Goal: Task Accomplishment & Management: Manage account settings

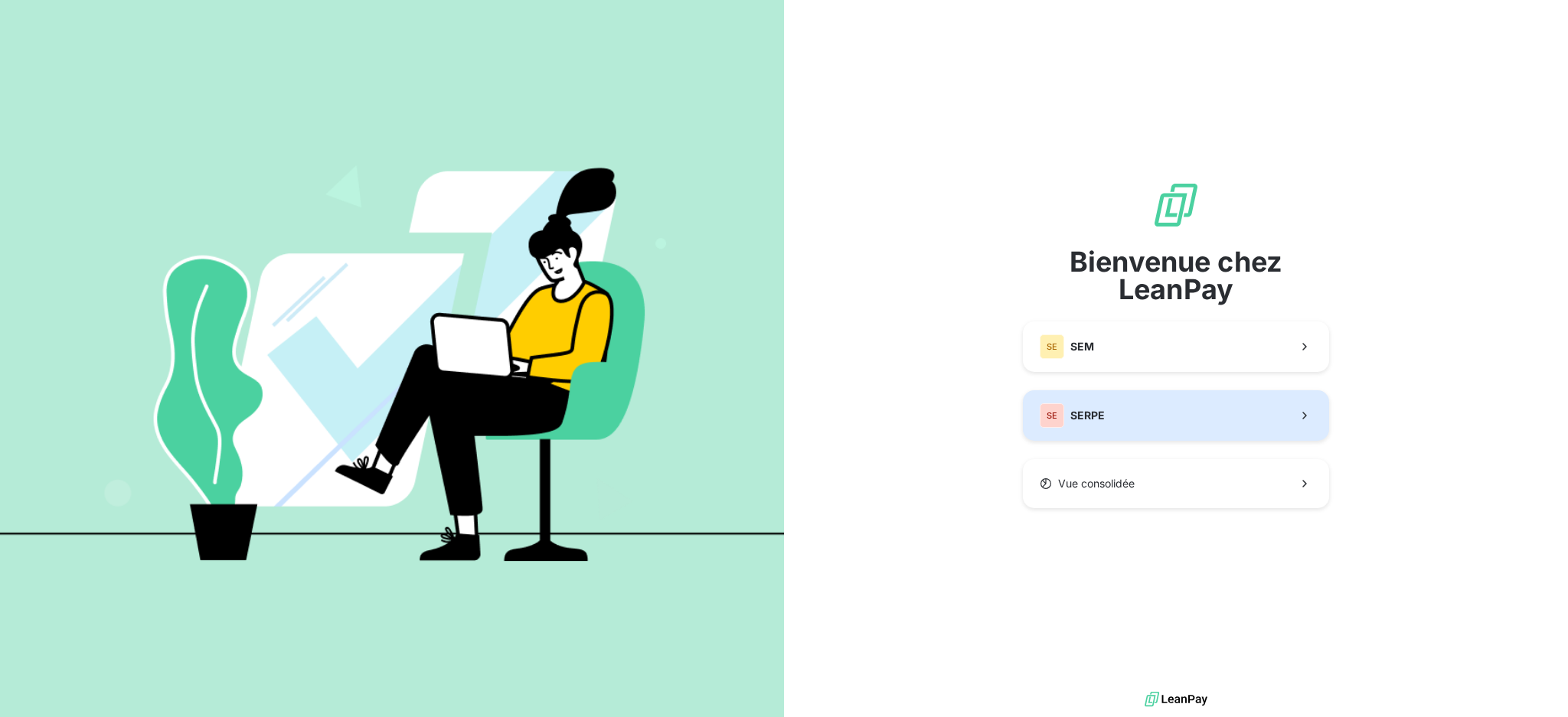
click at [1210, 428] on button "SE SERPE" at bounding box center [1176, 415] width 306 height 51
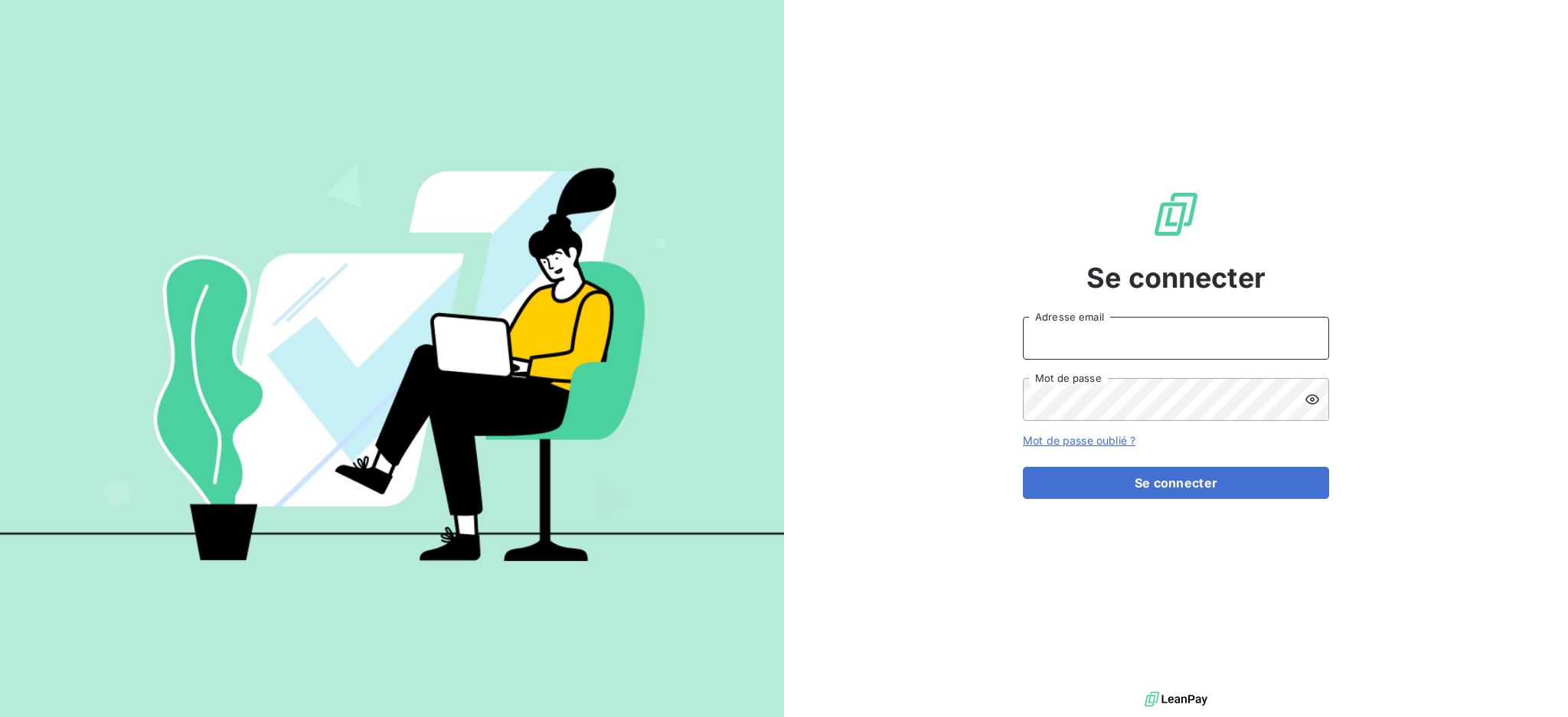
type input "[EMAIL_ADDRESS][DOMAIN_NAME]"
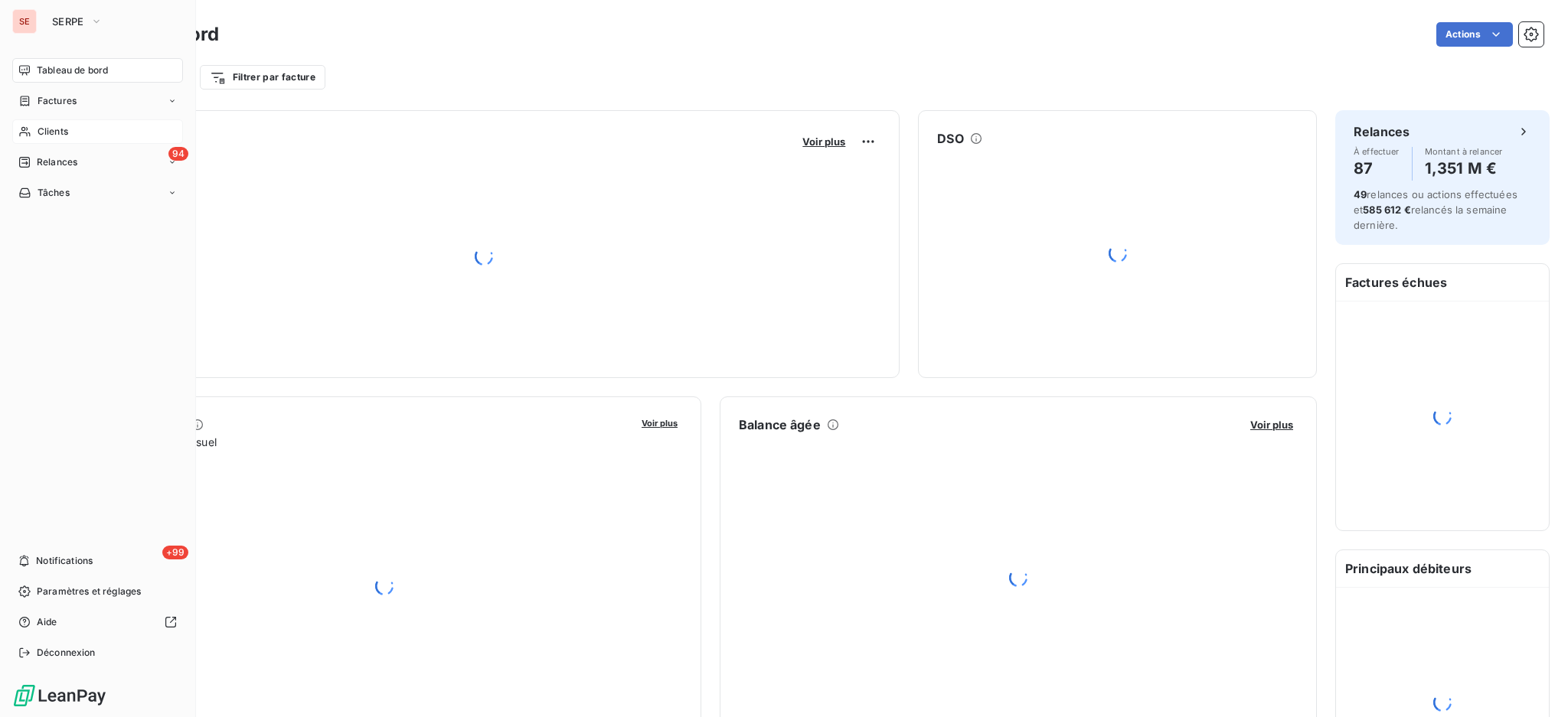
click at [49, 134] on span "Clients" at bounding box center [52, 131] width 31 height 14
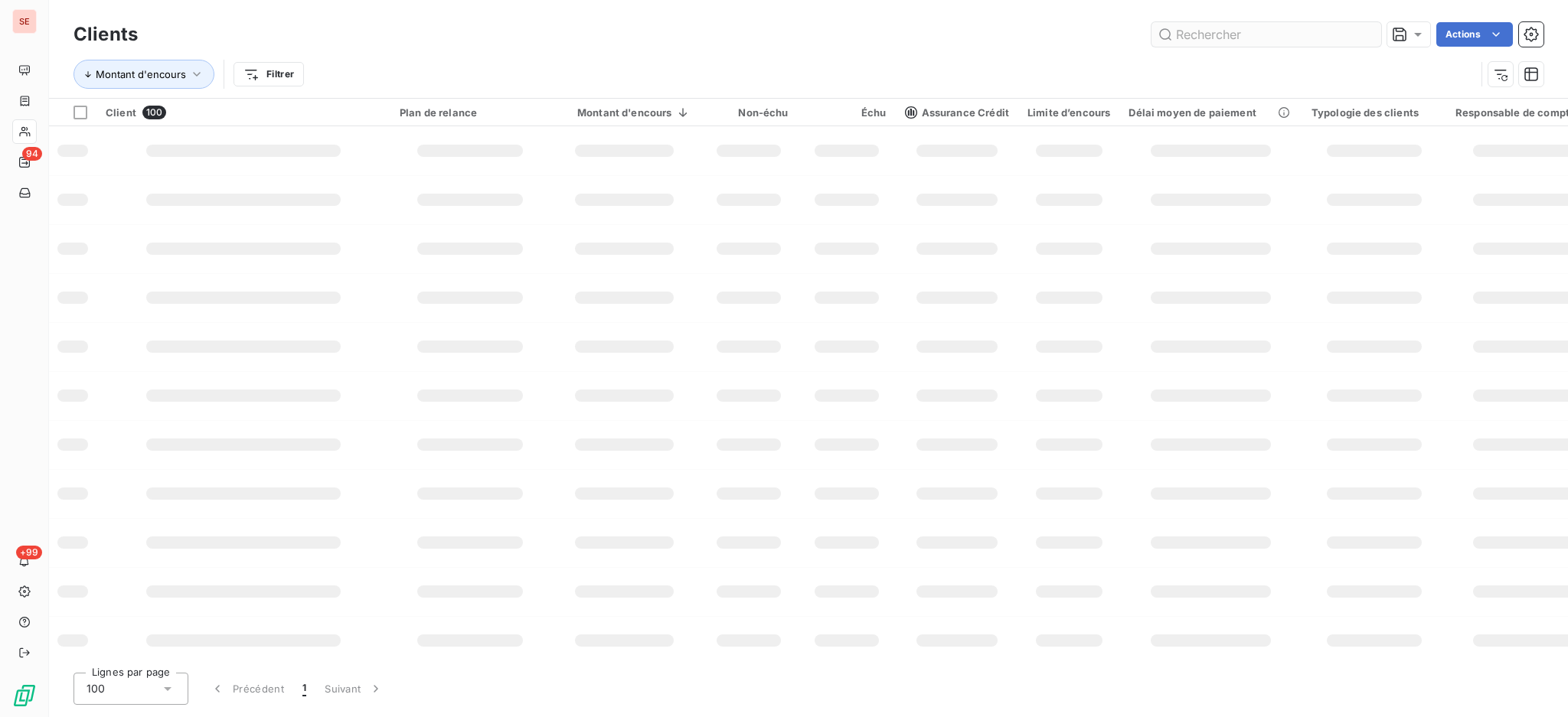
click at [1342, 34] on input "text" at bounding box center [1266, 34] width 229 height 24
type input "BEAUCAIRE"
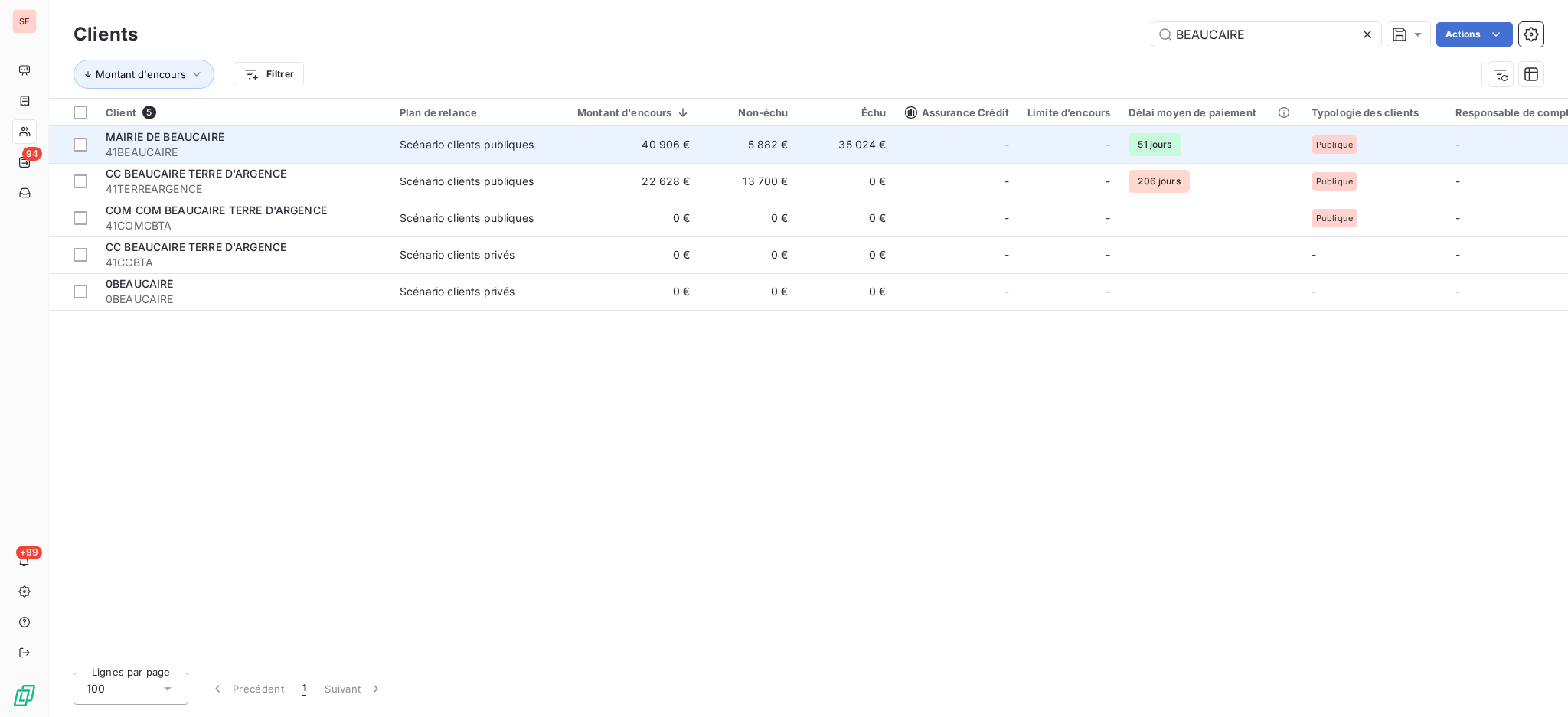
click at [407, 152] on td "Scénario clients publiques" at bounding box center [471, 145] width 160 height 37
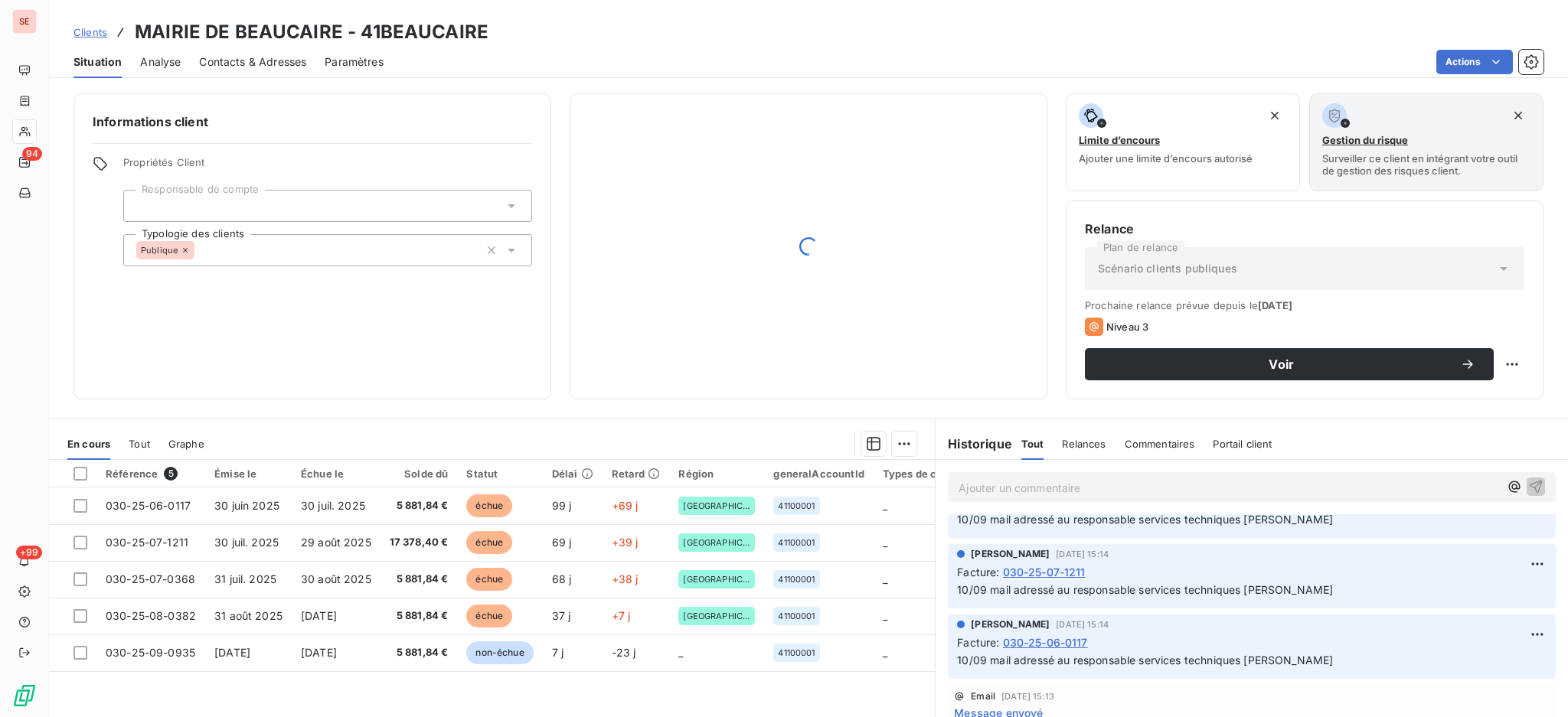
scroll to position [306, 0]
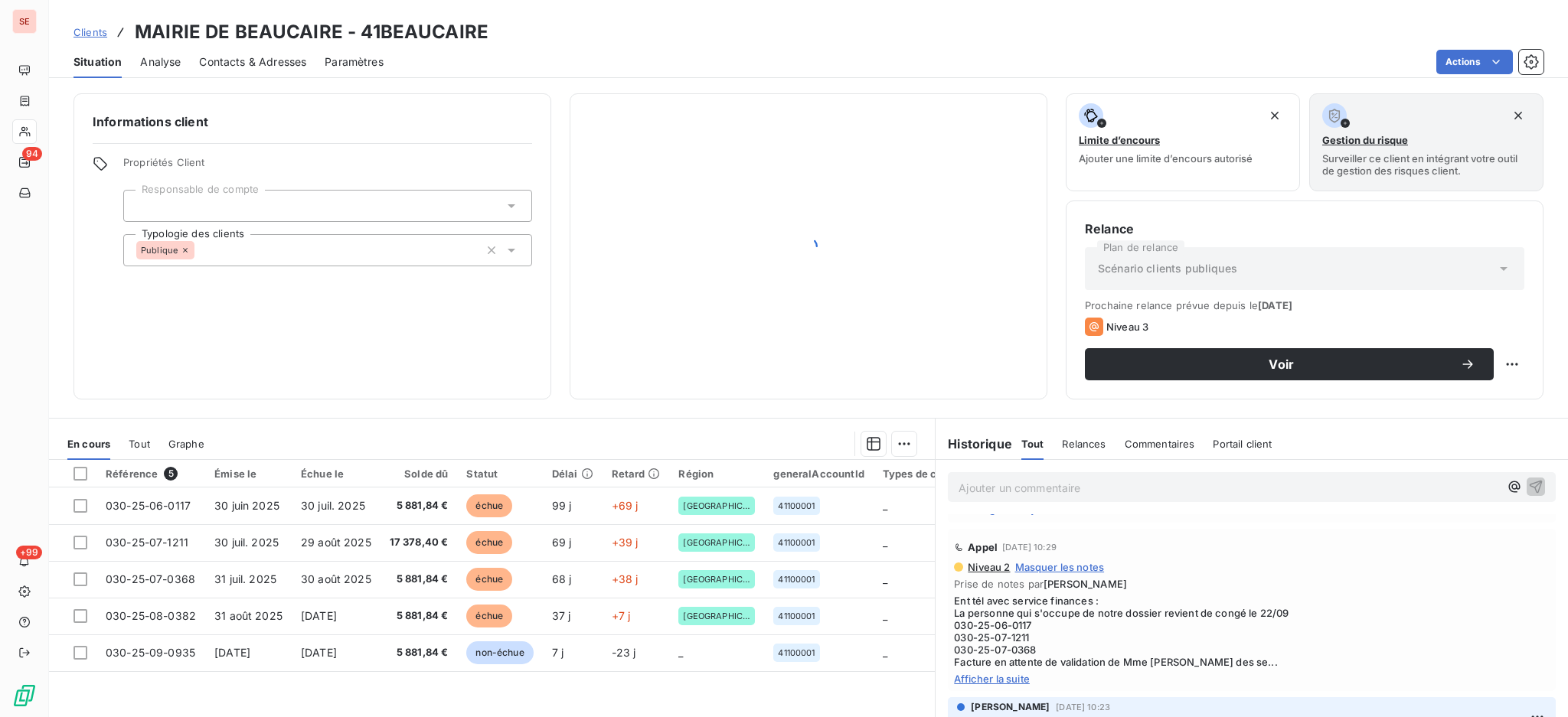
click at [975, 680] on span "Afficher la suite" at bounding box center [1251, 678] width 595 height 12
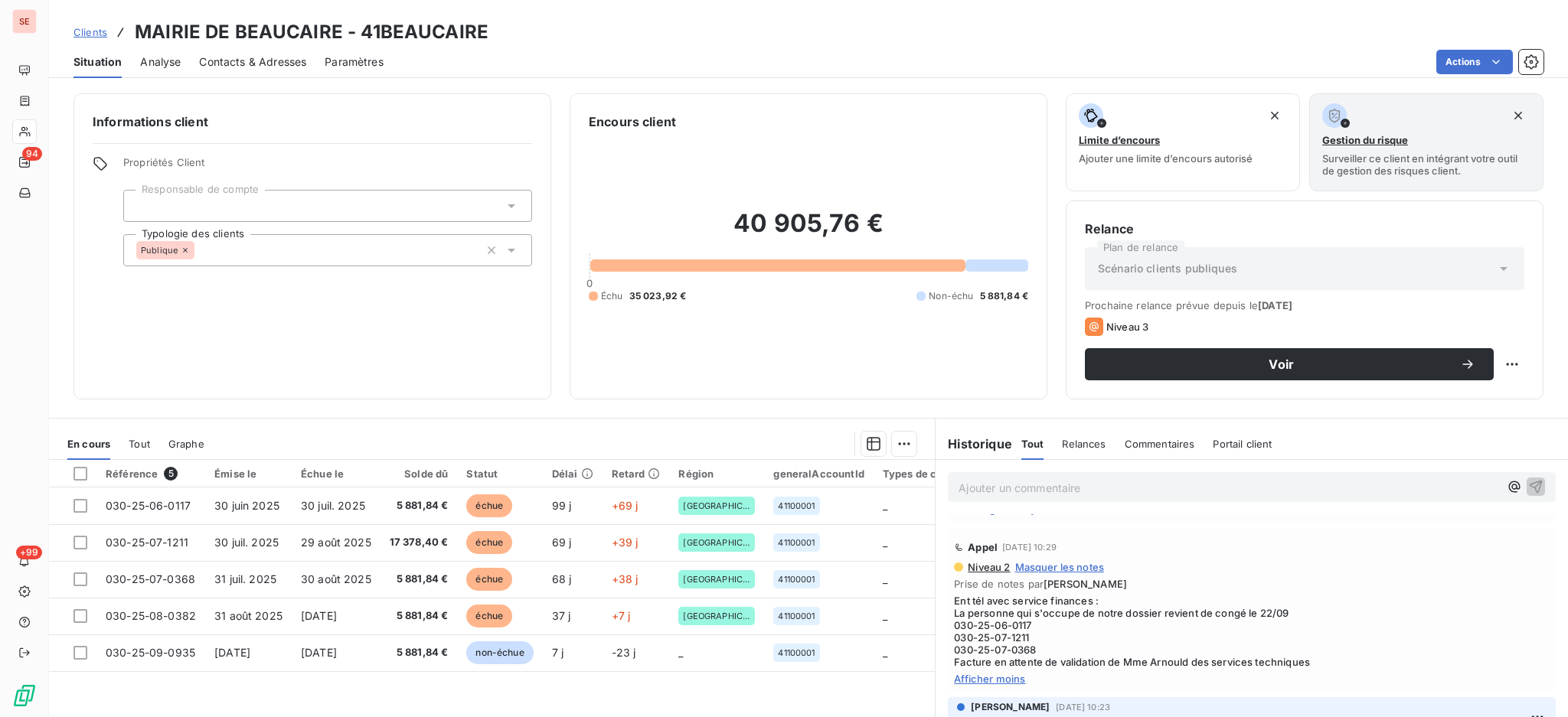
click at [241, 62] on span "Contacts & Adresses" at bounding box center [252, 61] width 107 height 15
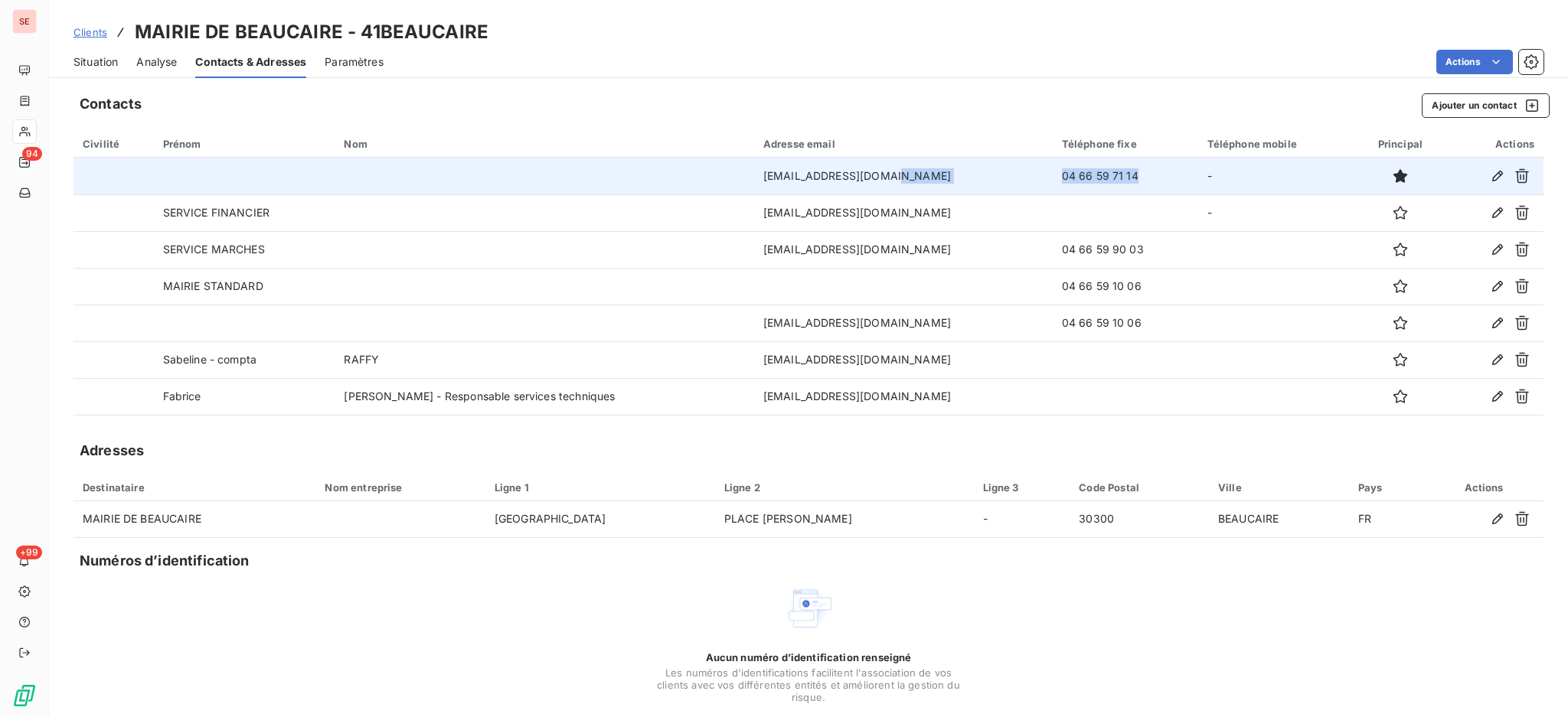
drag, startPoint x: 1116, startPoint y: 169, endPoint x: 997, endPoint y: 172, distance: 119.0
click at [997, 171] on tr "finances@beaucaire.fr 04 66 59 71 14 -" at bounding box center [808, 176] width 1470 height 37
copy tr "04 66 59 71 14"
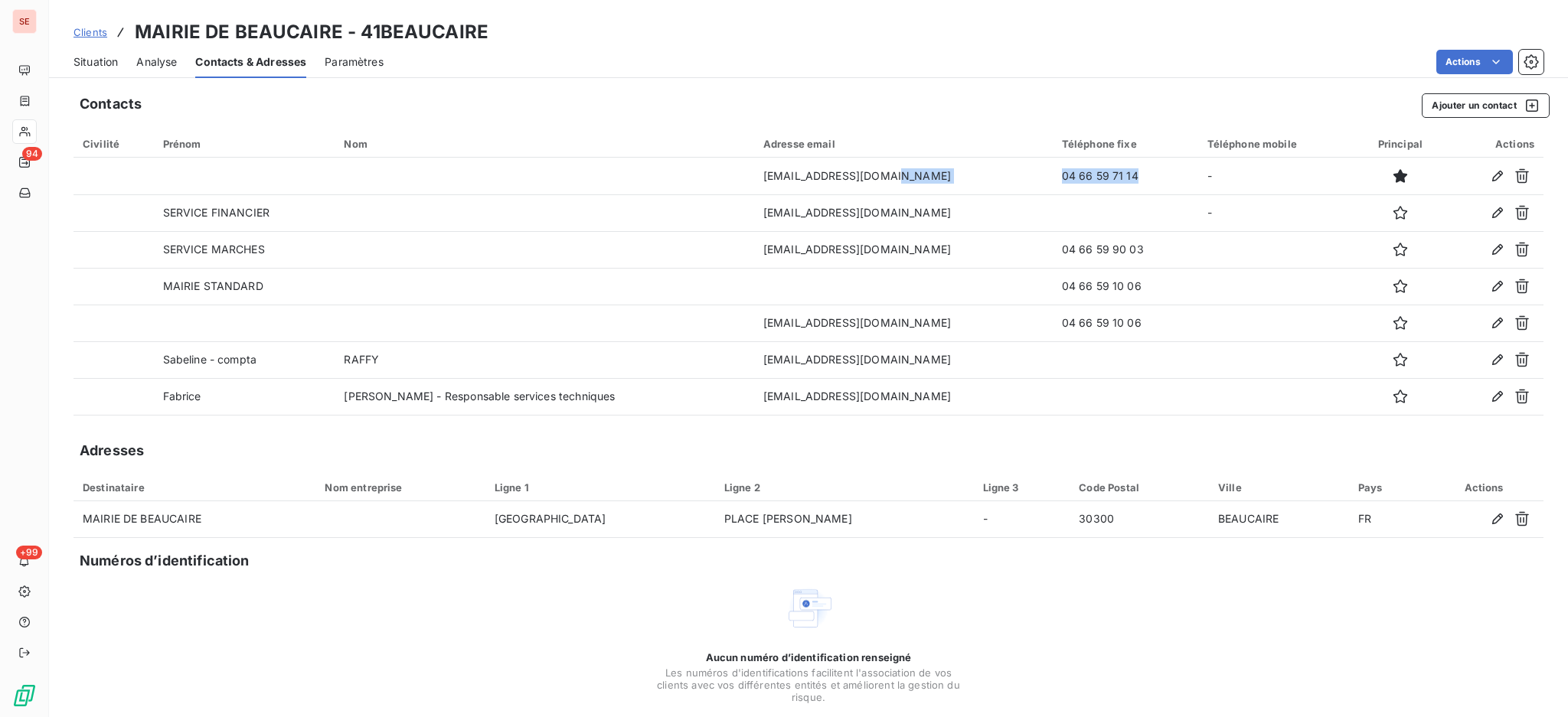
click at [98, 65] on span "Situation" at bounding box center [95, 61] width 44 height 15
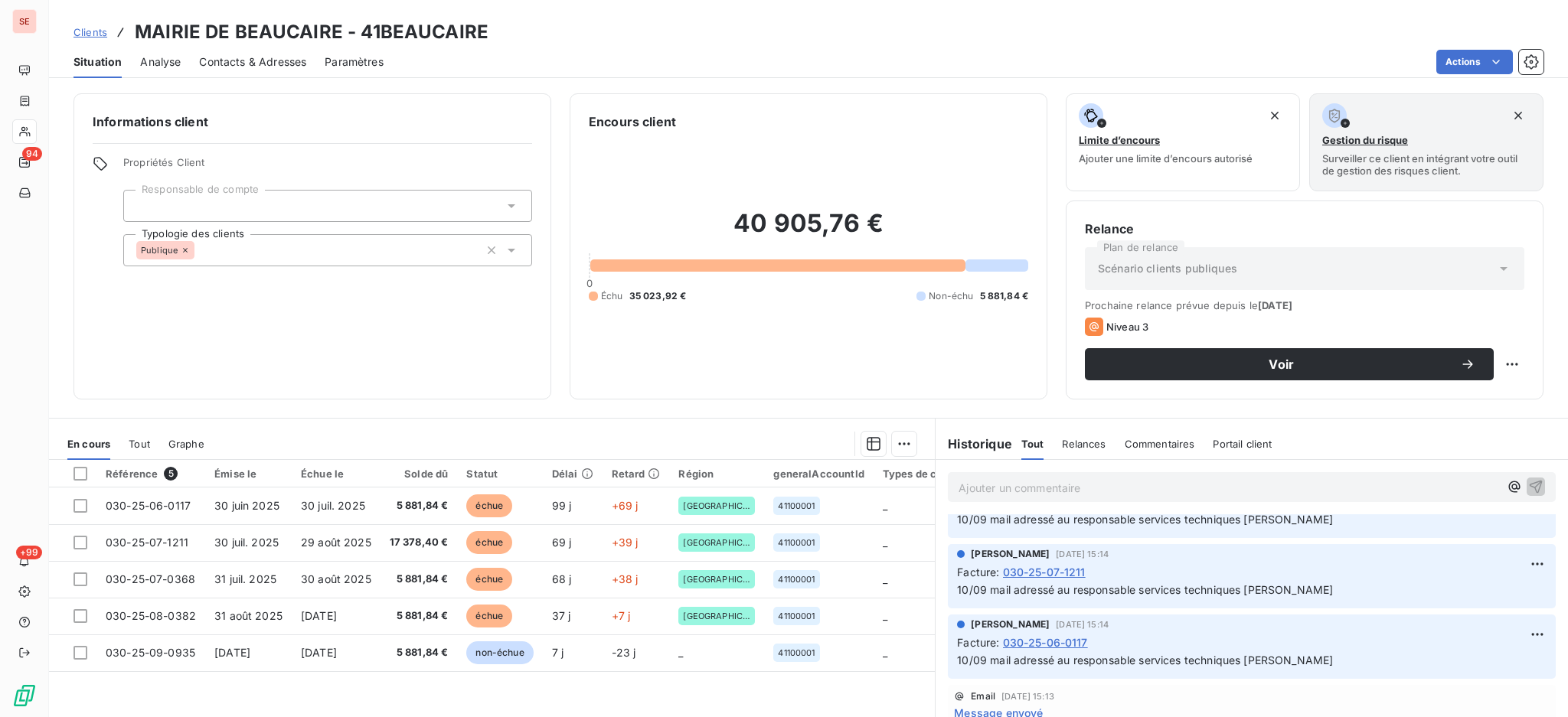
scroll to position [204, 0]
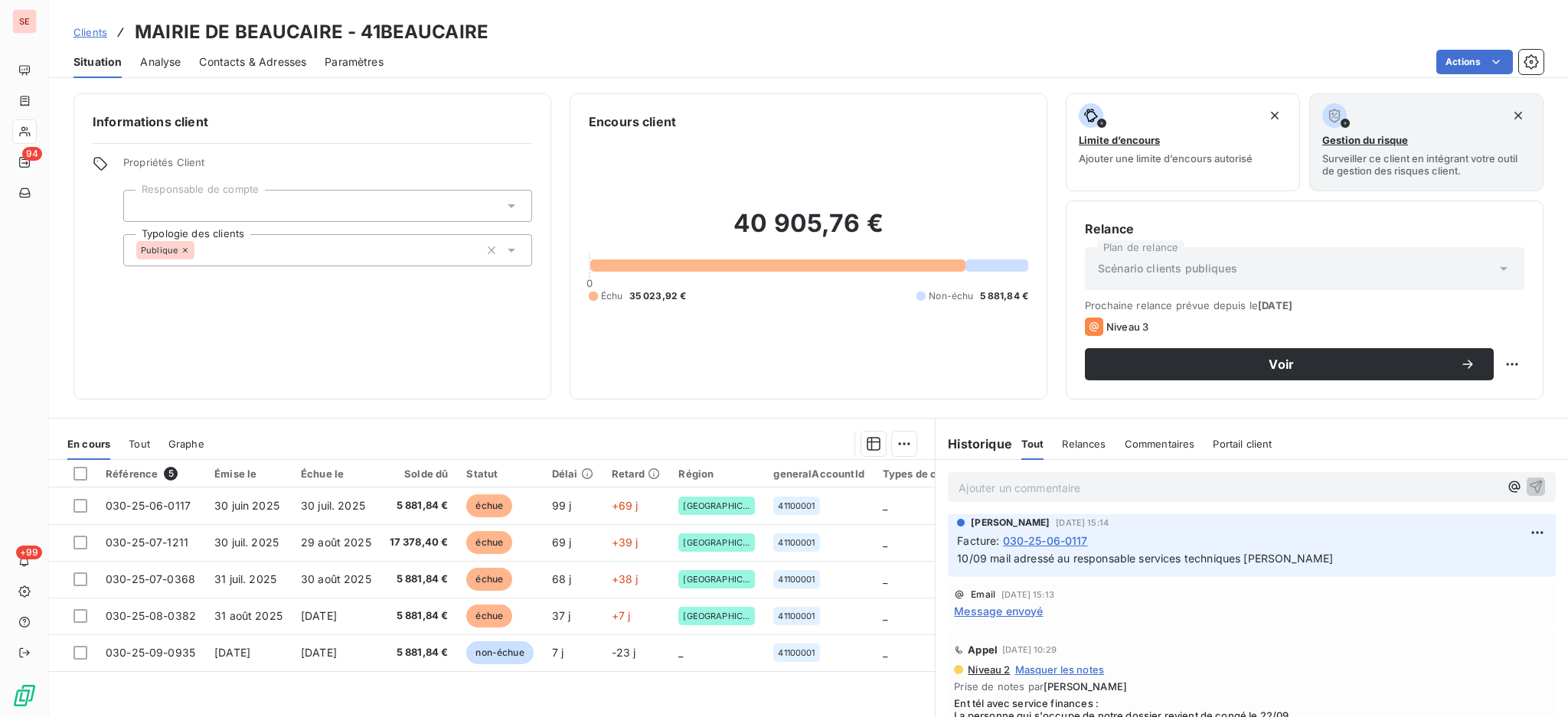
click at [1005, 611] on span "Message envoyé" at bounding box center [998, 611] width 89 height 16
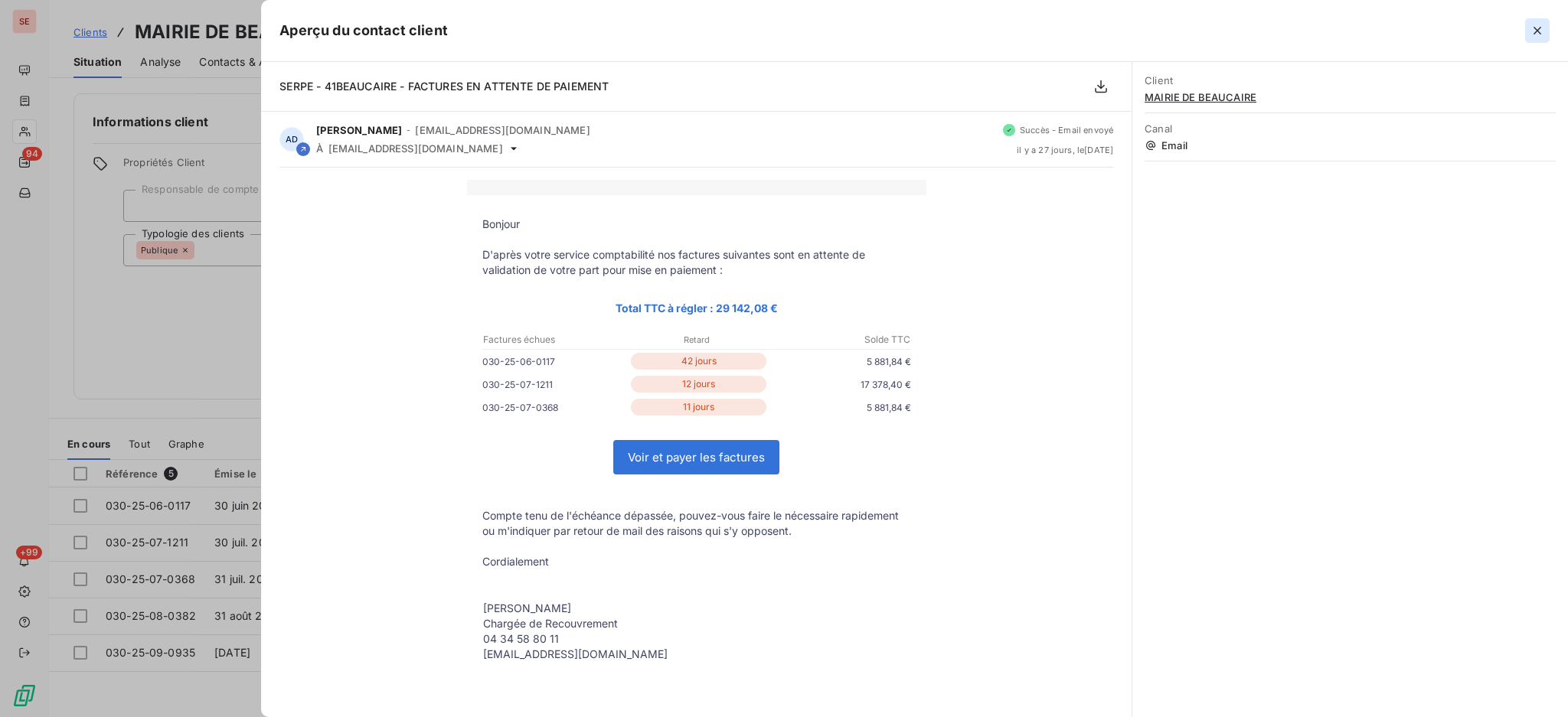
click at [1538, 28] on icon "button" at bounding box center [1537, 31] width 15 height 15
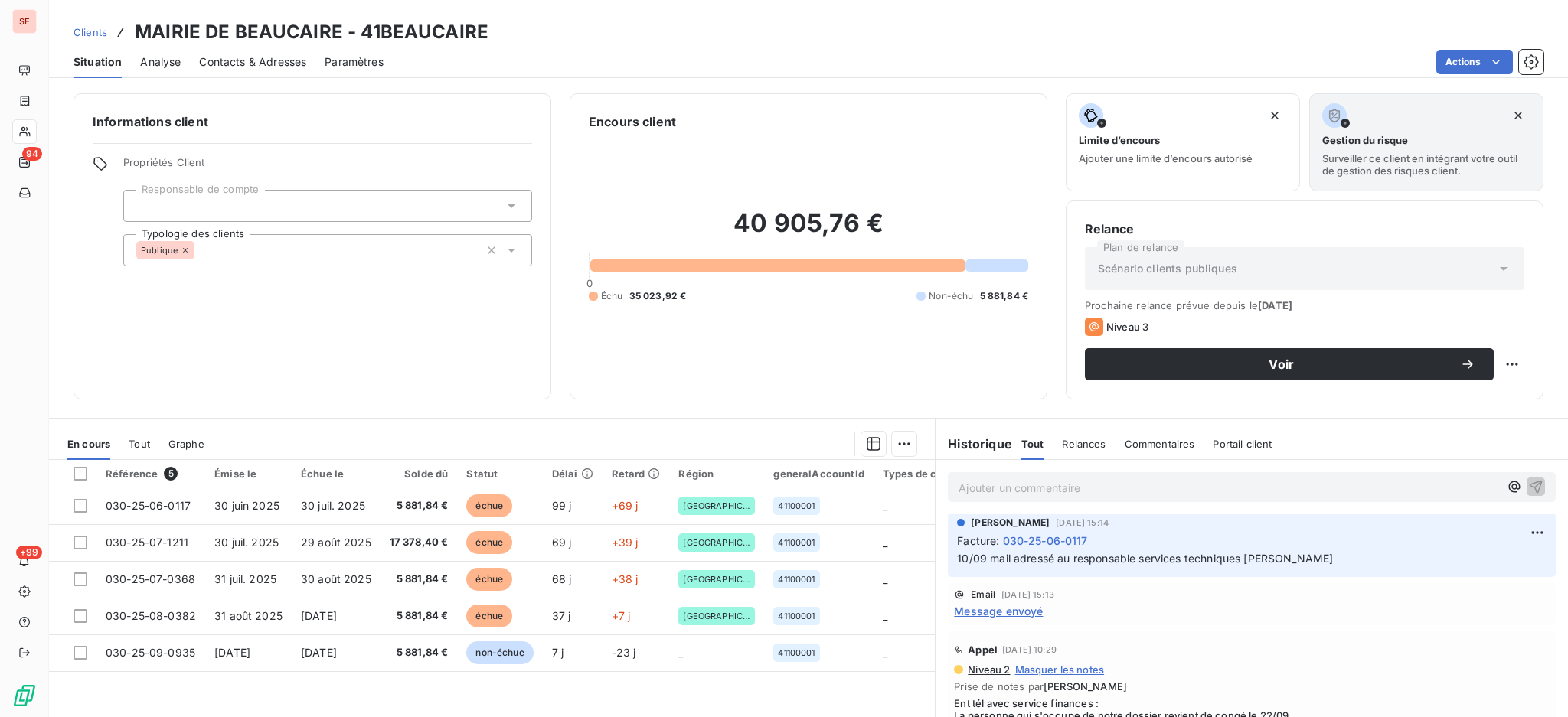
click at [288, 69] on span "Contacts & Adresses" at bounding box center [252, 61] width 107 height 15
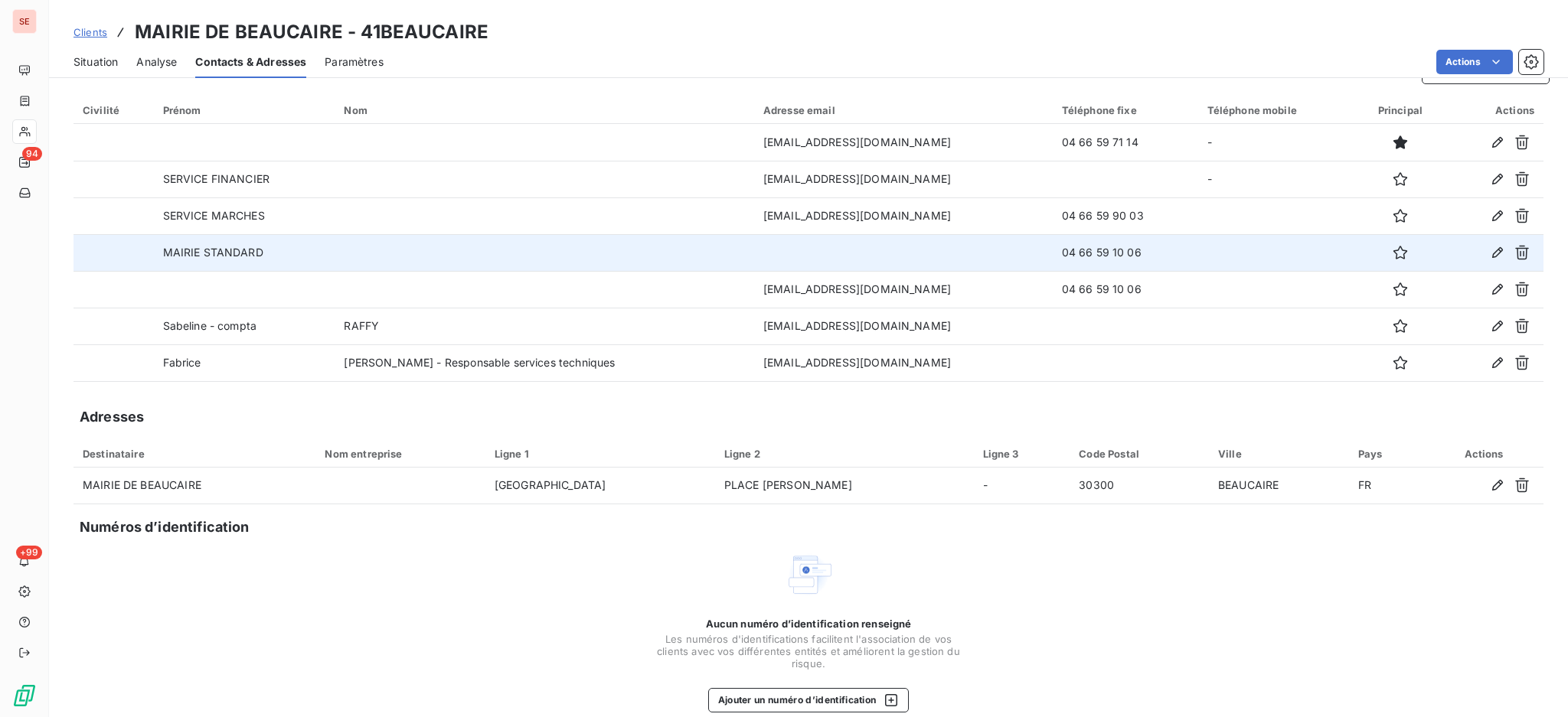
scroll to position [53, 0]
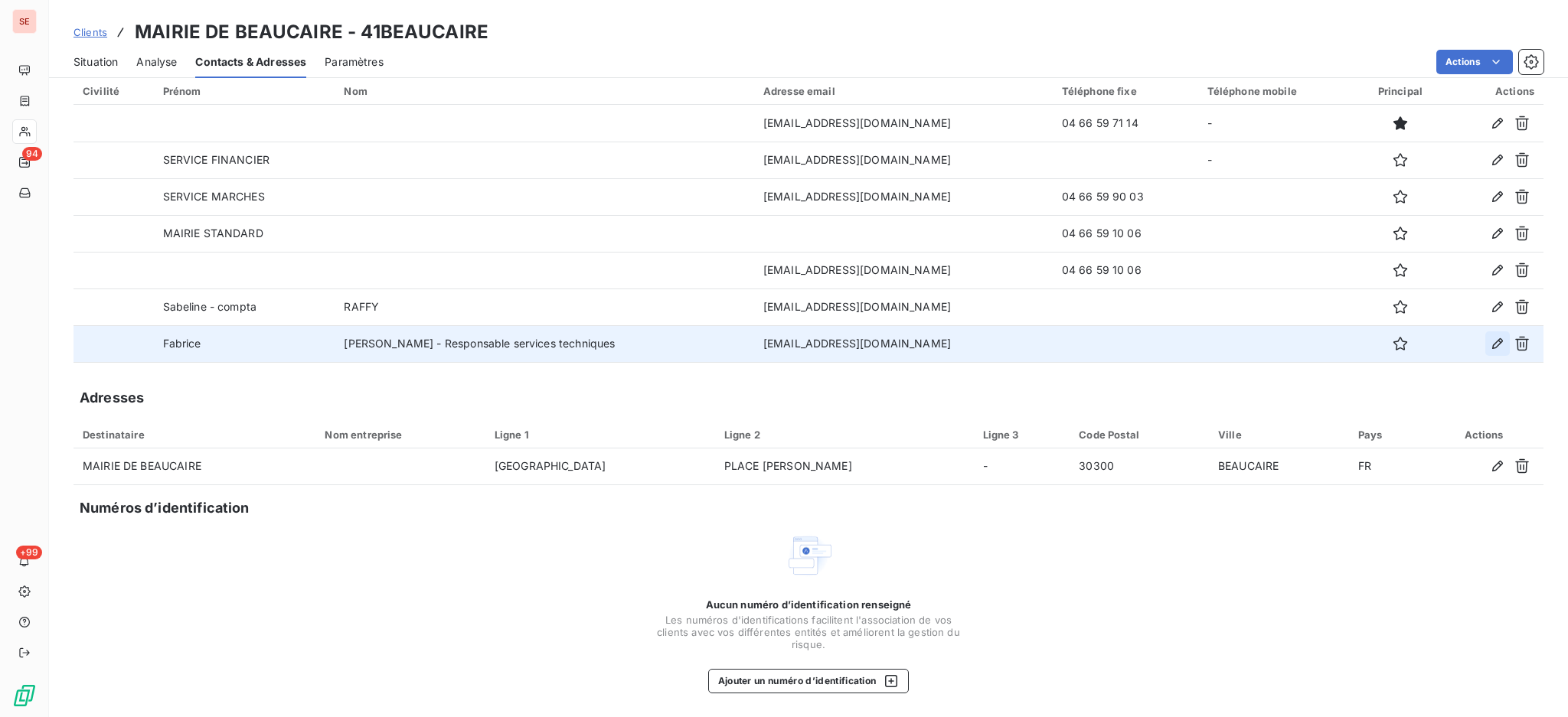
click at [1486, 337] on button "button" at bounding box center [1497, 343] width 24 height 24
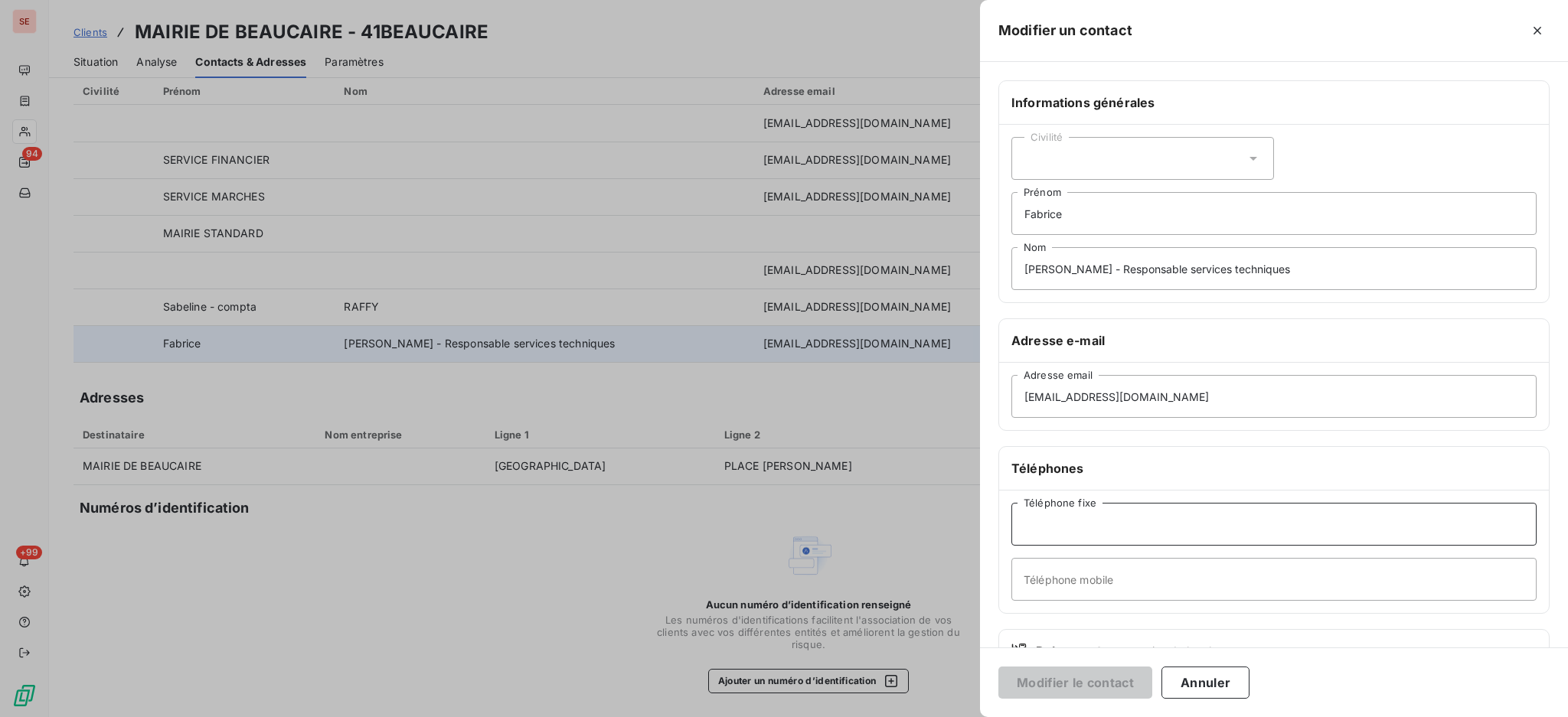
click at [1094, 528] on input "Téléphone fixe" at bounding box center [1275, 524] width 525 height 43
type input "04 66 59 89 76"
click at [998, 666] on button "Modifier le contact" at bounding box center [1075, 682] width 154 height 32
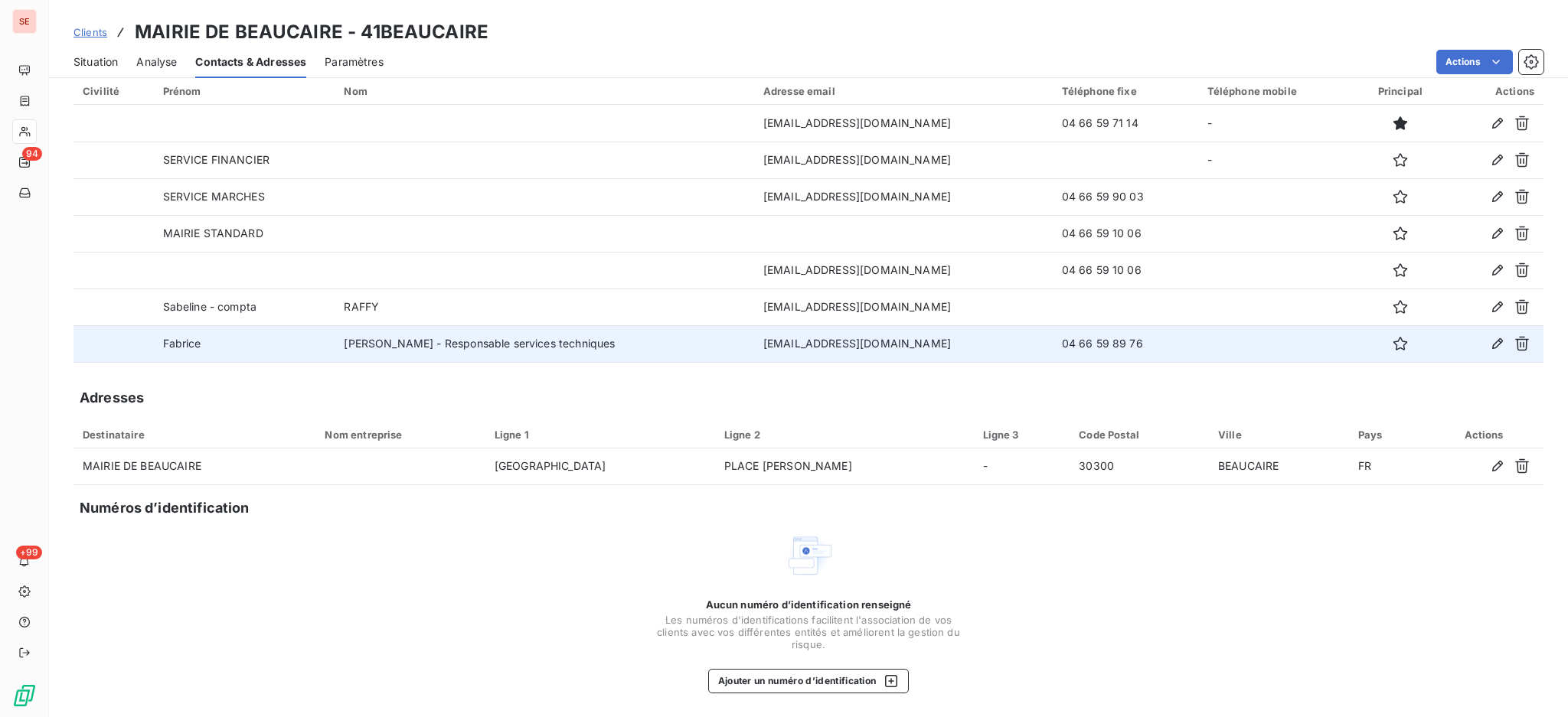
click at [93, 65] on span "Situation" at bounding box center [95, 61] width 44 height 15
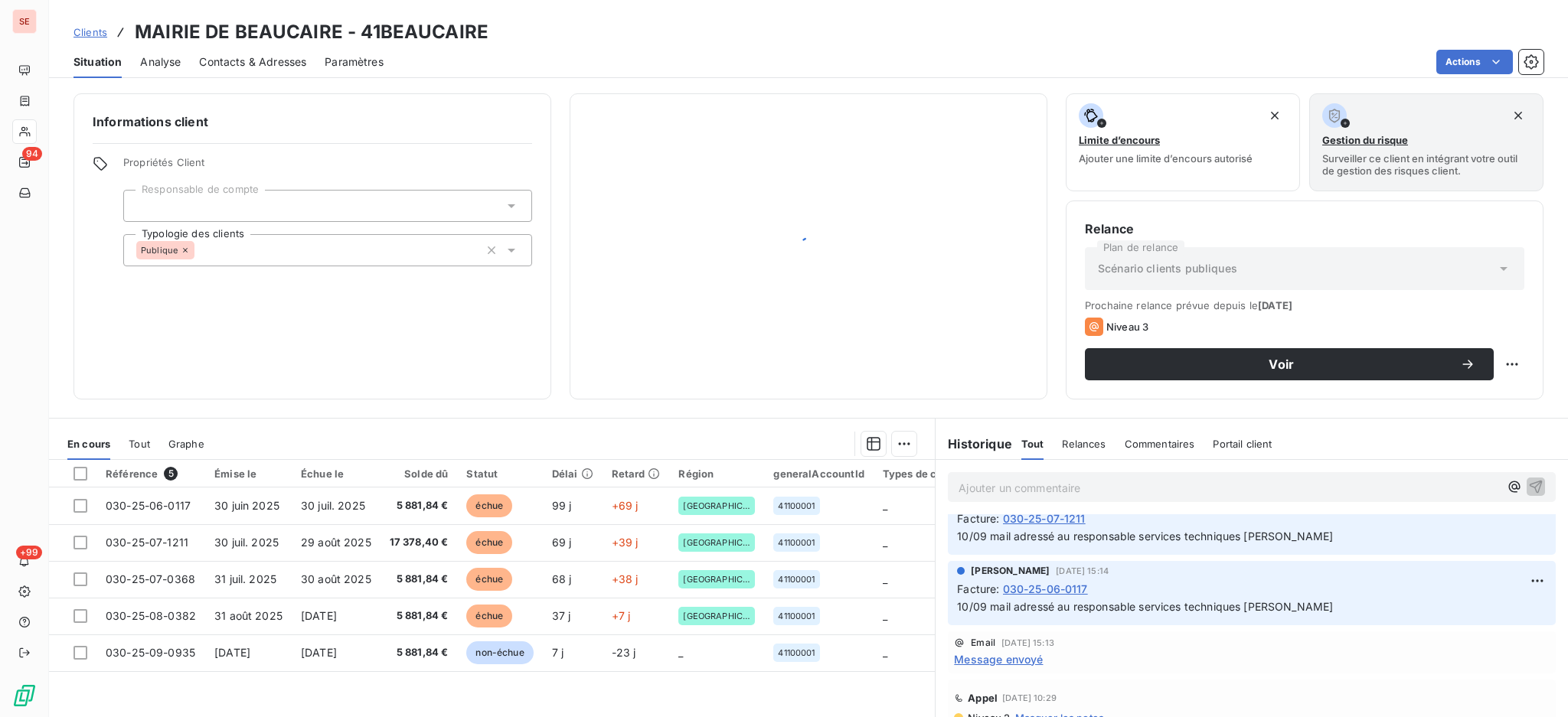
scroll to position [204, 0]
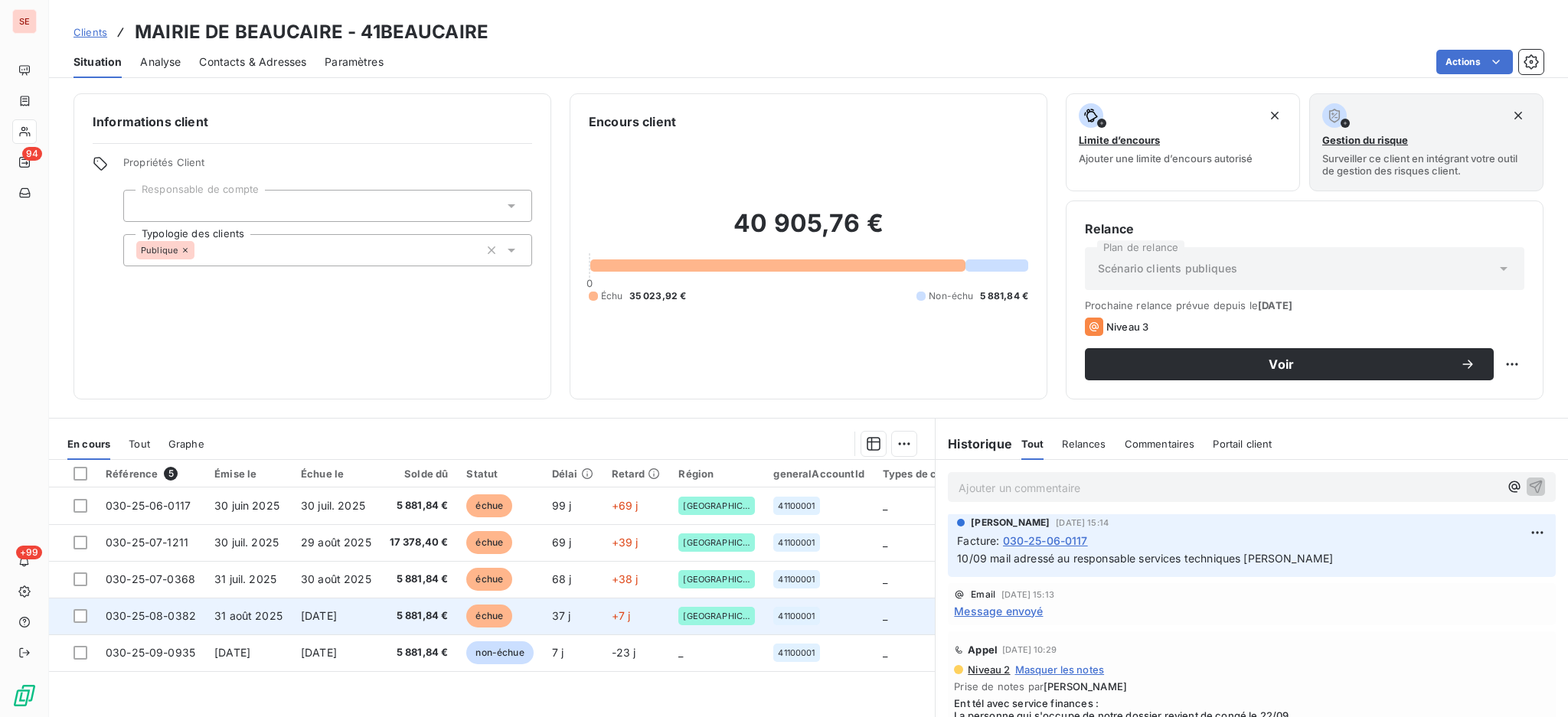
click at [231, 621] on span "31 août 2025" at bounding box center [249, 616] width 68 height 13
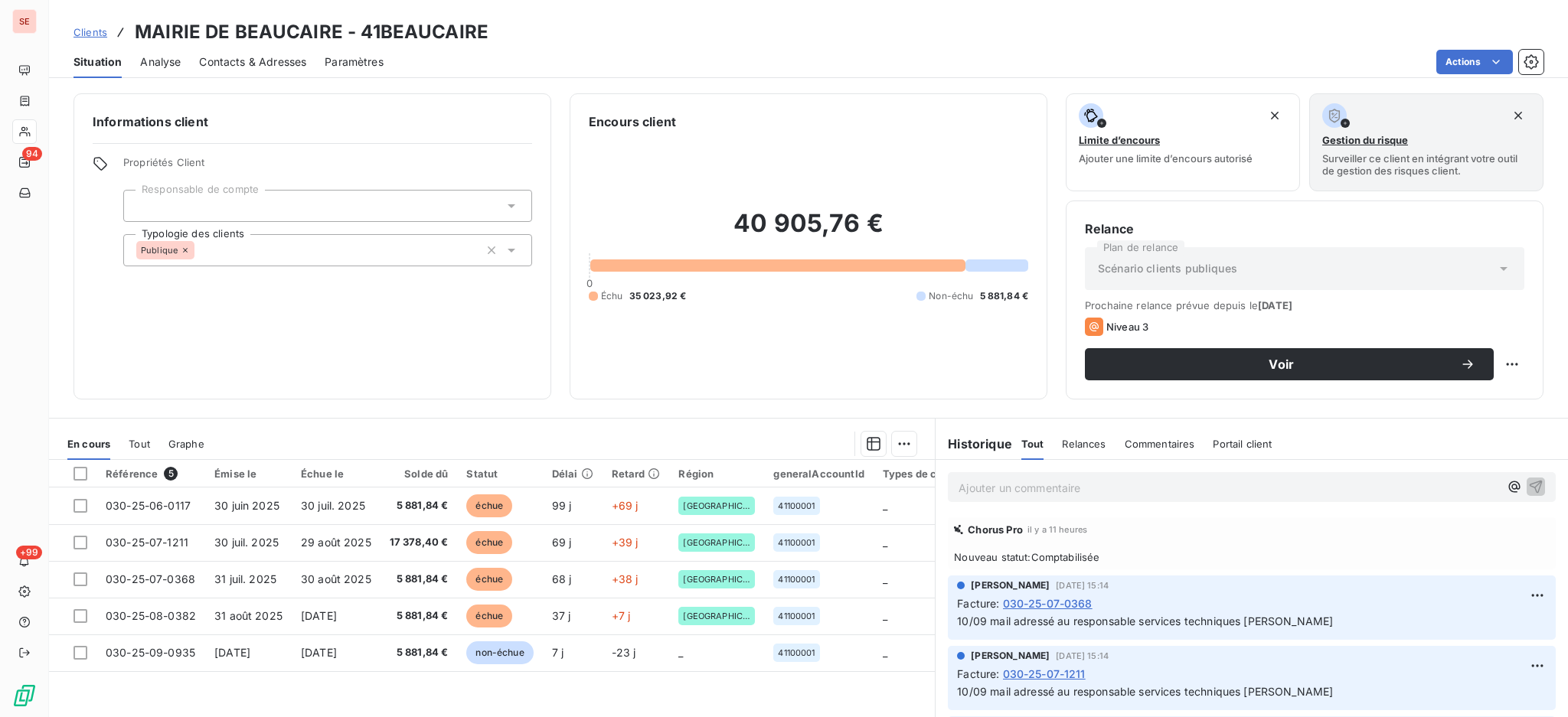
scroll to position [101, 0]
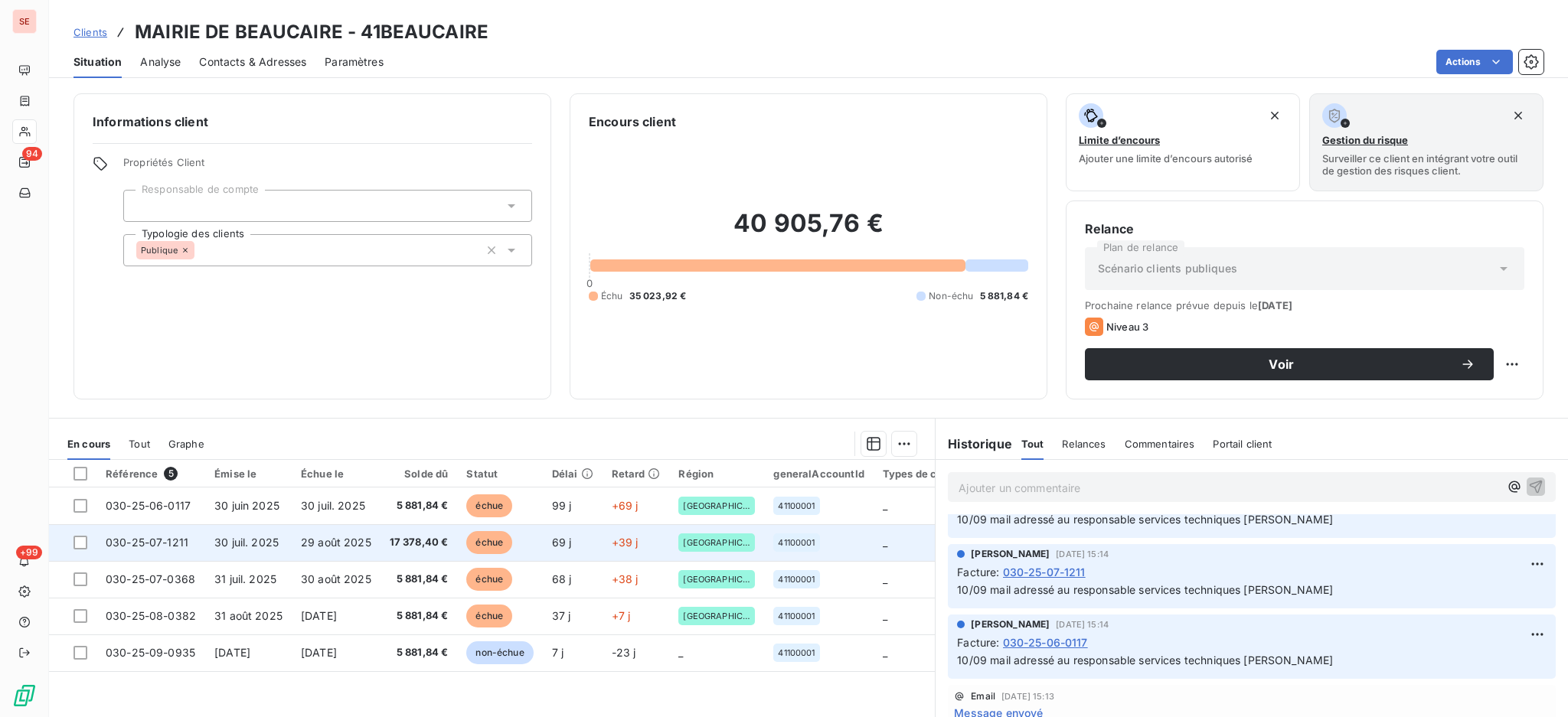
click at [329, 549] on td "29 août 2025" at bounding box center [336, 543] width 89 height 37
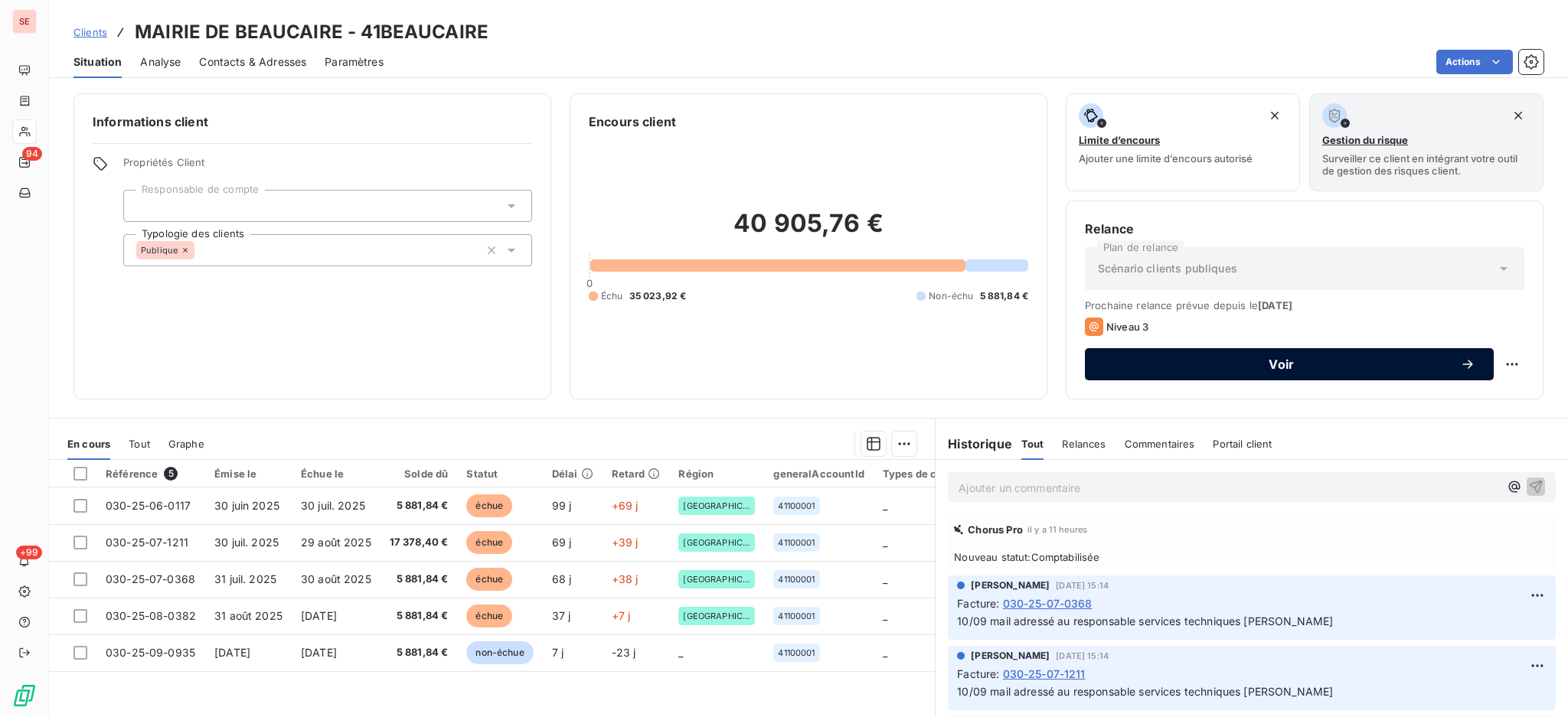
click at [1223, 358] on span "Voir" at bounding box center [1281, 364] width 357 height 12
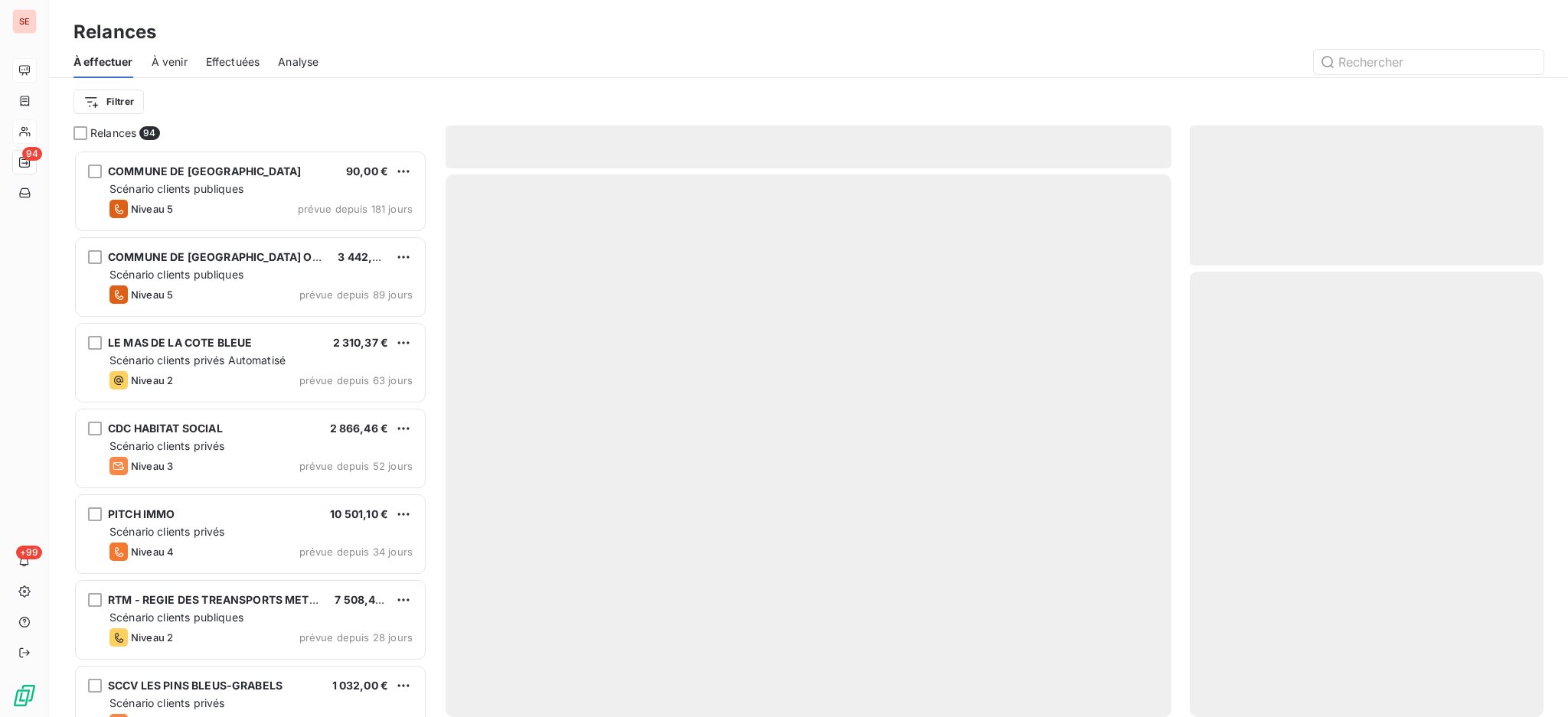
scroll to position [552, 338]
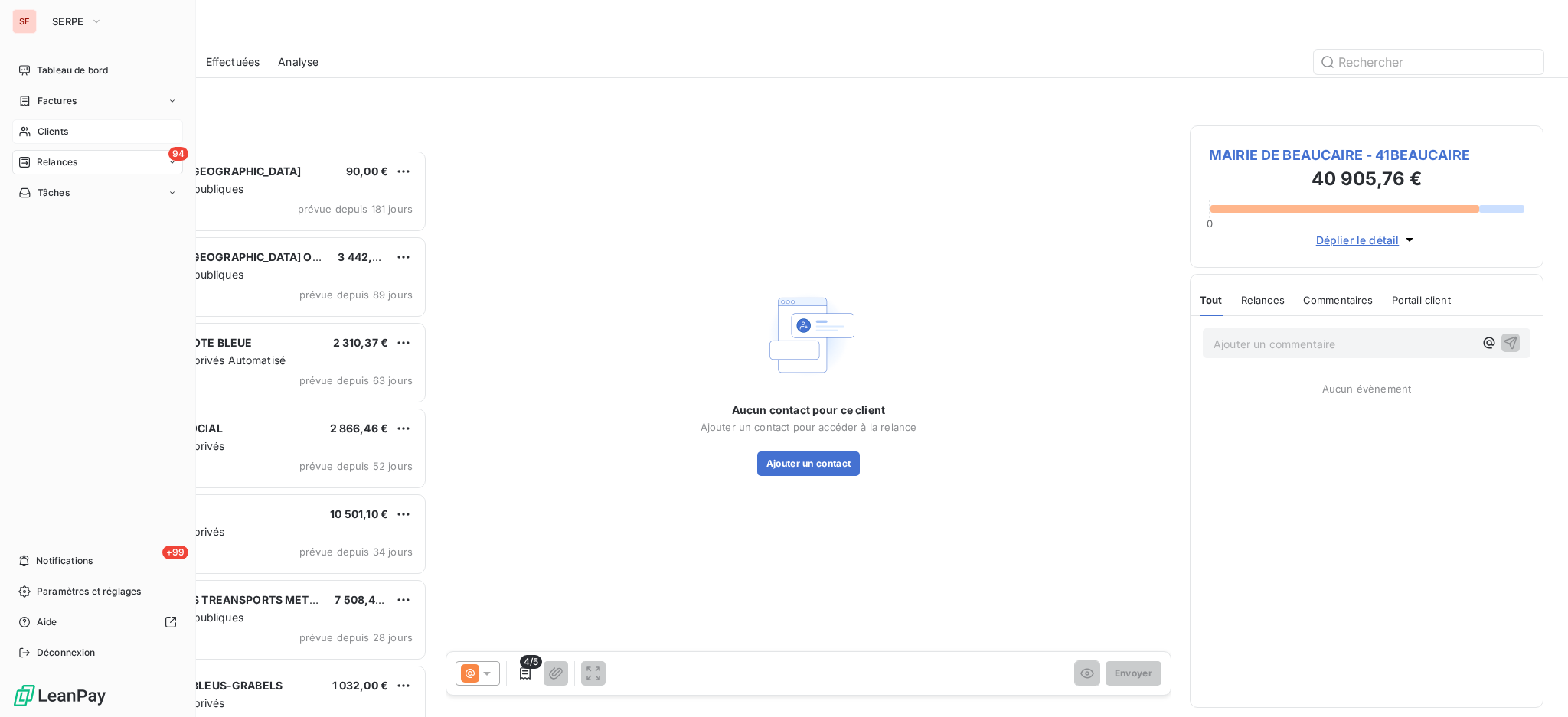
click at [62, 131] on span "Clients" at bounding box center [52, 131] width 31 height 14
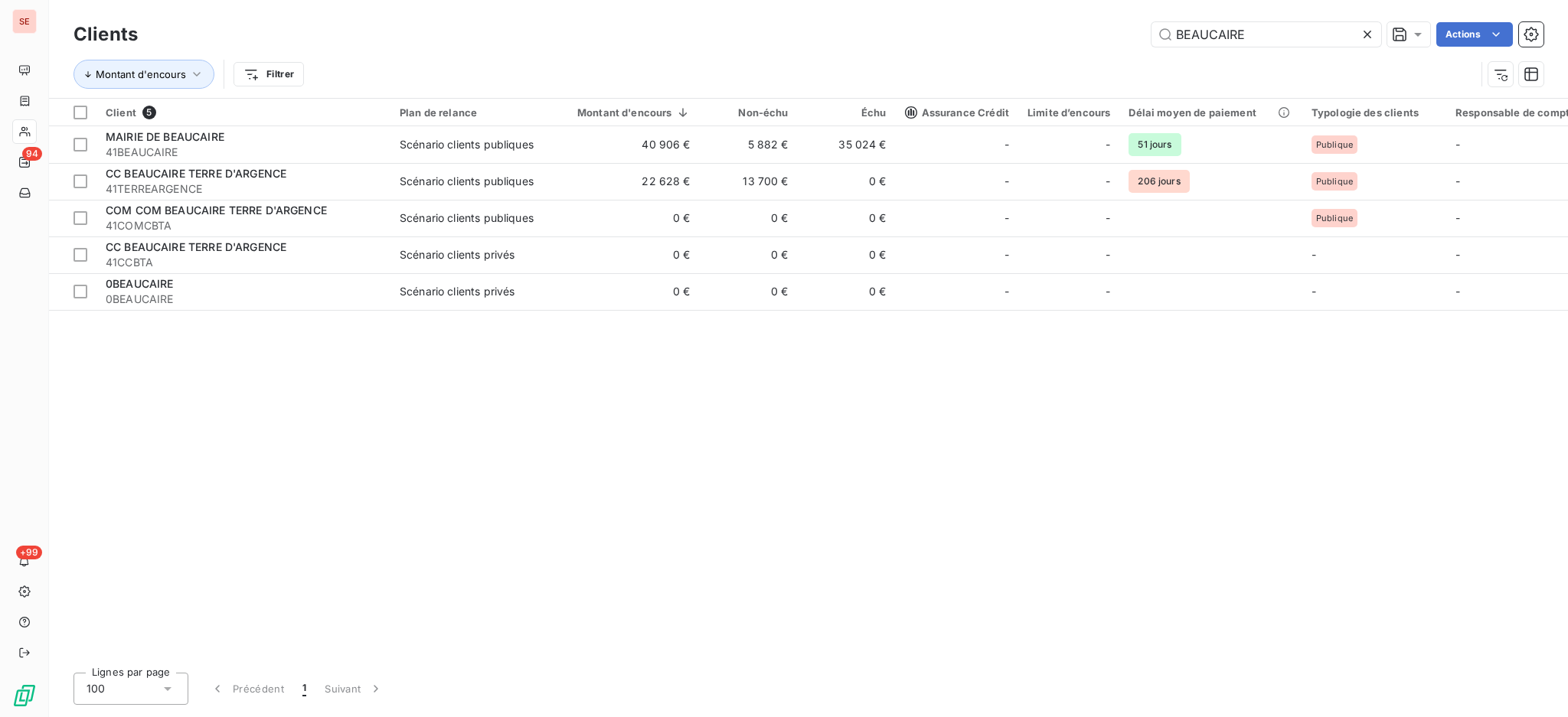
click at [1375, 42] on div at bounding box center [1371, 34] width 22 height 24
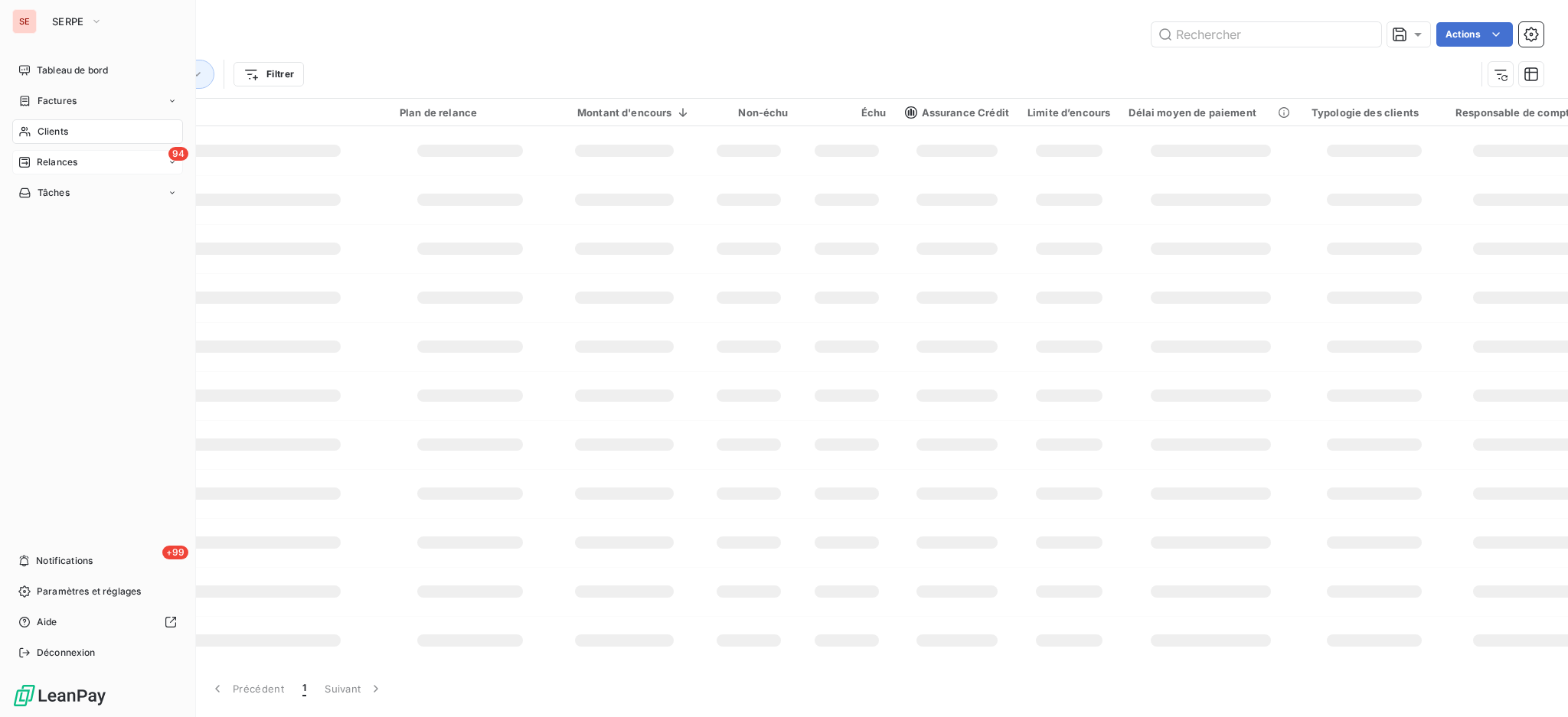
click at [56, 169] on div "94 Relances" at bounding box center [97, 162] width 170 height 24
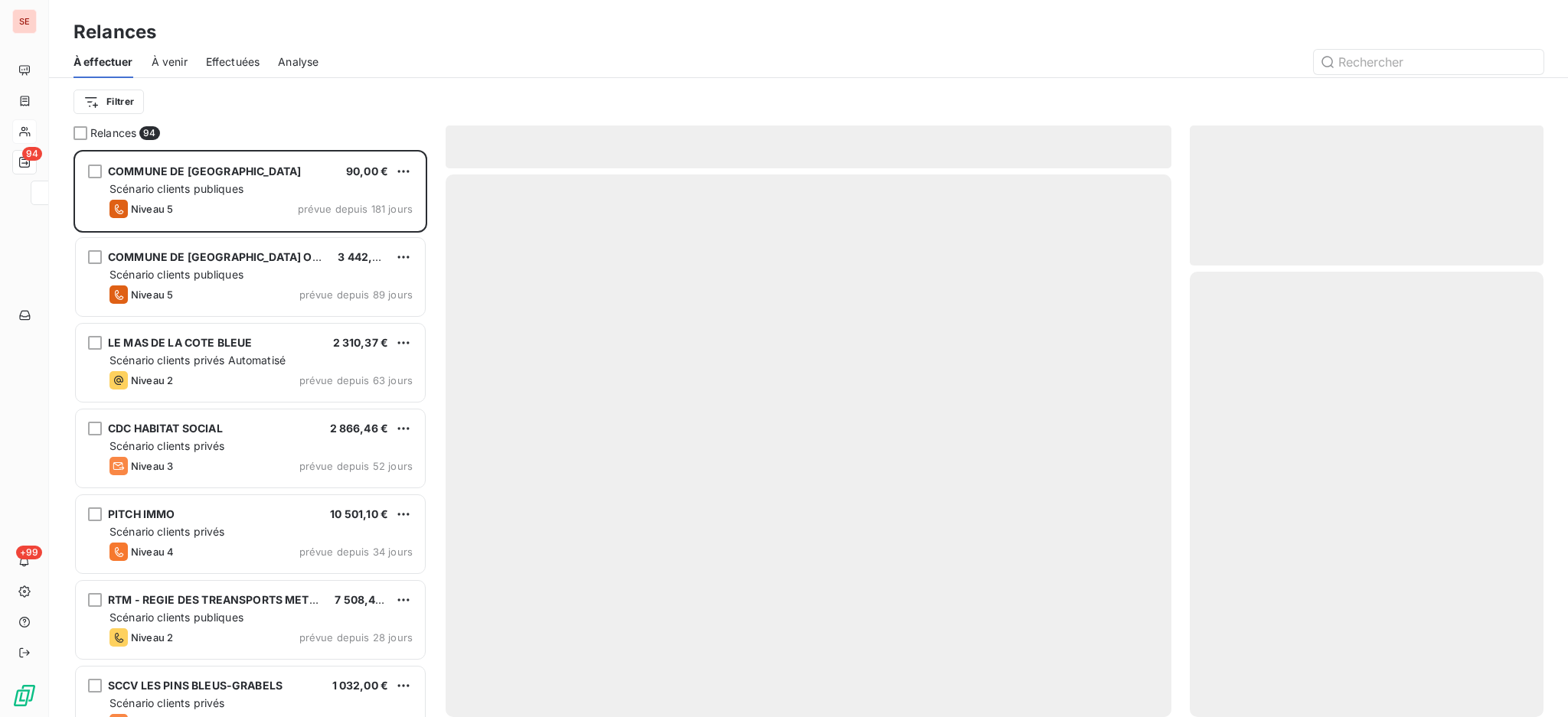
scroll to position [552, 338]
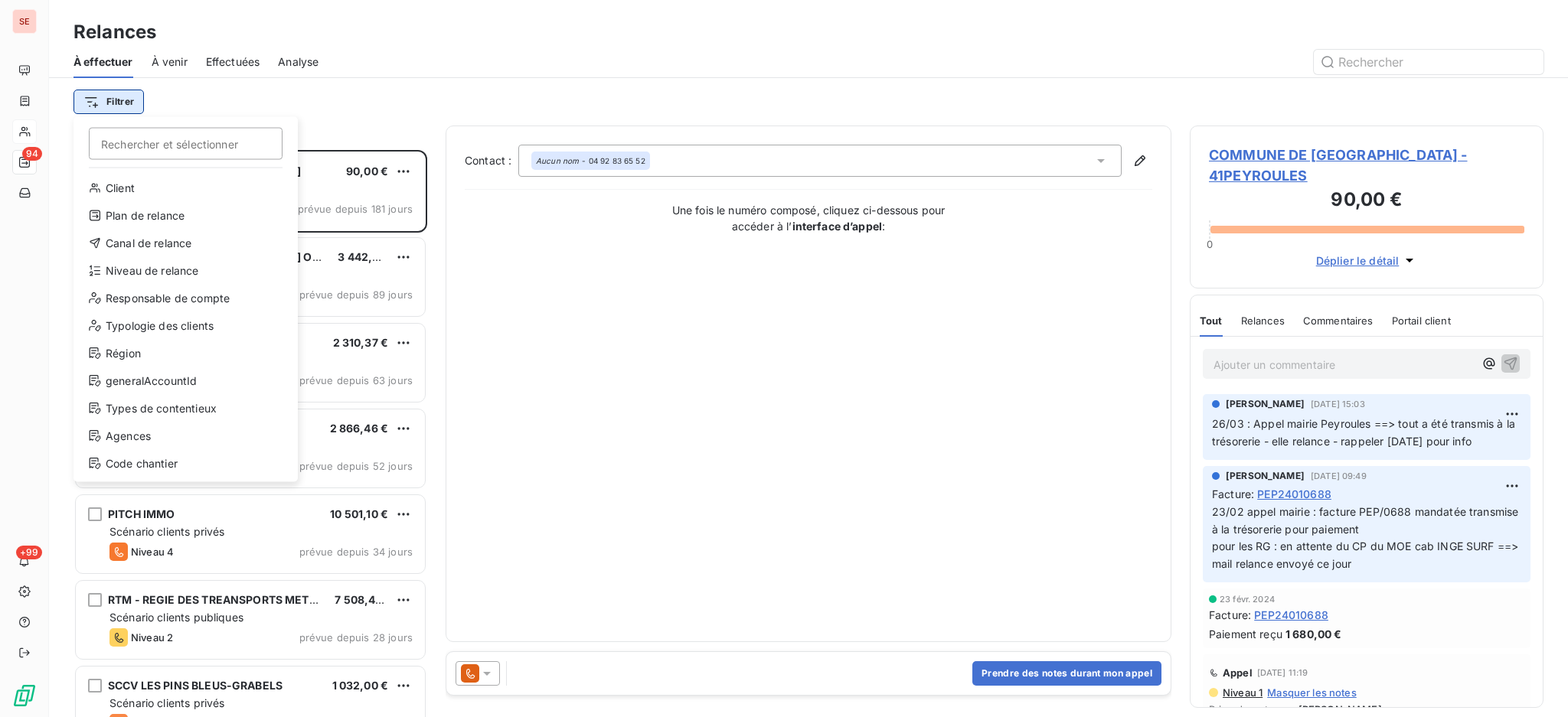
click at [111, 103] on html "SE 94 +99 Relances À effectuer À venir Effectuées Analyse Filtrer Rechercher et…" at bounding box center [784, 358] width 1568 height 717
click at [154, 266] on div "Niveau de relance" at bounding box center [185, 270] width 212 height 24
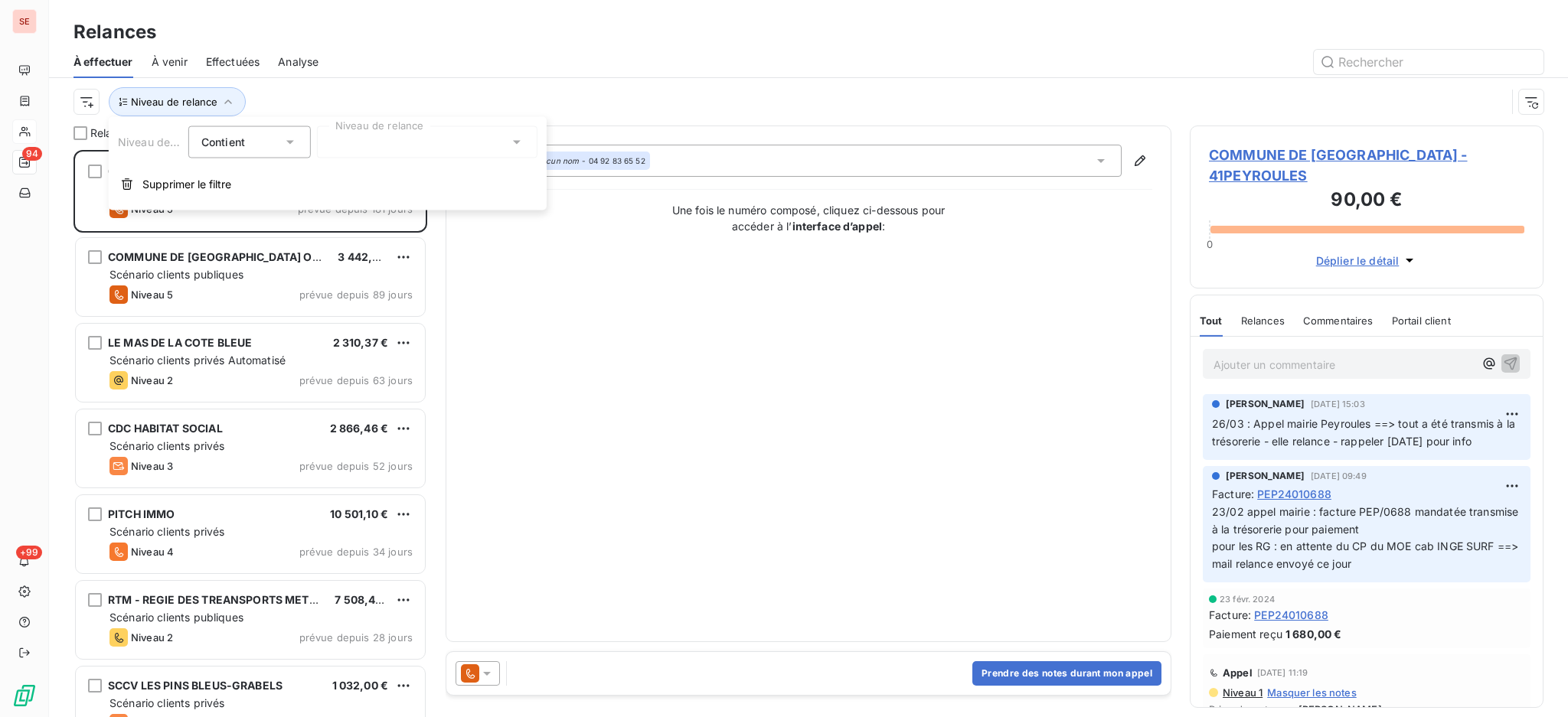
scroll to position [16, 16]
click at [518, 141] on icon at bounding box center [516, 142] width 7 height 4
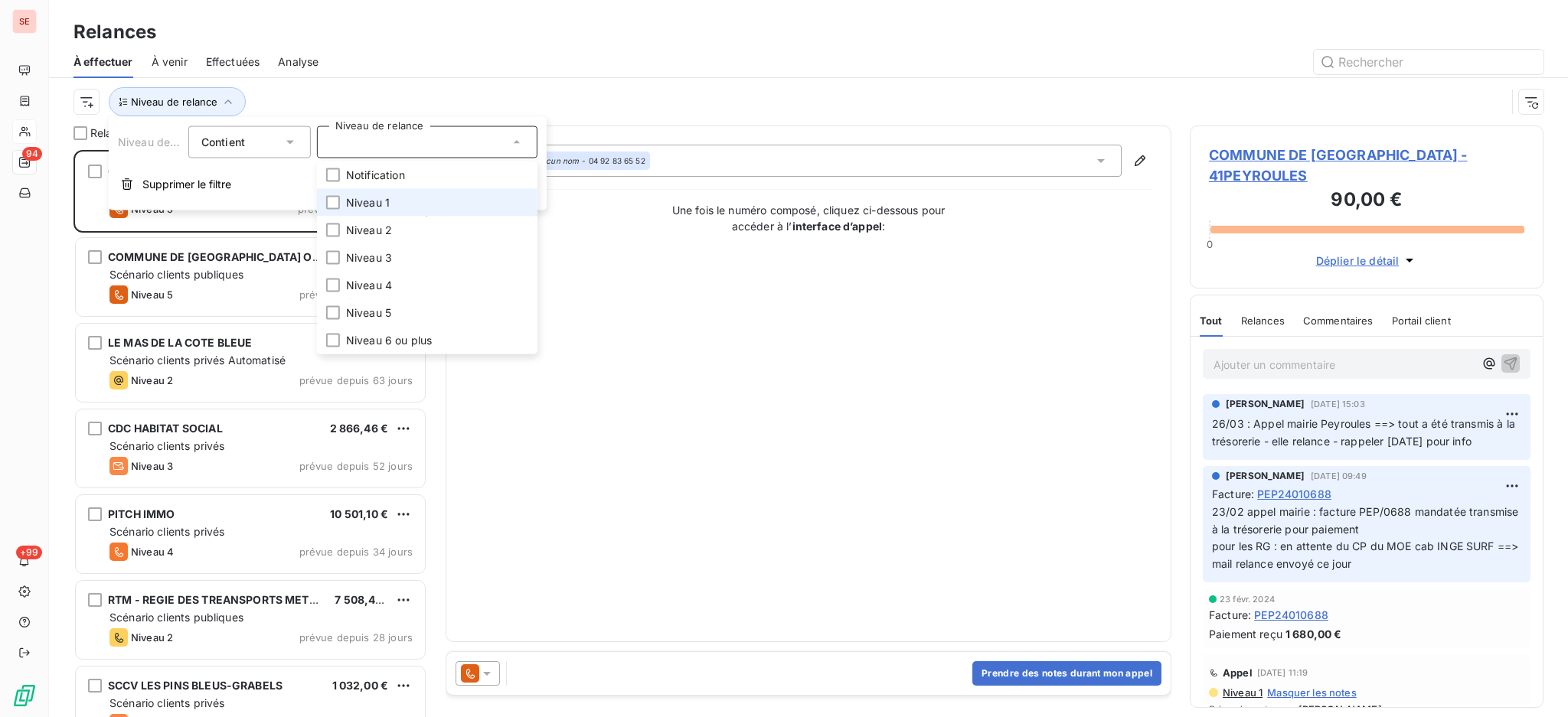
click at [363, 204] on span "Niveau 1" at bounding box center [367, 203] width 43 height 15
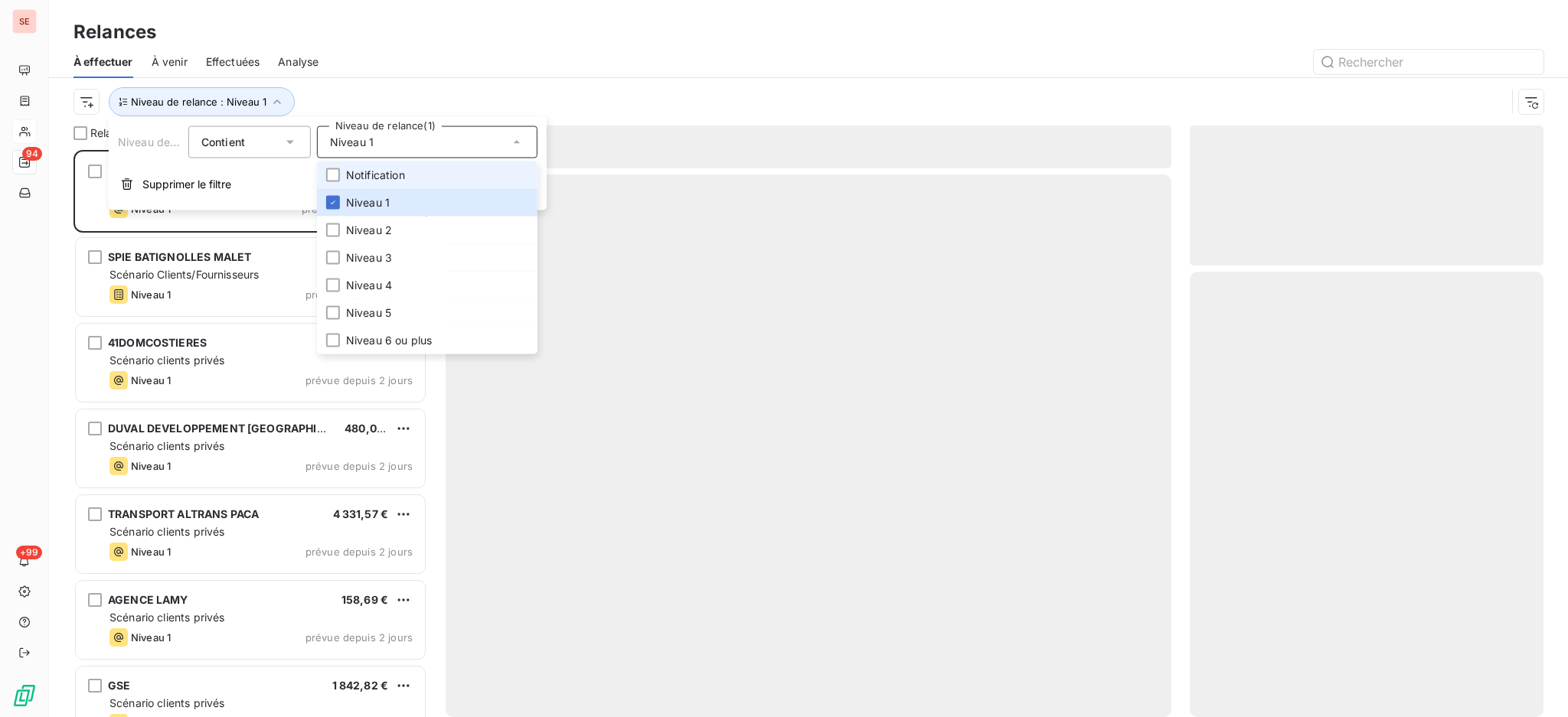
click at [361, 172] on span "Notification" at bounding box center [375, 175] width 59 height 15
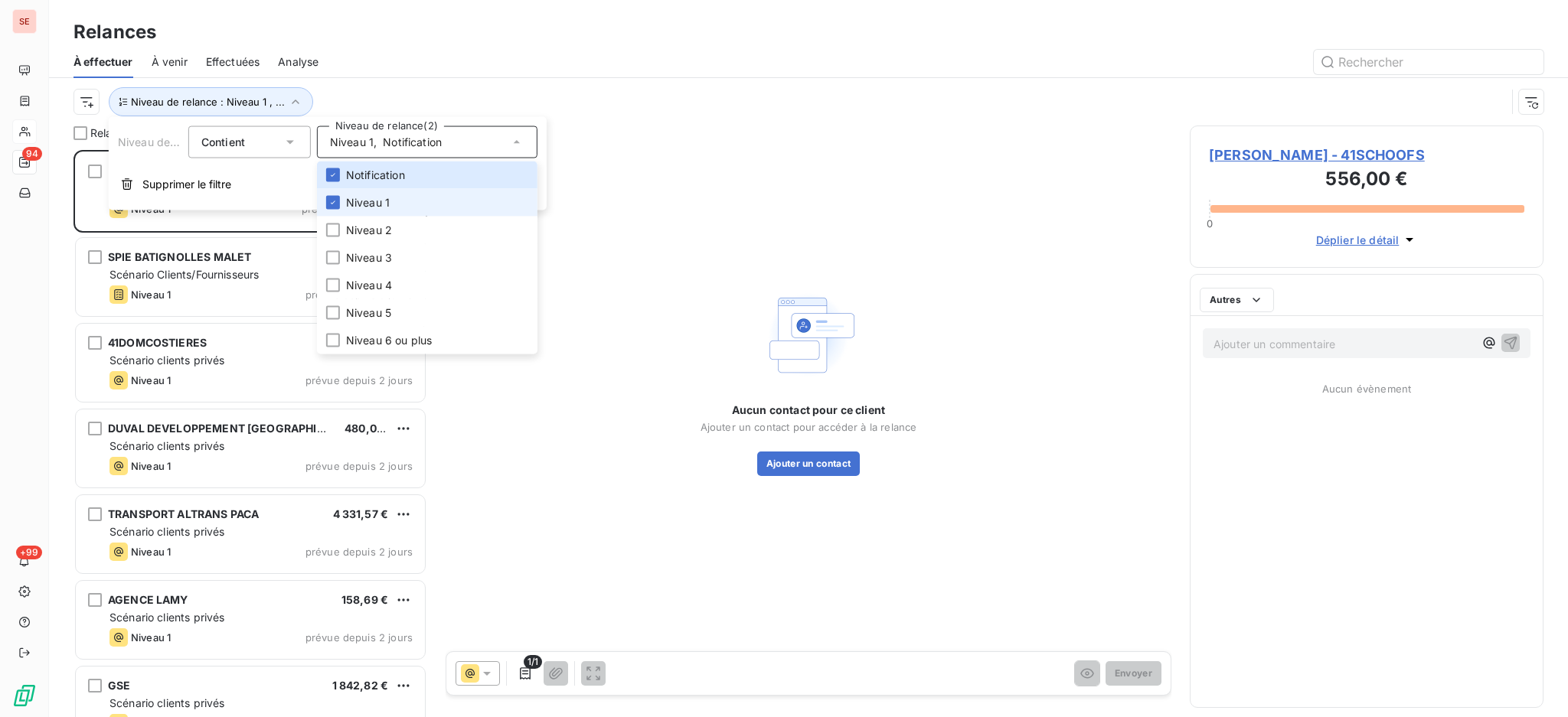
click at [353, 198] on span "Niveau 1" at bounding box center [367, 203] width 43 height 15
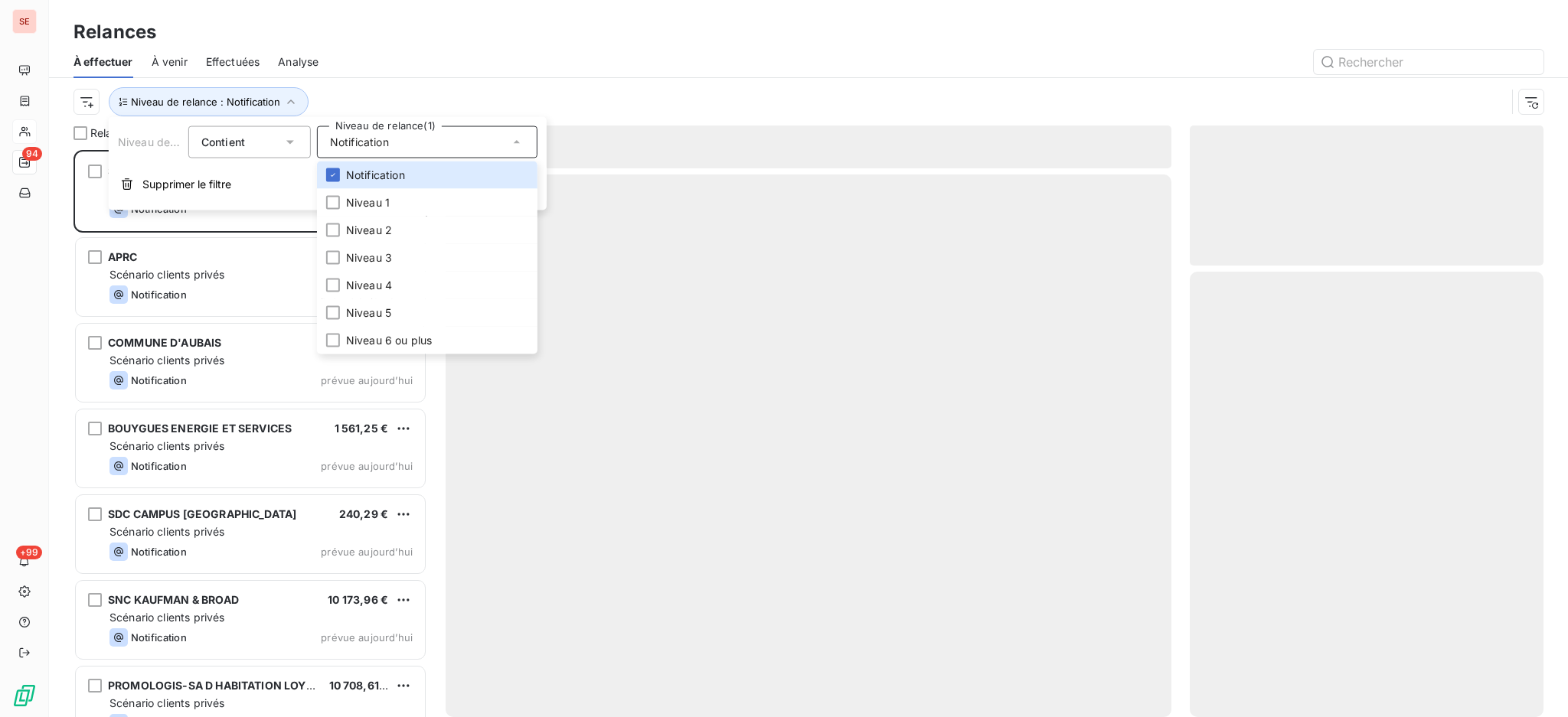
scroll to position [552, 338]
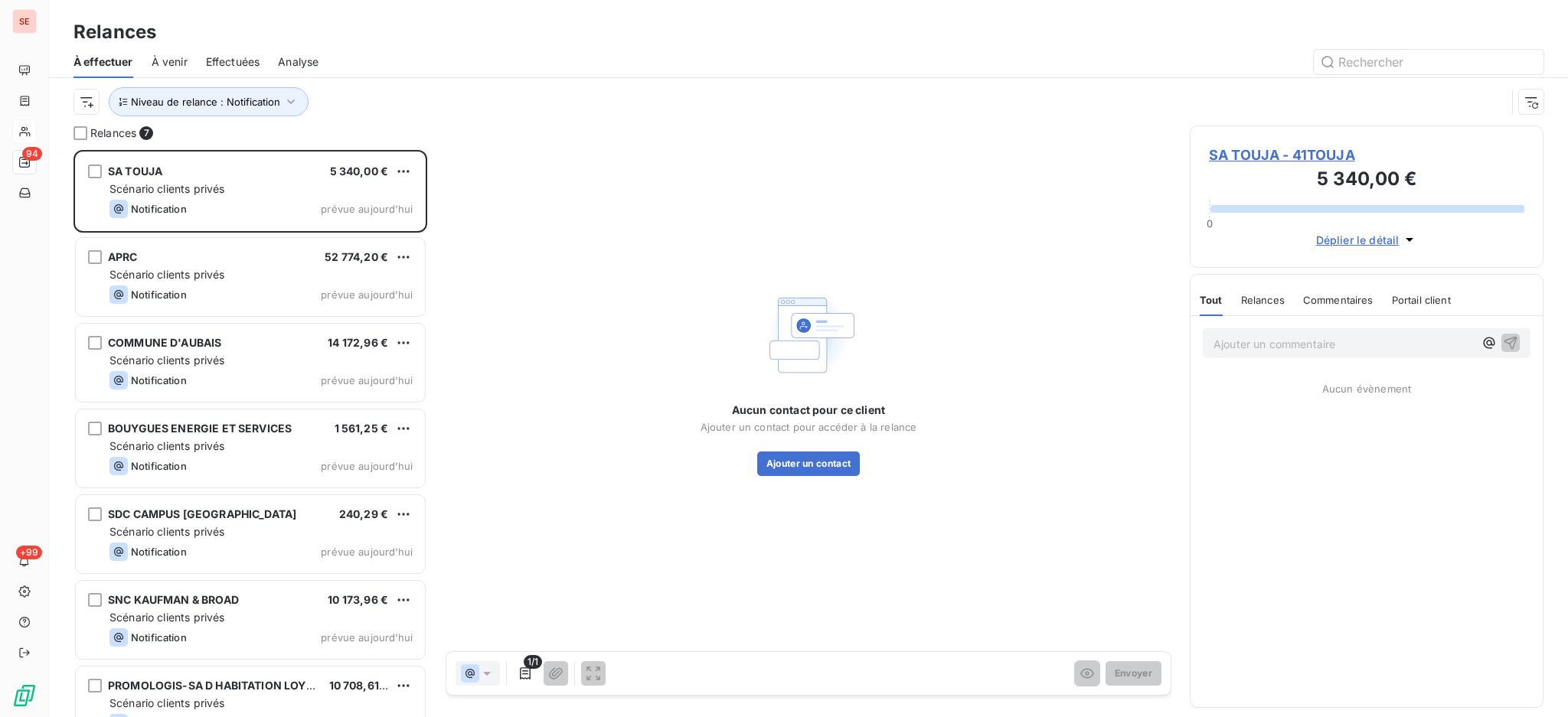
click at [363, 56] on div at bounding box center [939, 61] width 1206 height 24
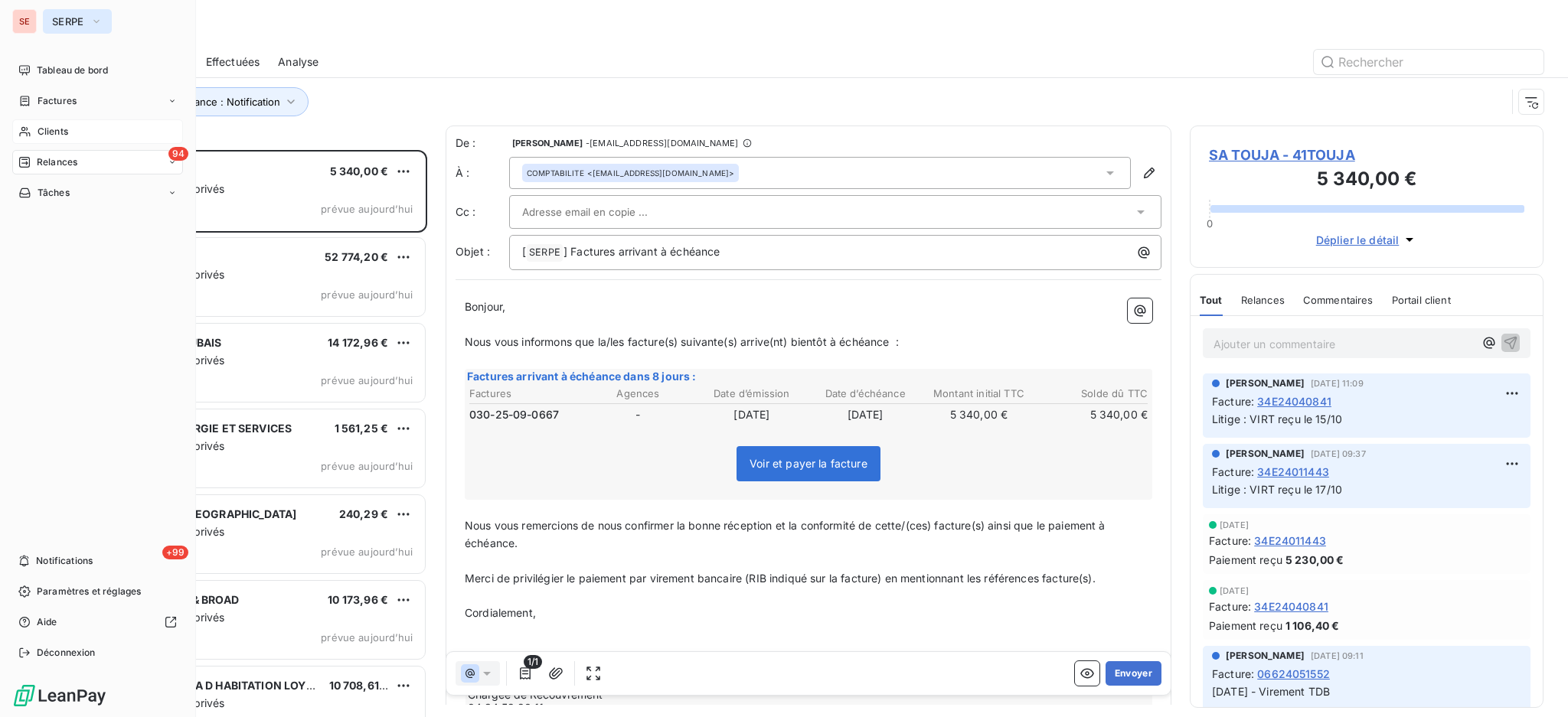
click at [66, 27] on button "SERPE" at bounding box center [77, 21] width 69 height 24
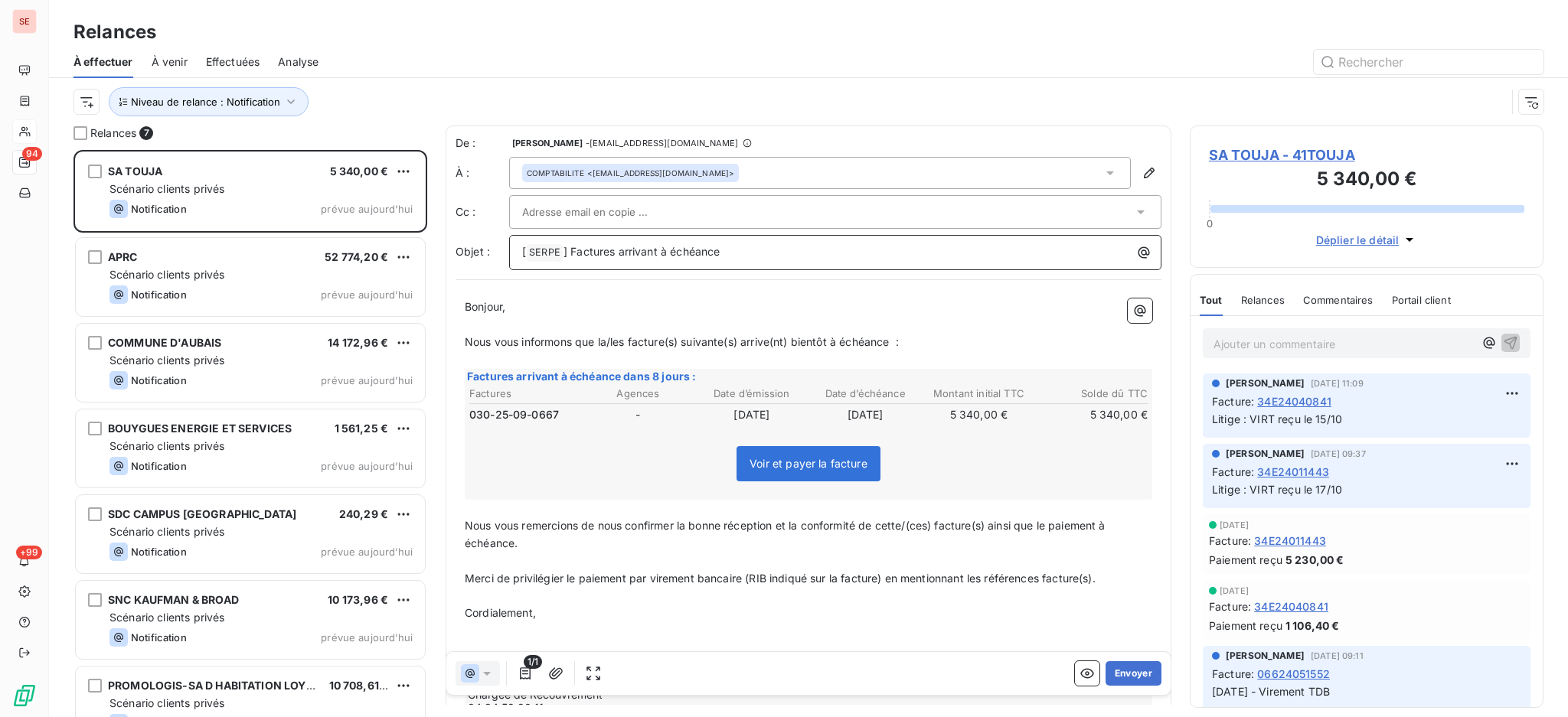
click at [879, 258] on p "[ SERPE ﻿ ] Factures arrivant à échéance" at bounding box center [839, 253] width 634 height 18
click at [876, 253] on p "[ SERPE ﻿ ] Factures arrivant à échéance - 41" at bounding box center [839, 253] width 634 height 18
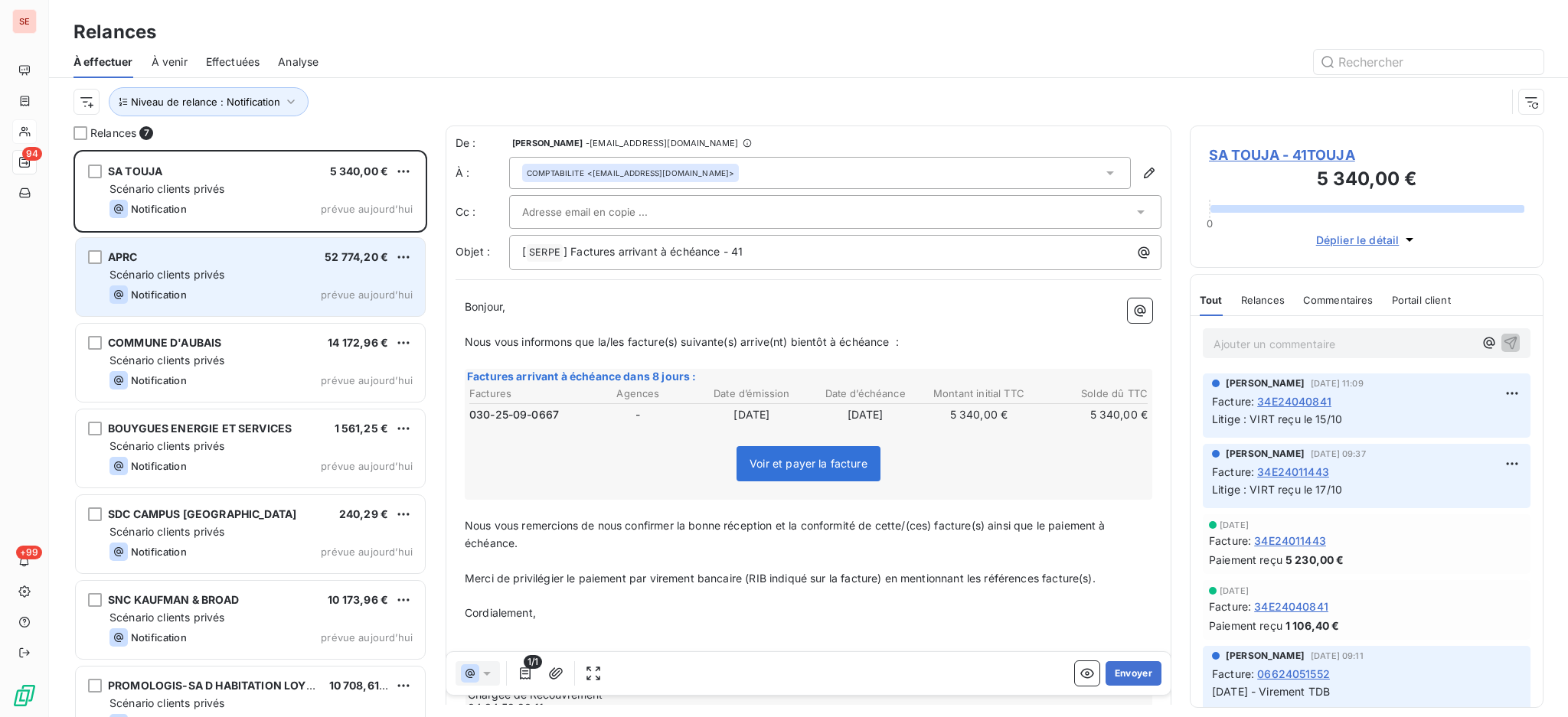
click at [184, 266] on div "APRC 52 774,20 € Scénario clients privés Notification prévue aujourd’hui" at bounding box center [250, 277] width 349 height 78
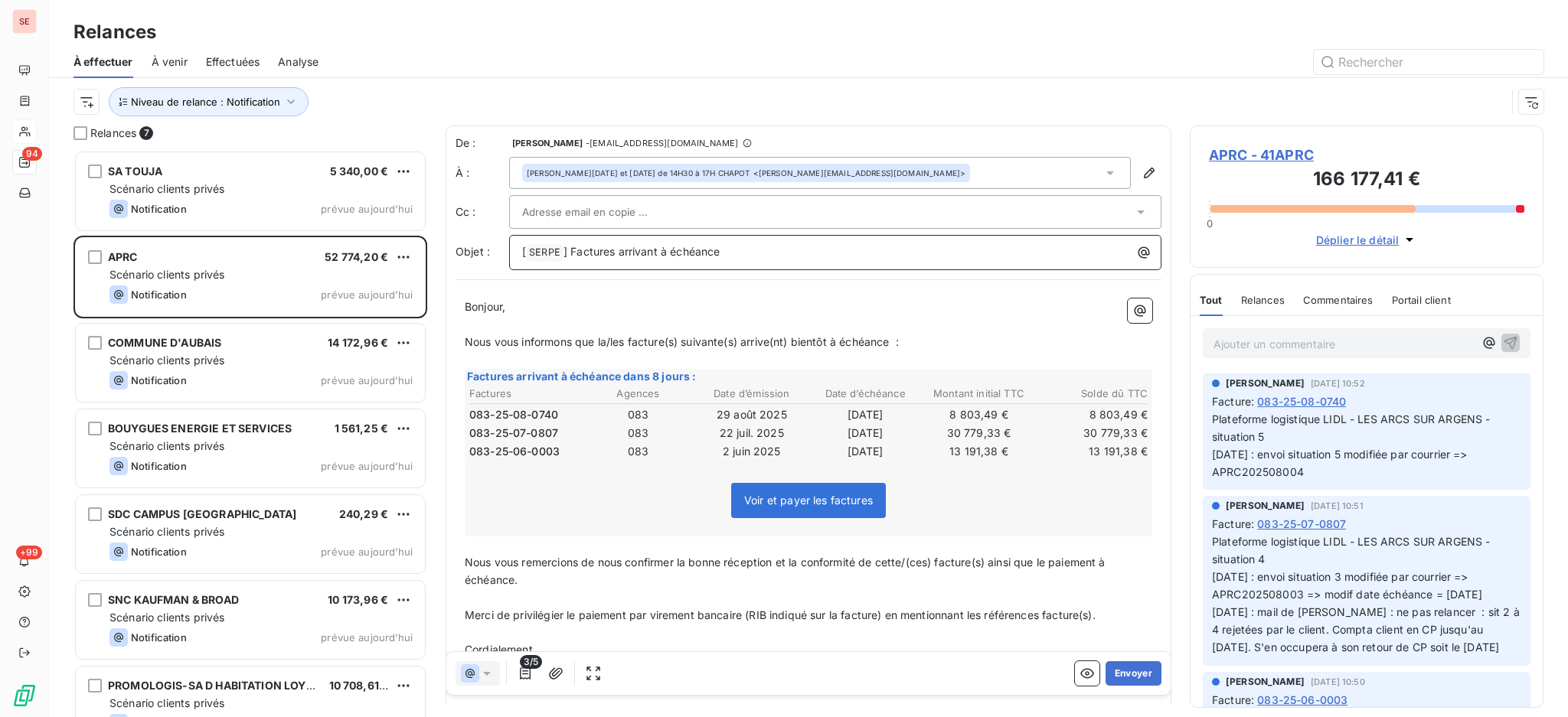
click at [772, 252] on p "[ SERPE ﻿ ] Factures arrivant à échéance" at bounding box center [839, 253] width 634 height 18
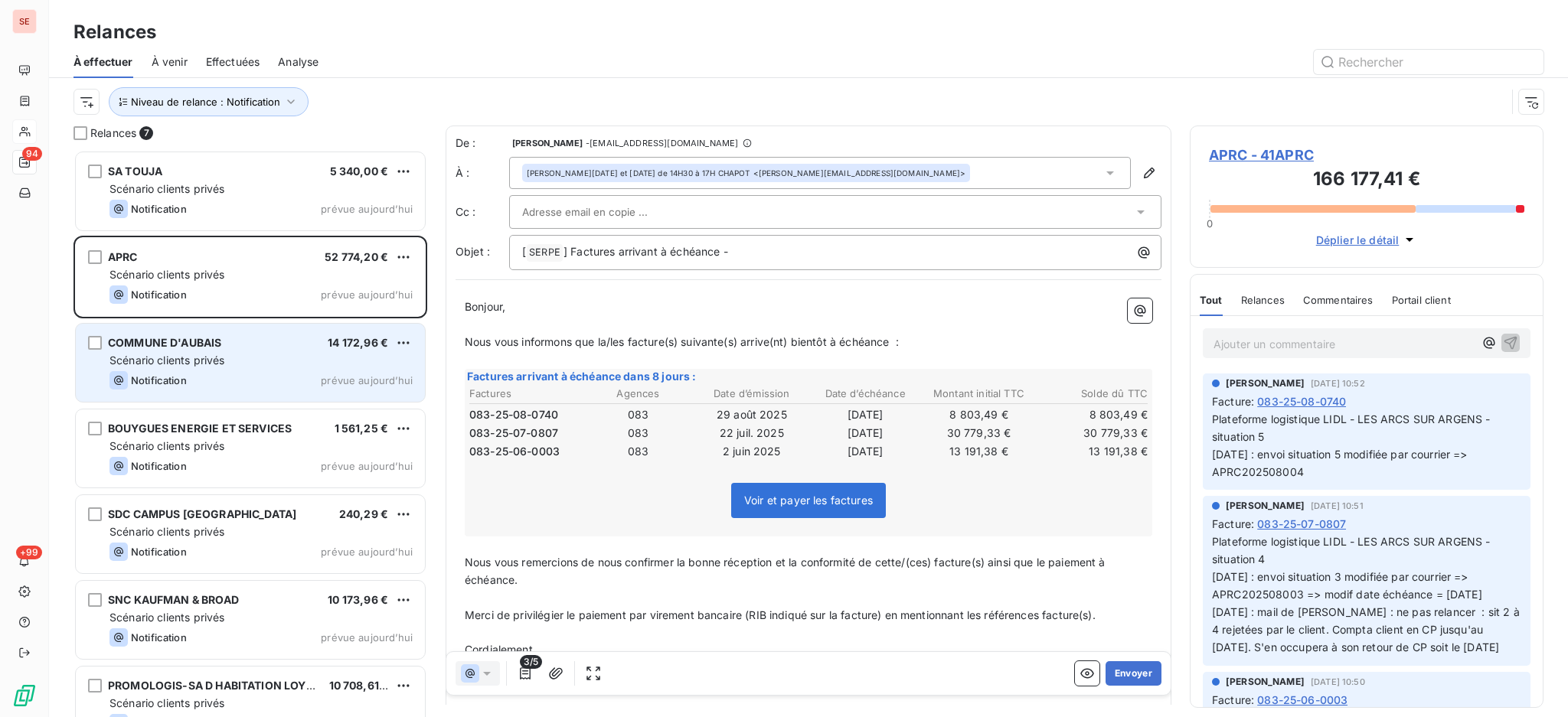
click at [311, 351] on div "COMMUNE D'AUBAIS 14 172,96 € Scénario clients privés Notification prévue aujour…" at bounding box center [250, 363] width 349 height 78
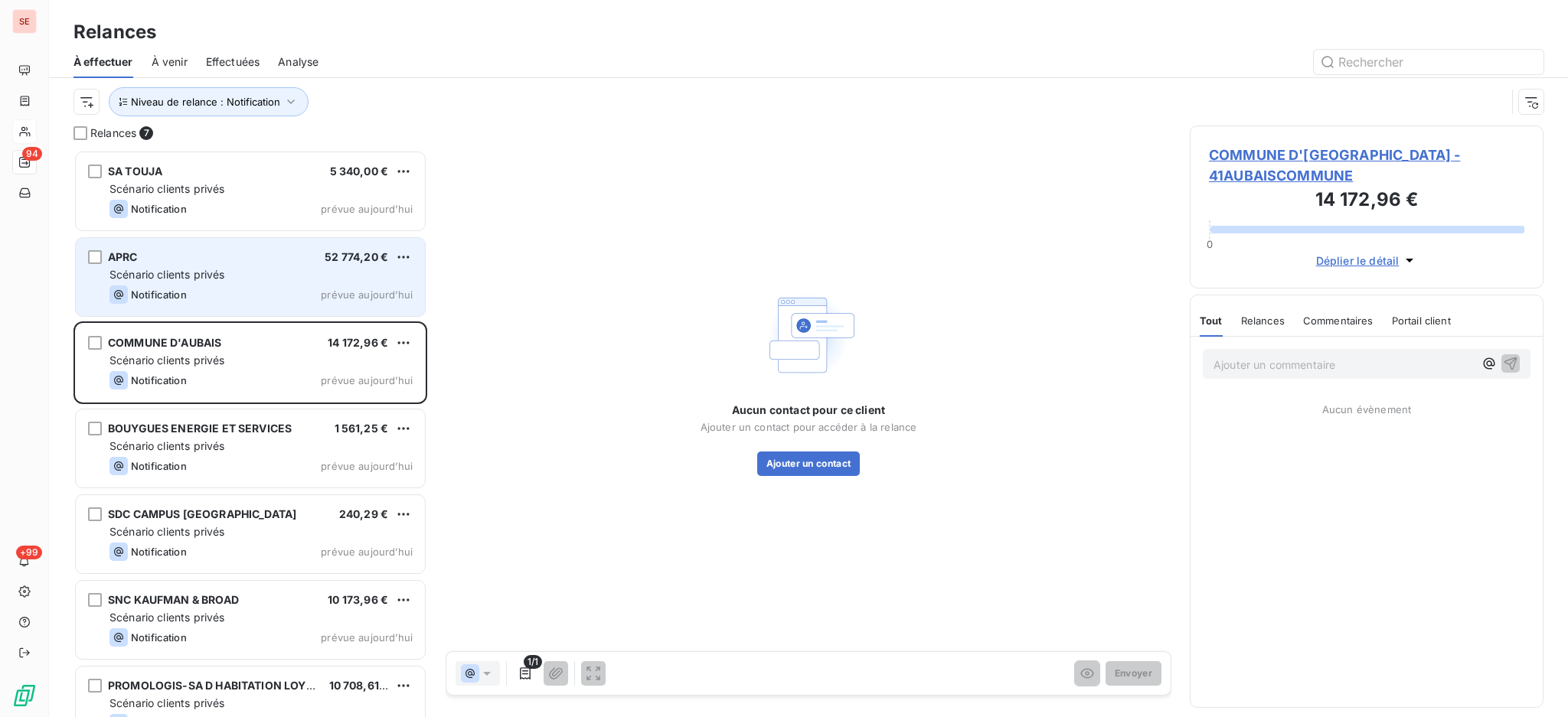
click at [272, 275] on div "Scénario clients privés" at bounding box center [261, 274] width 303 height 15
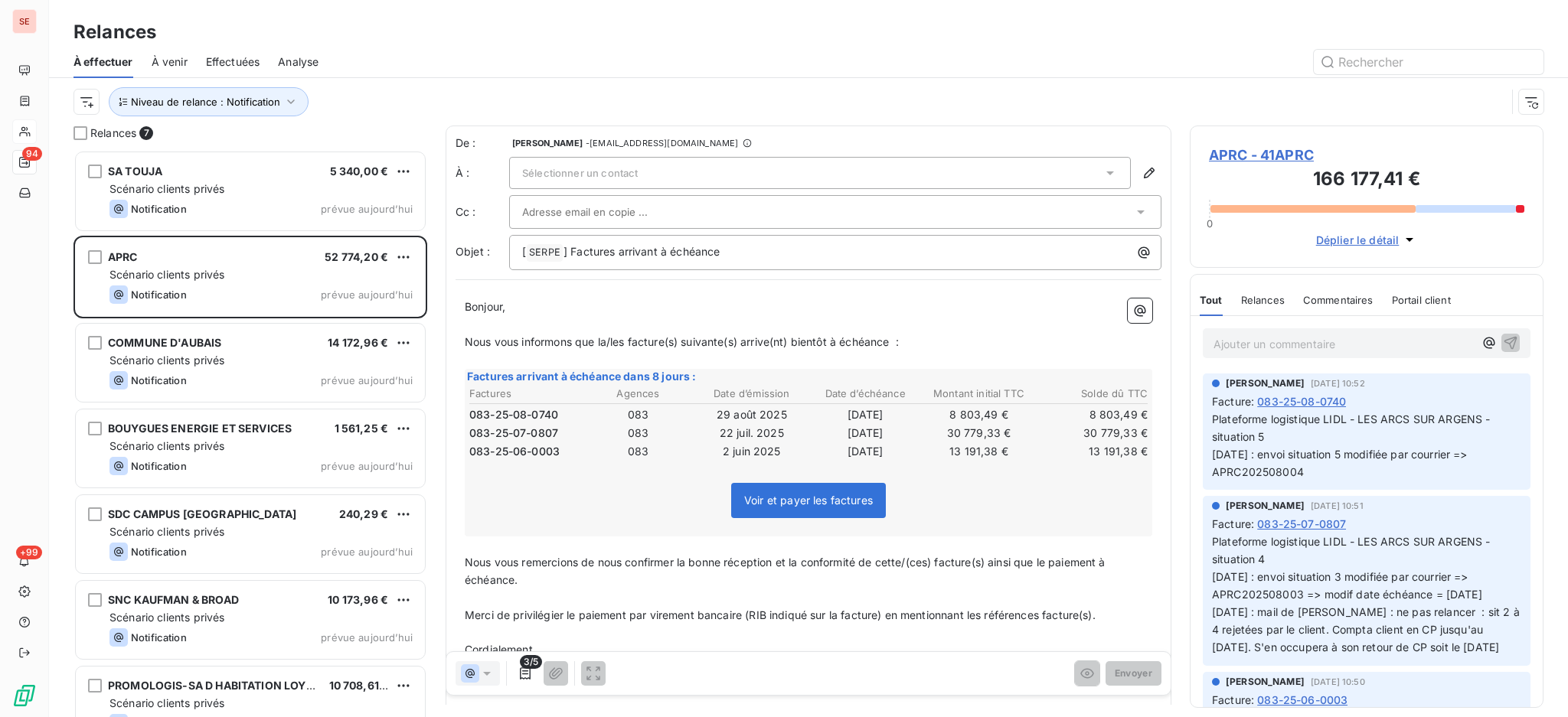
click at [1295, 160] on span "APRC - 41APRC" at bounding box center [1366, 155] width 315 height 21
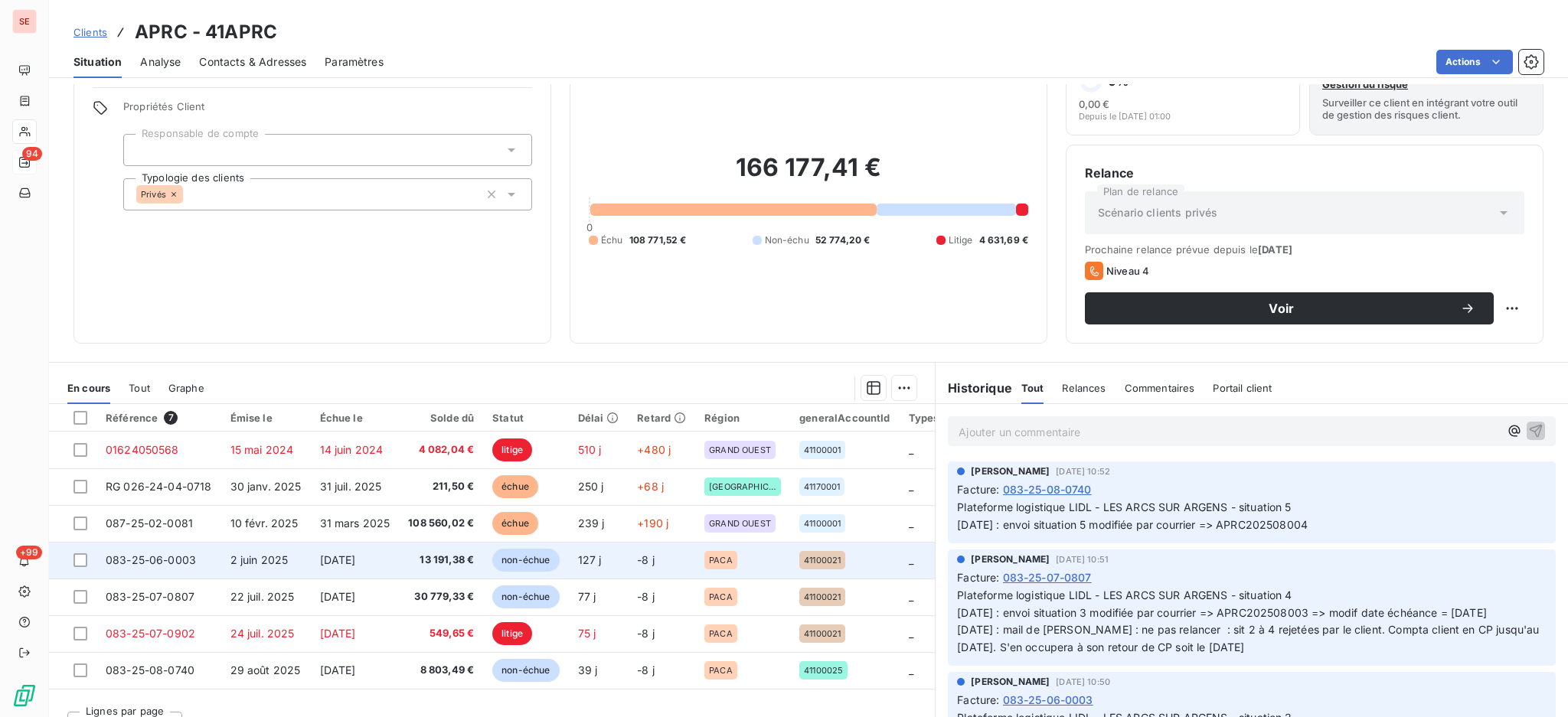
scroll to position [82, 0]
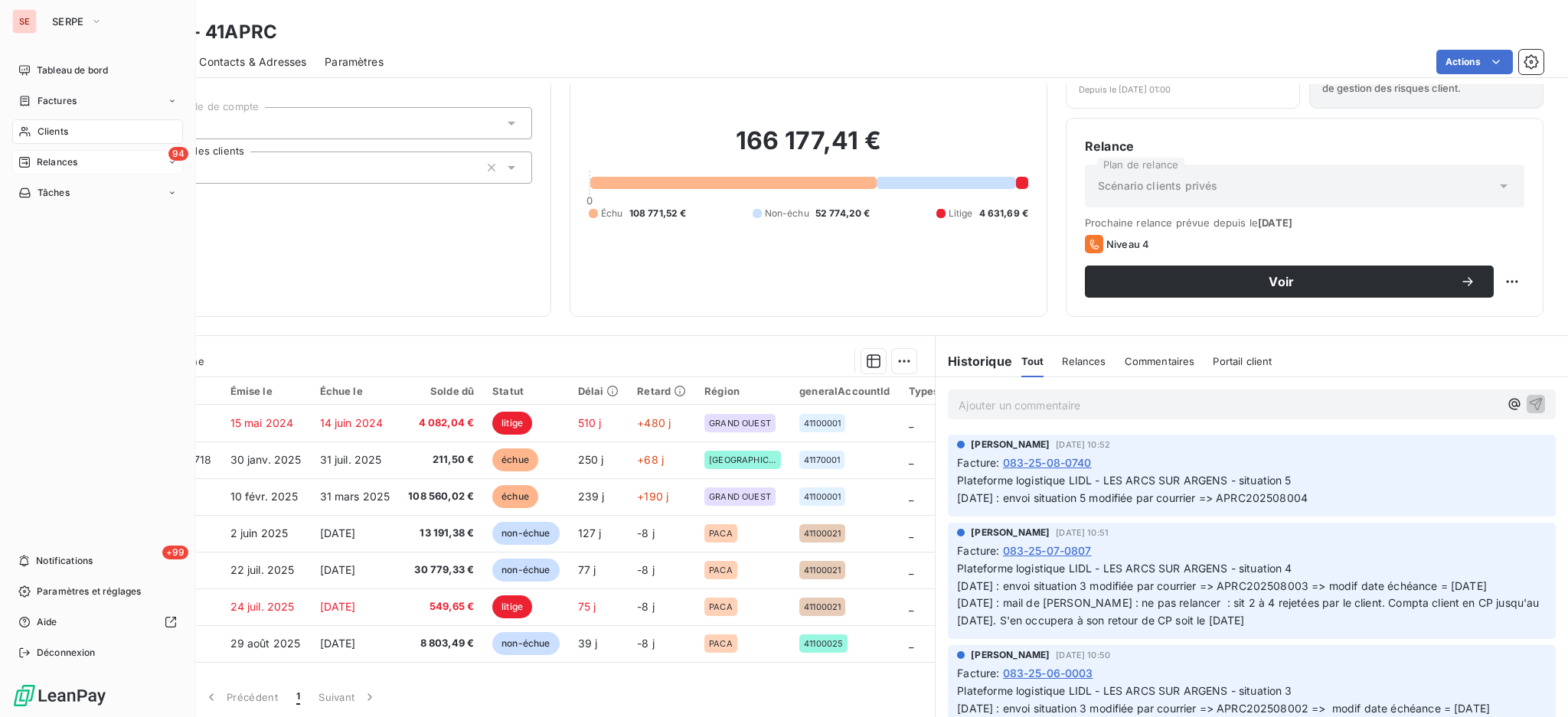
click at [54, 155] on span "Relances" at bounding box center [57, 162] width 41 height 14
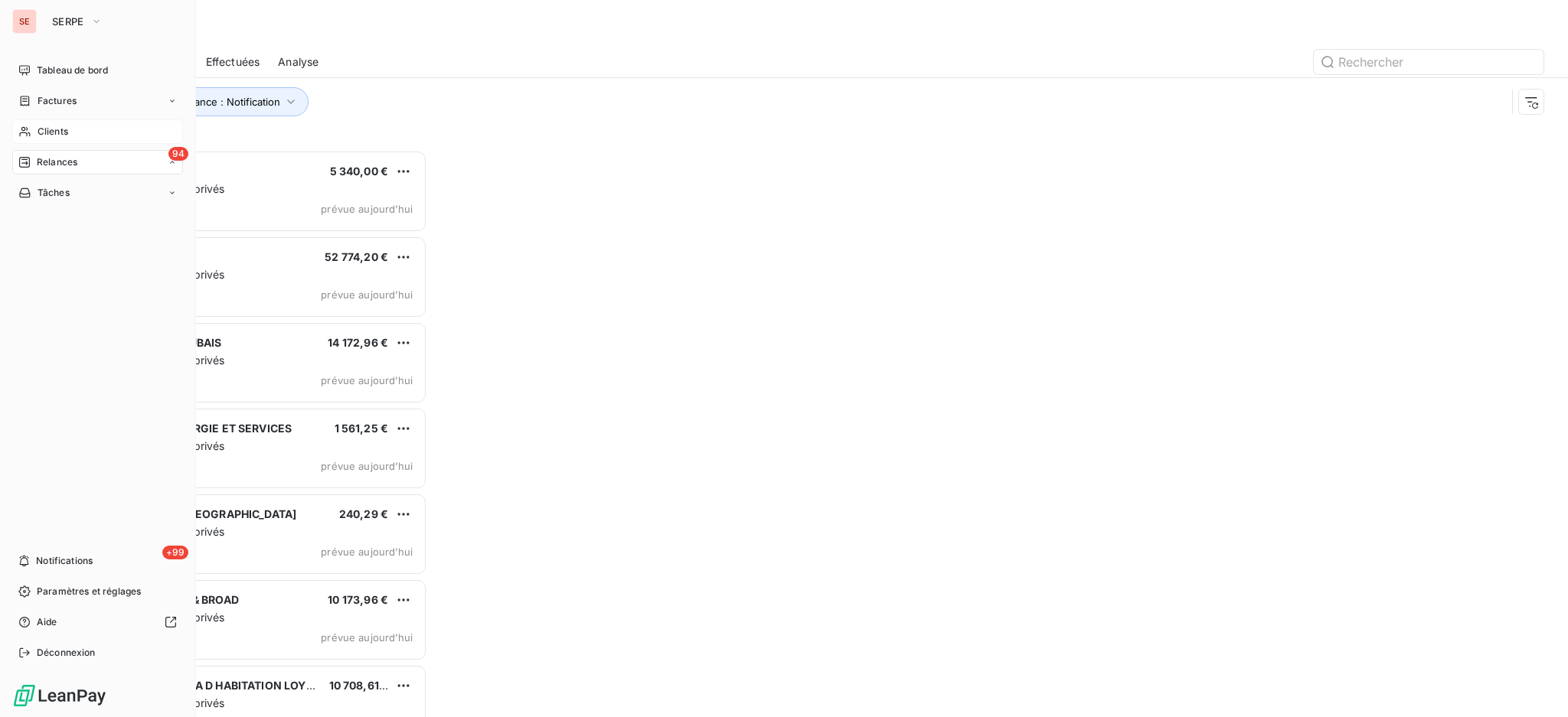
scroll to position [552, 338]
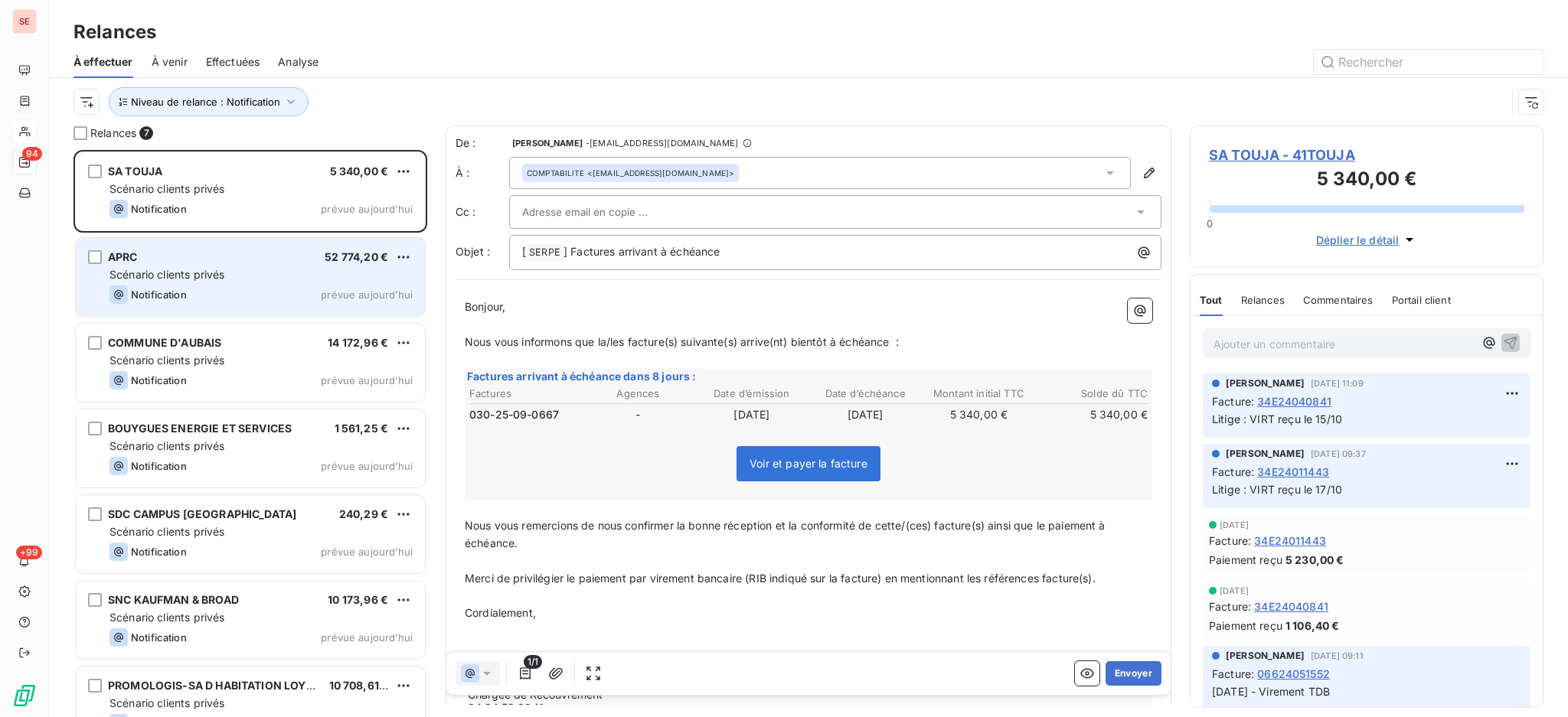
click at [249, 271] on div "Scénario clients privés" at bounding box center [261, 274] width 303 height 15
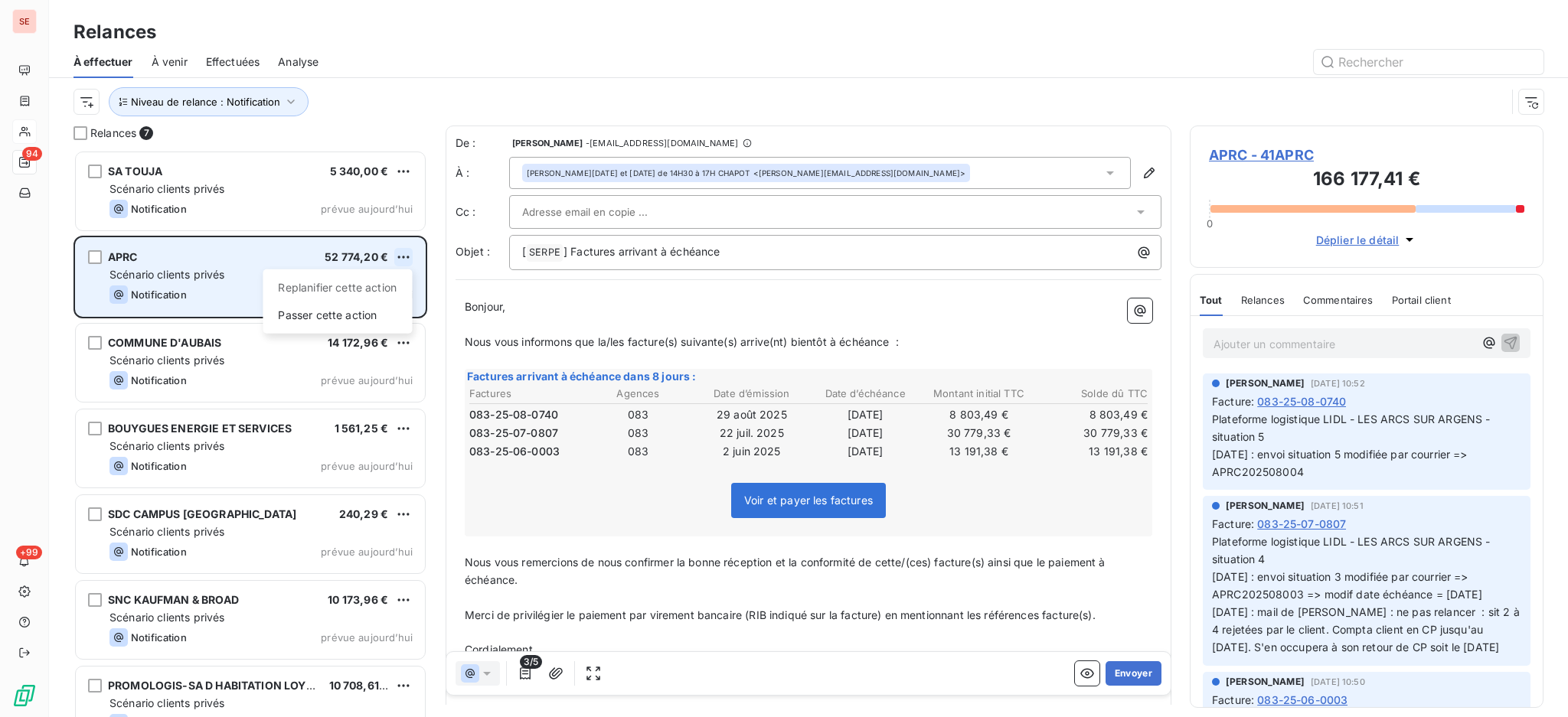
click at [404, 253] on html "SE 94 +99 Relances À effectuer À venir Effectuées Analyse Niveau de relance : N…" at bounding box center [784, 358] width 1568 height 717
click at [380, 317] on div "Passer cette action" at bounding box center [337, 315] width 137 height 24
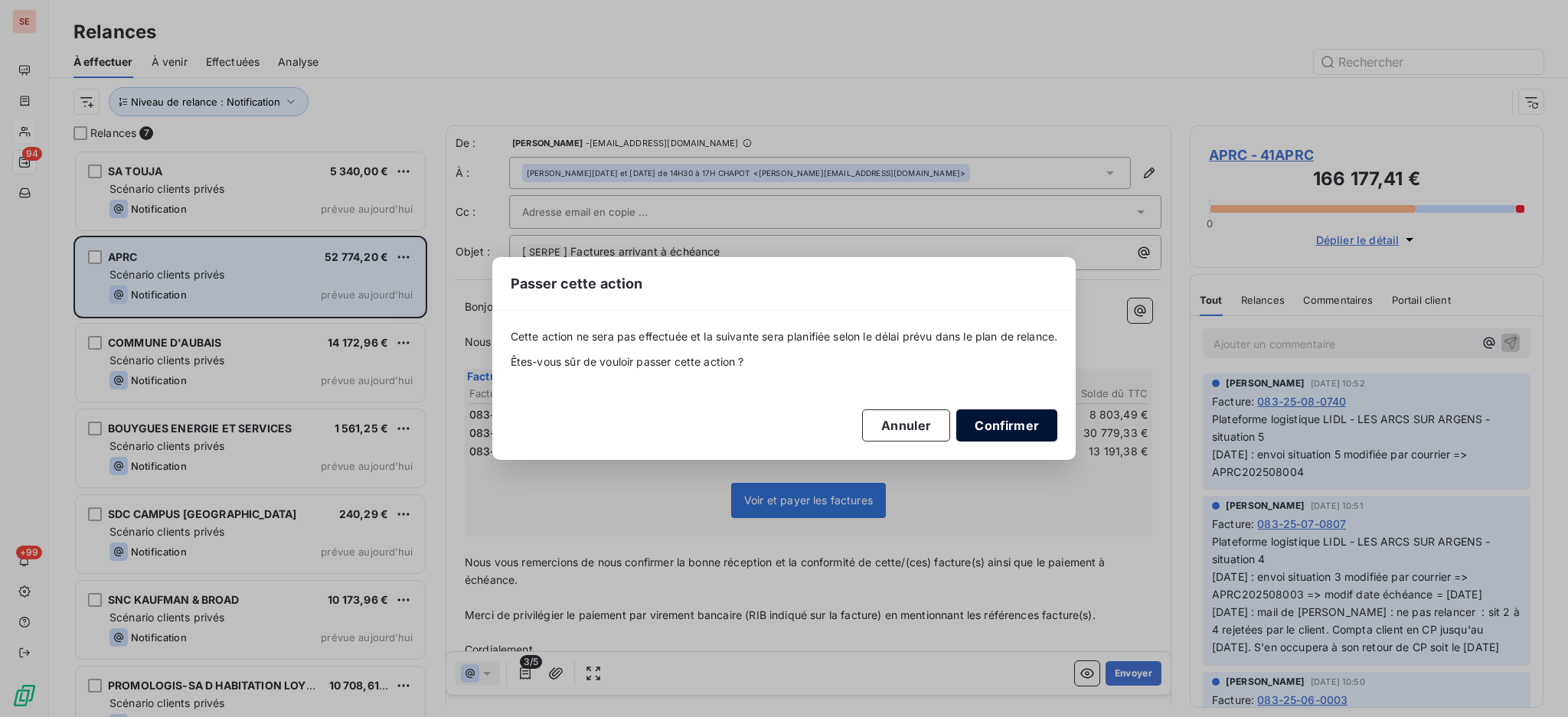
click at [1035, 421] on button "Confirmer" at bounding box center [1007, 425] width 101 height 32
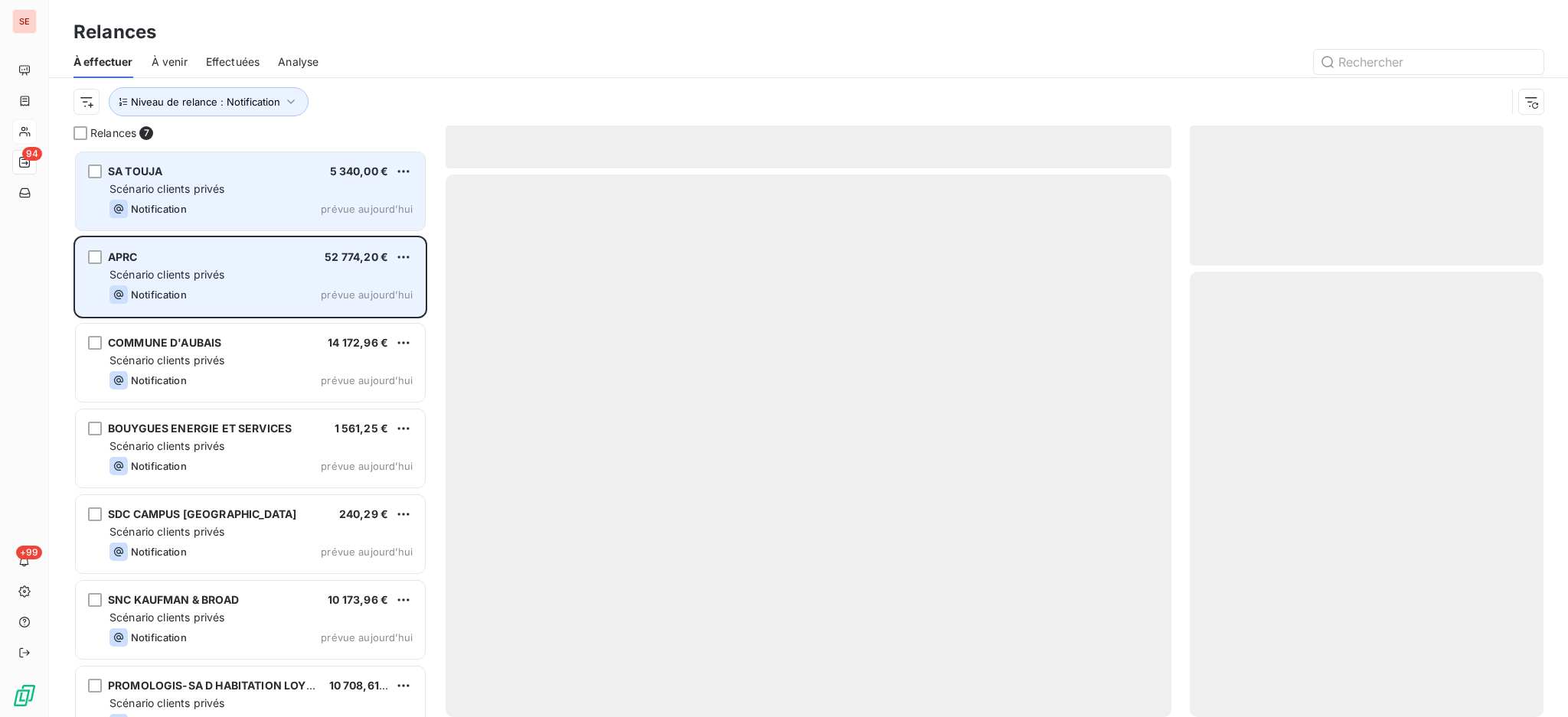
click at [312, 203] on div "Notification prévue aujourd’hui" at bounding box center [261, 209] width 303 height 18
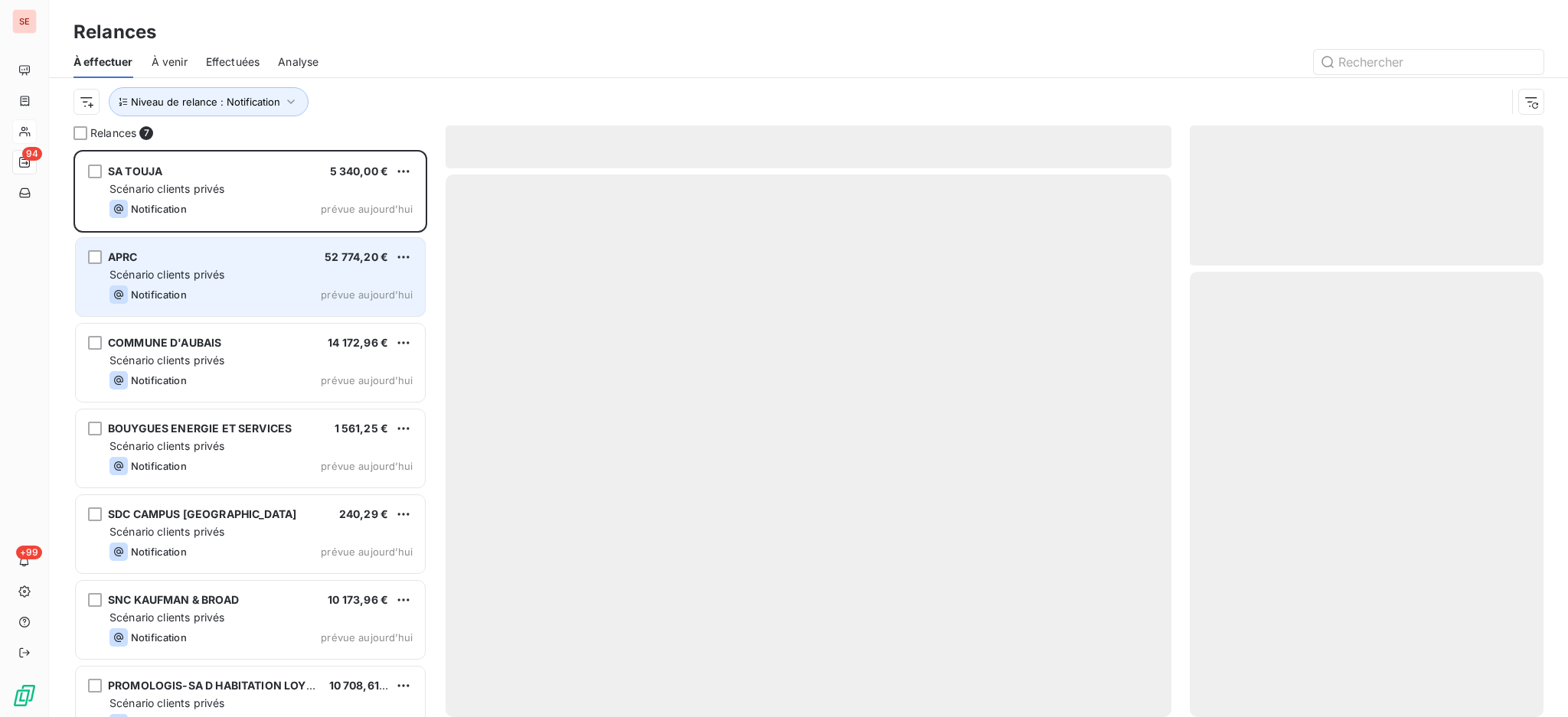
click at [274, 276] on div "Scénario clients privés" at bounding box center [261, 274] width 303 height 15
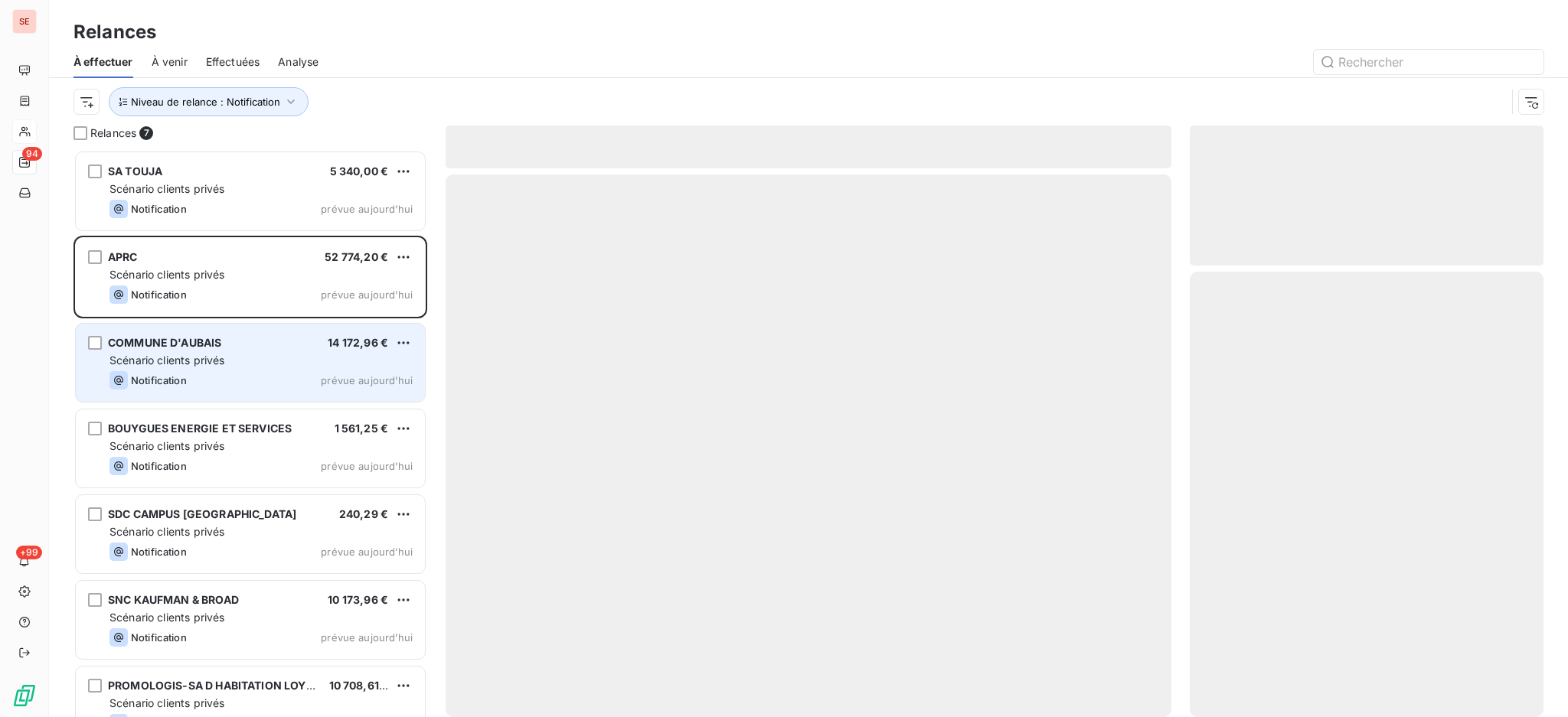
click at [340, 358] on div "Scénario clients privés" at bounding box center [261, 361] width 303 height 15
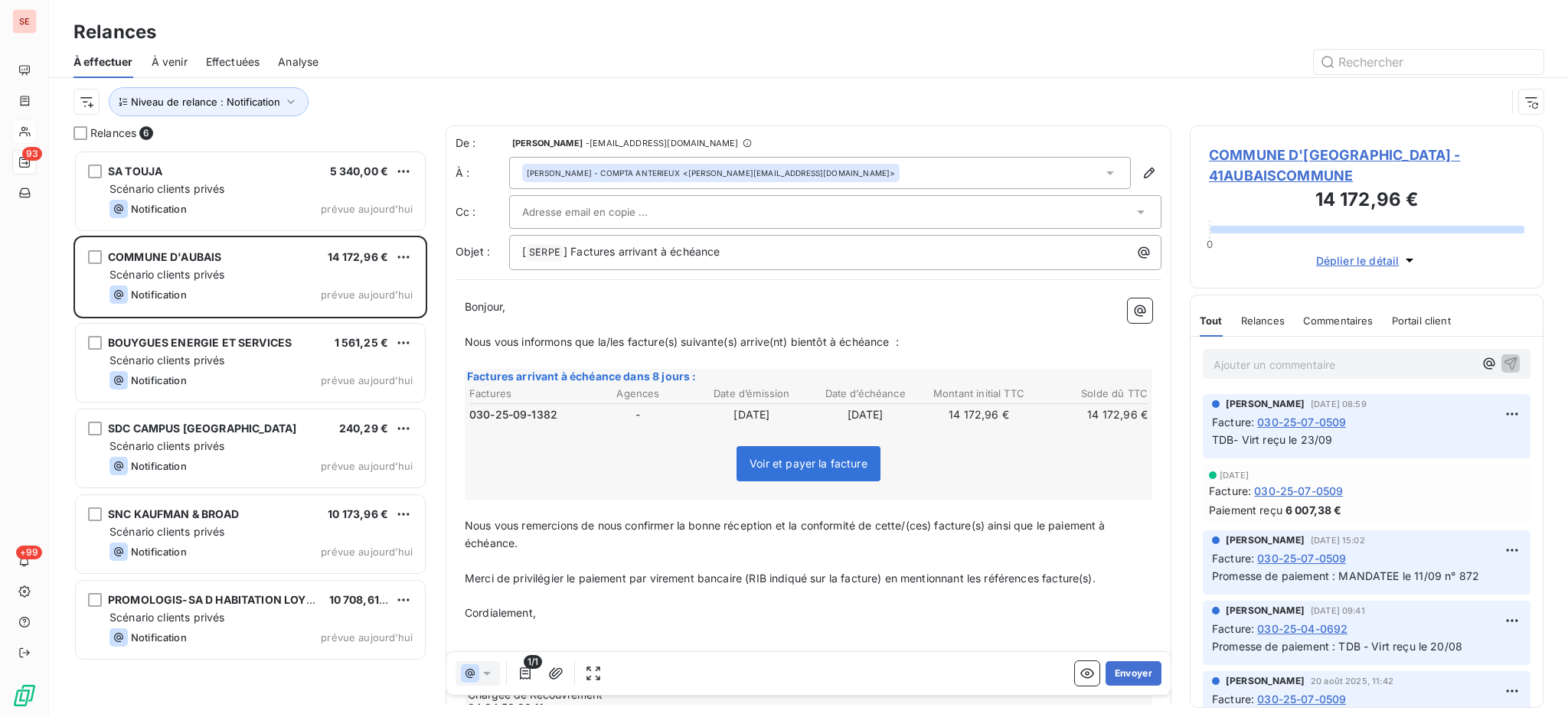
click at [1365, 160] on span "COMMUNE D'AUBAIS - 41AUBAISCOMMUNE" at bounding box center [1366, 165] width 315 height 42
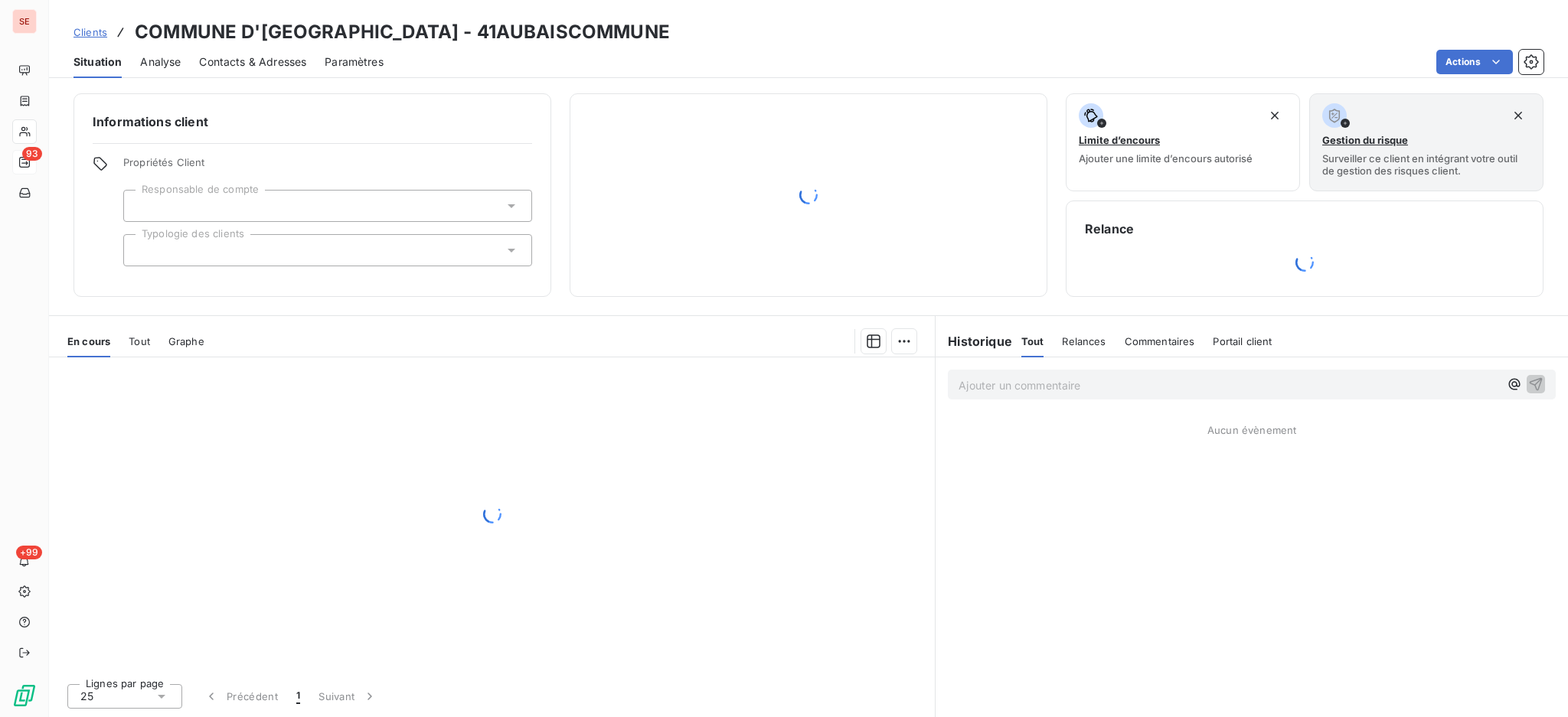
click at [286, 64] on span "Contacts & Adresses" at bounding box center [252, 61] width 107 height 15
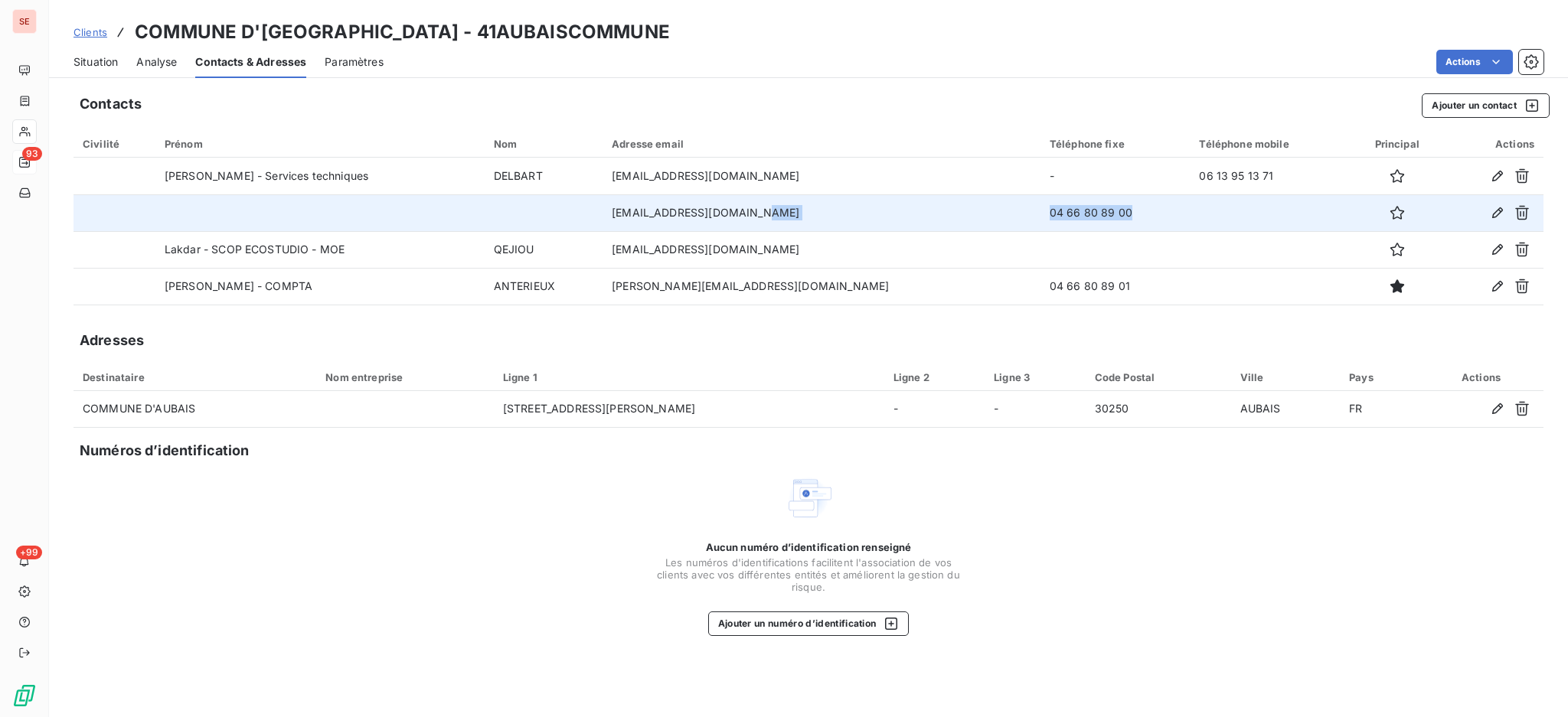
drag, startPoint x: 1059, startPoint y: 213, endPoint x: 919, endPoint y: 217, distance: 140.1
click at [919, 218] on tr "contact.mairie@aubais.fr 04 66 80 89 00" at bounding box center [808, 213] width 1470 height 37
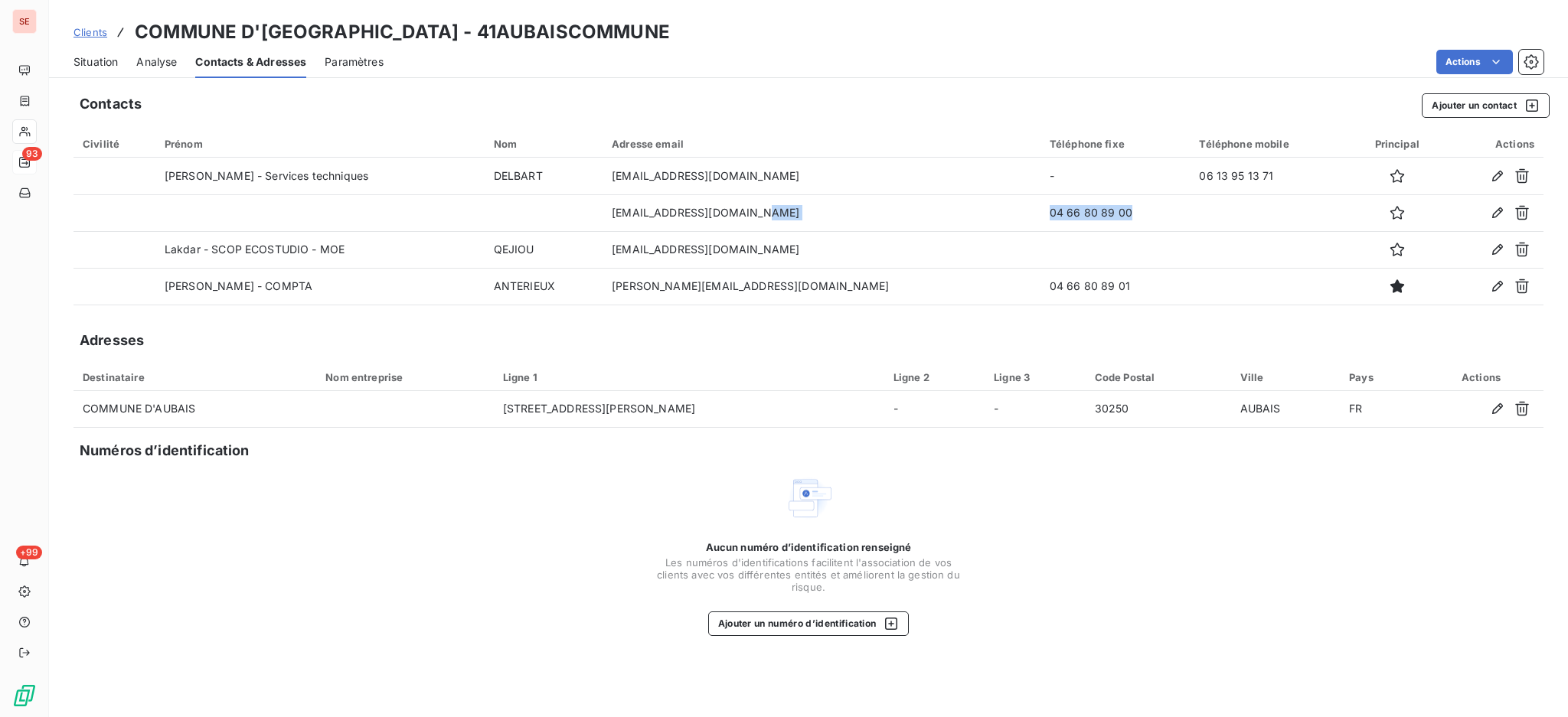
copy tr "04 66 80 89 00"
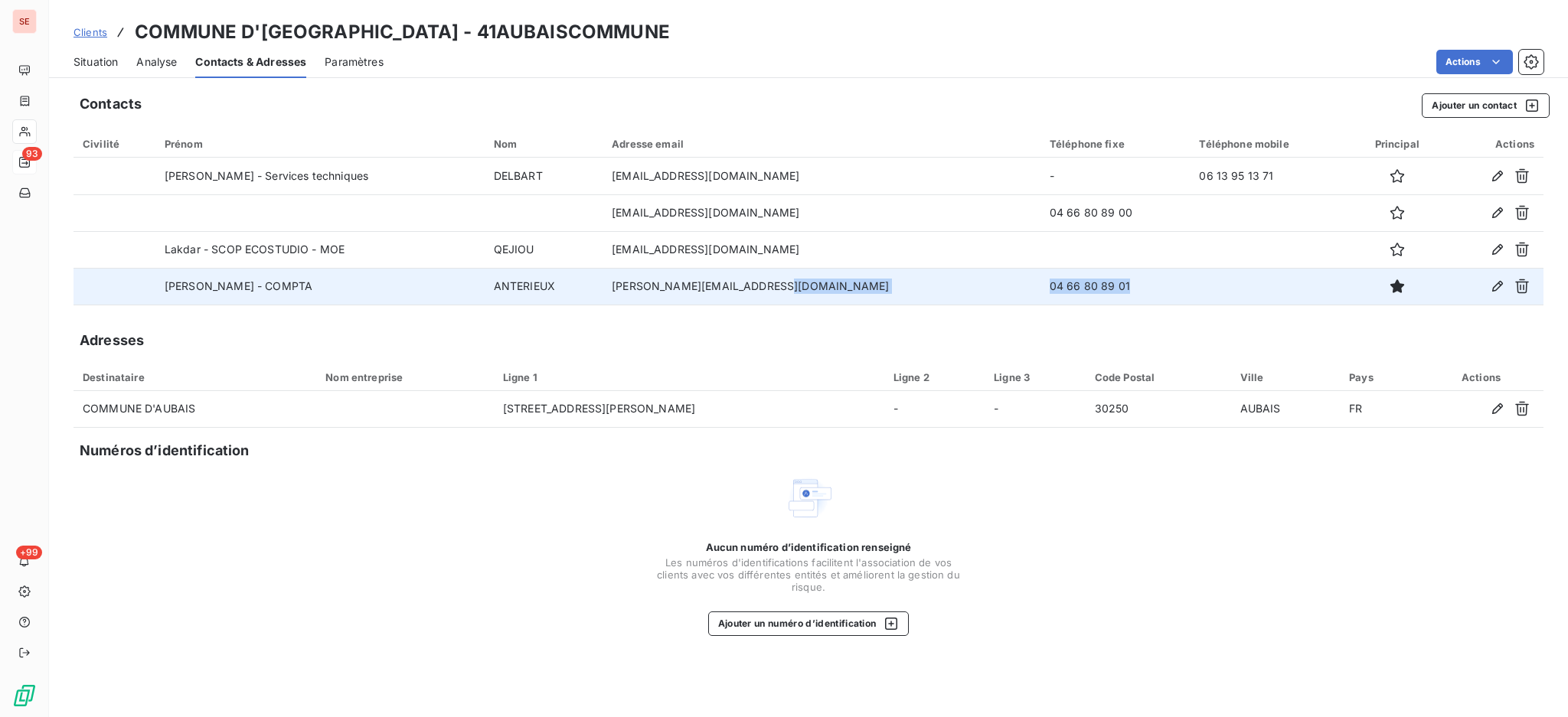
drag, startPoint x: 1055, startPoint y: 287, endPoint x: 944, endPoint y: 285, distance: 111.0
click at [944, 285] on tr "Aurélie - COMPTA ANTERIEUX aurelie.anterieux@aubais.fr 04 66 80 89 01" at bounding box center [808, 286] width 1470 height 37
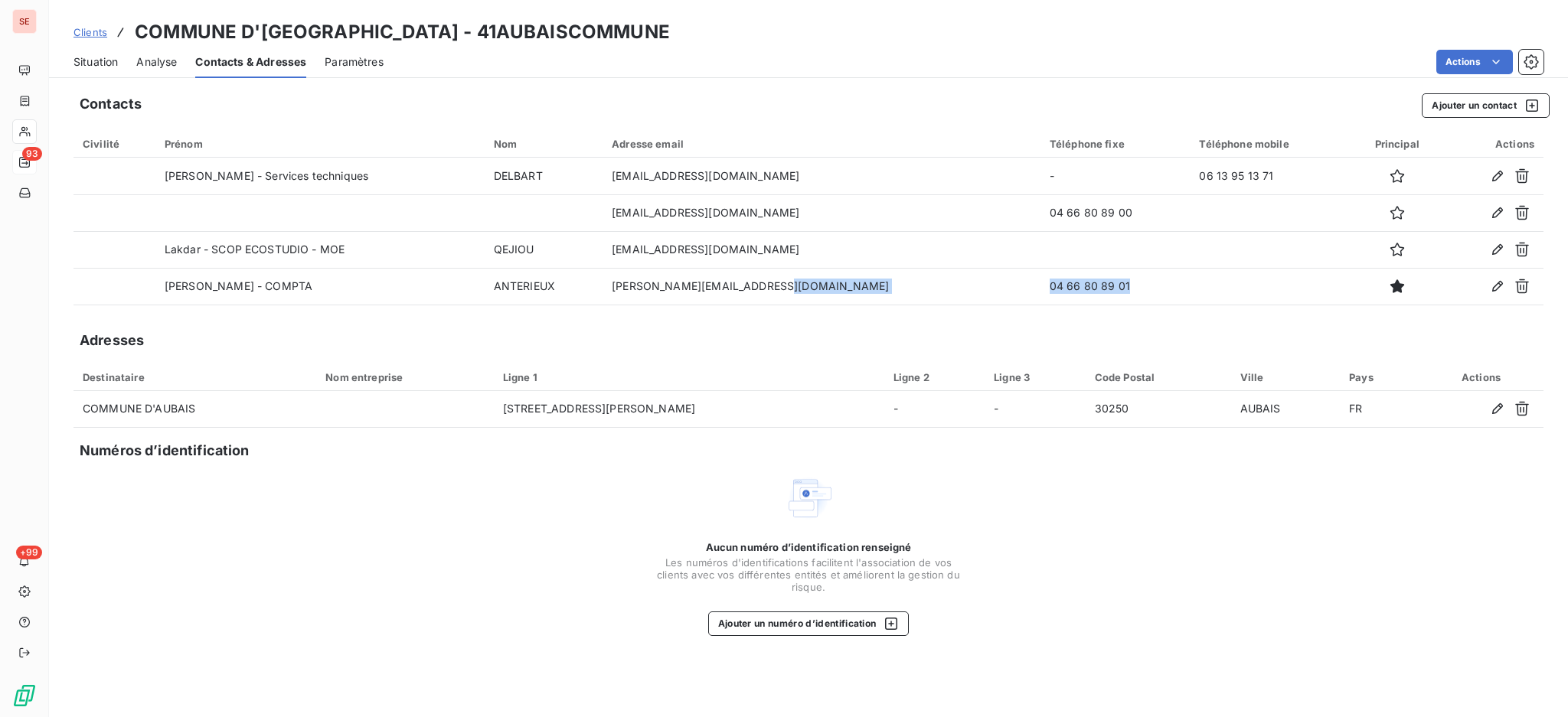
copy tr "04 66 80 89 01"
click at [100, 60] on span "Situation" at bounding box center [95, 61] width 44 height 15
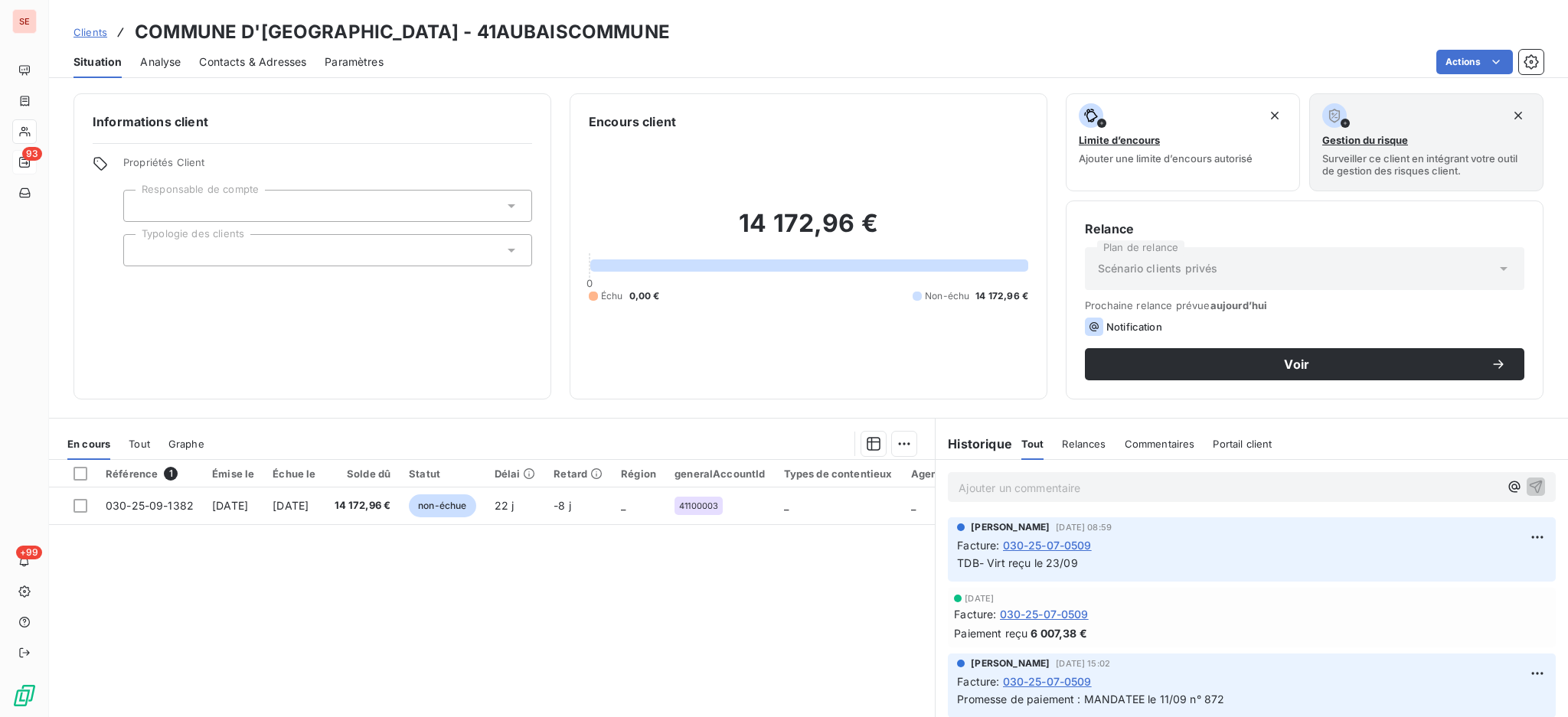
click at [1048, 493] on p "Ajouter un commentaire ﻿" at bounding box center [1229, 488] width 540 height 19
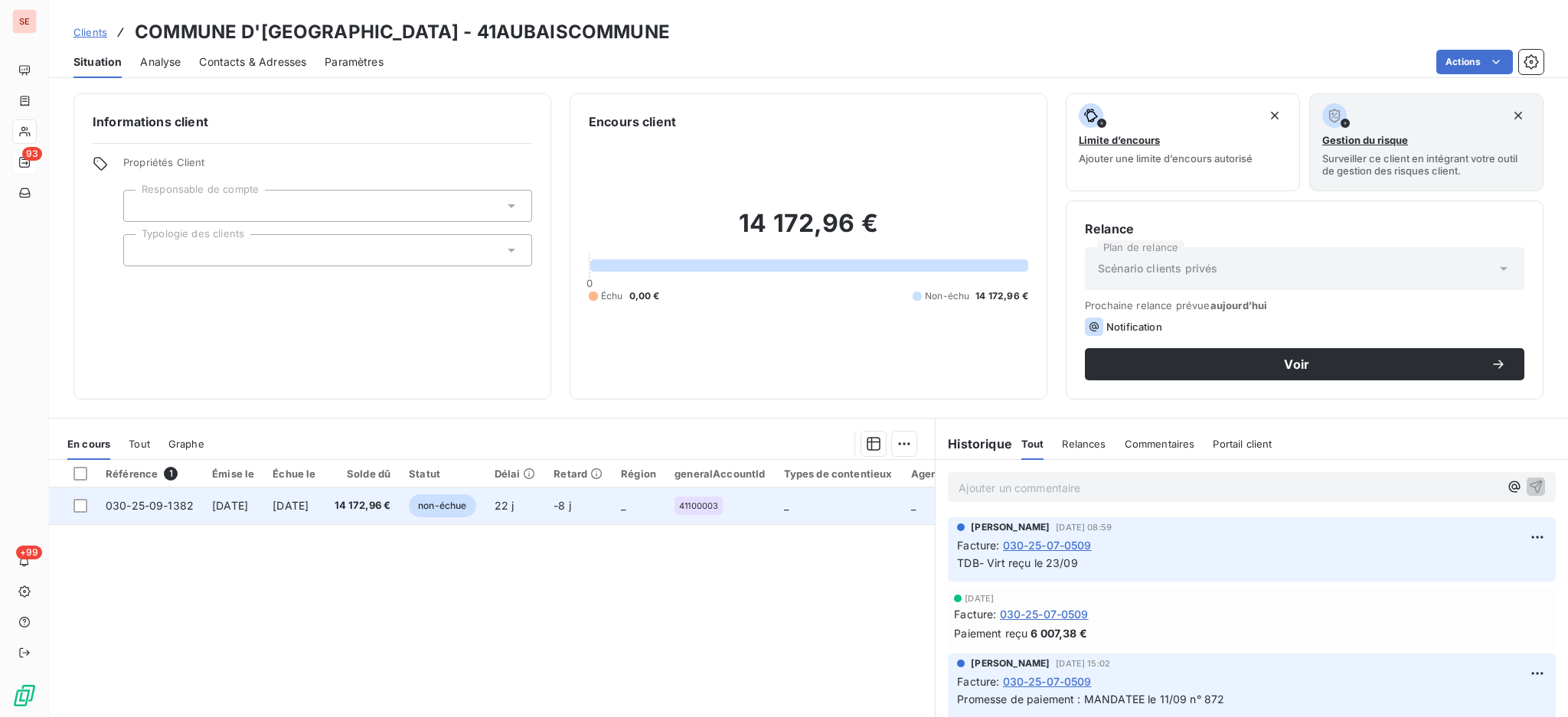
click at [381, 510] on span "14 172,96 €" at bounding box center [362, 506] width 57 height 15
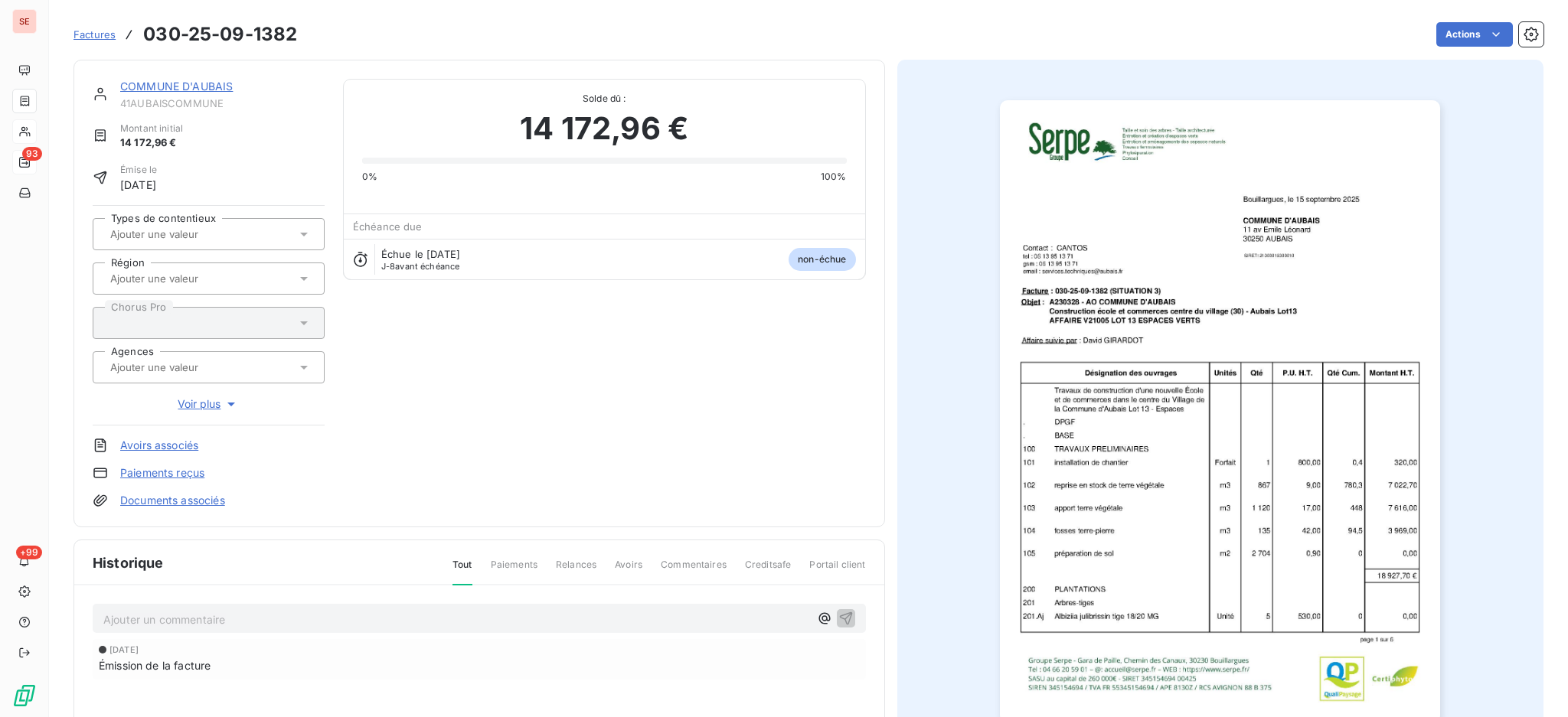
click at [524, 619] on p "Ajouter un commentaire ﻿" at bounding box center [456, 619] width 706 height 19
click at [614, 623] on p "Ajouter un commentaire ﻿" at bounding box center [456, 619] width 706 height 19
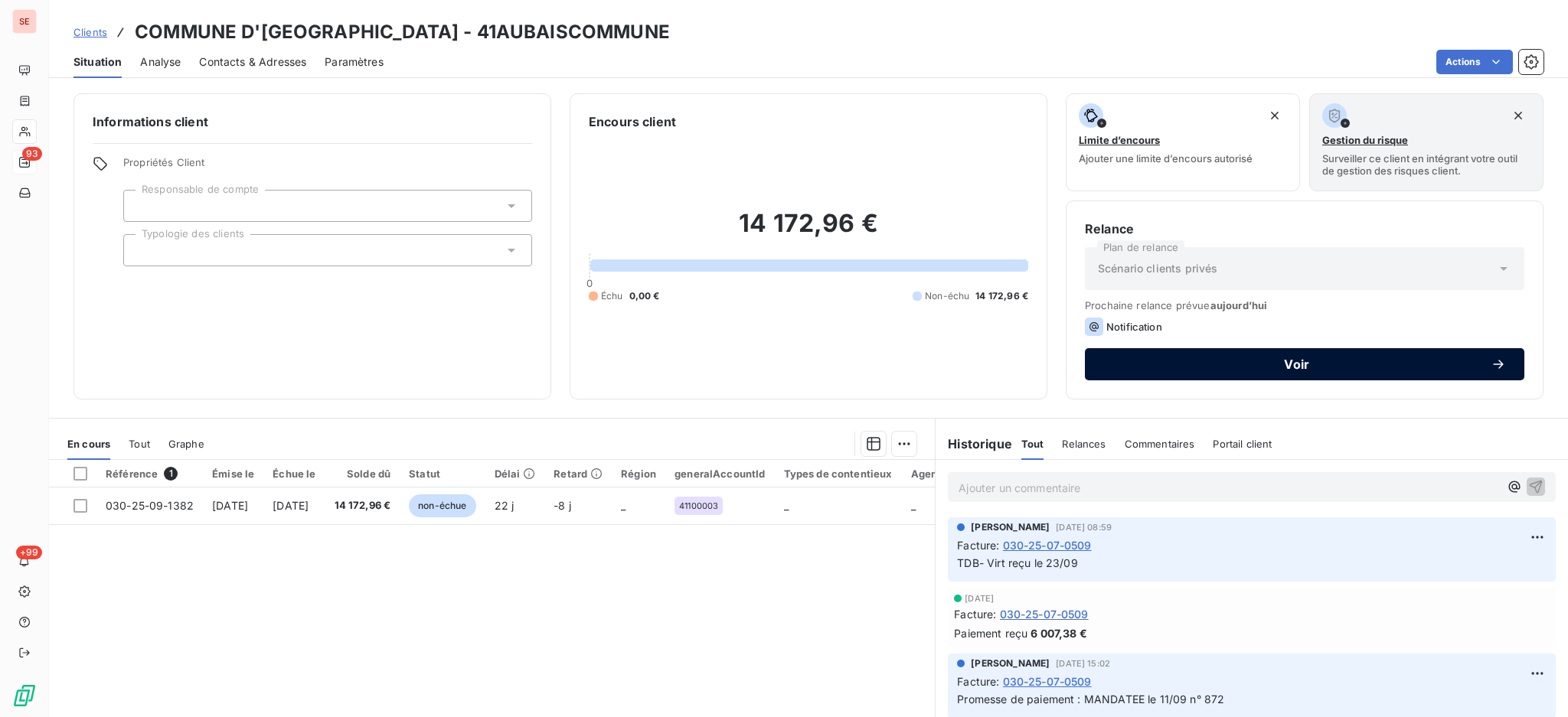
click at [1360, 368] on span "Voir" at bounding box center [1297, 364] width 387 height 12
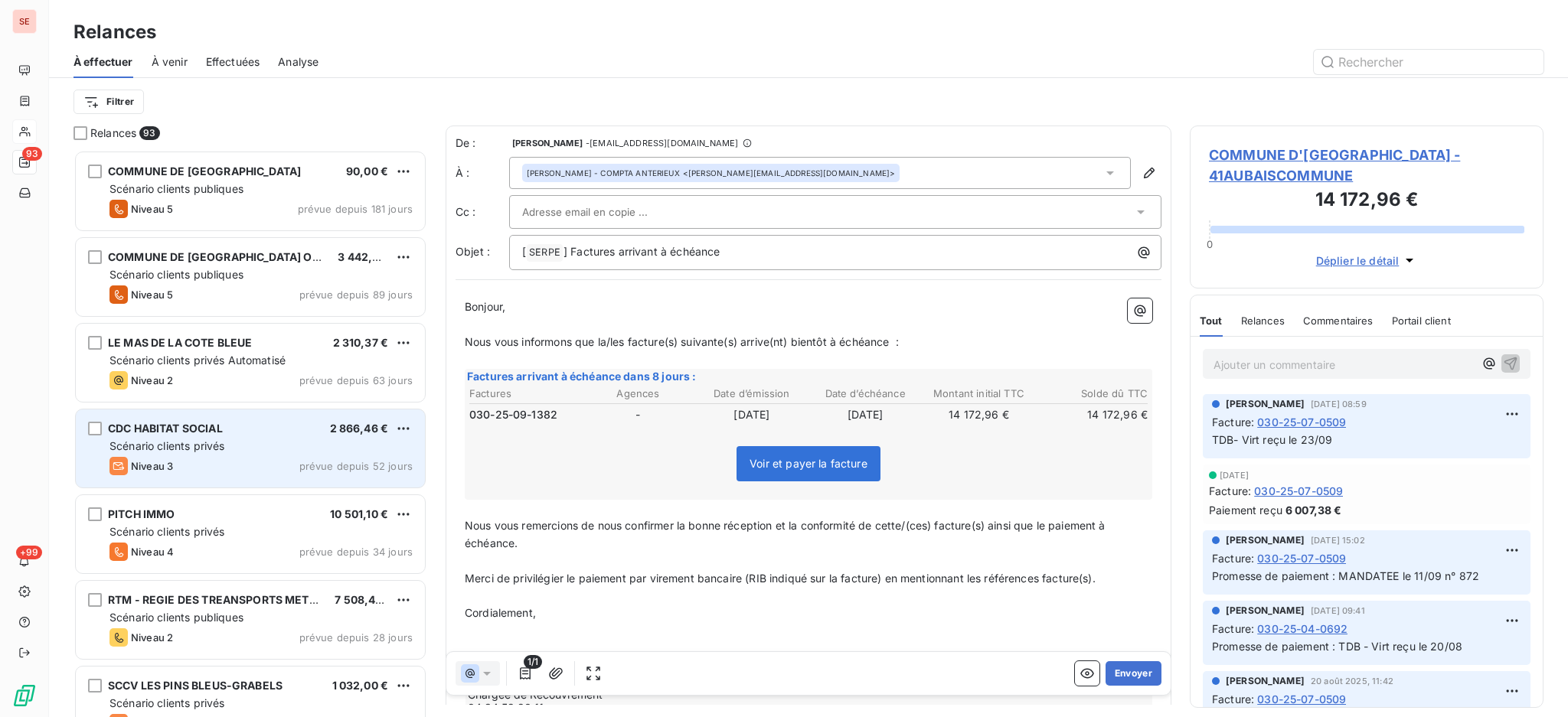
scroll to position [552, 338]
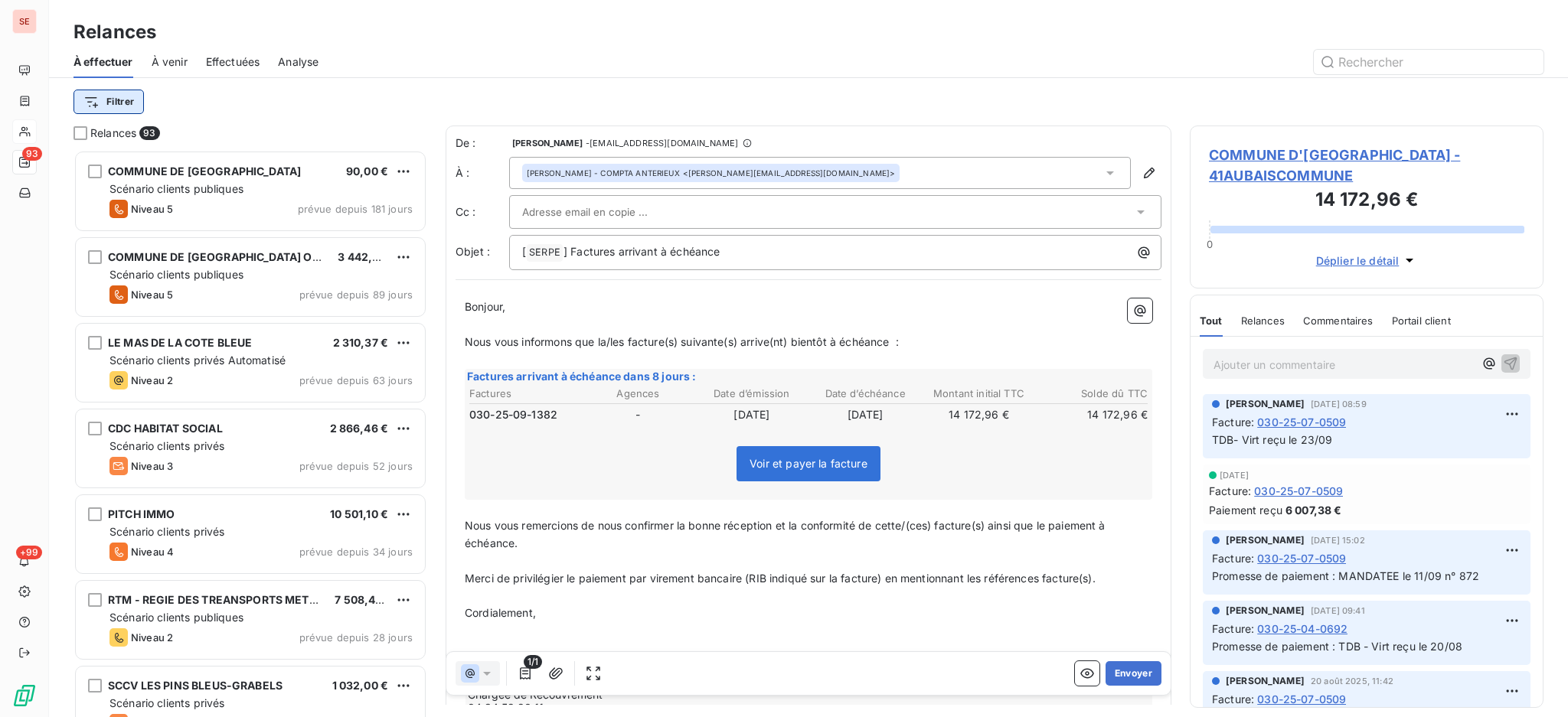
click at [106, 105] on html "SE 93 +99 Relances À effectuer À venir Effectuées Analyse Filtrer Relances 93 C…" at bounding box center [784, 358] width 1568 height 717
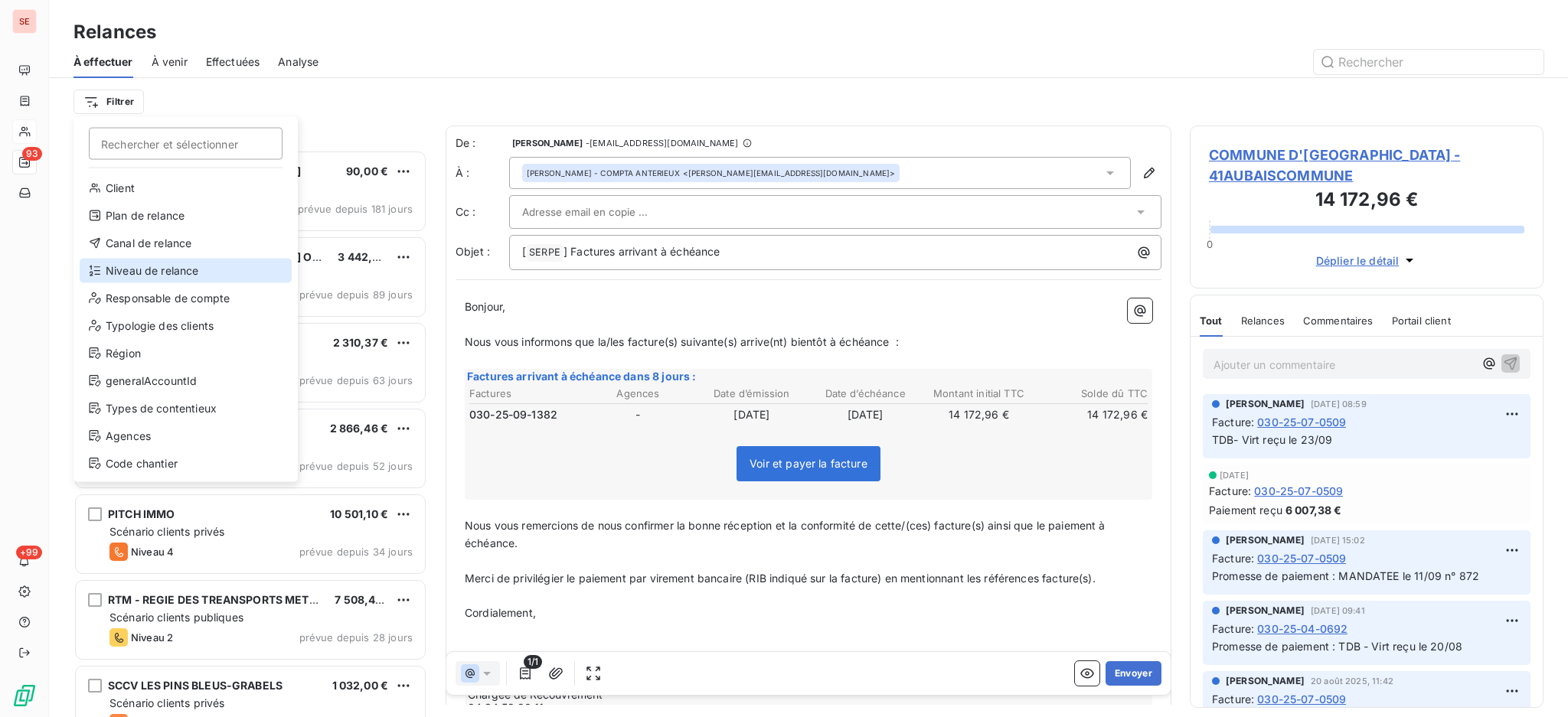
click at [164, 273] on div "Niveau de relance" at bounding box center [185, 270] width 212 height 24
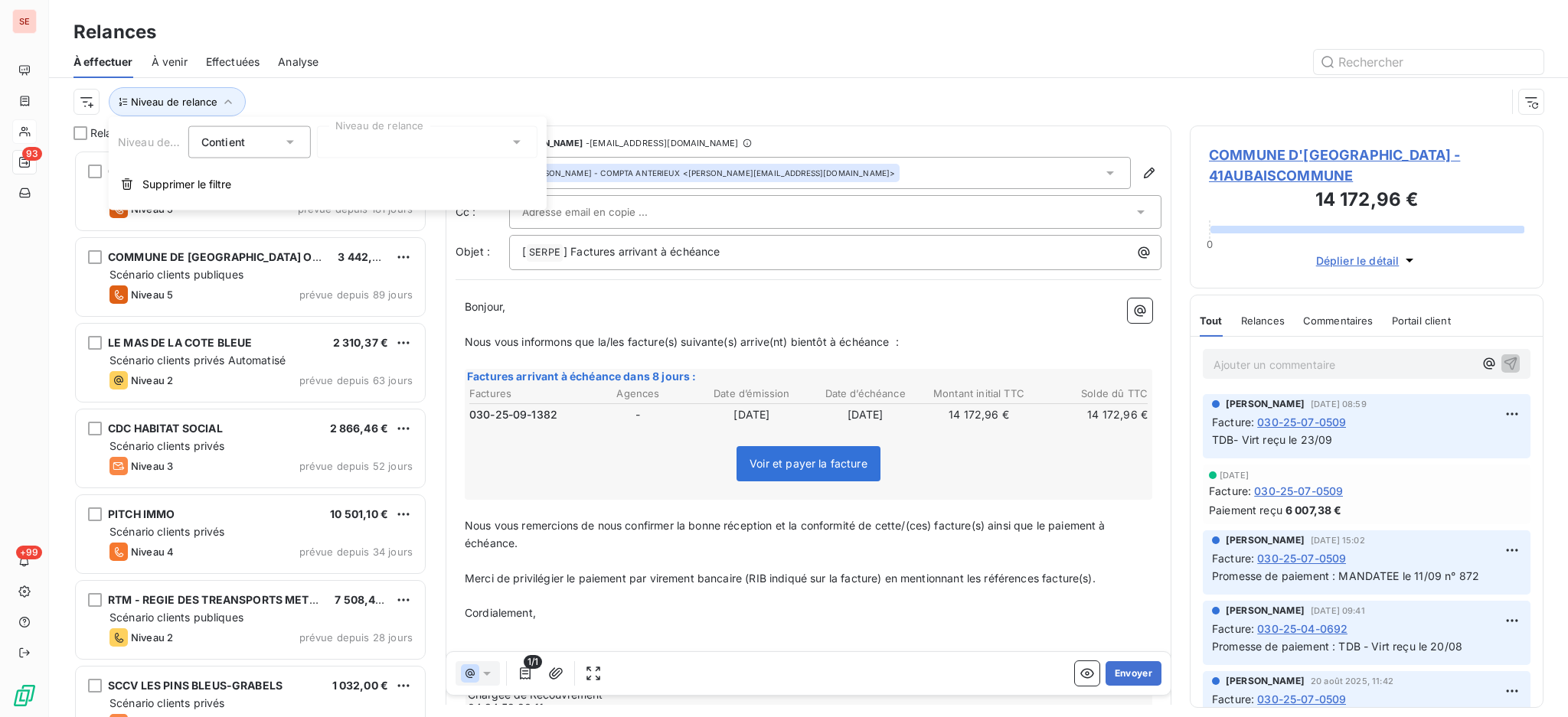
scroll to position [16, 16]
click at [774, 257] on p "[ SERPE ﻿ ] Factures arrivant à échéance" at bounding box center [839, 253] width 634 height 18
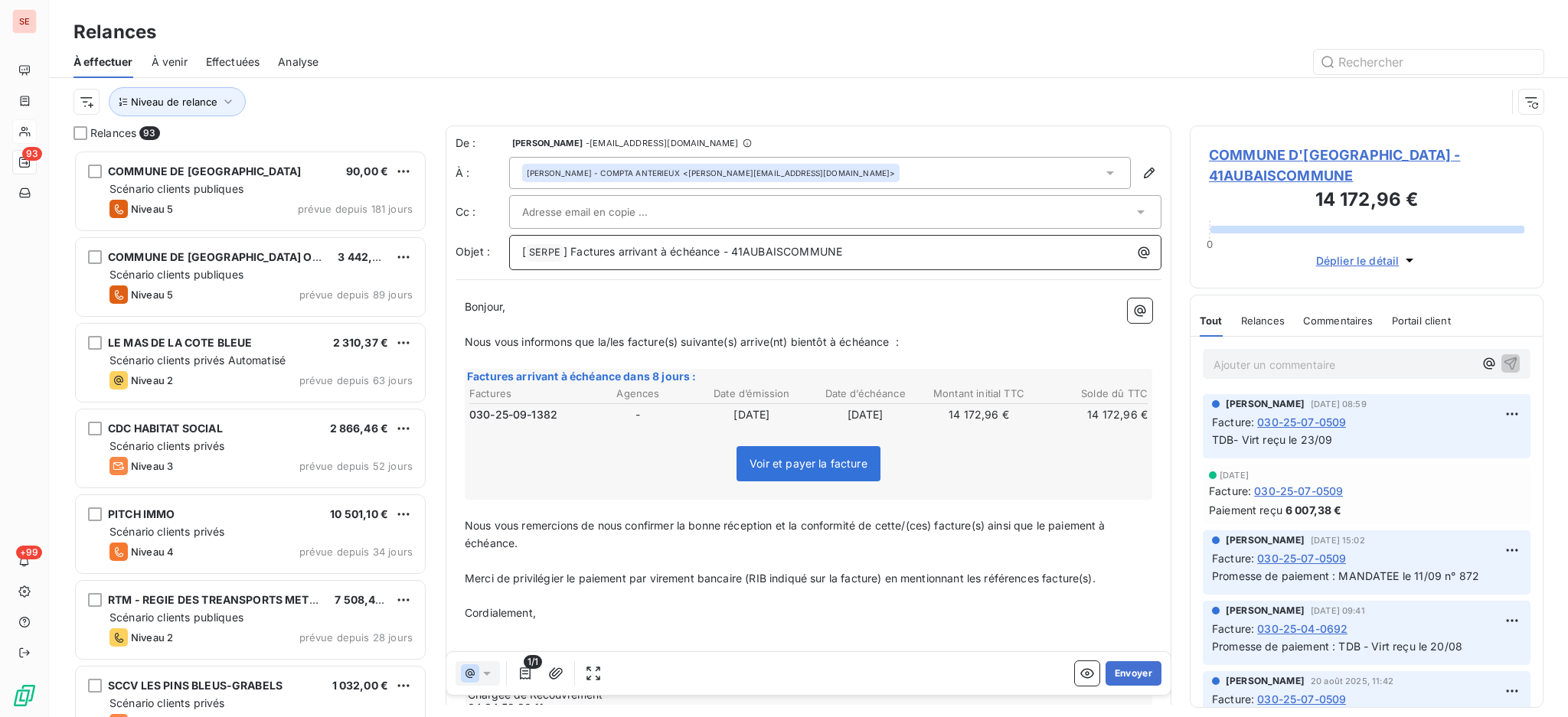
click at [870, 252] on p "[ SERPE ﻿ ] Factures arrivant à échéance - 41AUBAISCOMMUNE" at bounding box center [839, 253] width 634 height 18
click at [1125, 670] on button "Envoyer" at bounding box center [1133, 673] width 56 height 24
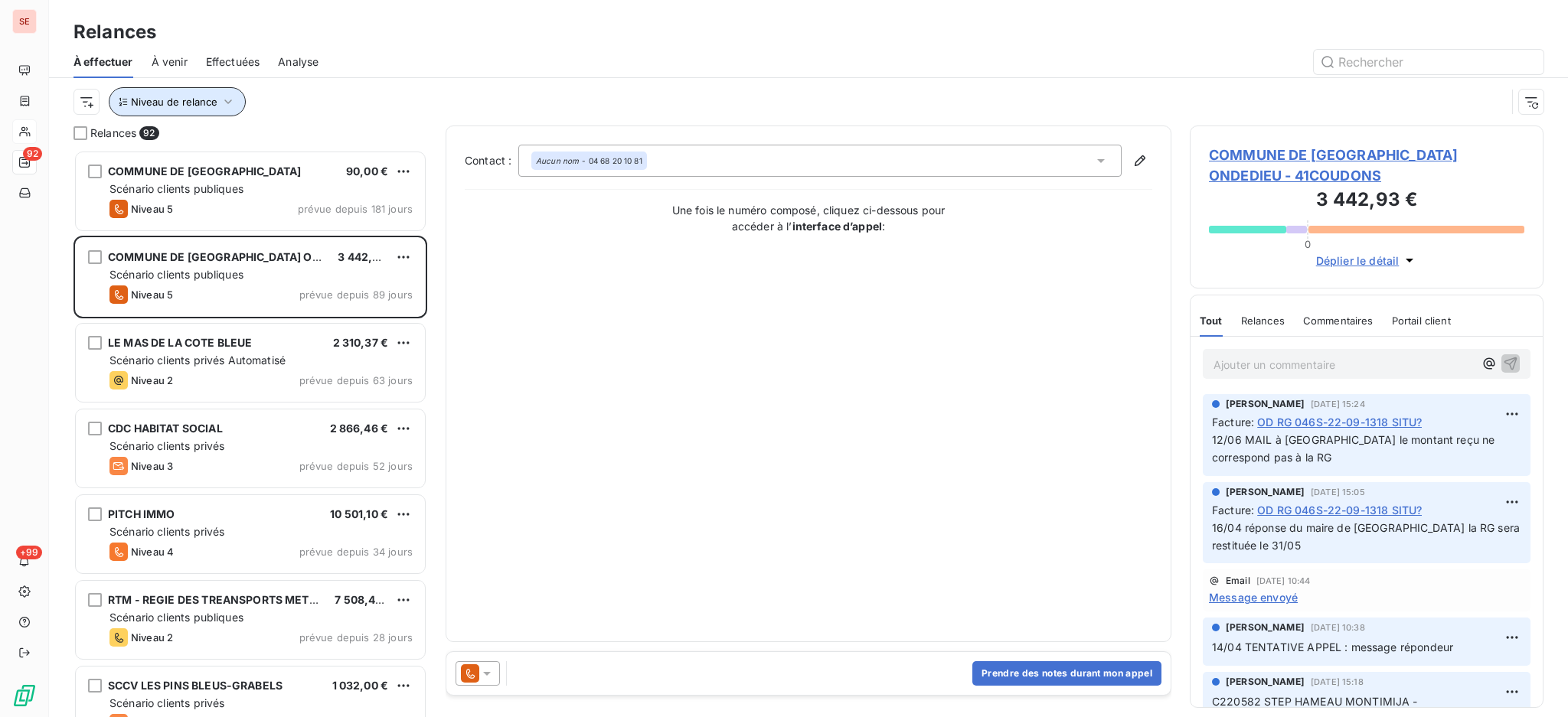
click at [223, 101] on icon "button" at bounding box center [228, 101] width 15 height 15
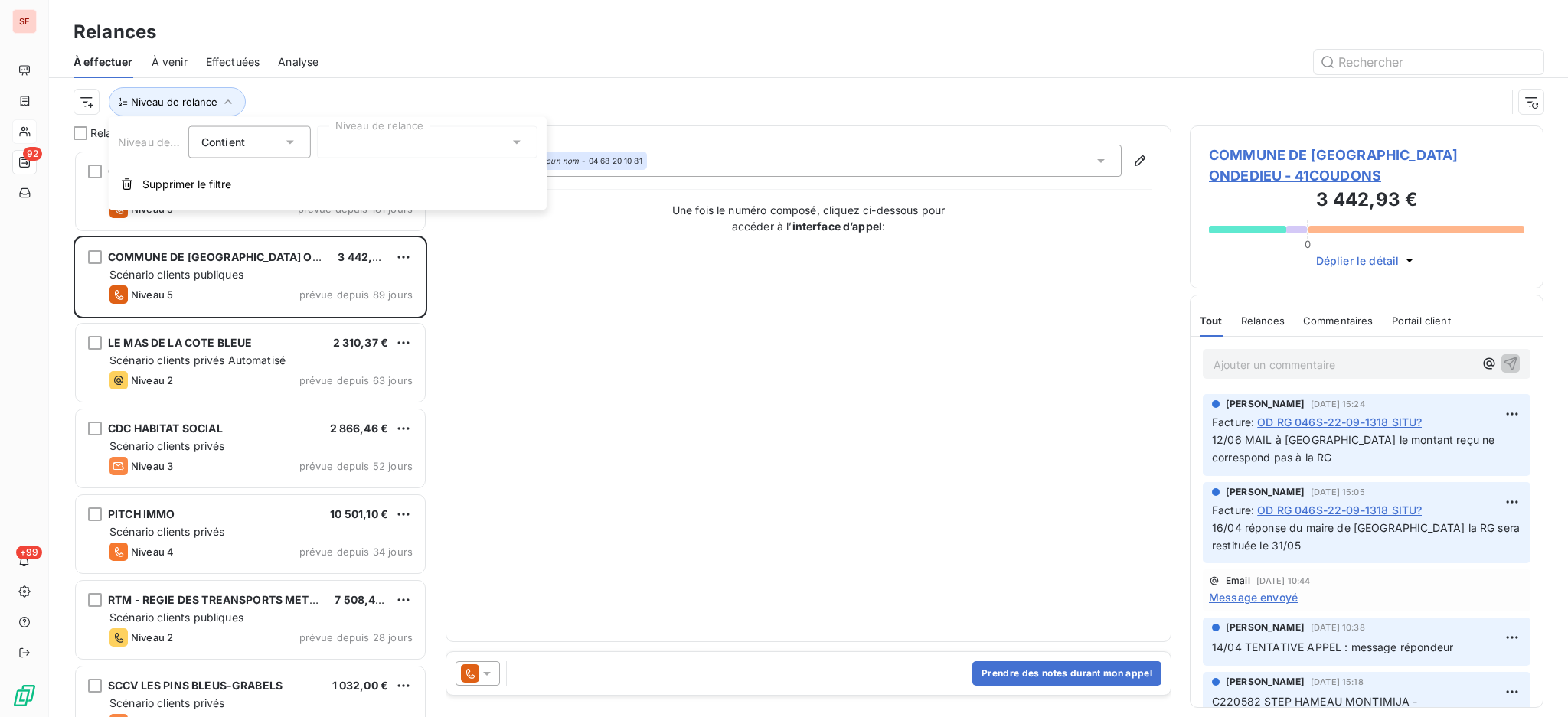
click at [520, 144] on icon at bounding box center [516, 142] width 15 height 15
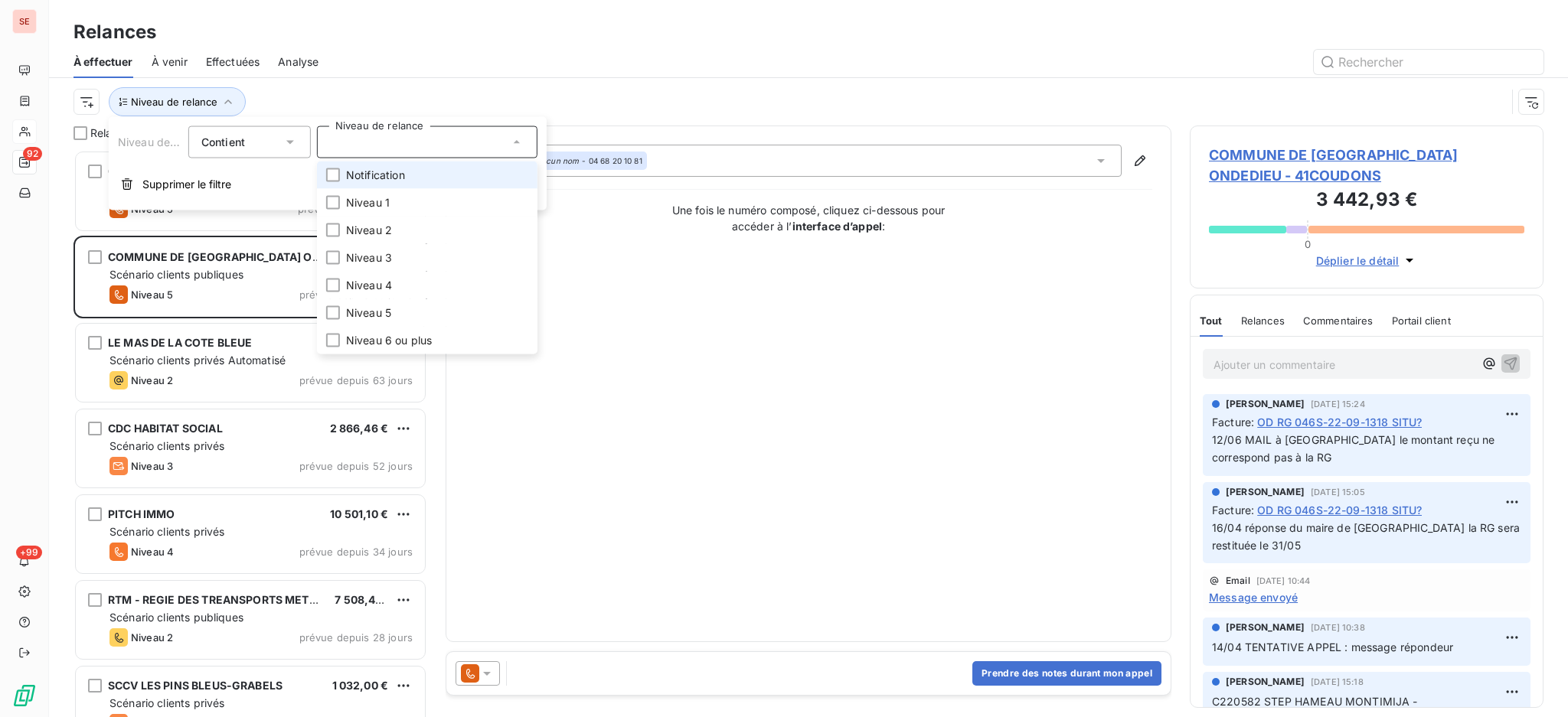
click at [382, 179] on span "Notification" at bounding box center [375, 175] width 59 height 15
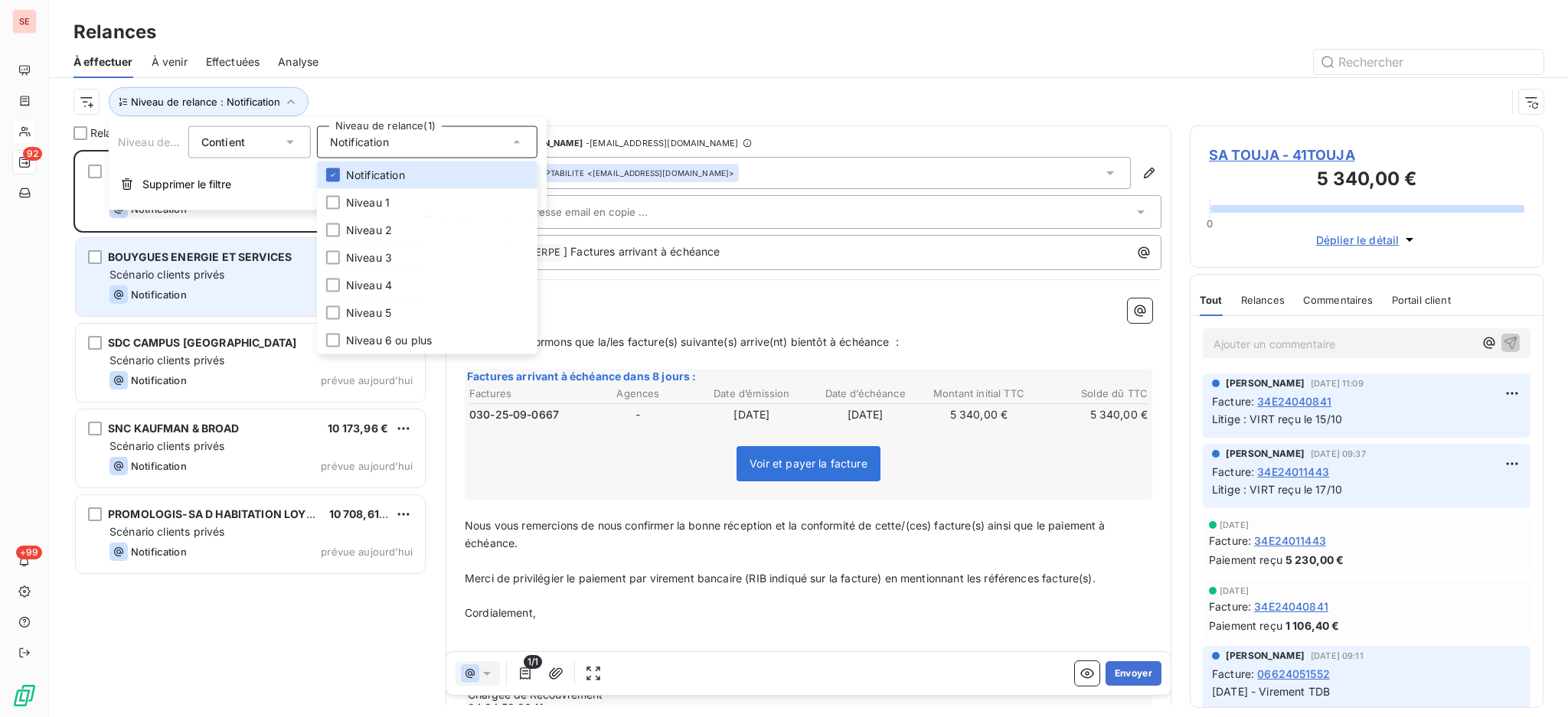
click at [212, 276] on span "Scénario clients privés" at bounding box center [167, 274] width 115 height 13
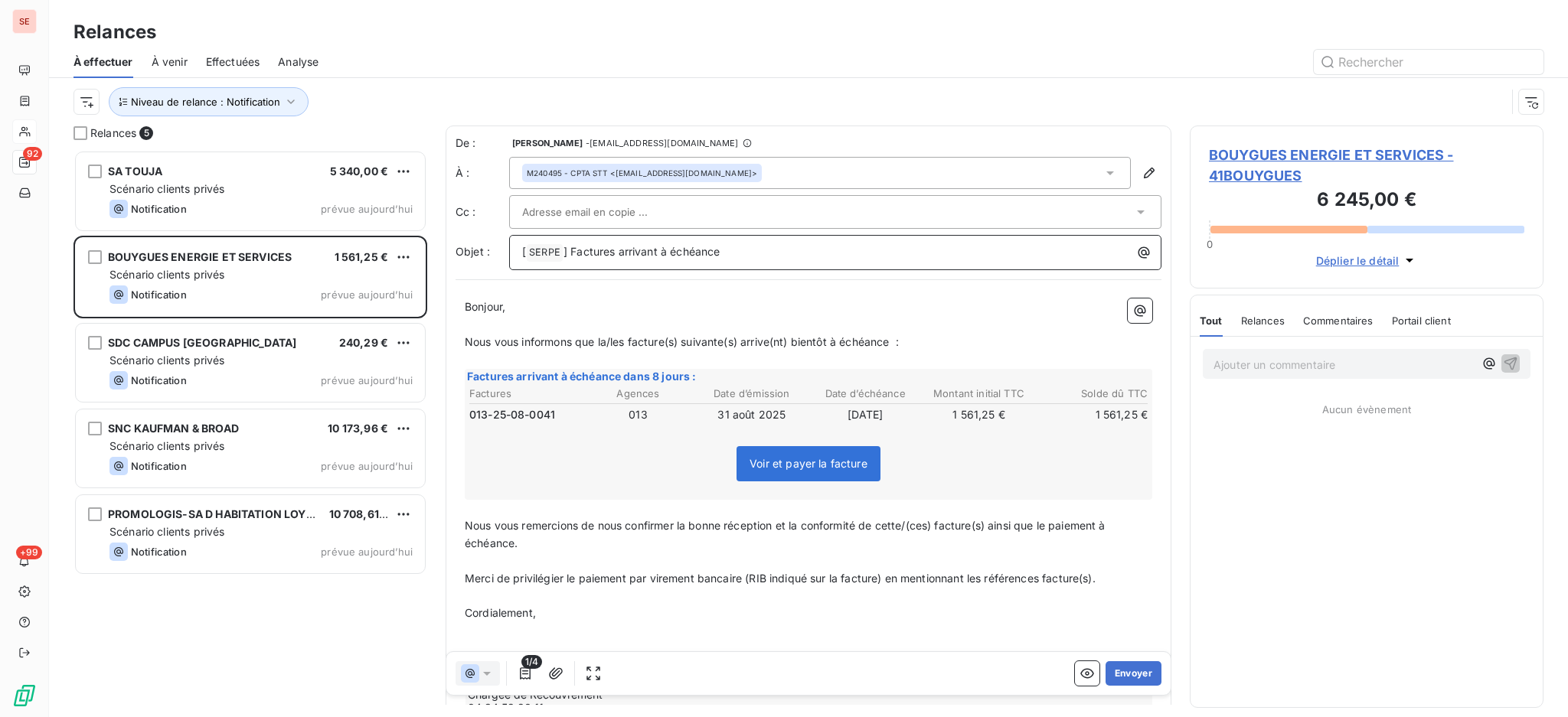
click at [752, 247] on p "[ SERPE ﻿ ] Factures arrivant à échéance" at bounding box center [839, 253] width 634 height 18
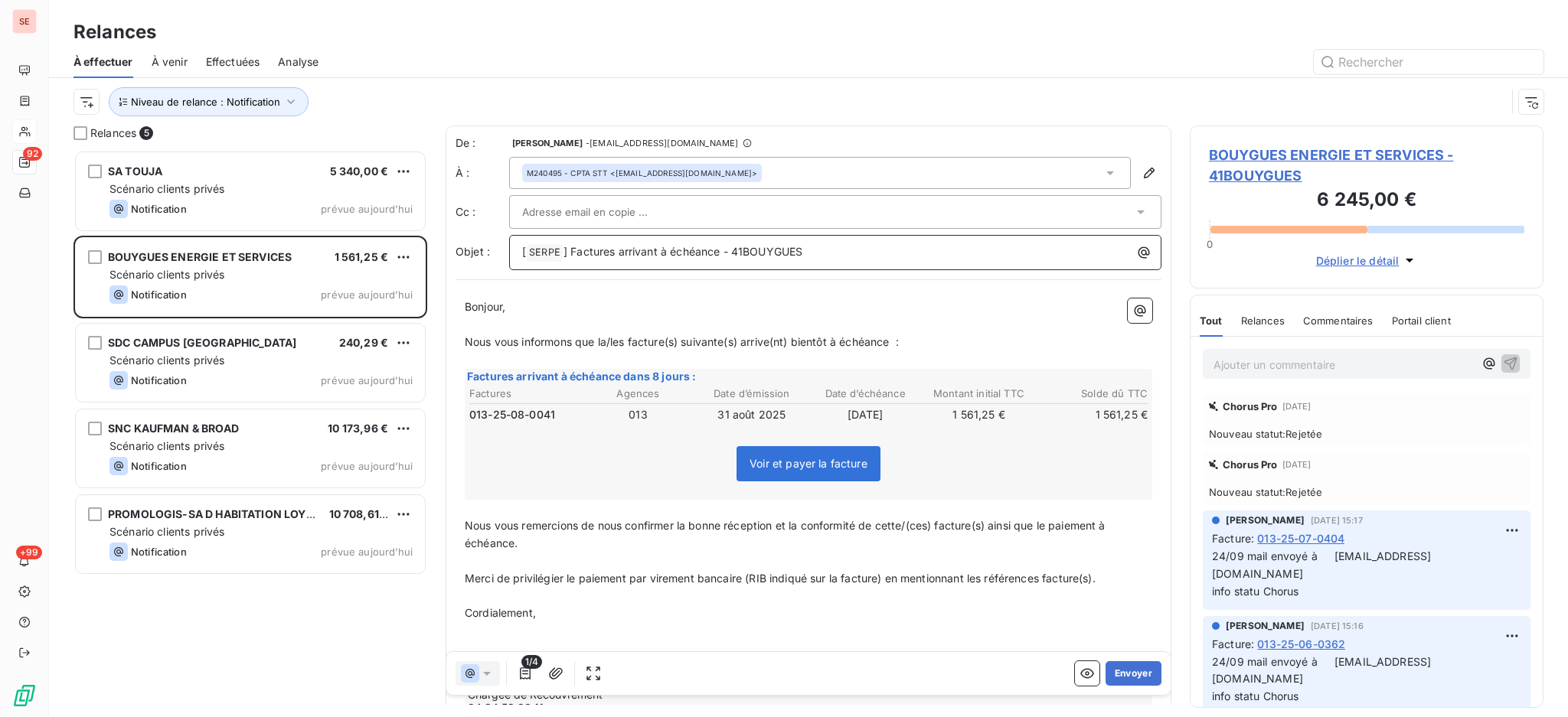
click at [835, 247] on p "[ SERPE ﻿ ] Factures arrivant à échéance - 41BOUYGUES" at bounding box center [839, 253] width 634 height 18
click at [837, 258] on p "[ SERPE ﻿ ] Factures arrivant à échéance - 41BOUYGUES" at bounding box center [839, 253] width 634 height 18
click at [1107, 172] on icon at bounding box center [1110, 173] width 7 height 4
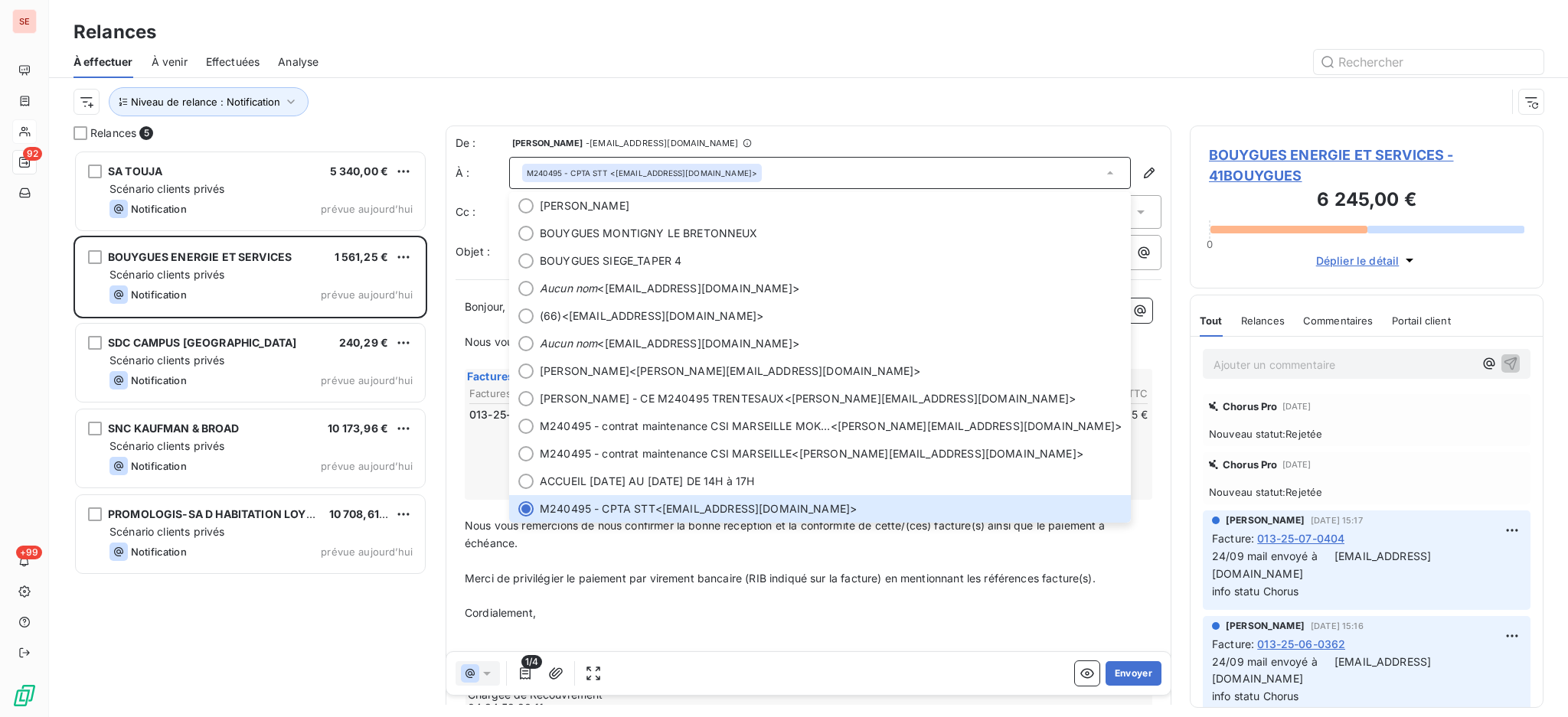
click at [900, 81] on div "Niveau de relance : Notification" at bounding box center [808, 101] width 1470 height 47
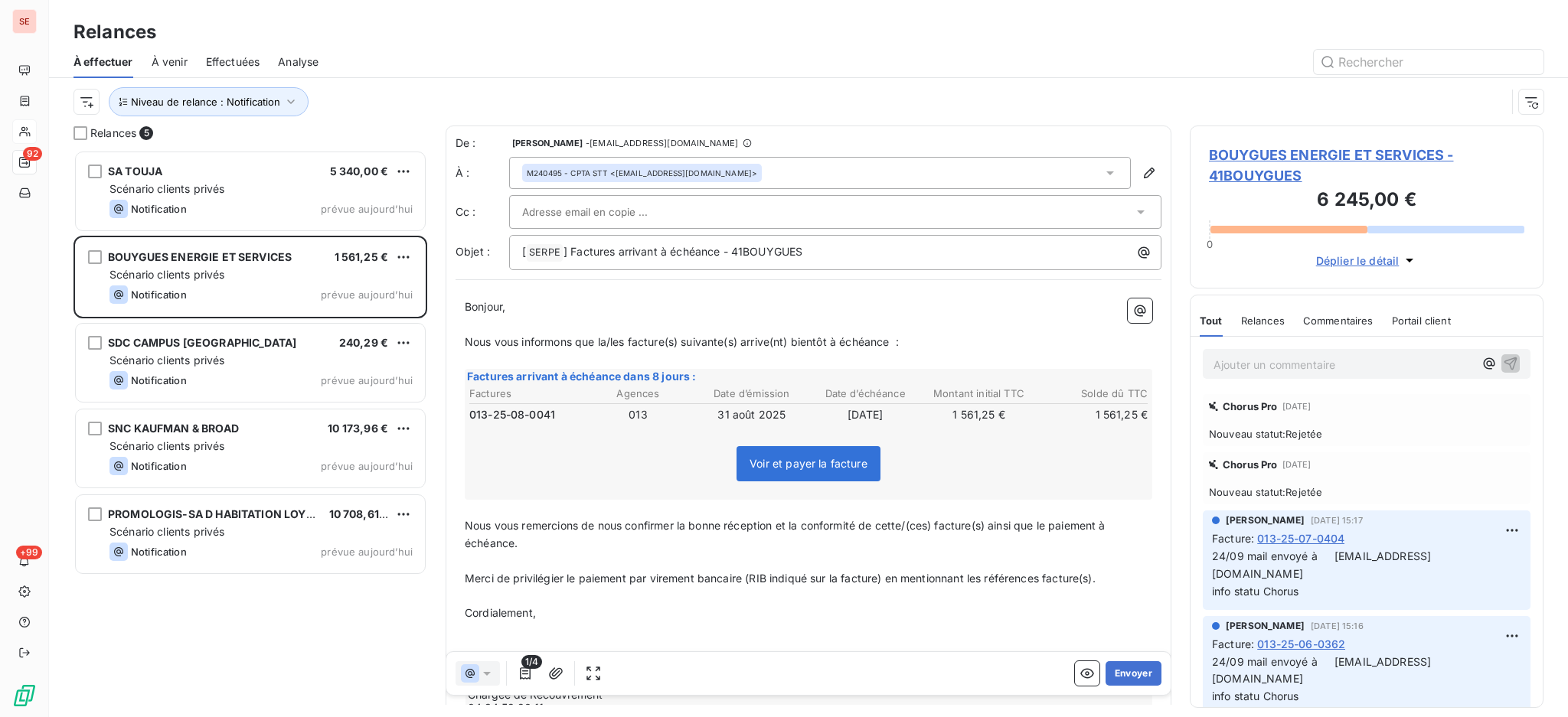
click at [1102, 169] on icon at bounding box center [1110, 173] width 15 height 15
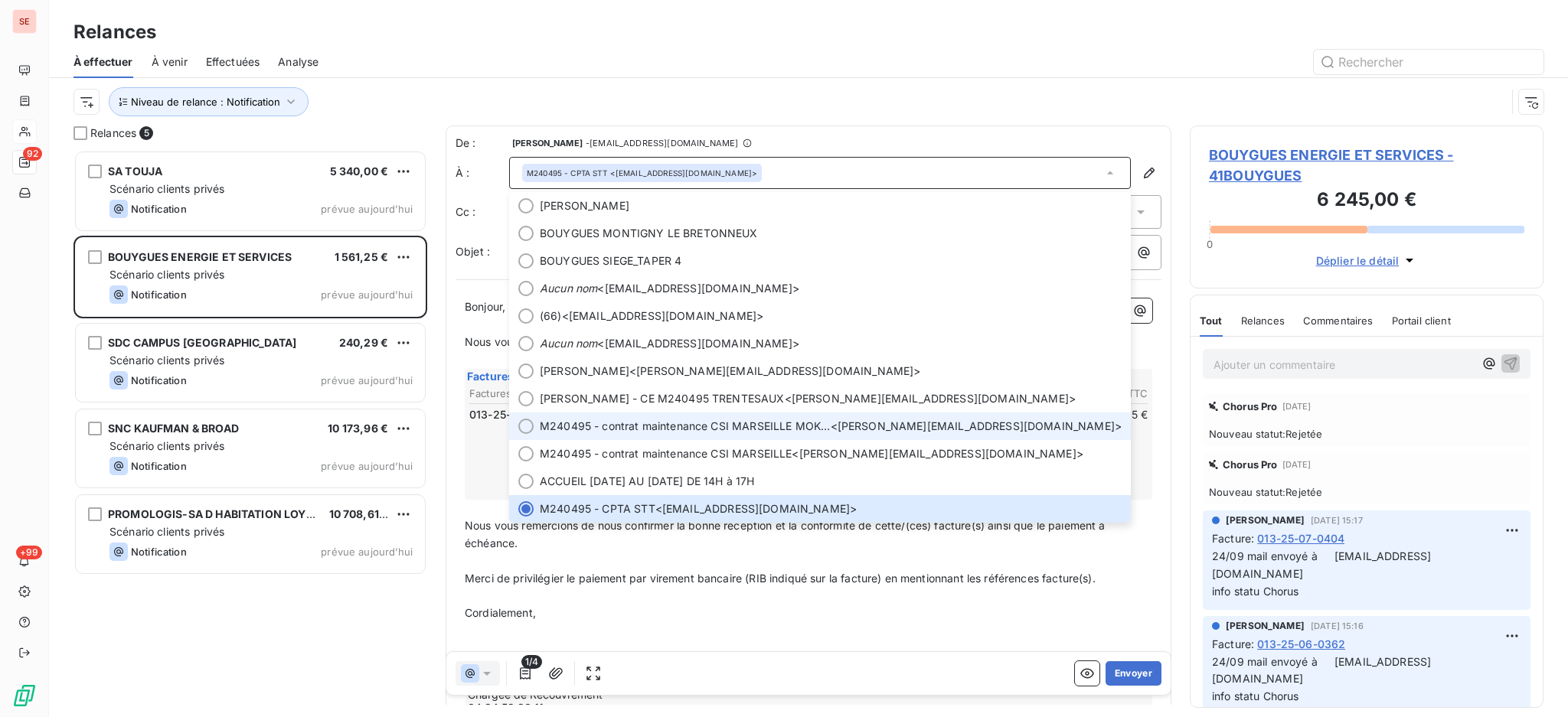
click at [671, 435] on li "M240495 - contrat maintenance CSI MARSEILLE MOKTAR <n.mokhtar@bouygues-construc…" at bounding box center [820, 425] width 622 height 27
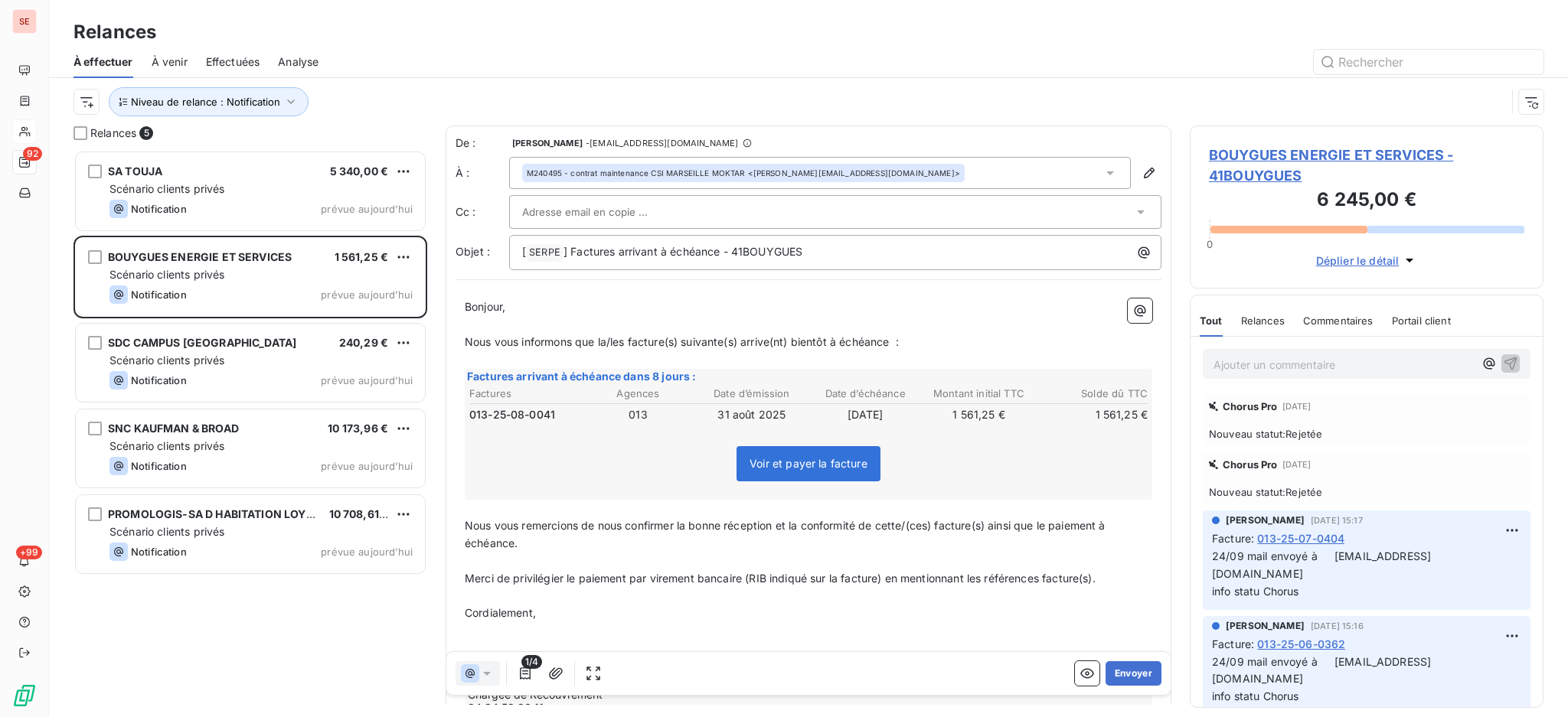
click at [1133, 212] on icon at bounding box center [1141, 212] width 15 height 15
click at [1107, 172] on icon at bounding box center [1110, 173] width 7 height 4
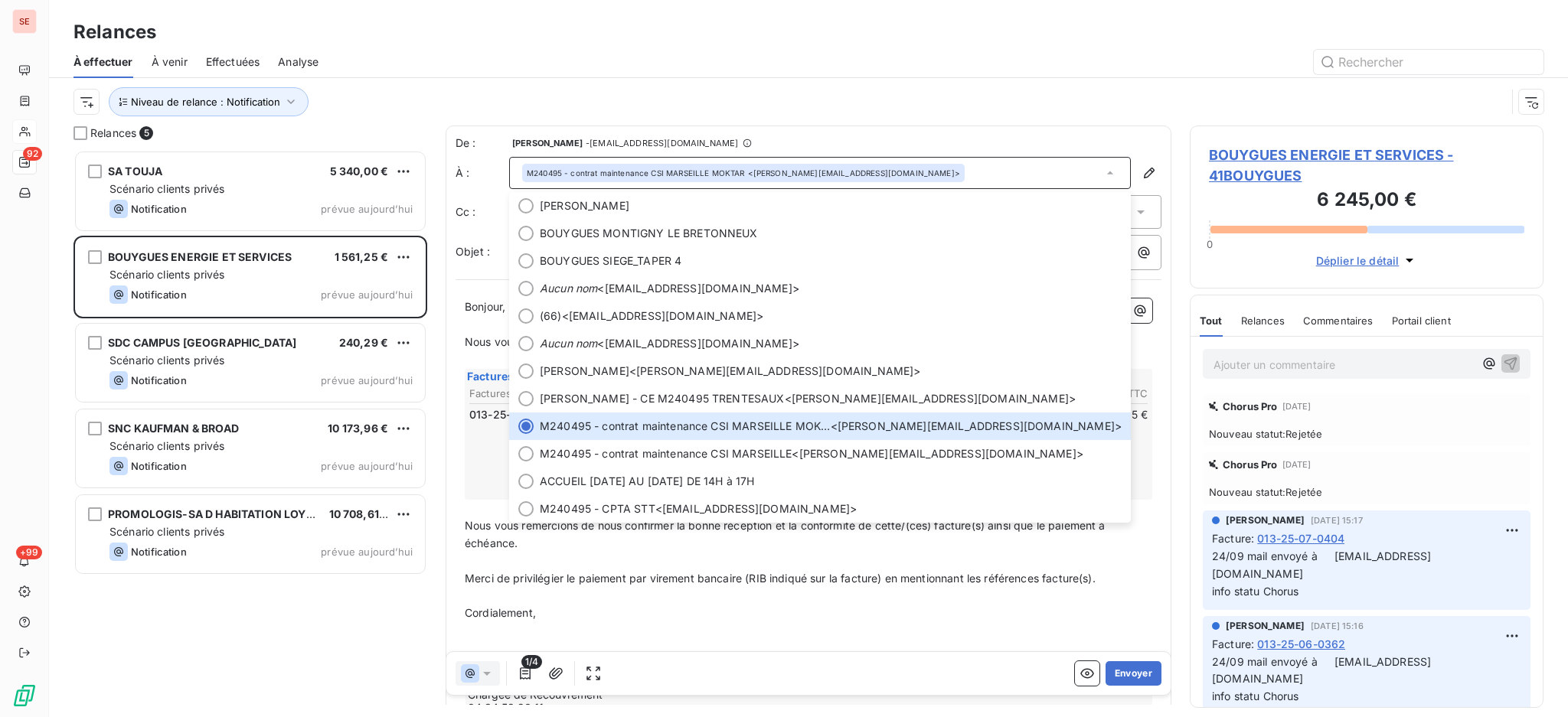
click at [1133, 209] on icon at bounding box center [1141, 212] width 15 height 15
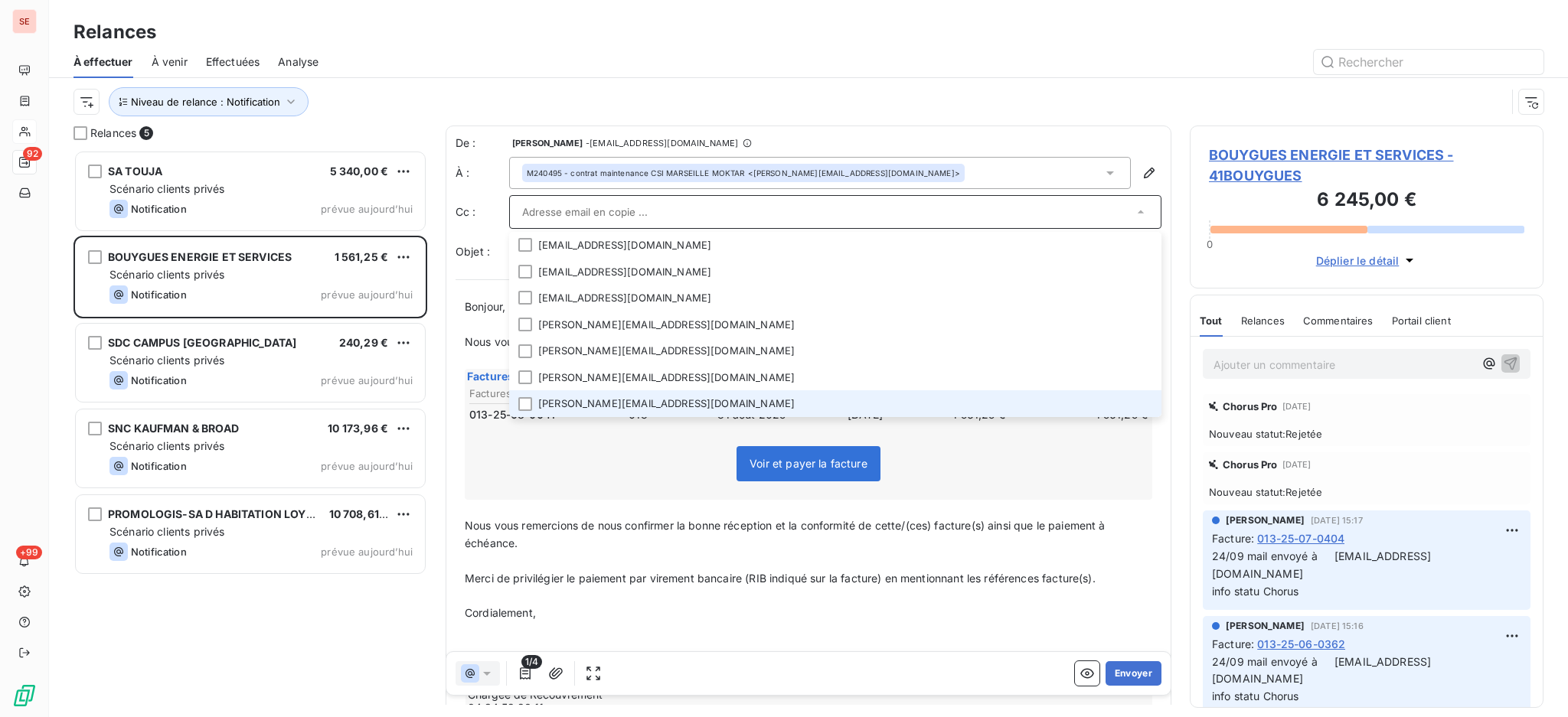
click at [607, 405] on li "m.feraud@bouygues-es.com" at bounding box center [835, 404] width 653 height 27
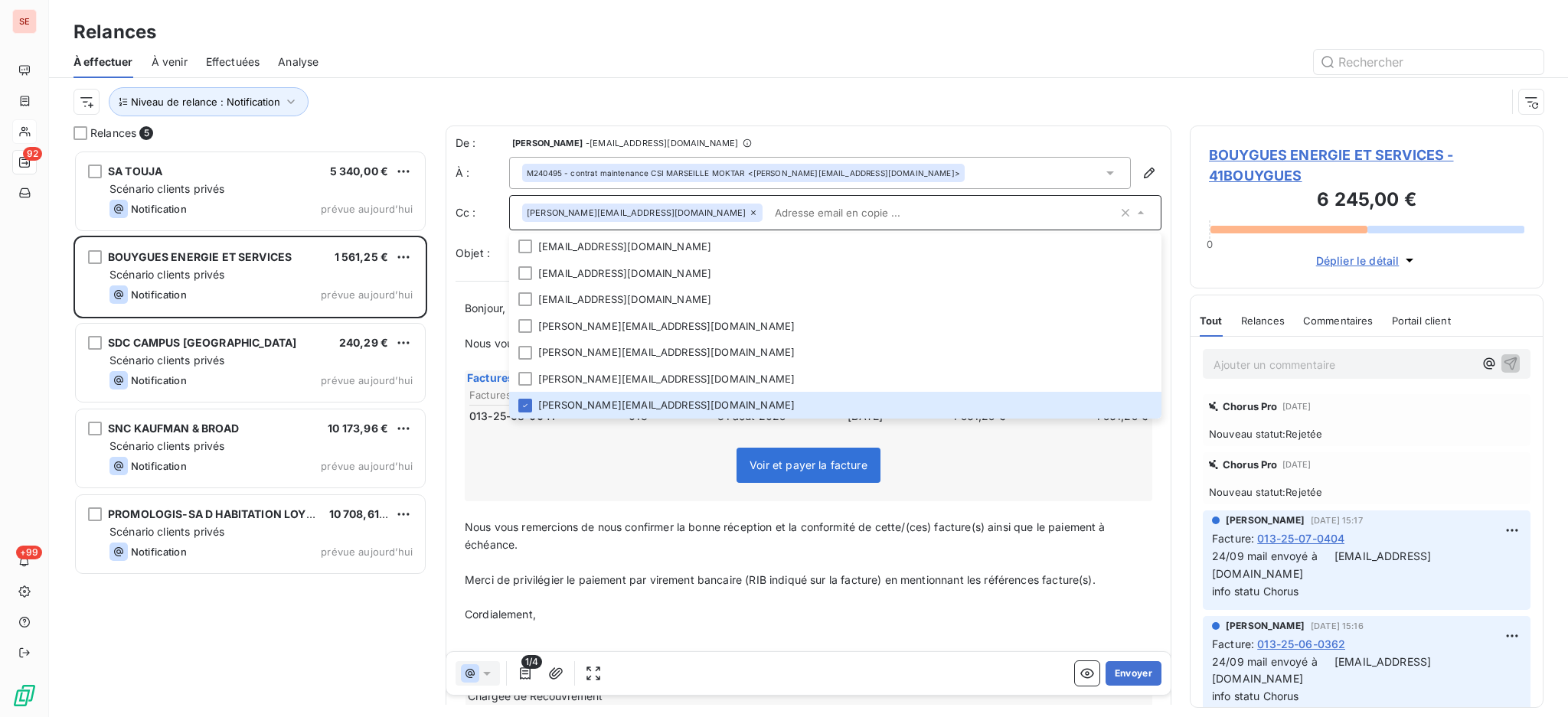
click at [985, 451] on div "Voir et payer la facture" at bounding box center [808, 468] width 683 height 66
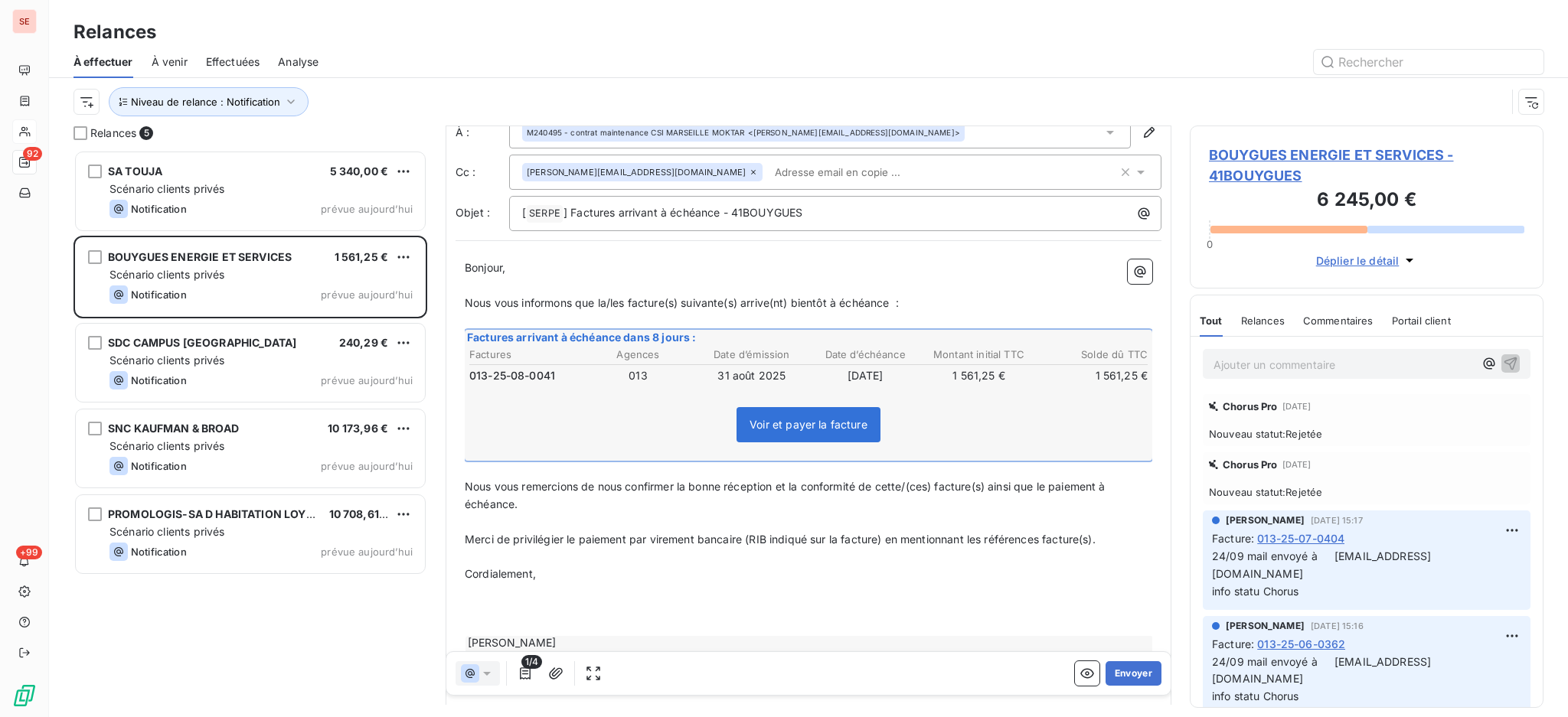
scroll to position [104, 0]
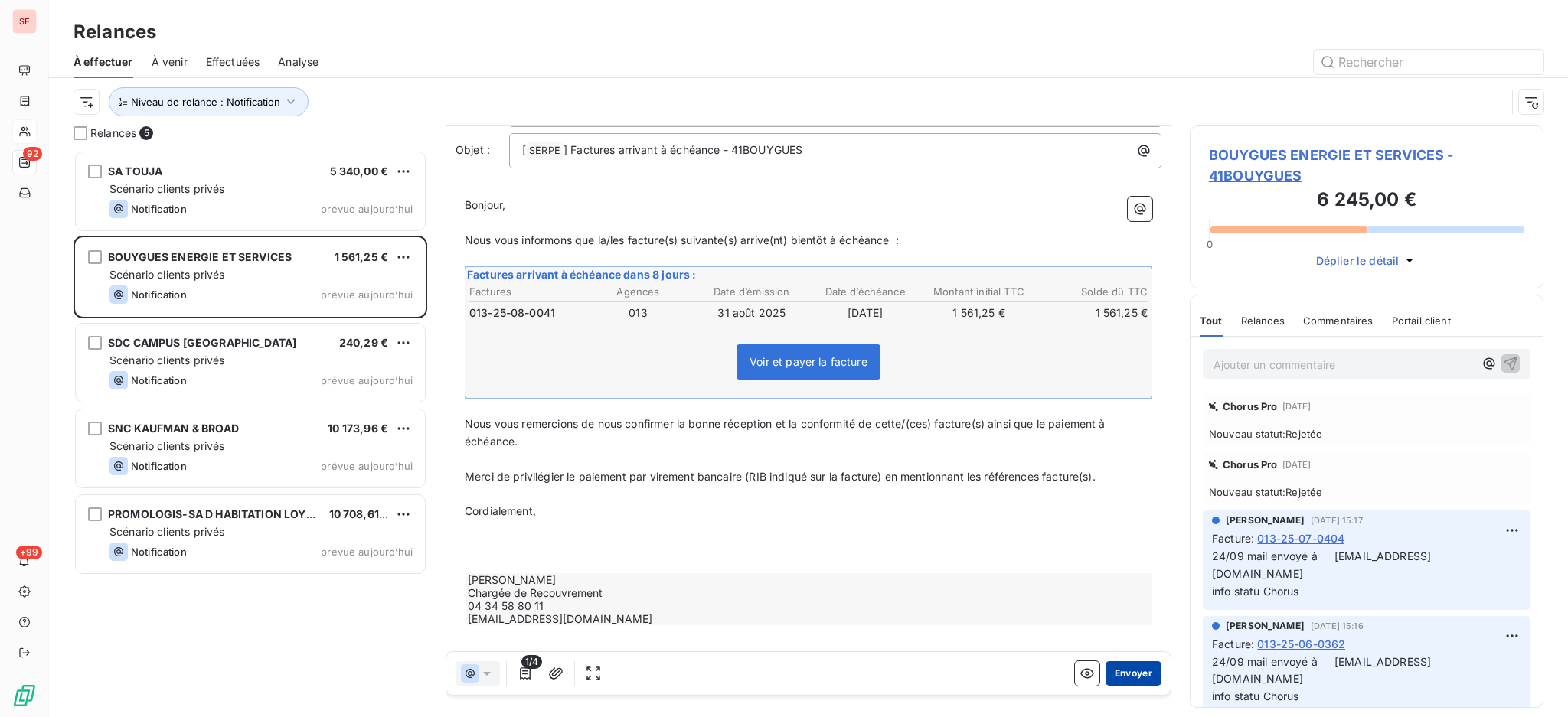
click at [1109, 679] on button "Envoyer" at bounding box center [1133, 673] width 56 height 24
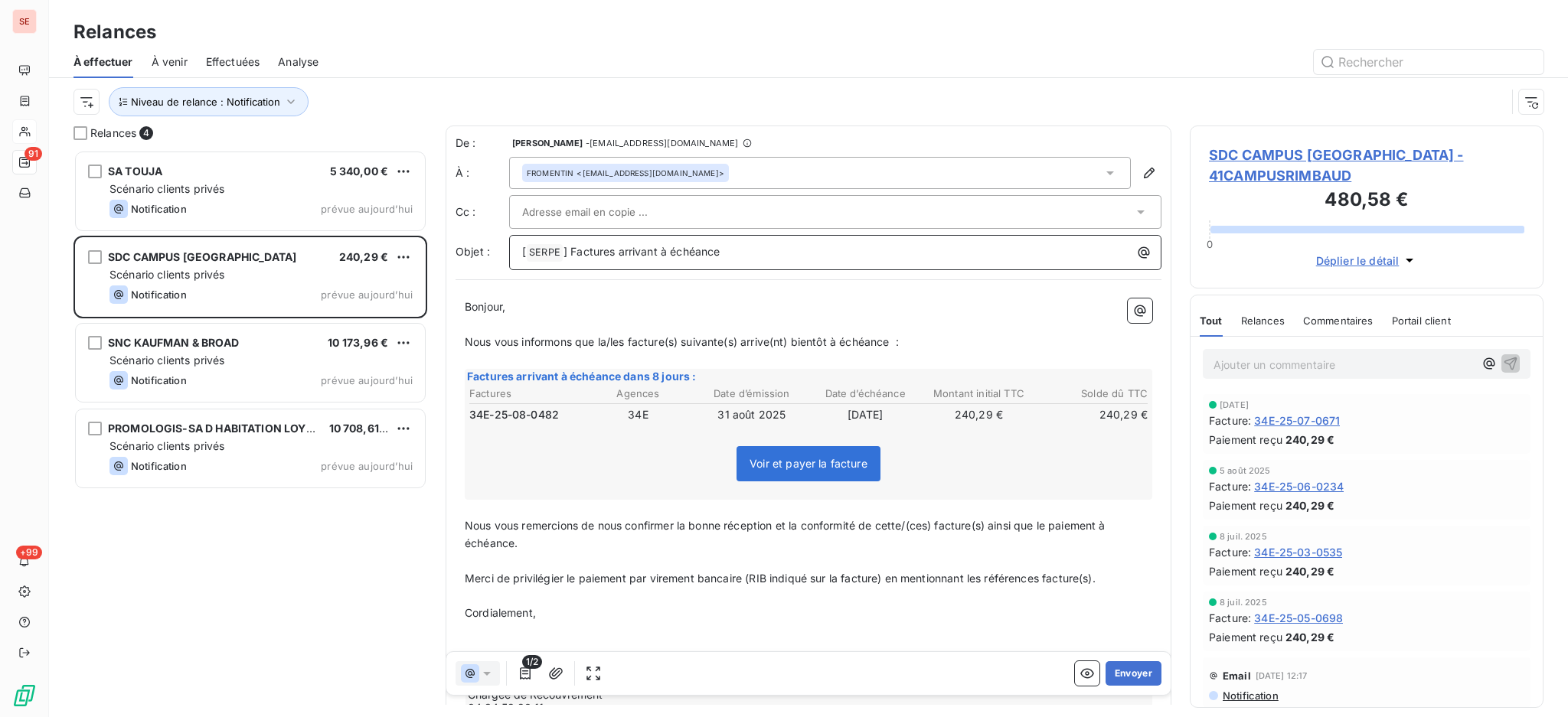
click at [744, 257] on p "[ SERPE ﻿ ] Factures arrivant à échéance" at bounding box center [839, 253] width 634 height 18
click at [1110, 674] on button "Envoyer" at bounding box center [1133, 673] width 56 height 24
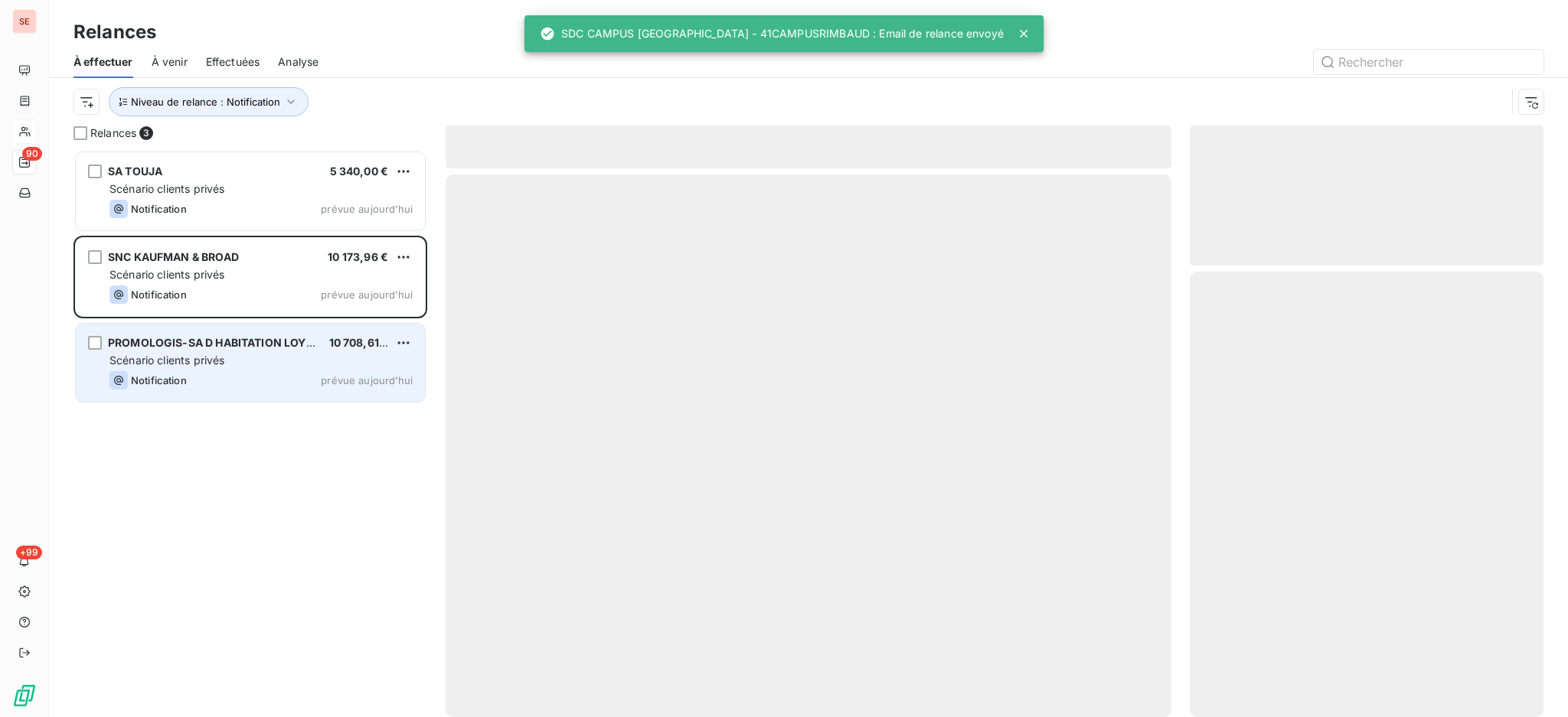
click at [234, 358] on div "Scénario clients privés" at bounding box center [261, 361] width 303 height 15
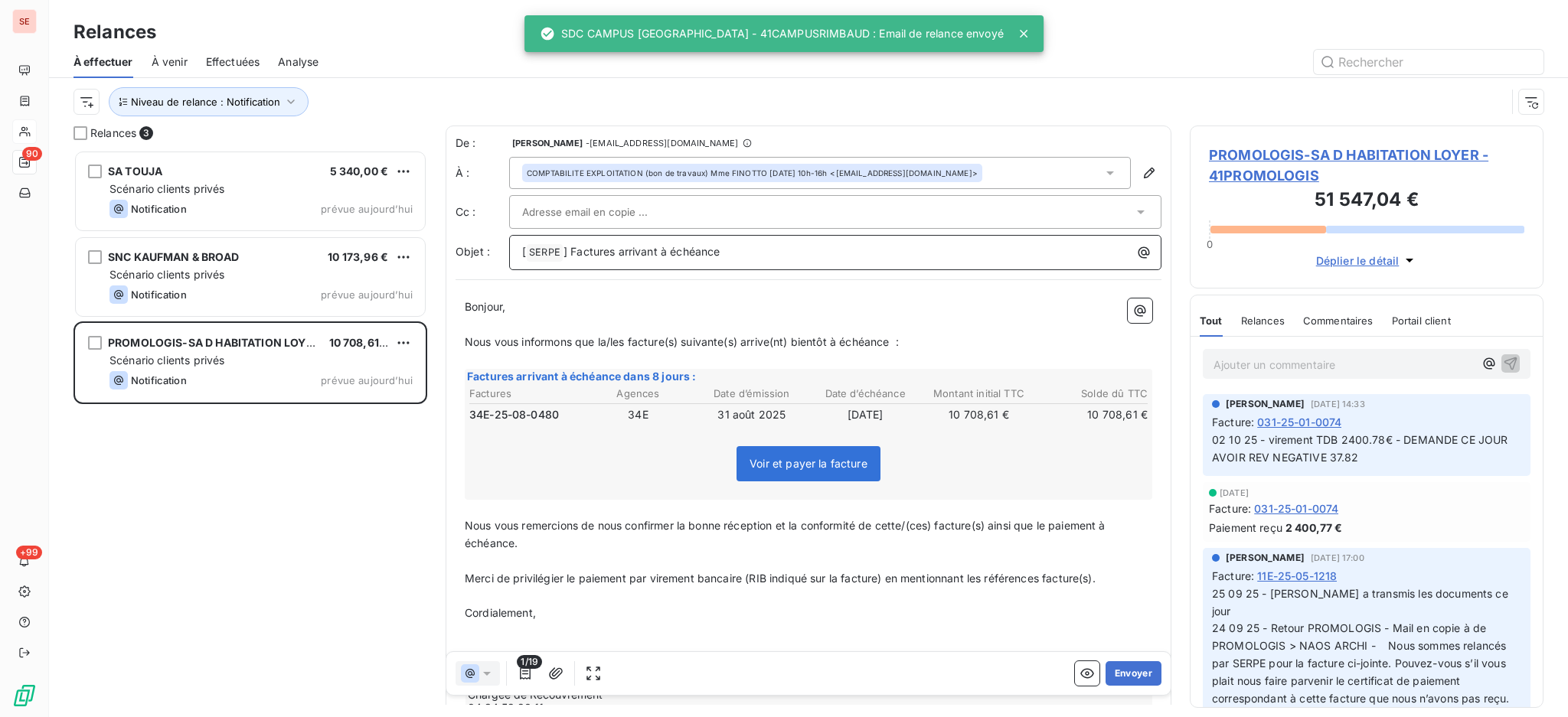
click at [764, 250] on p "[ SERPE ﻿ ] Factures arrivant à échéance" at bounding box center [839, 253] width 634 height 18
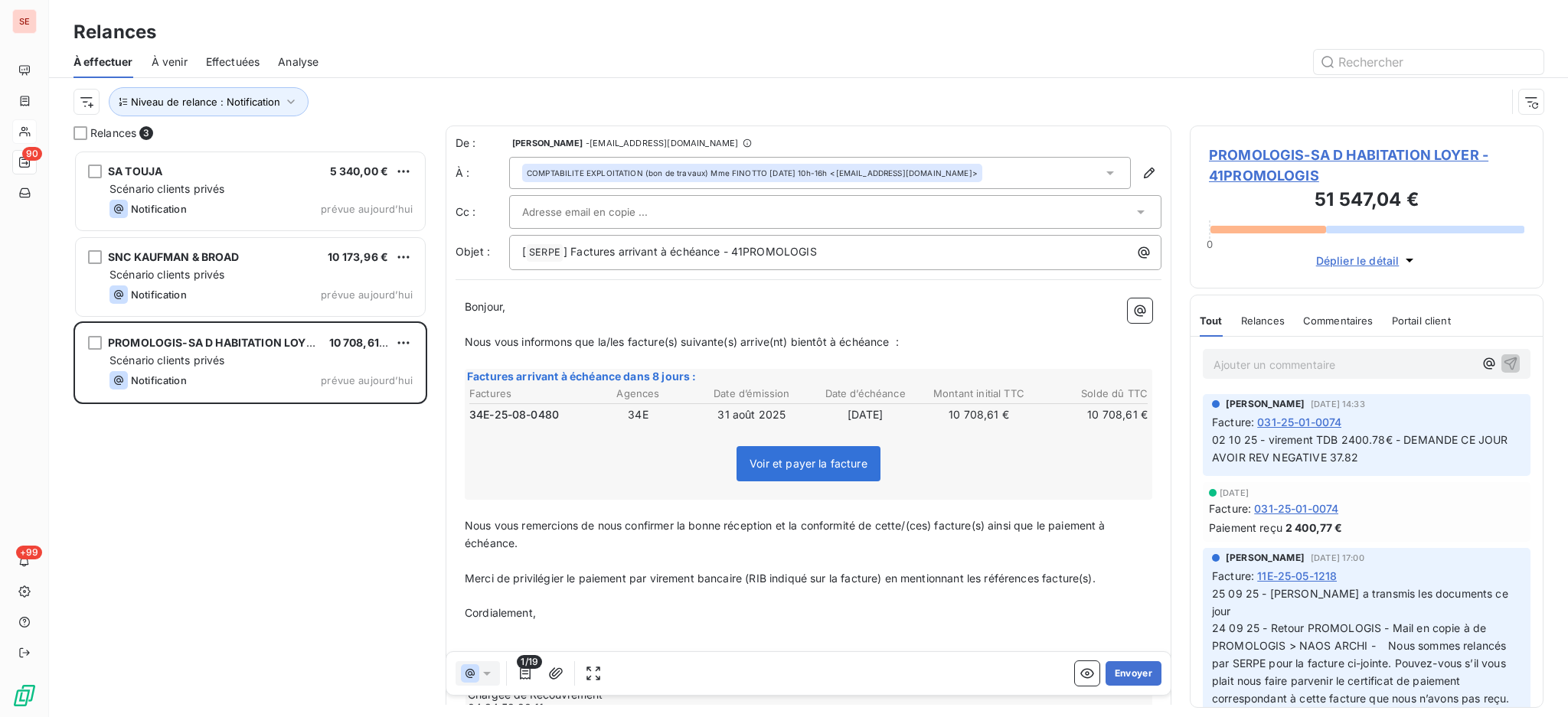
click at [1102, 169] on icon at bounding box center [1110, 173] width 15 height 15
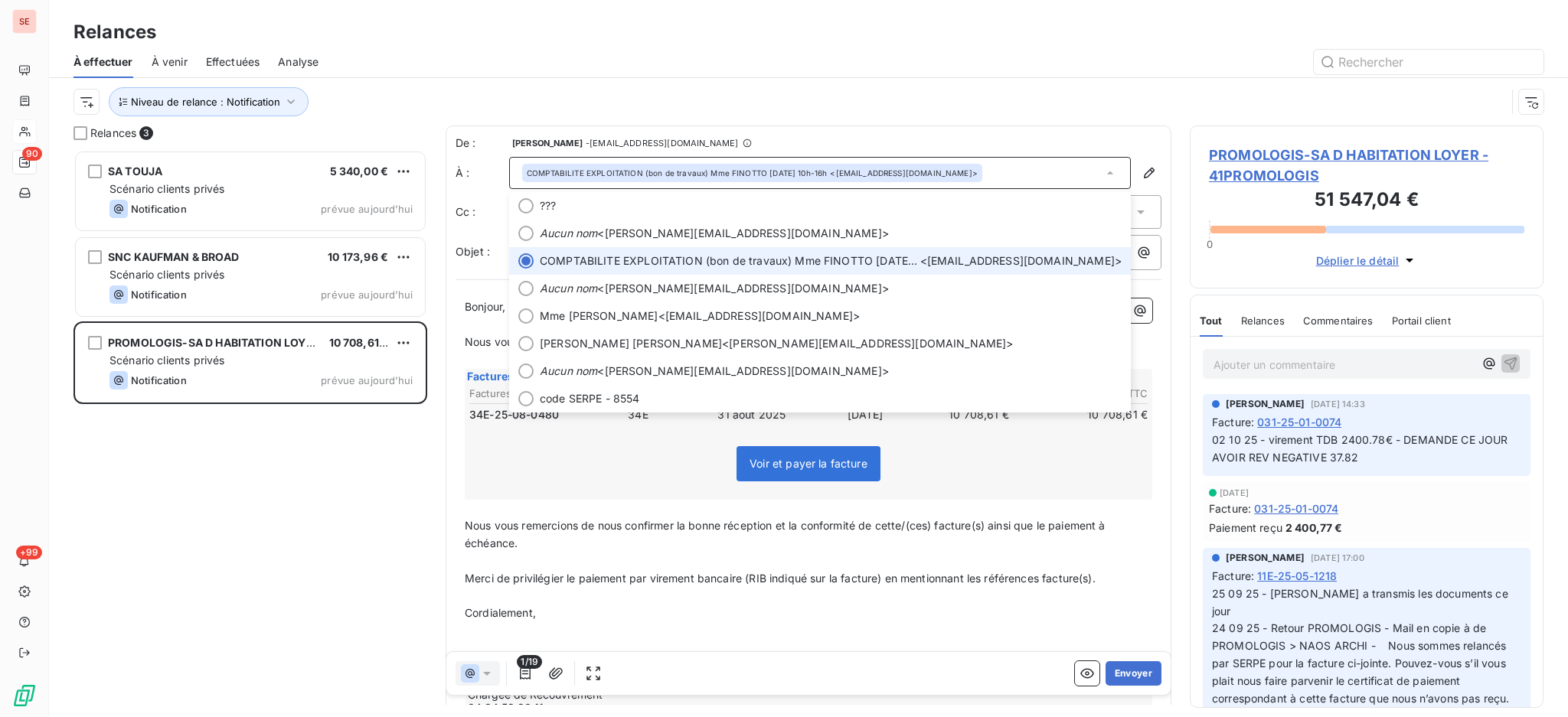
click at [1102, 169] on icon at bounding box center [1110, 173] width 15 height 15
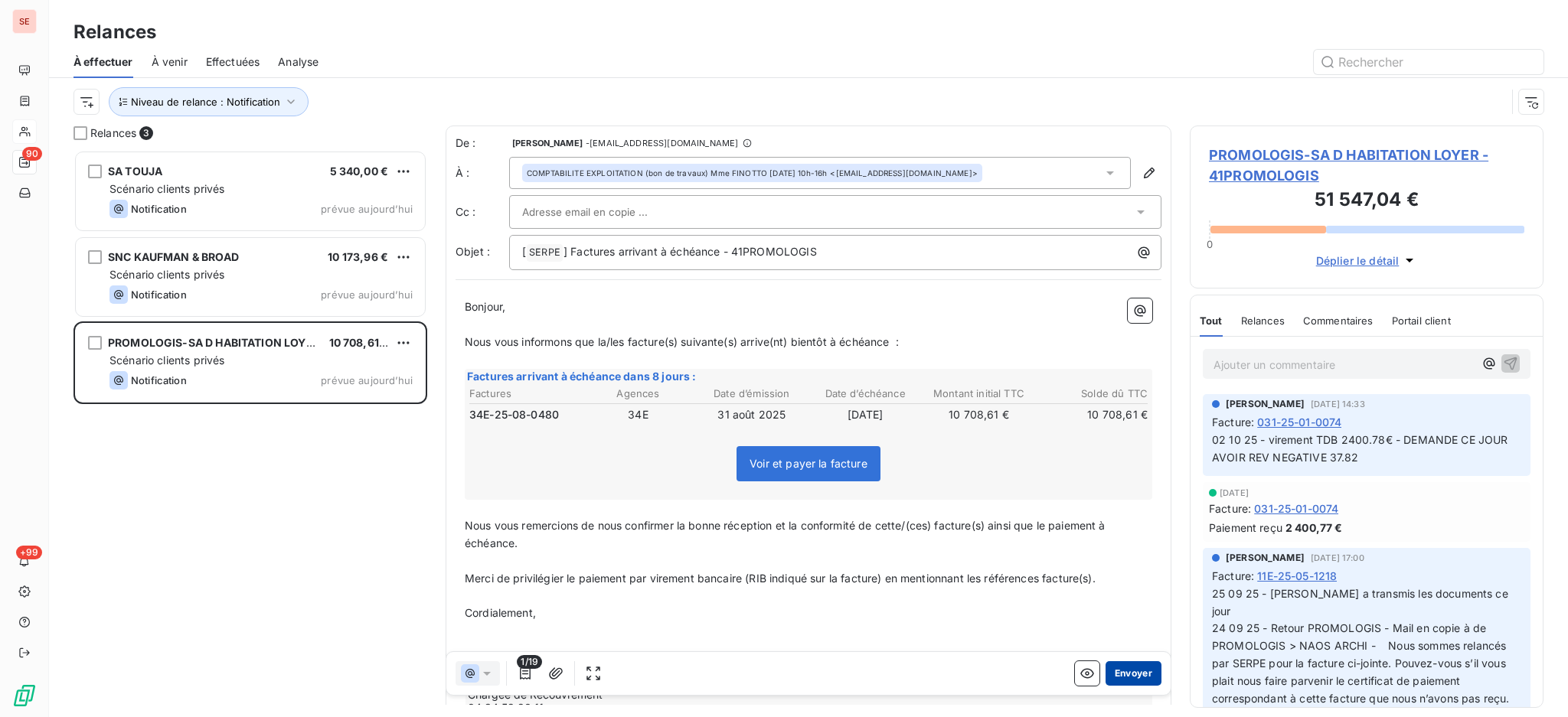
click at [1106, 673] on button "Envoyer" at bounding box center [1133, 673] width 56 height 24
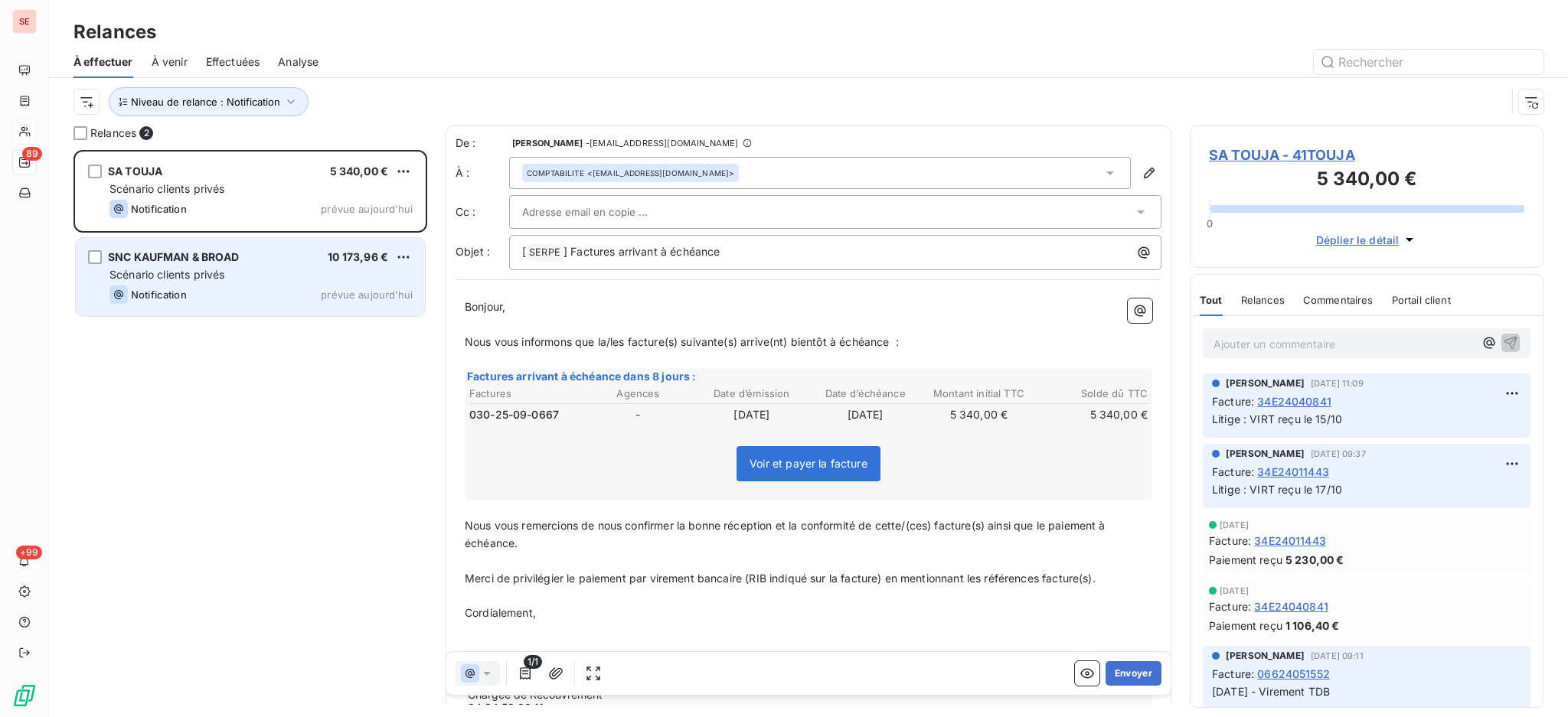
click at [224, 276] on span "Scénario clients privés" at bounding box center [167, 274] width 115 height 13
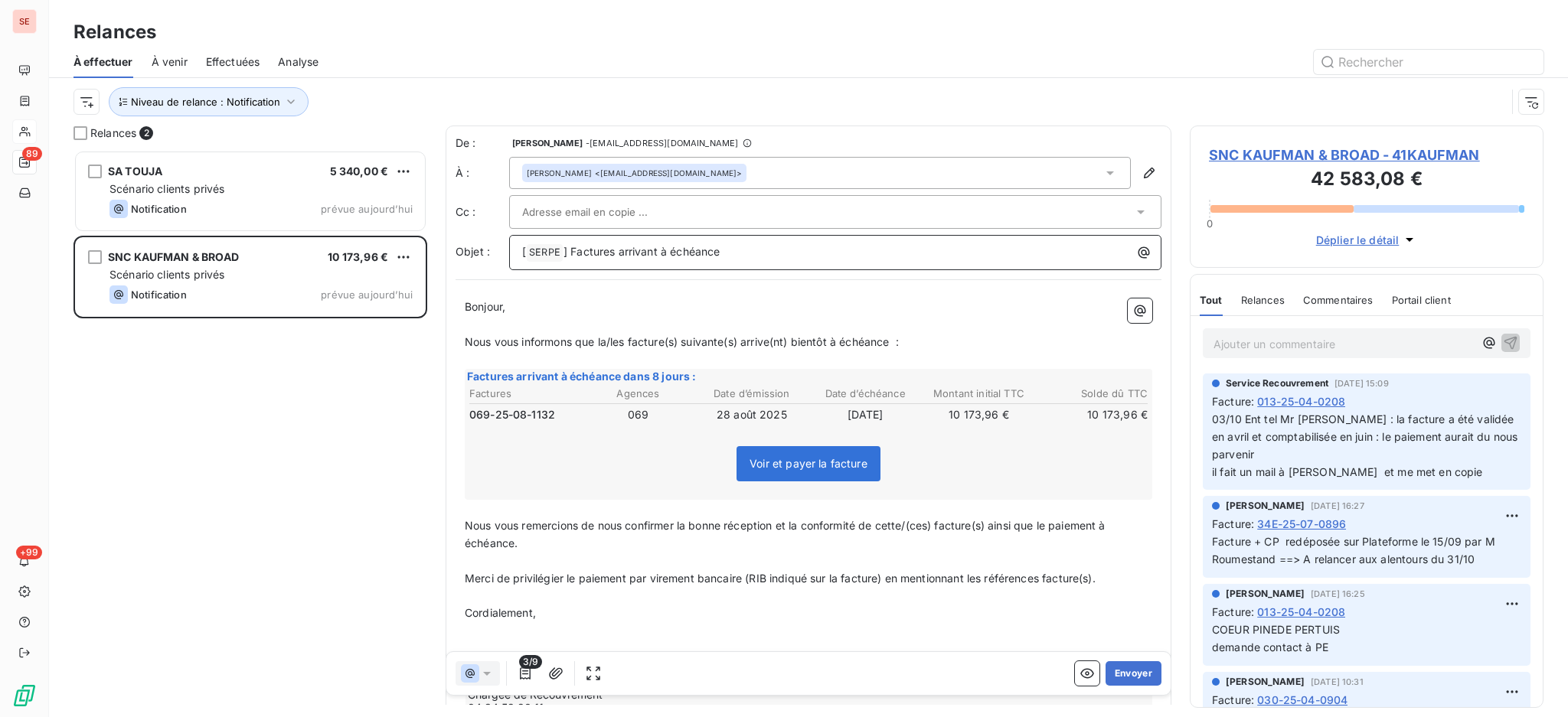
click at [757, 256] on p "[ SERPE ﻿ ] Factures arrivant à échéance" at bounding box center [839, 253] width 634 height 18
click at [1107, 680] on button "Envoyer" at bounding box center [1133, 673] width 56 height 24
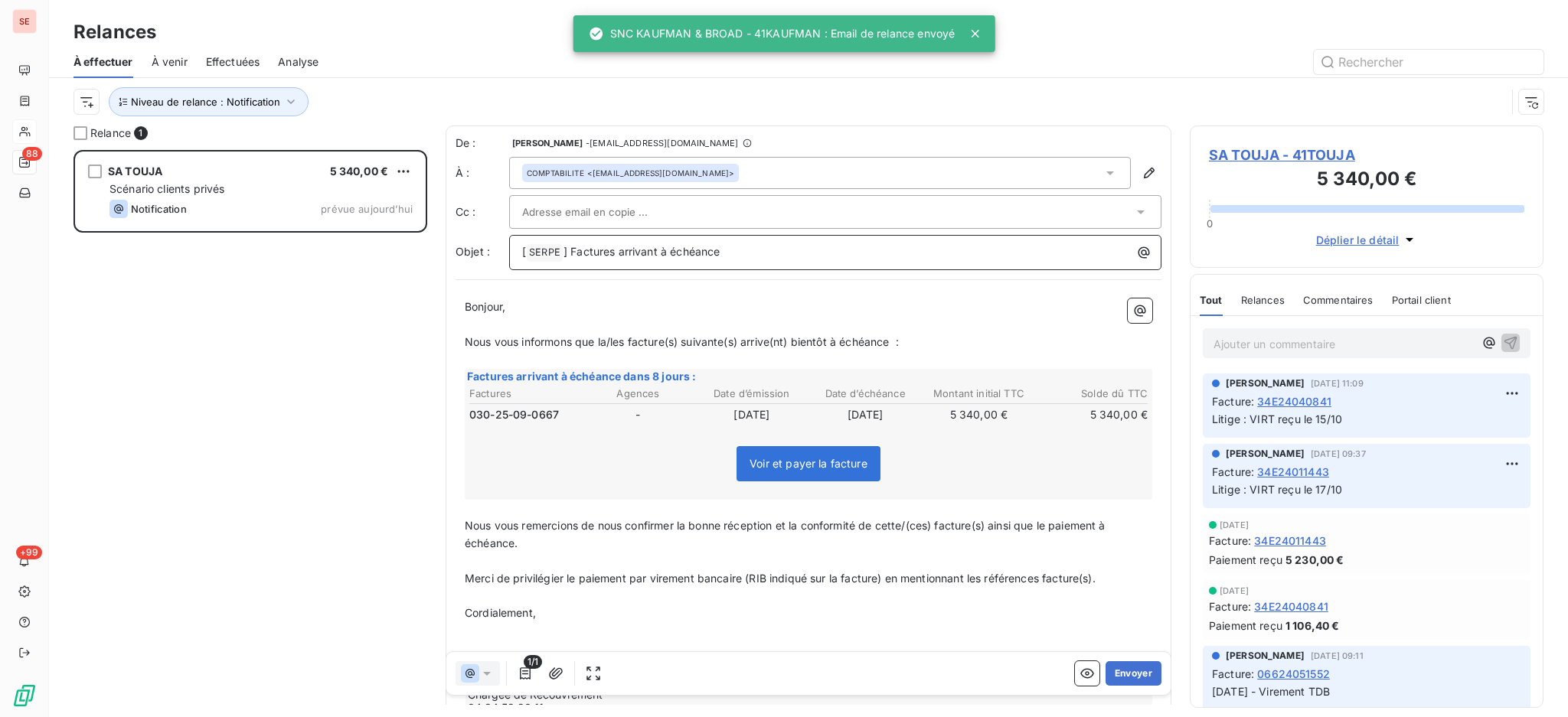
click at [834, 255] on p "[ SERPE ﻿ ] Factures arrivant à échéance" at bounding box center [839, 253] width 634 height 18
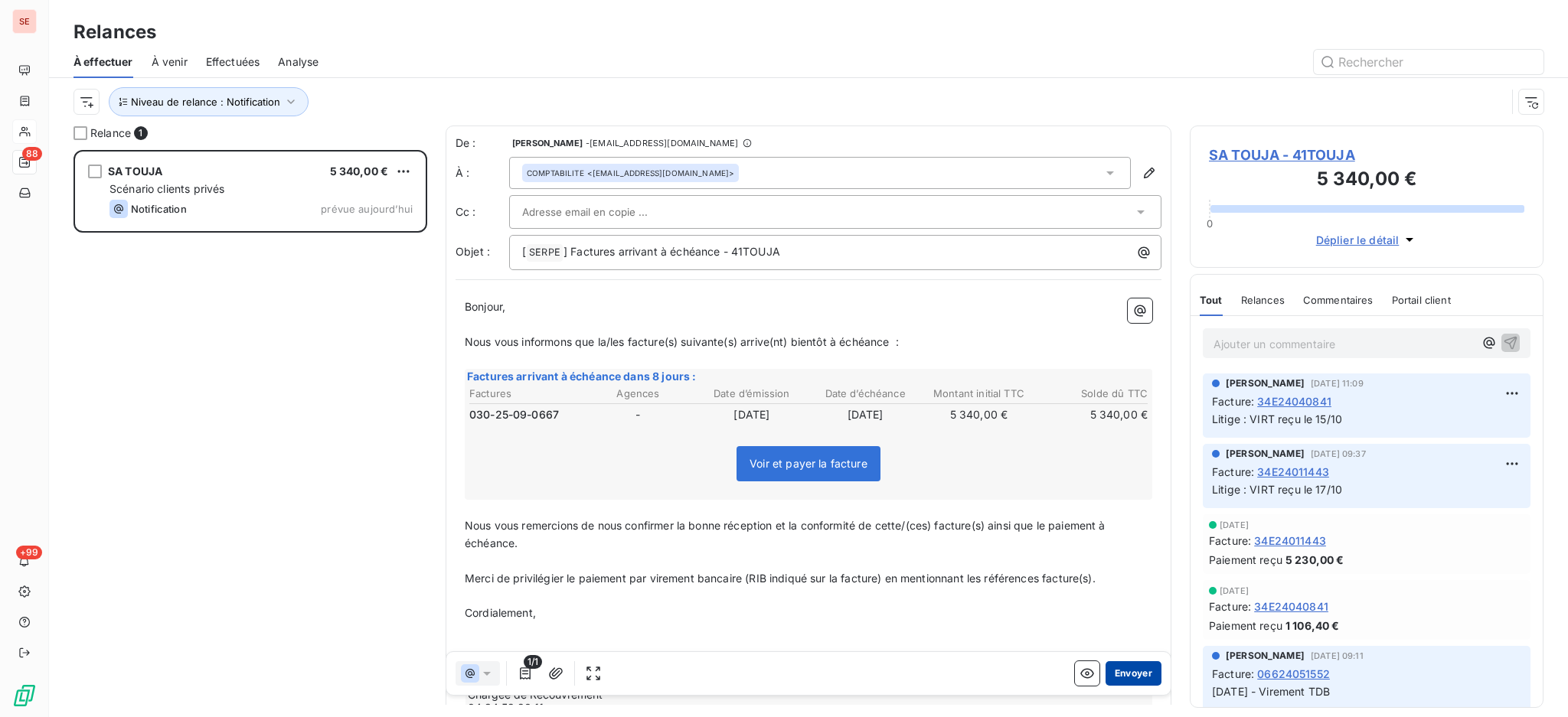
click at [1131, 675] on button "Envoyer" at bounding box center [1133, 673] width 56 height 24
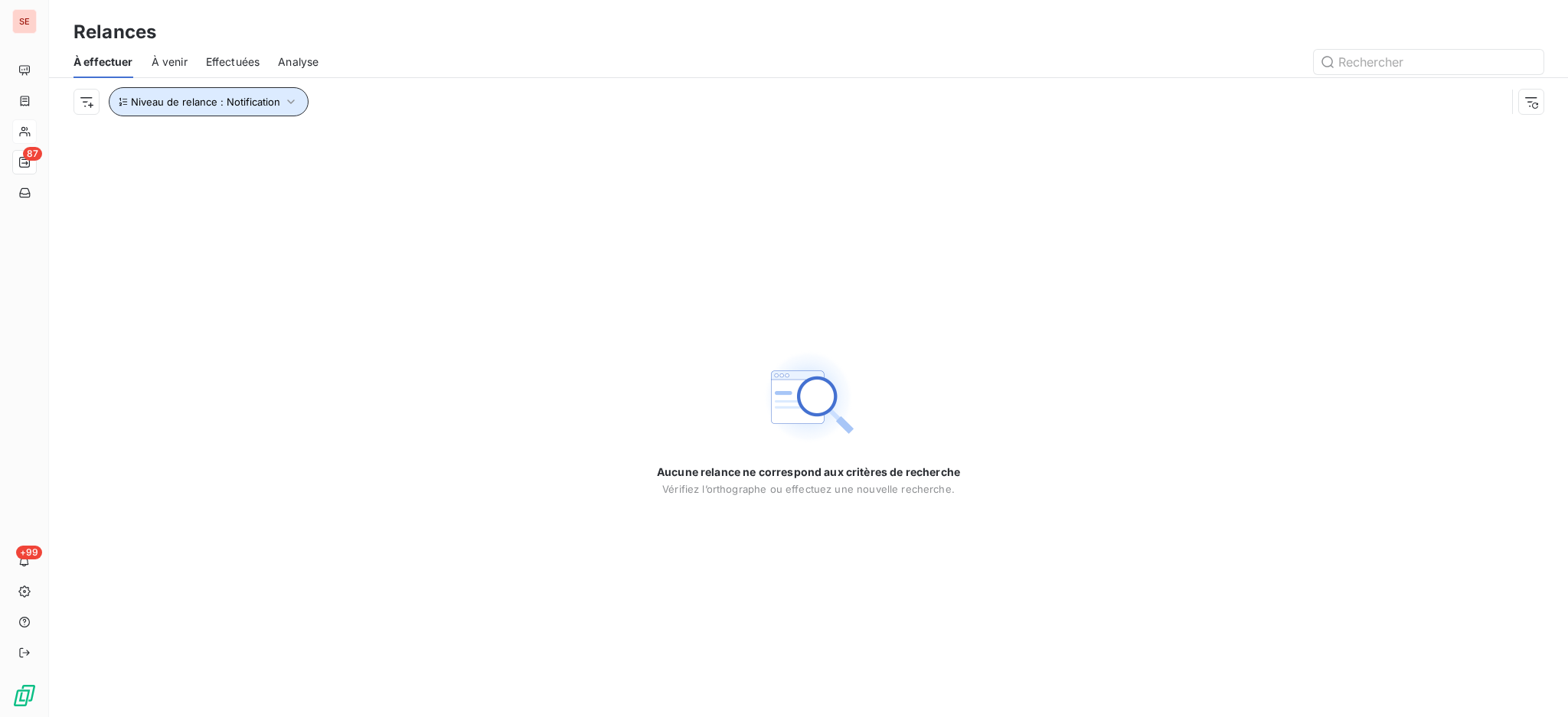
click at [287, 100] on icon "button" at bounding box center [290, 102] width 7 height 5
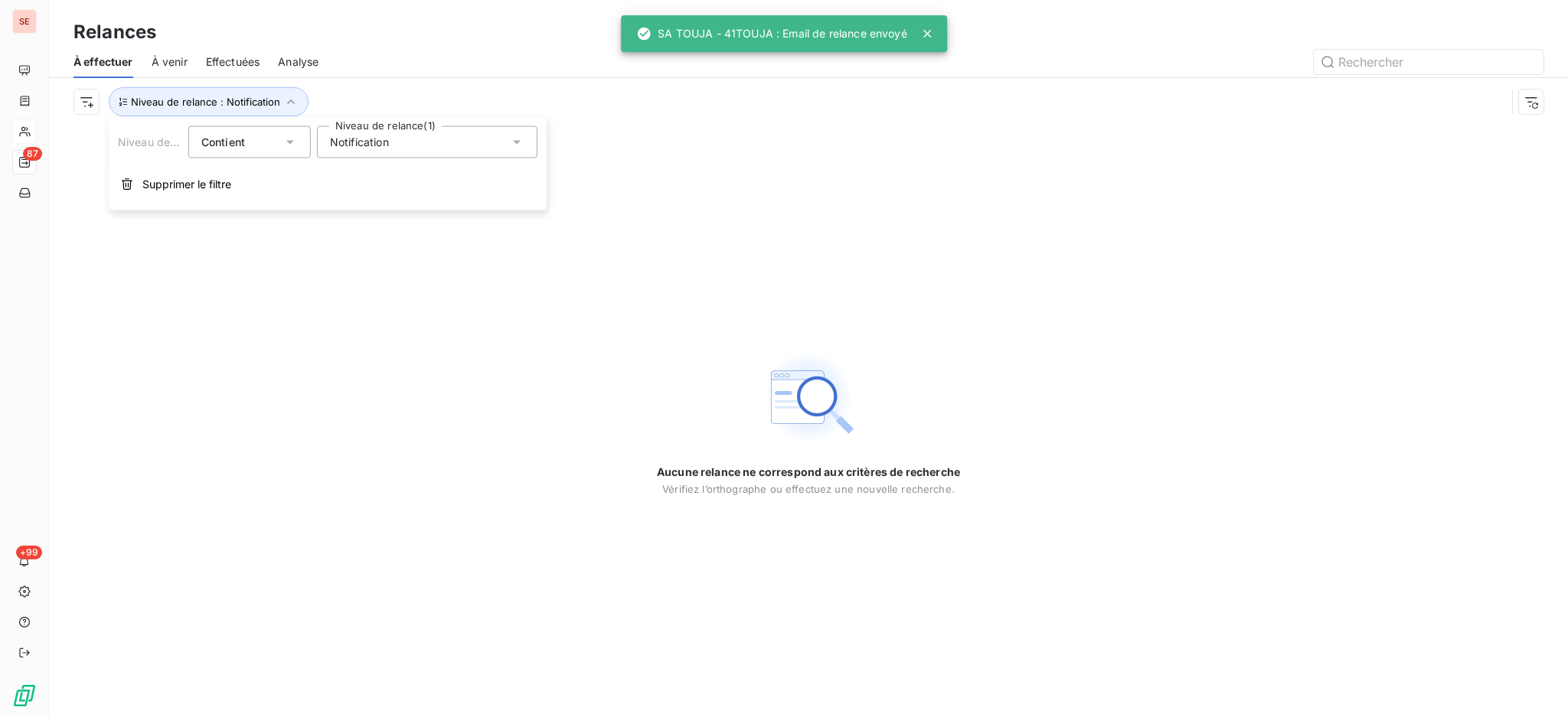
click at [509, 136] on icon at bounding box center [516, 142] width 15 height 15
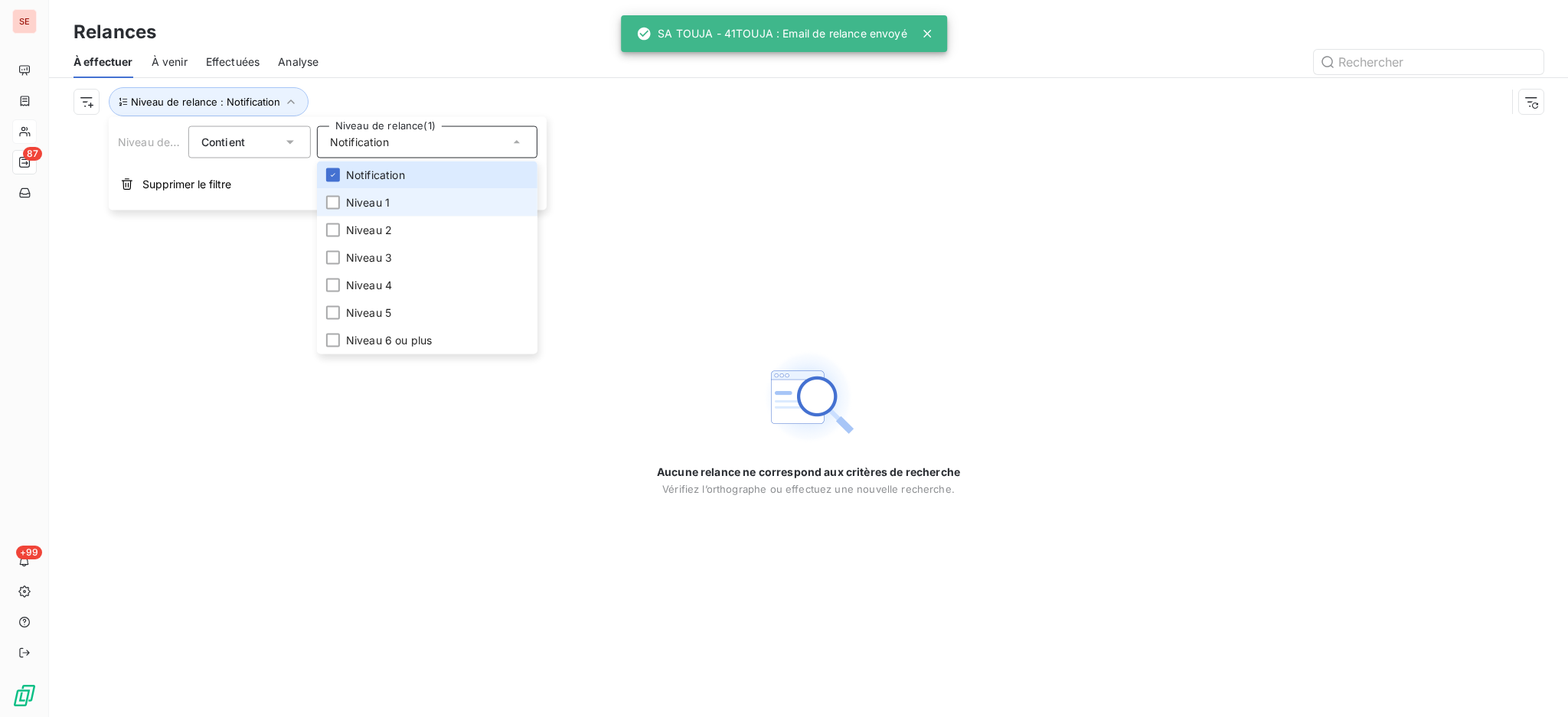
click at [382, 204] on span "Niveau 1" at bounding box center [367, 203] width 43 height 15
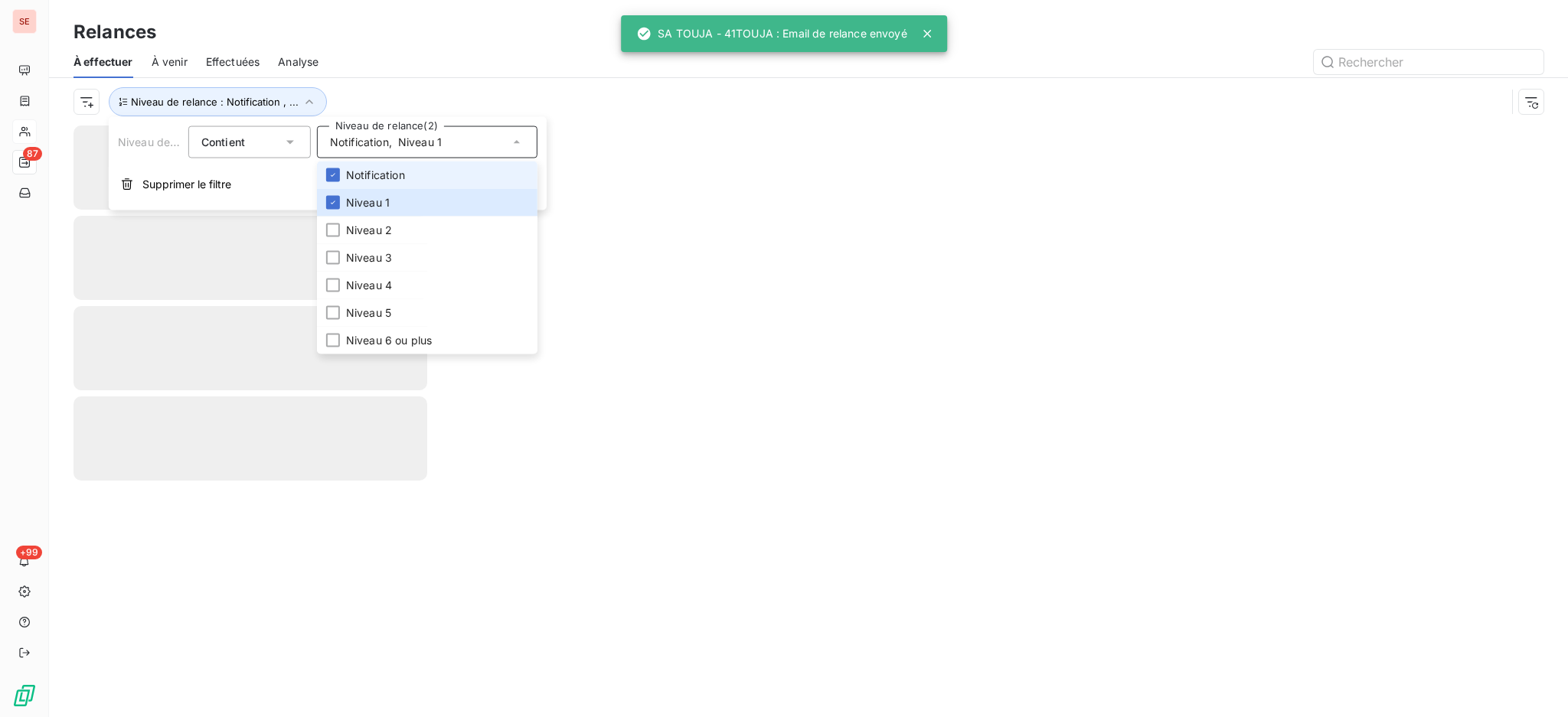
click at [372, 176] on span "Notification" at bounding box center [375, 175] width 59 height 15
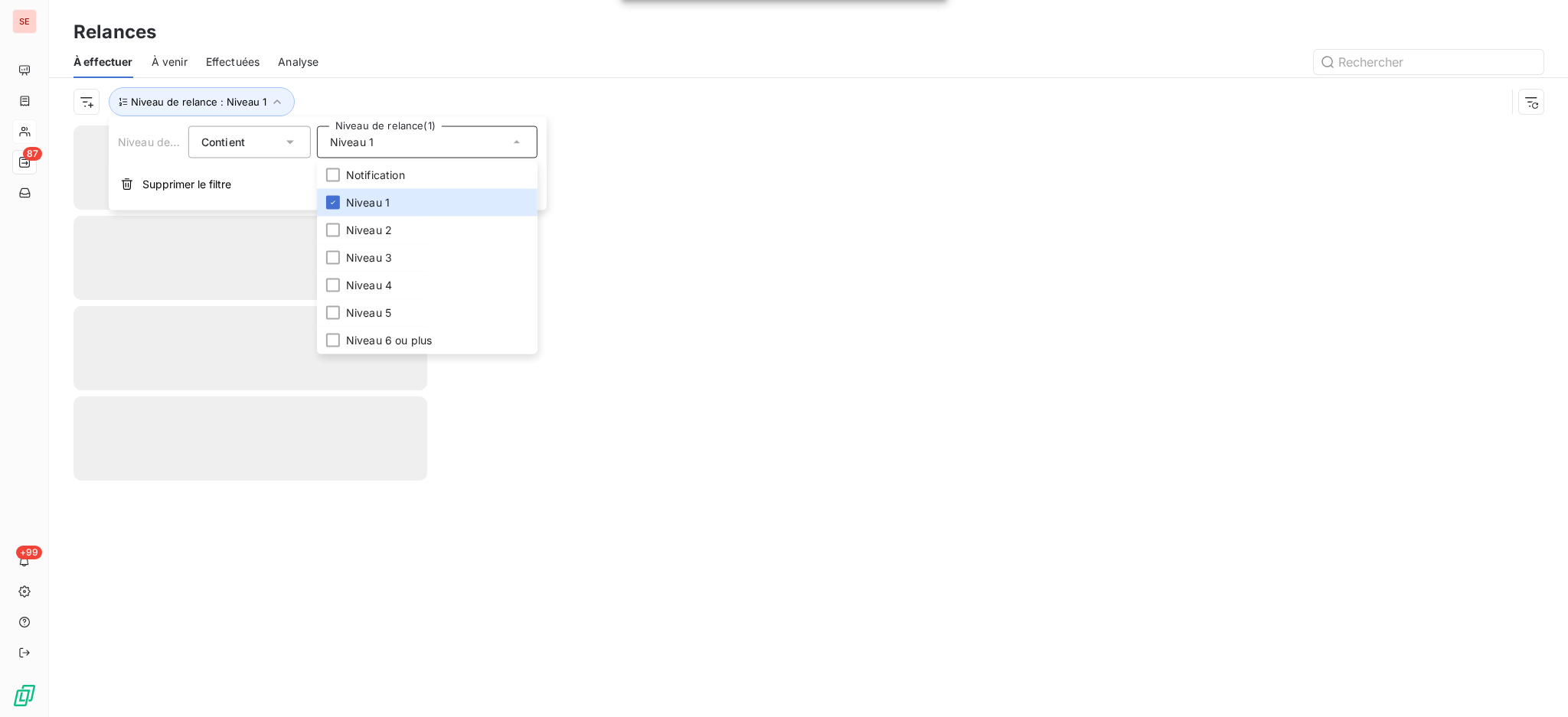
click at [350, 44] on div "Relances" at bounding box center [808, 32] width 1519 height 27
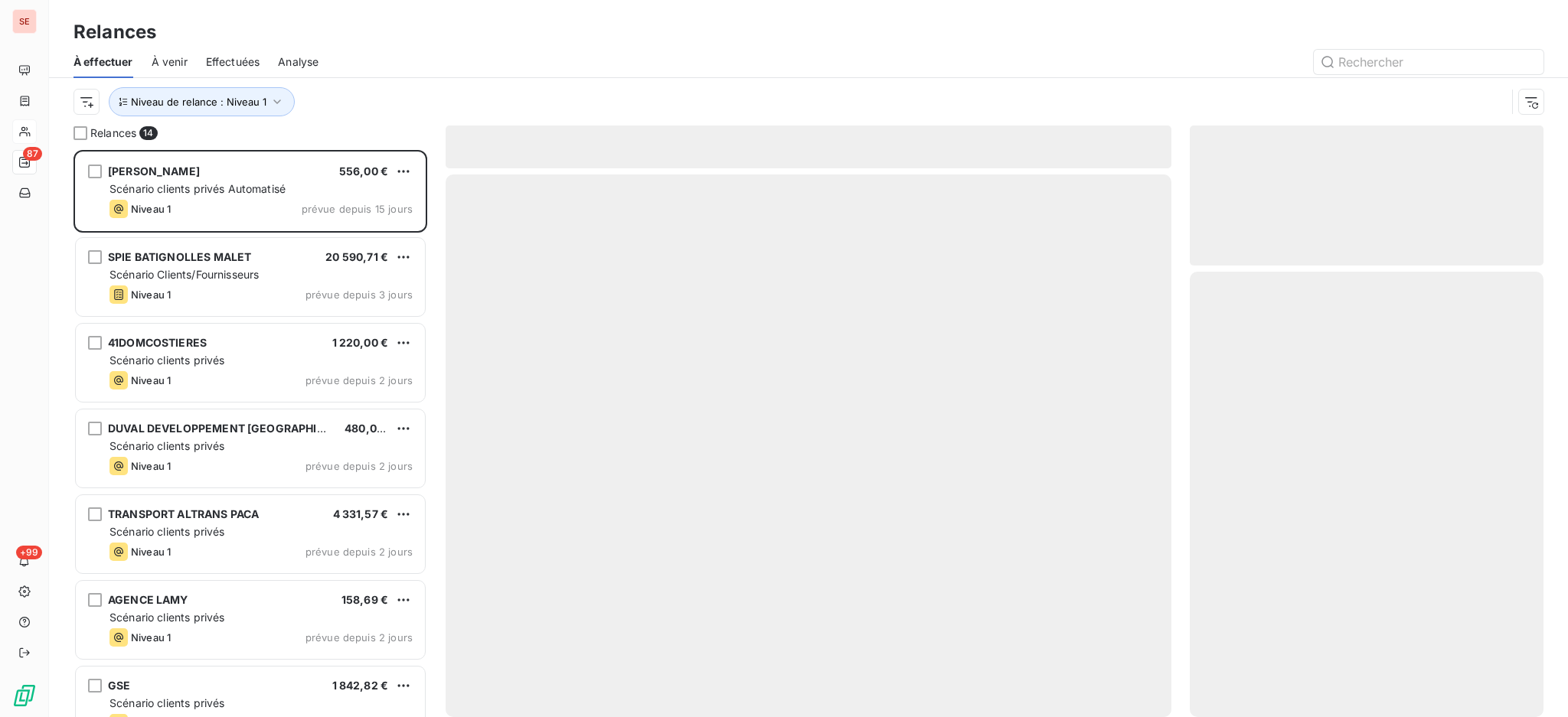
scroll to position [552, 338]
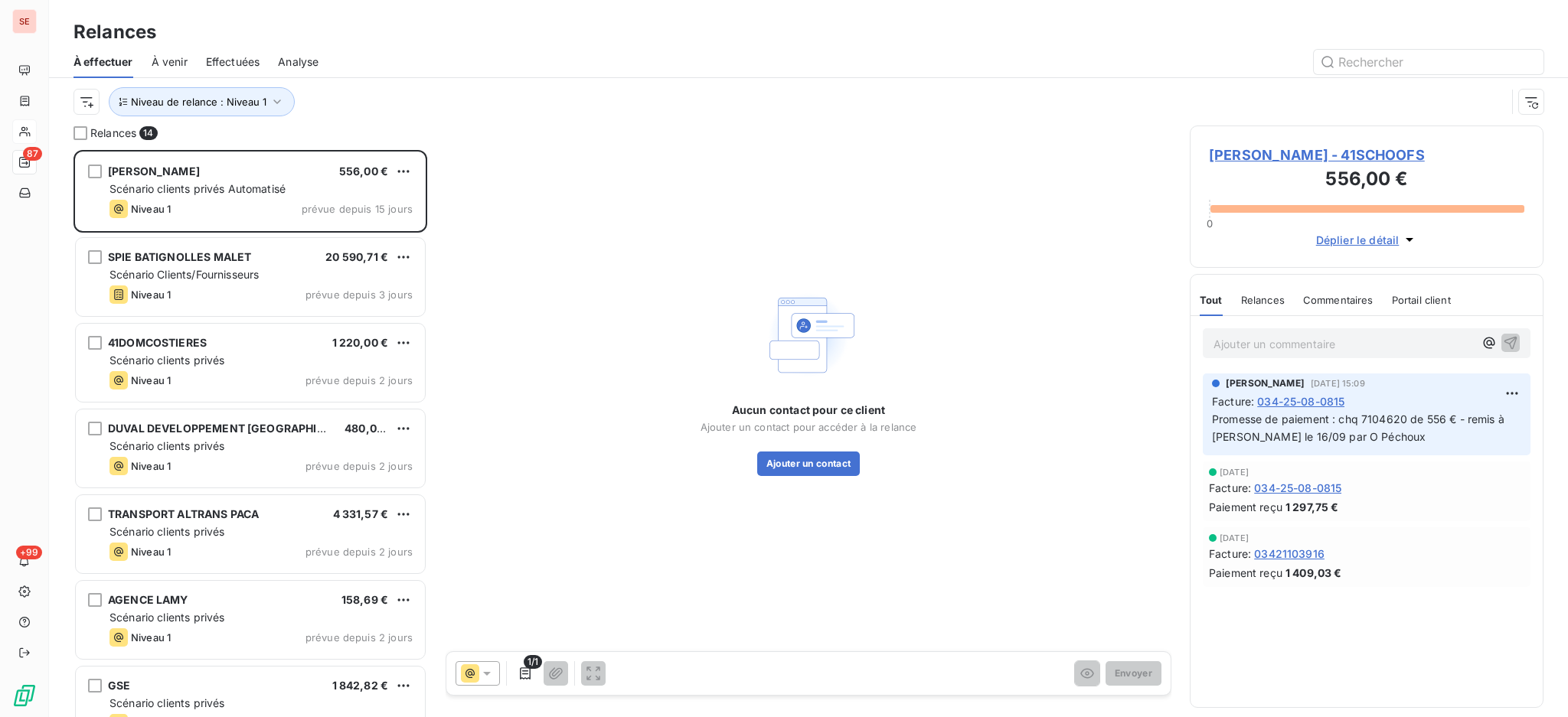
click at [1264, 156] on span "SCHOOFS Philippe - 41SCHOOFS" at bounding box center [1366, 155] width 315 height 21
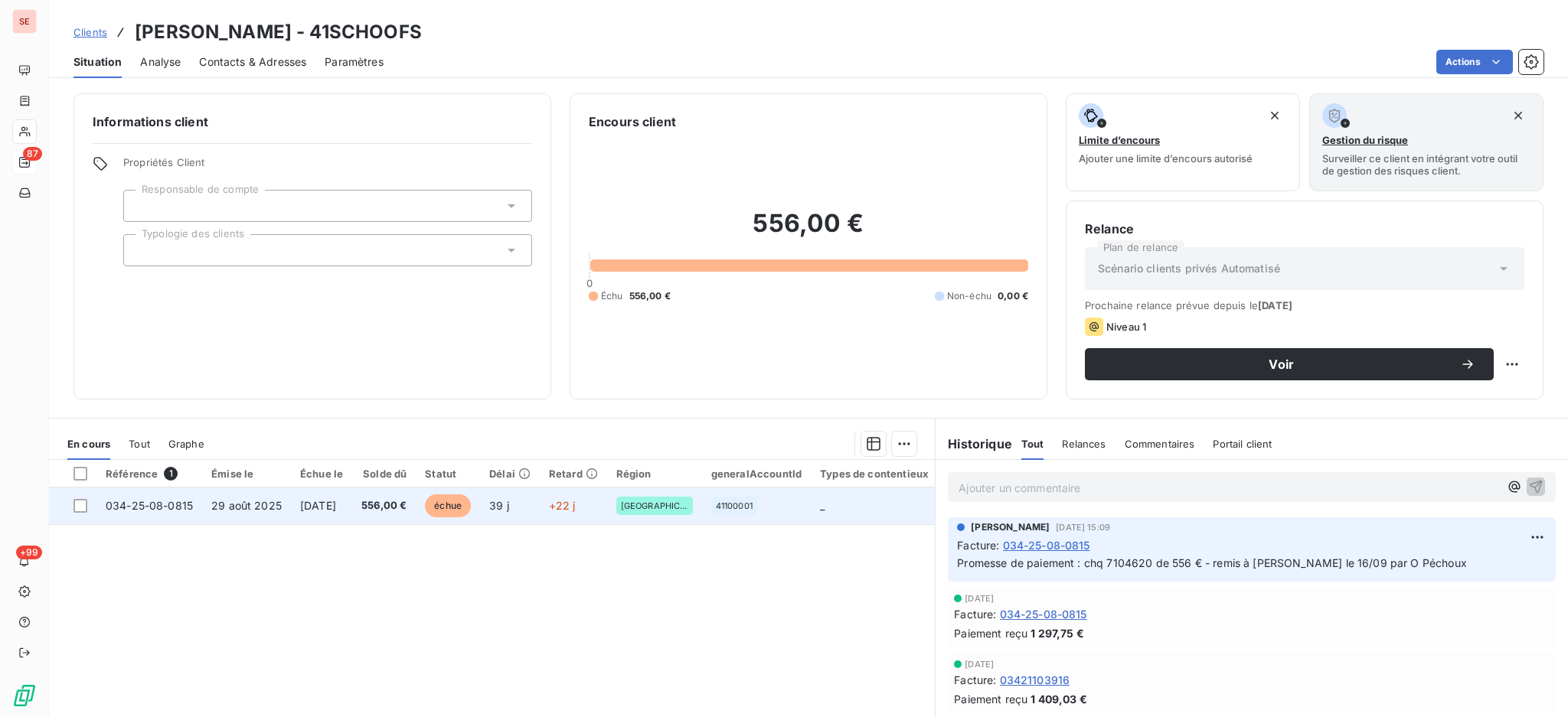
click at [336, 506] on span "15 sept. 2025" at bounding box center [318, 505] width 36 height 13
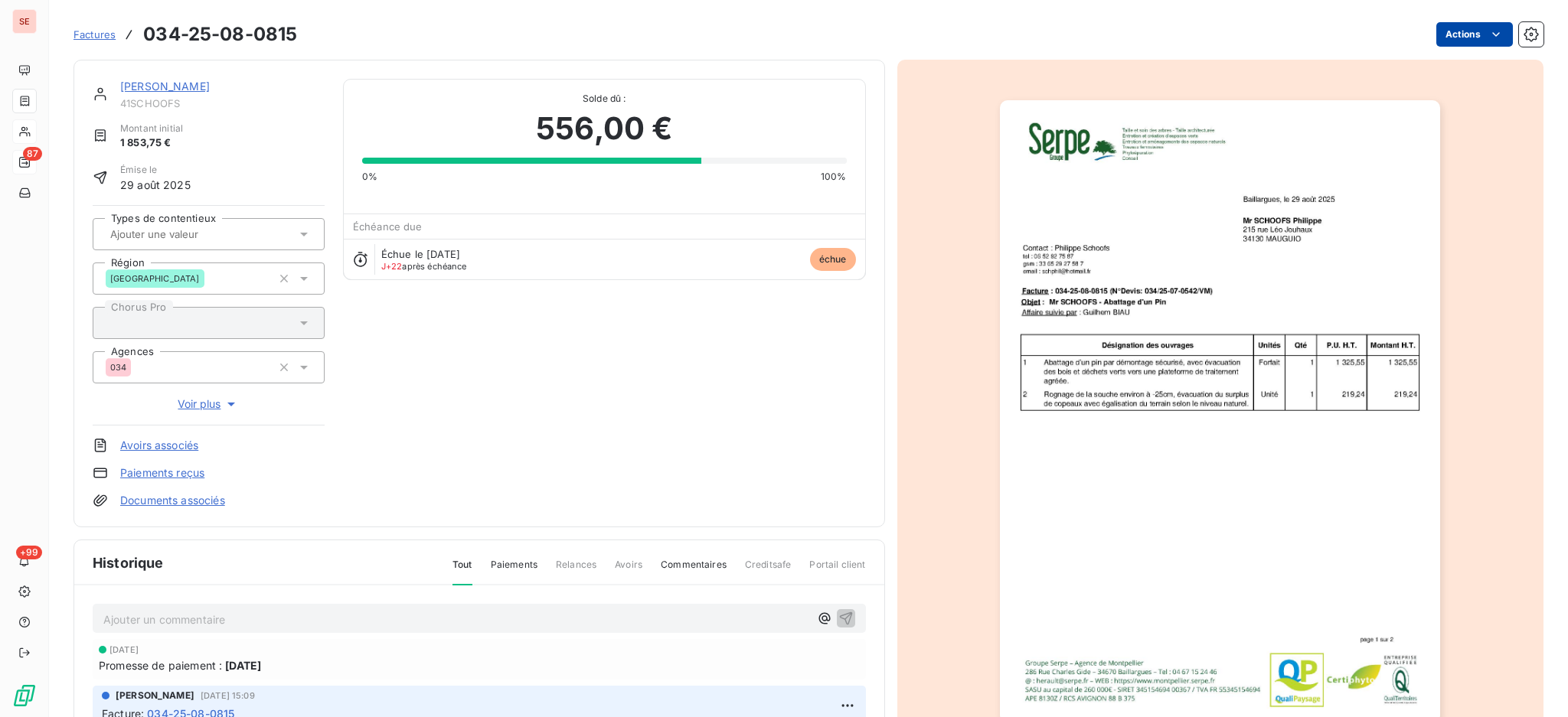
click at [1468, 30] on html "SE 87 +99 Factures 034-25-08-0815 Actions SCHOOFS Philippe 41SCHOOFS Montant in…" at bounding box center [784, 358] width 1568 height 717
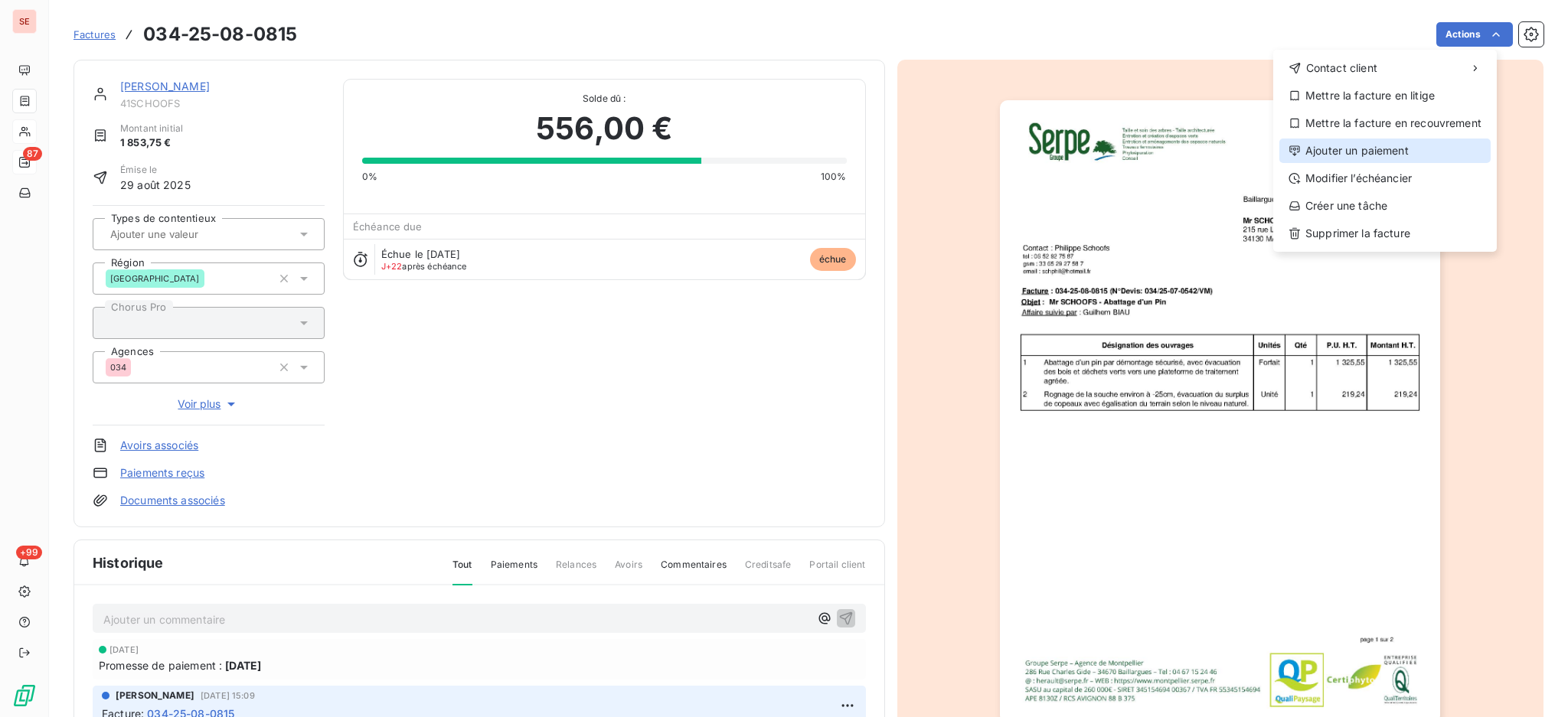
click at [1452, 151] on div "Ajouter un paiement" at bounding box center [1385, 150] width 211 height 24
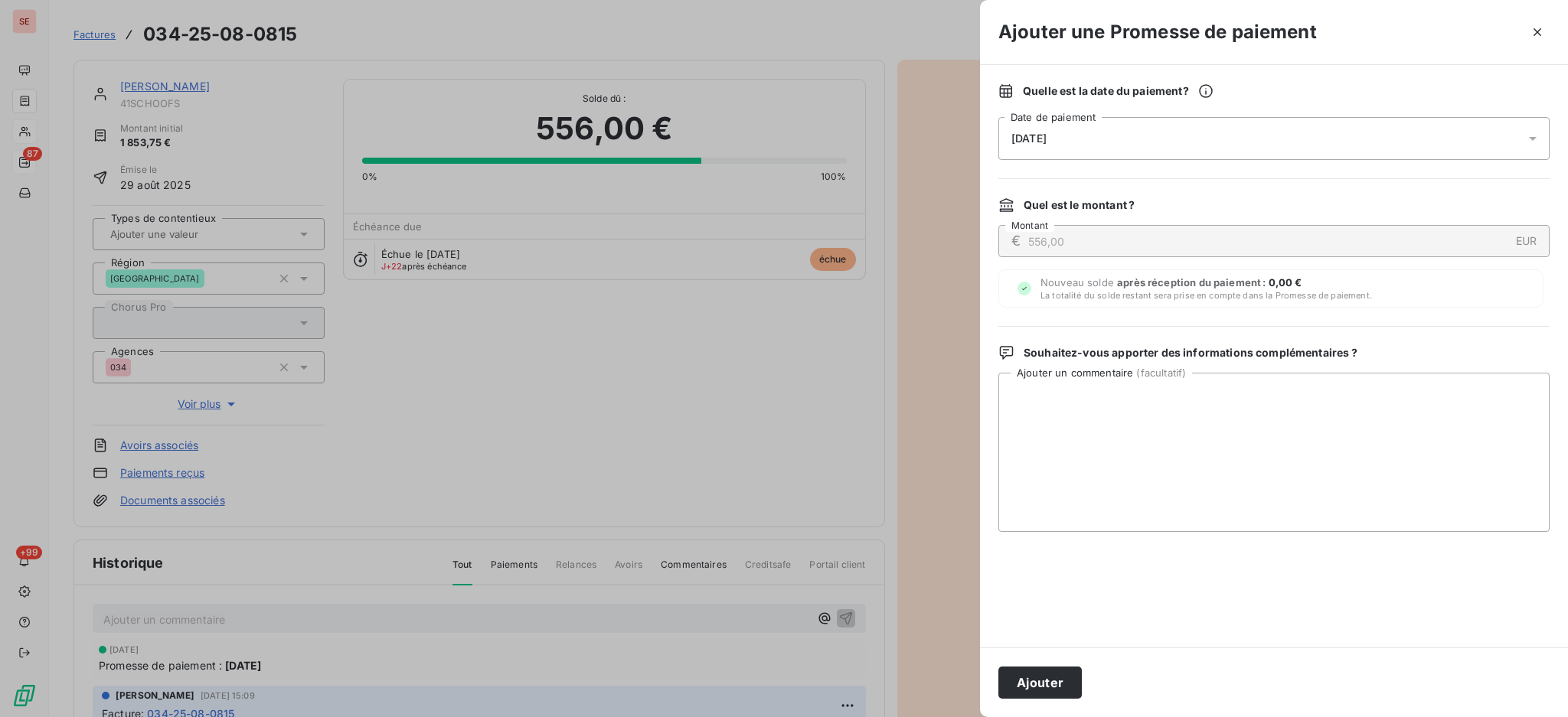
click at [1536, 136] on icon at bounding box center [1532, 138] width 15 height 15
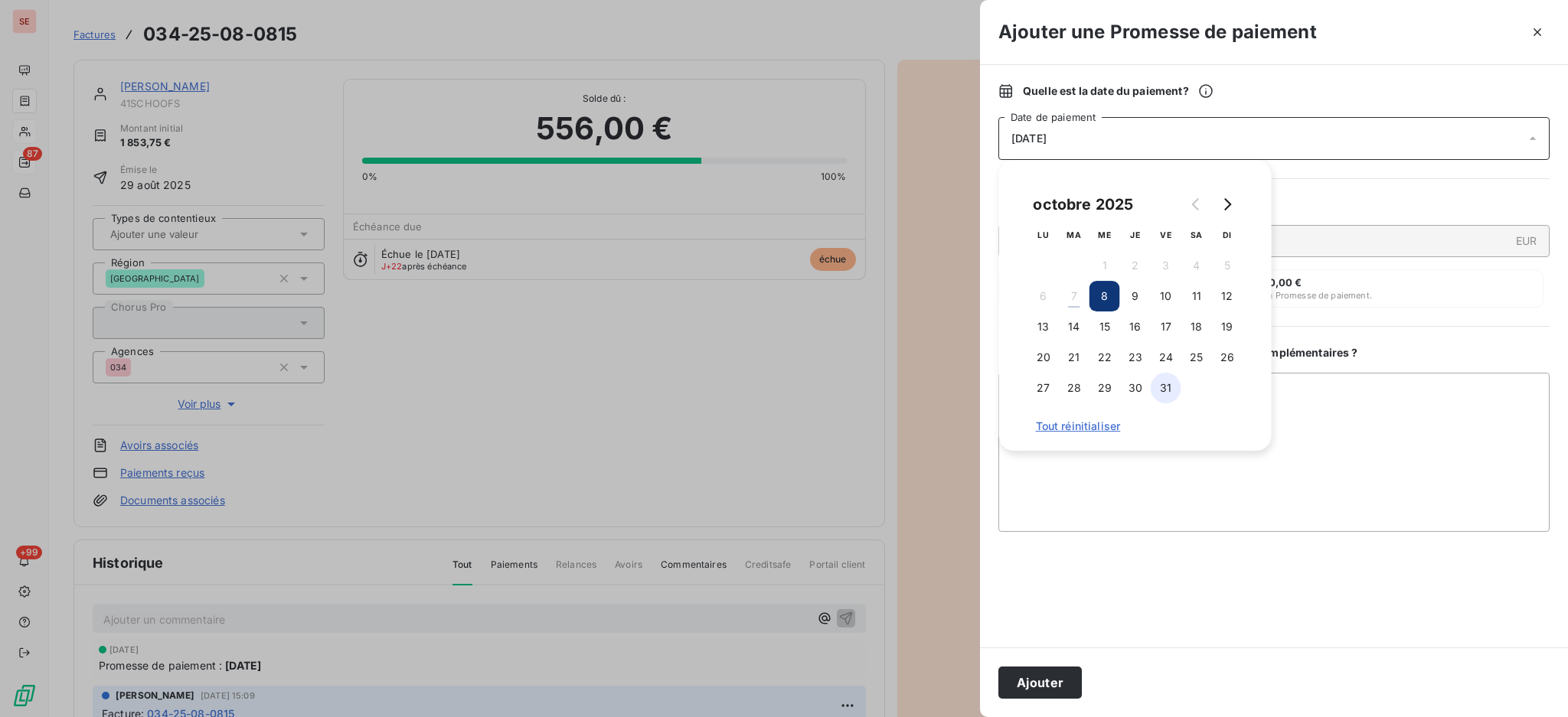
click at [1161, 388] on button "31" at bounding box center [1166, 387] width 31 height 31
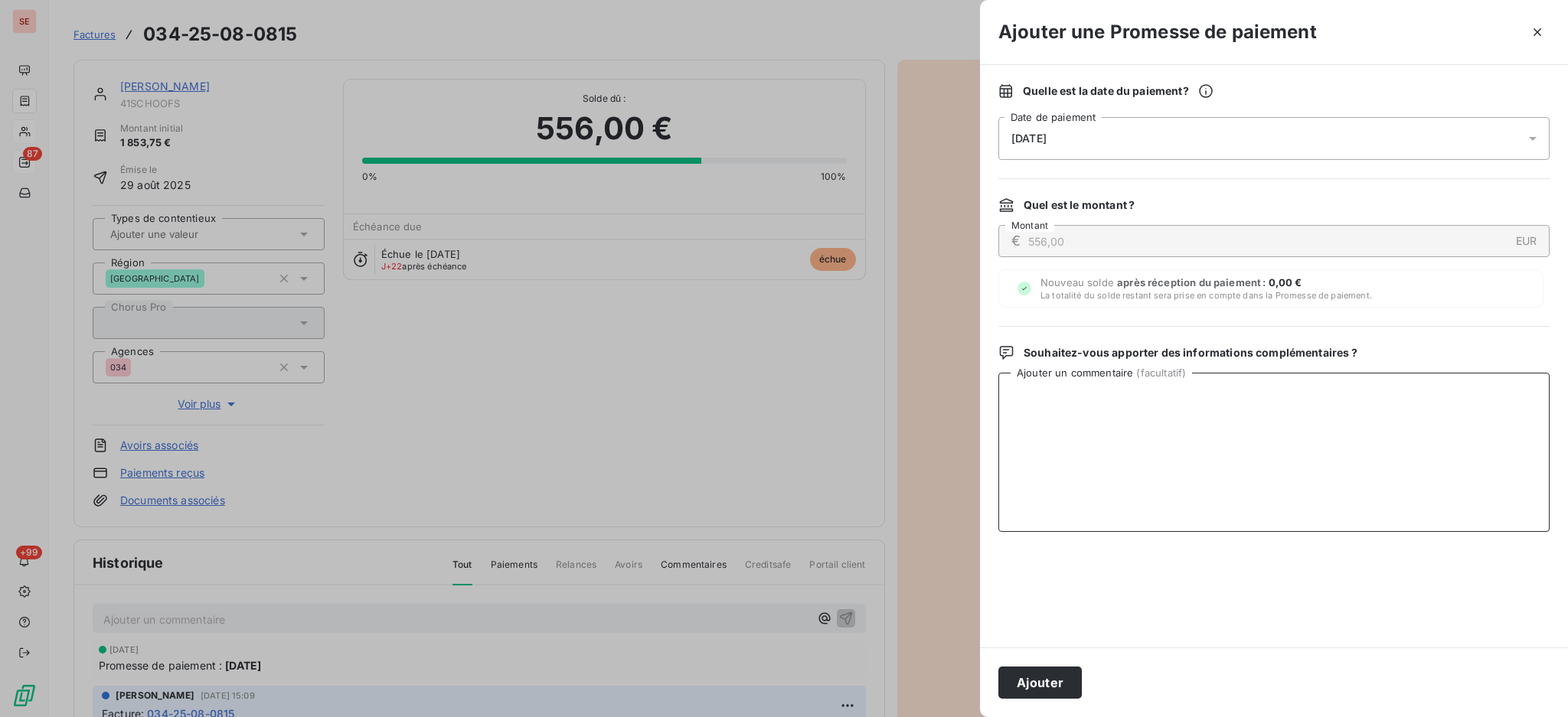
click at [1340, 417] on textarea "Ajouter un commentaire ( facultatif )" at bounding box center [1274, 452] width 551 height 160
type textarea "RCHQ 505 DU 29/09 de 676 €"
click at [1046, 682] on button "Ajouter" at bounding box center [1040, 682] width 83 height 32
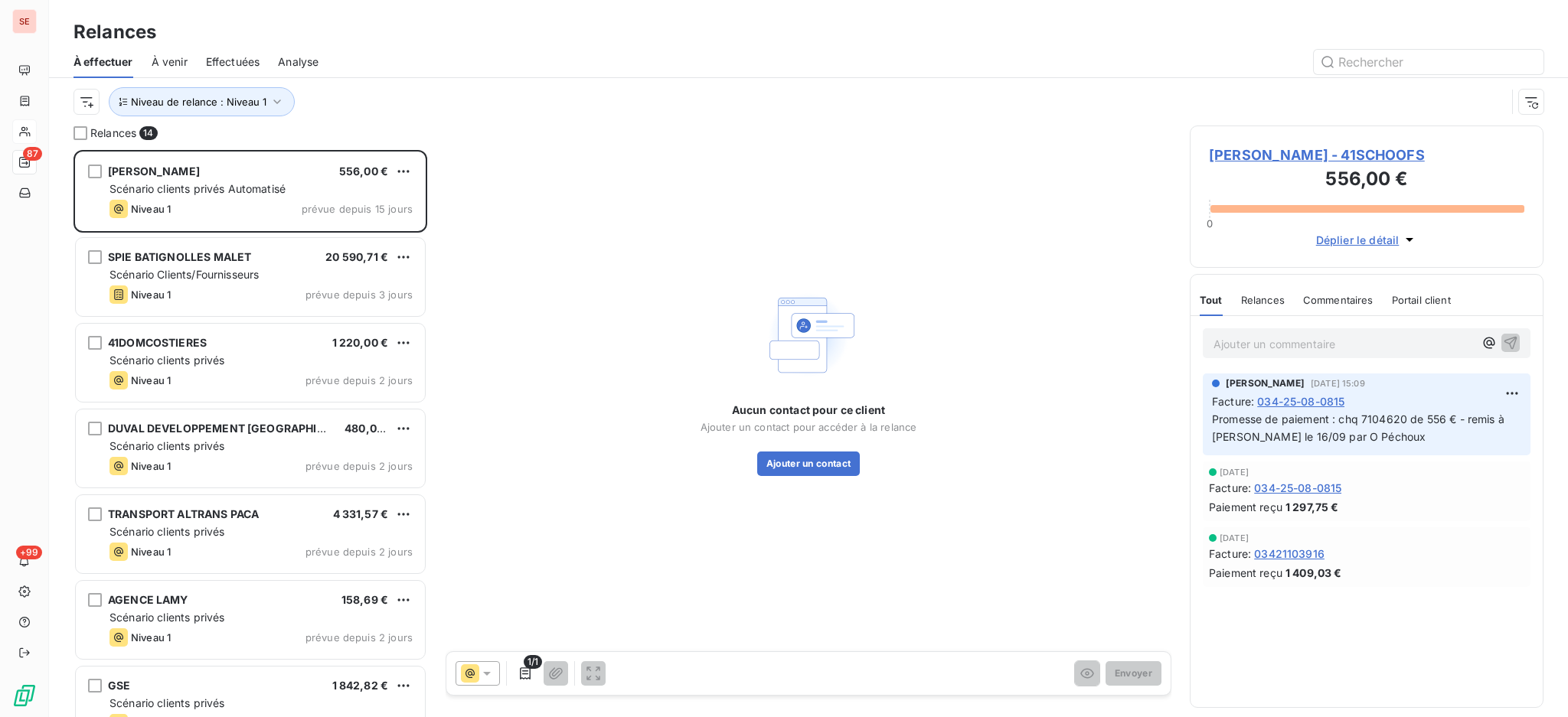
scroll to position [552, 338]
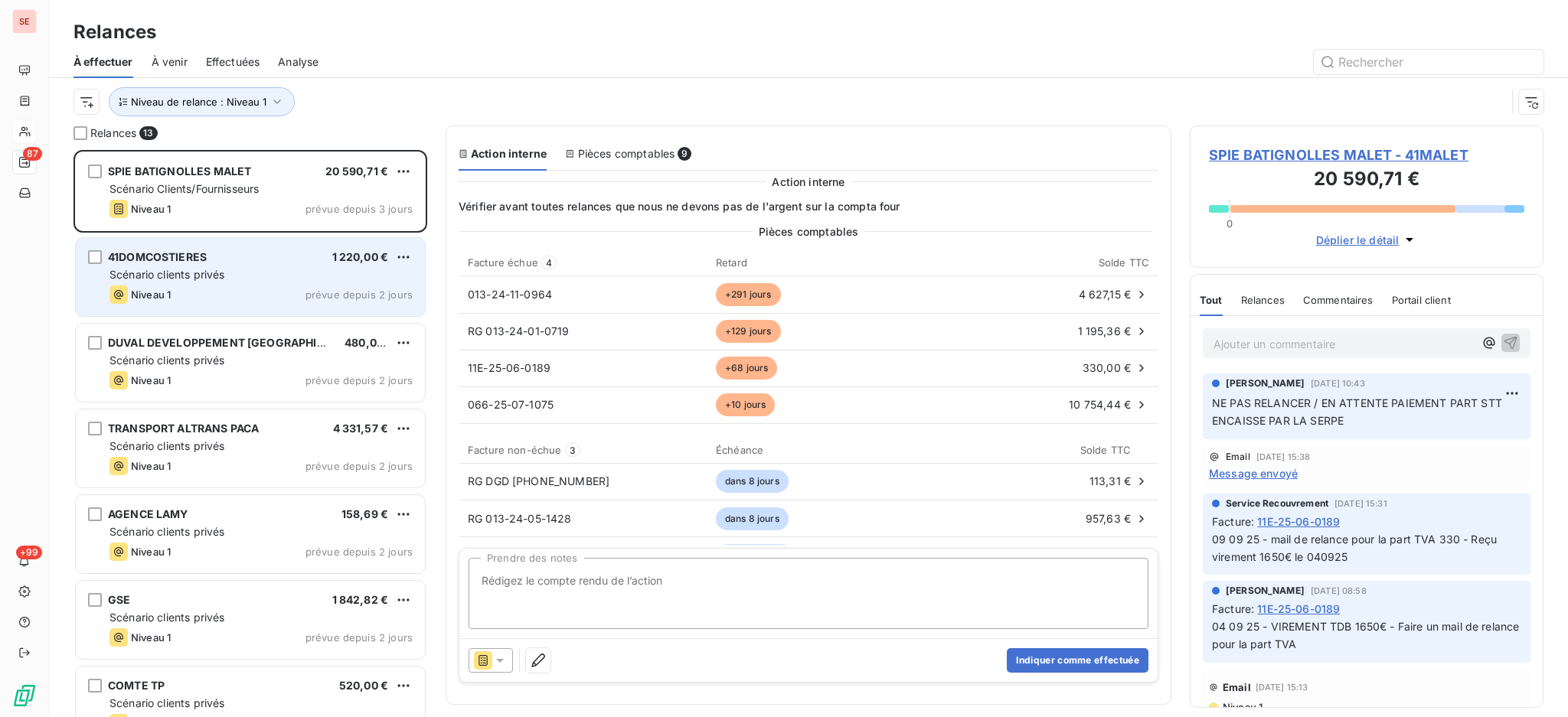
click at [234, 285] on div "41DOMCOSTIERES 1 220,00 € Scénario clients privés Niveau 1 prévue depuis 2 jours" at bounding box center [250, 277] width 349 height 78
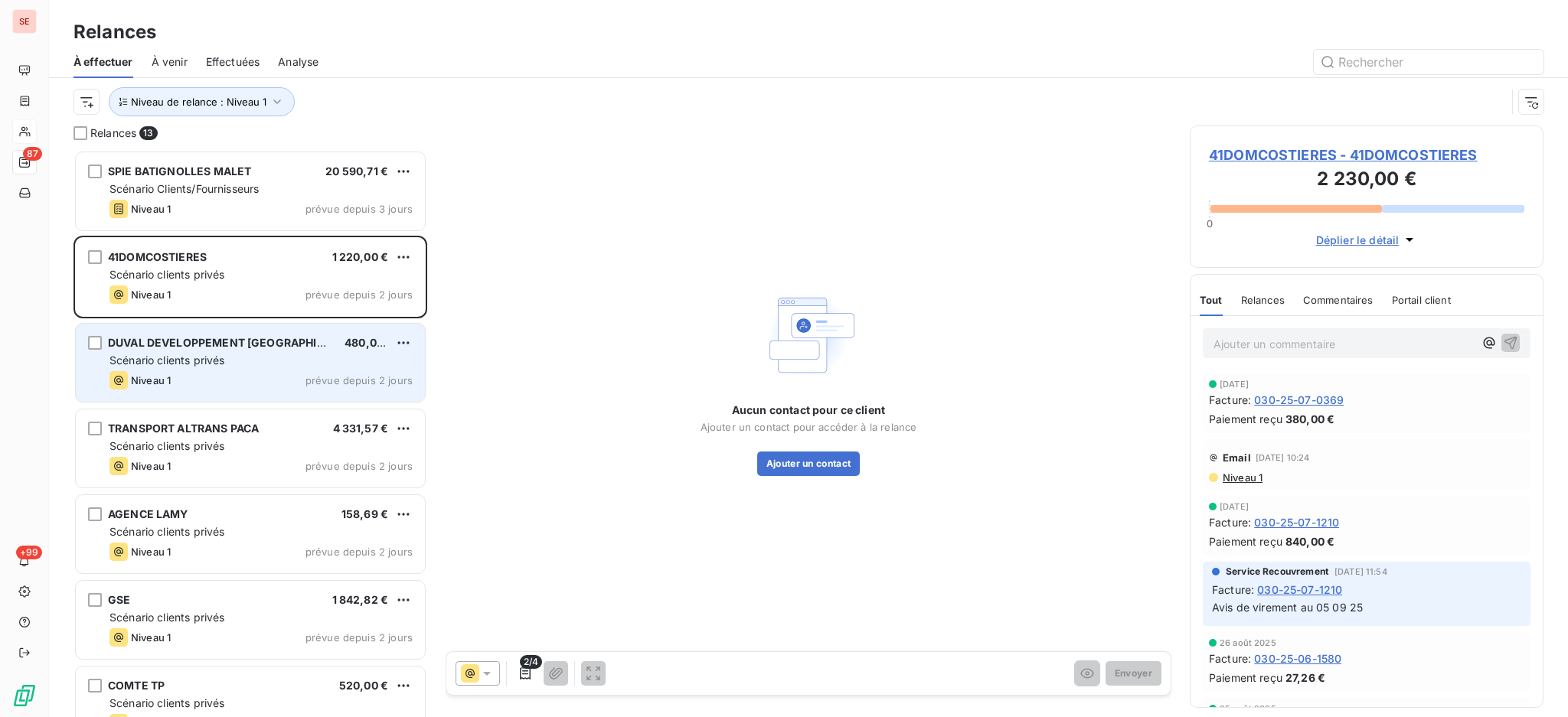
click at [294, 341] on span "DUVAL DEVELOPPEMENT OCCITANIE" at bounding box center [234, 342] width 254 height 13
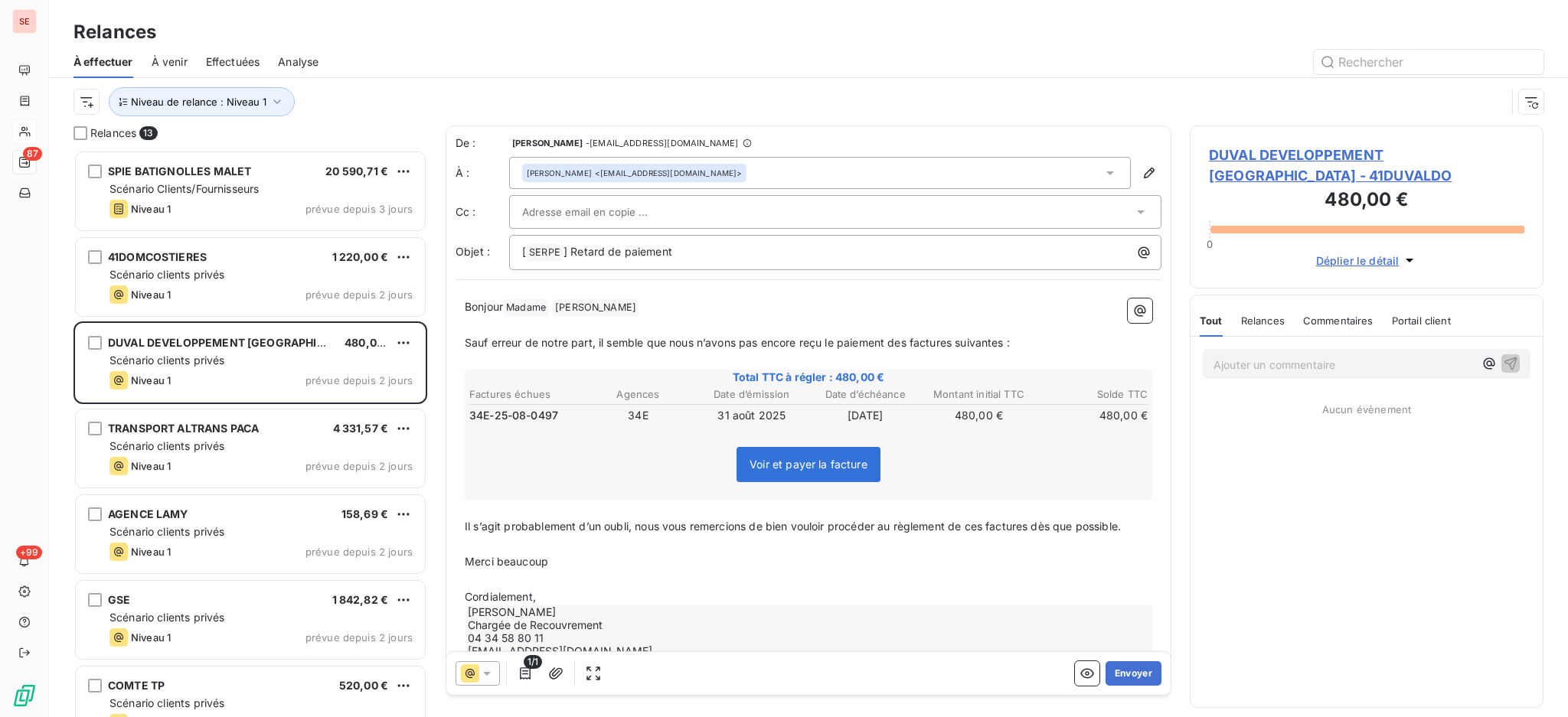
scroll to position [34, 0]
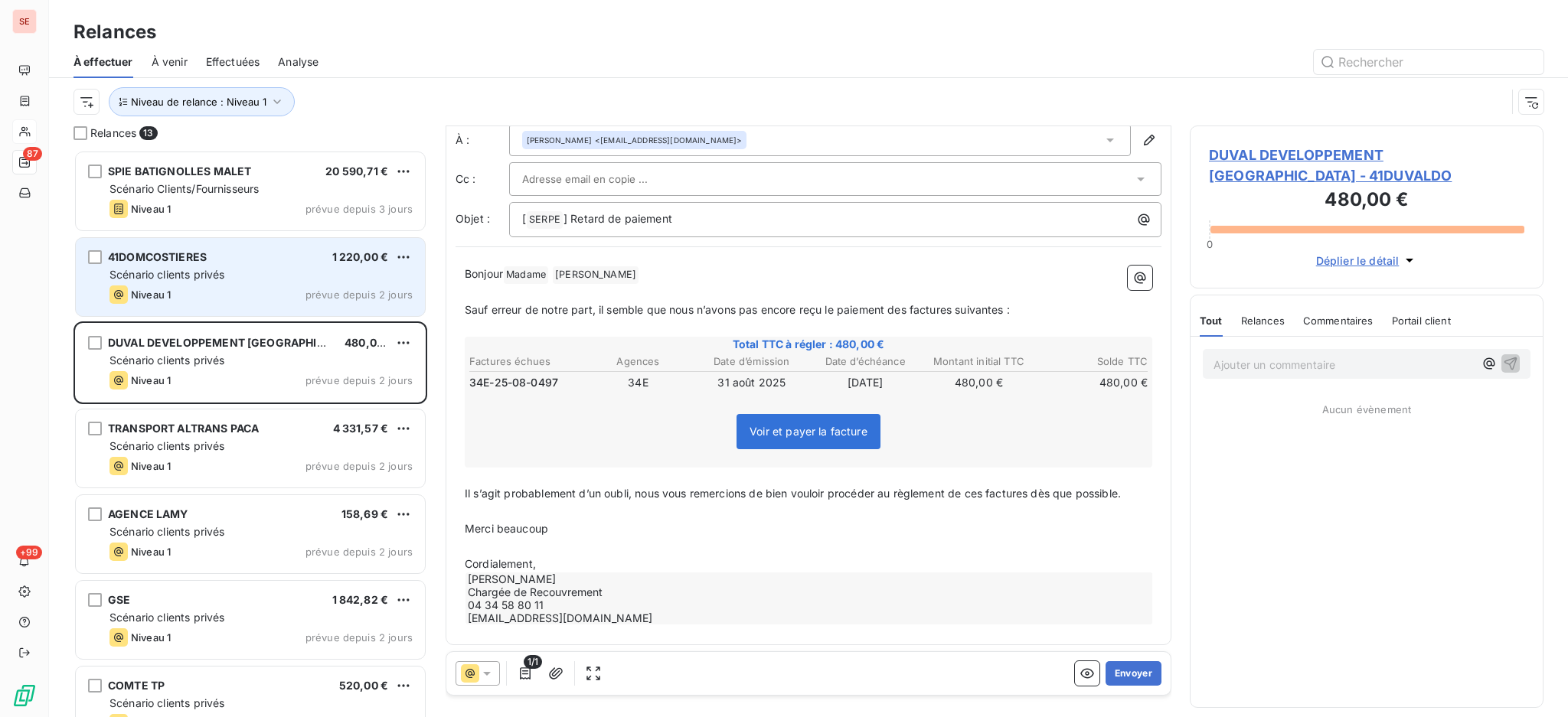
click at [279, 295] on div "Niveau 1 prévue depuis 2 jours" at bounding box center [261, 295] width 303 height 18
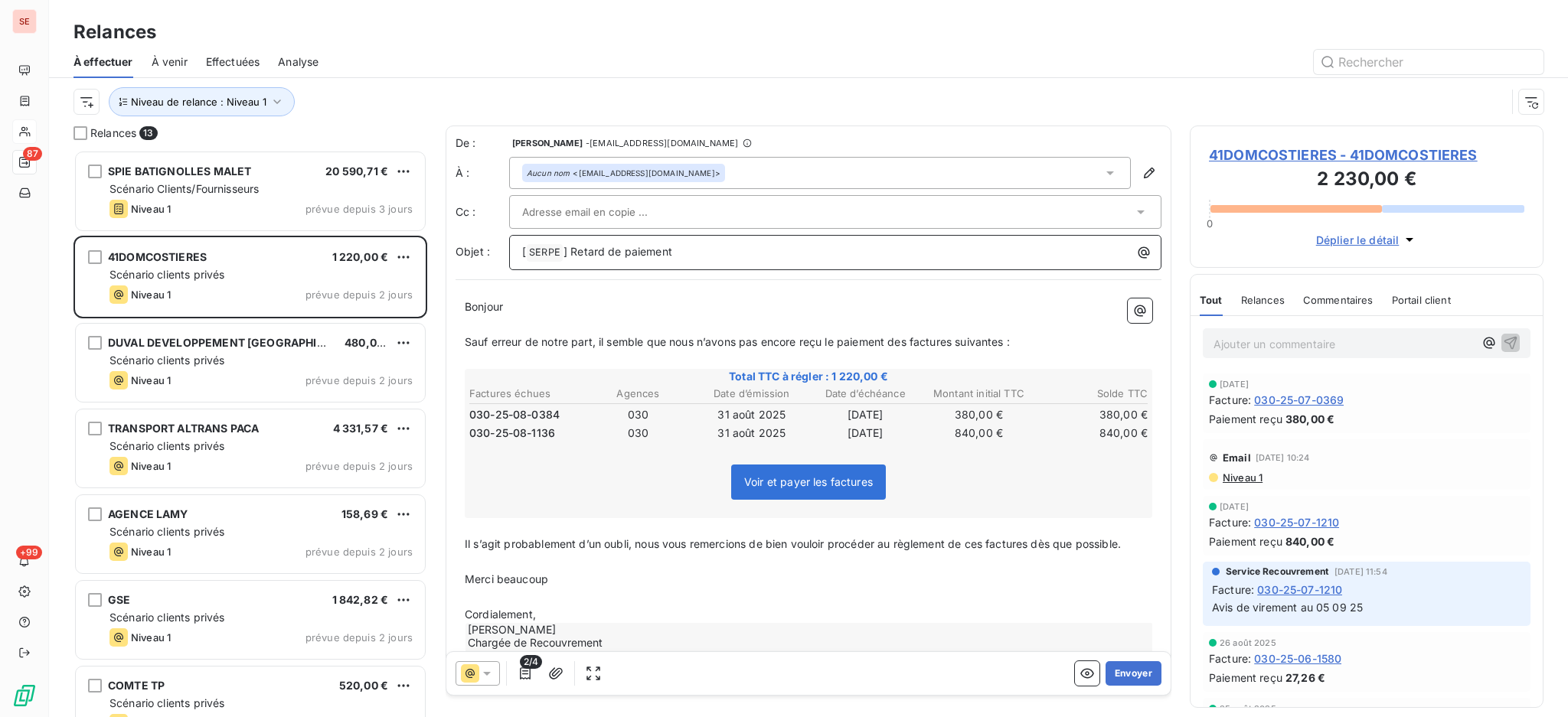
click at [768, 253] on p "[ SERPE ﻿ ] Retard de paiement" at bounding box center [839, 253] width 634 height 18
click at [522, 677] on icon "button" at bounding box center [525, 673] width 15 height 15
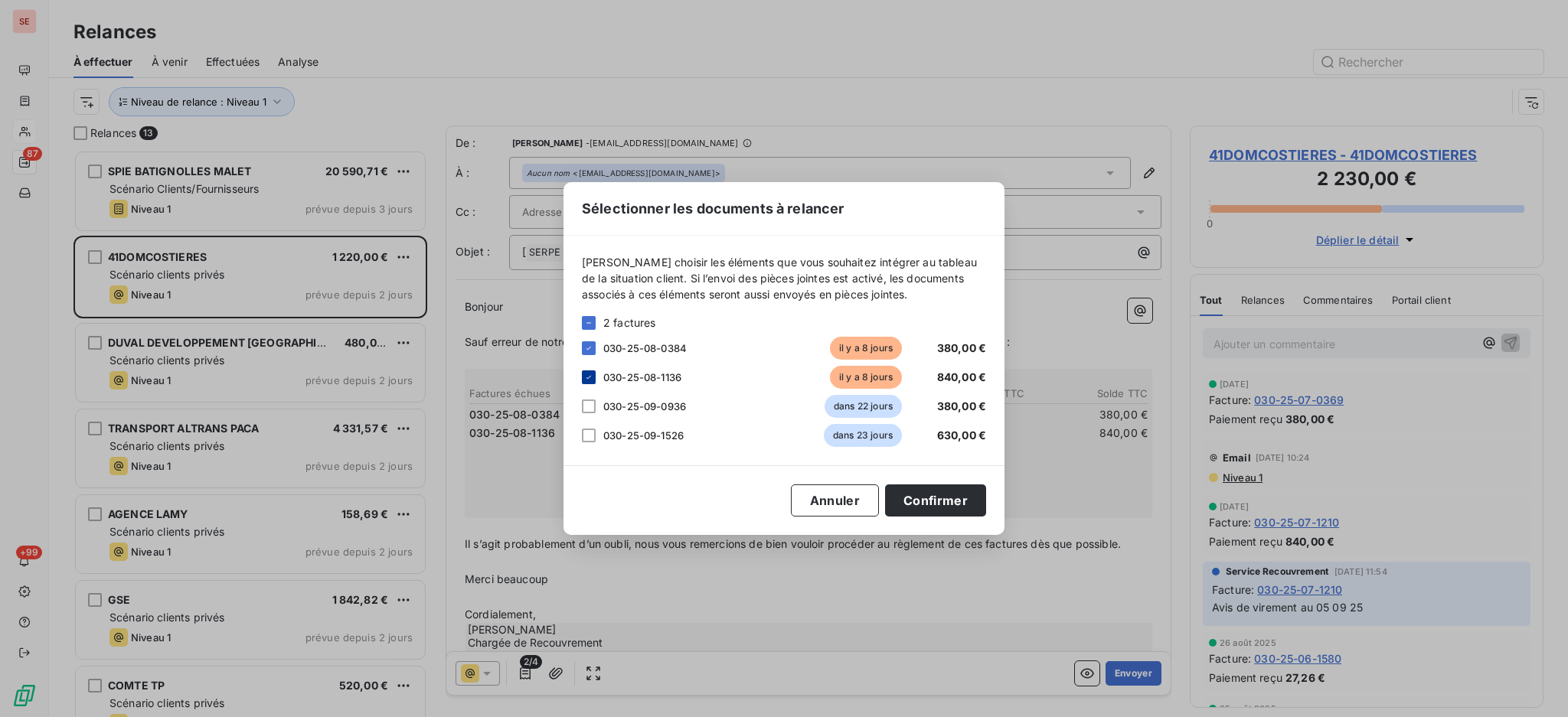
click at [591, 372] on div at bounding box center [589, 377] width 14 height 14
click at [952, 493] on button "Confirmer" at bounding box center [936, 500] width 101 height 32
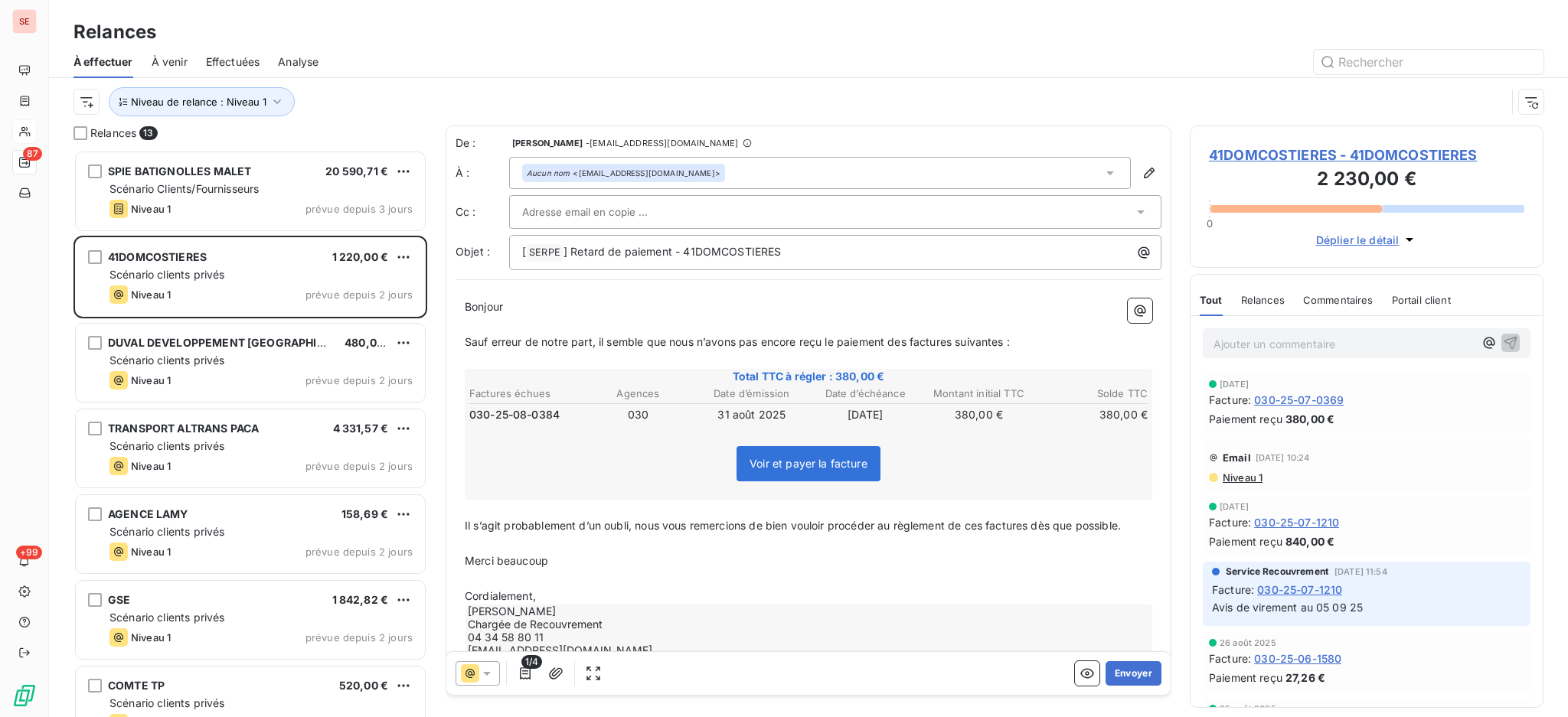
click at [1107, 171] on icon at bounding box center [1110, 173] width 7 height 4
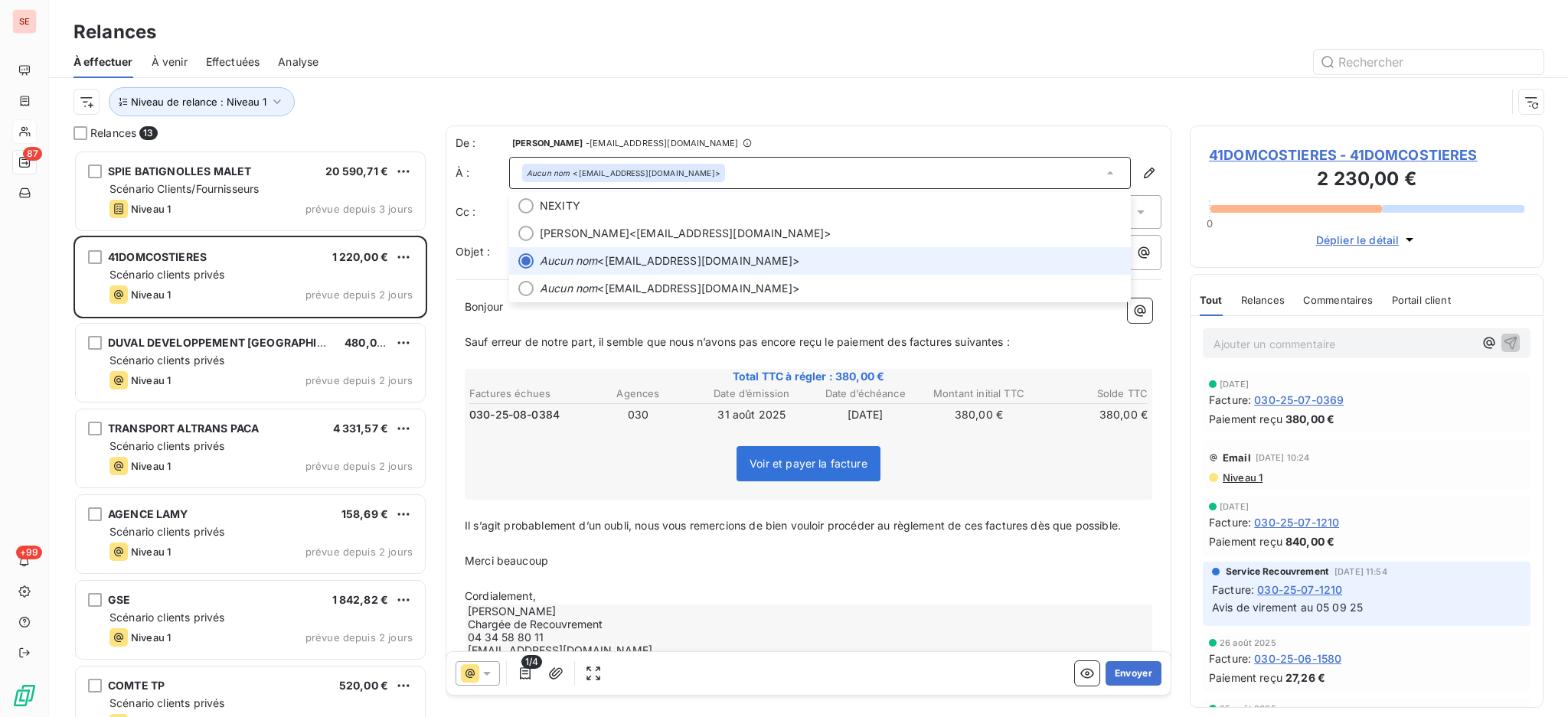
click at [1102, 171] on icon at bounding box center [1110, 173] width 15 height 15
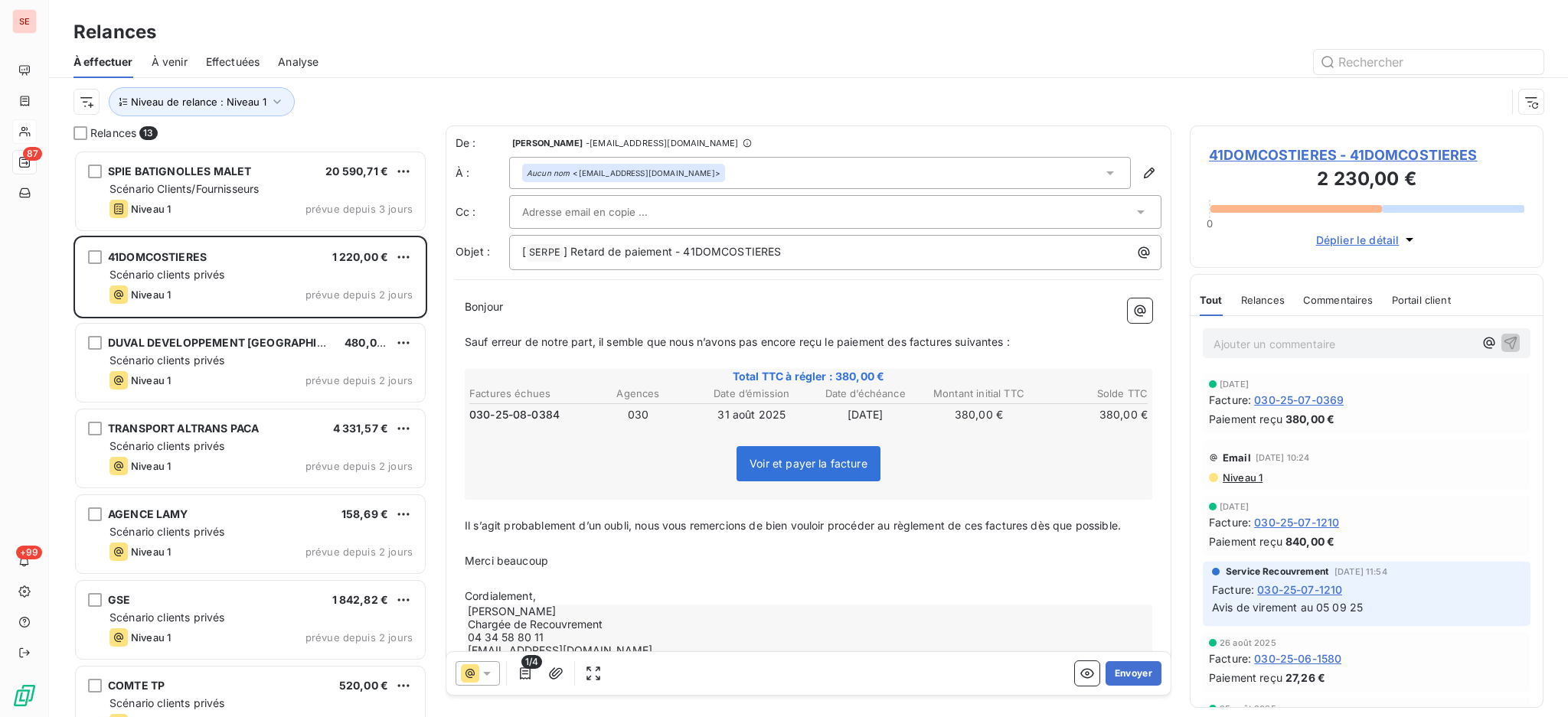
click at [1102, 178] on icon at bounding box center [1110, 173] width 15 height 15
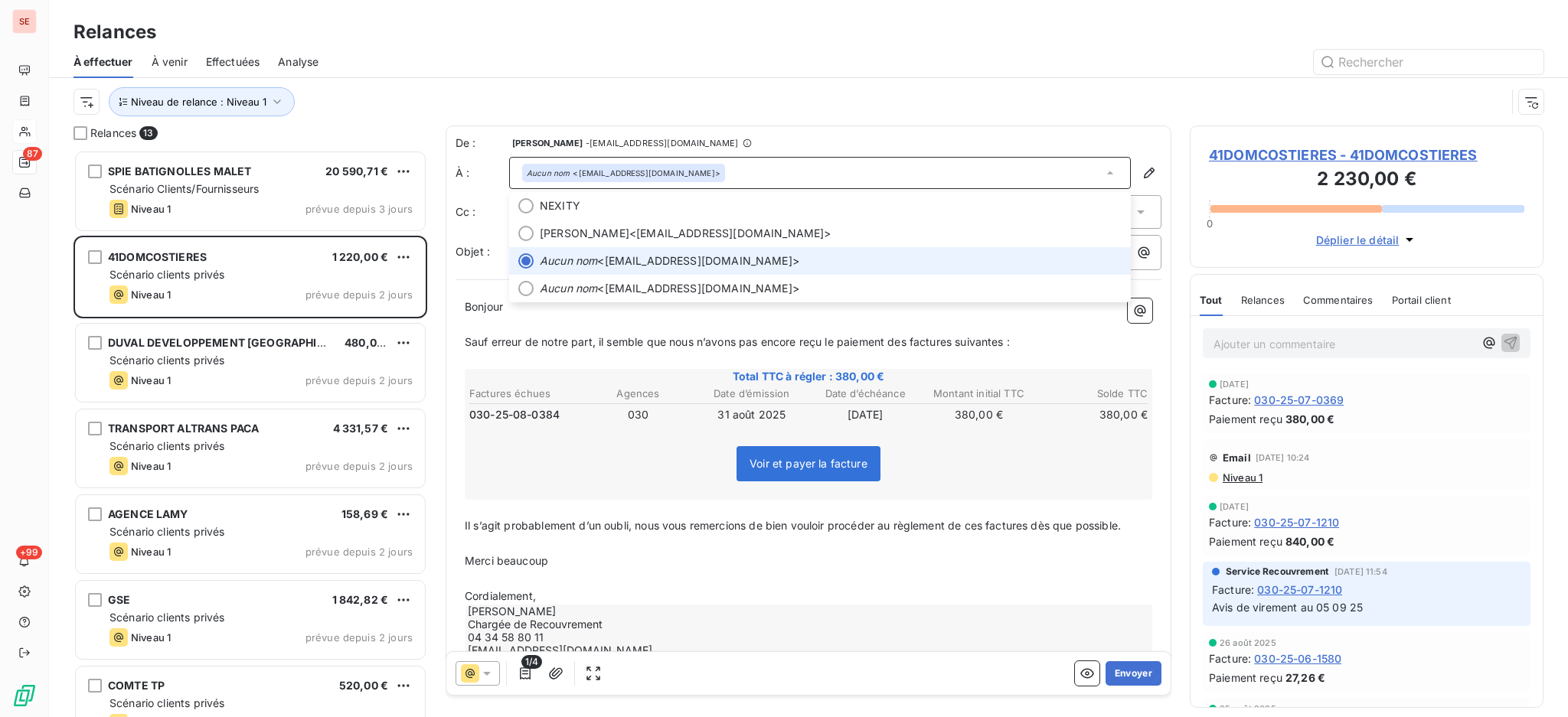
click at [1102, 178] on icon at bounding box center [1110, 173] width 15 height 15
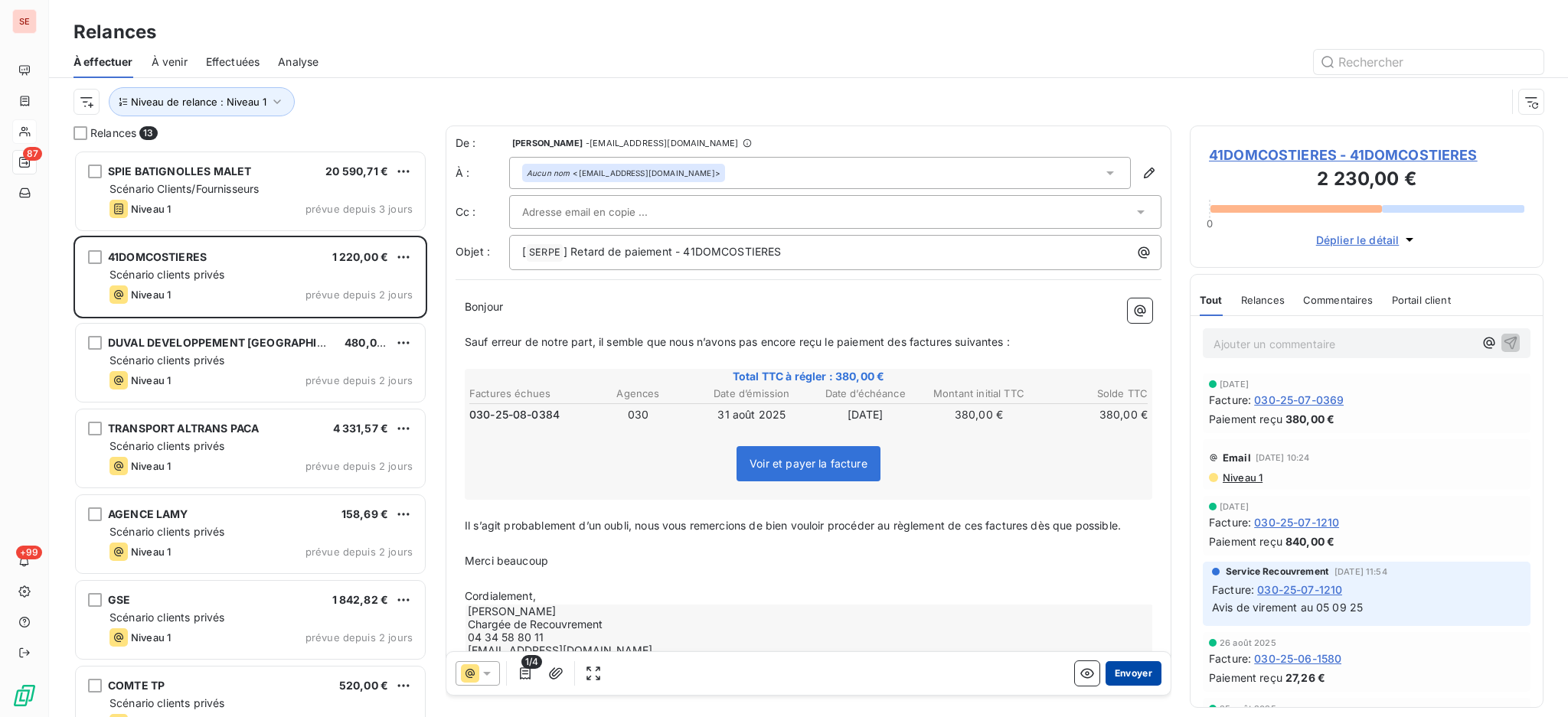
click at [1126, 676] on button "Envoyer" at bounding box center [1133, 673] width 56 height 24
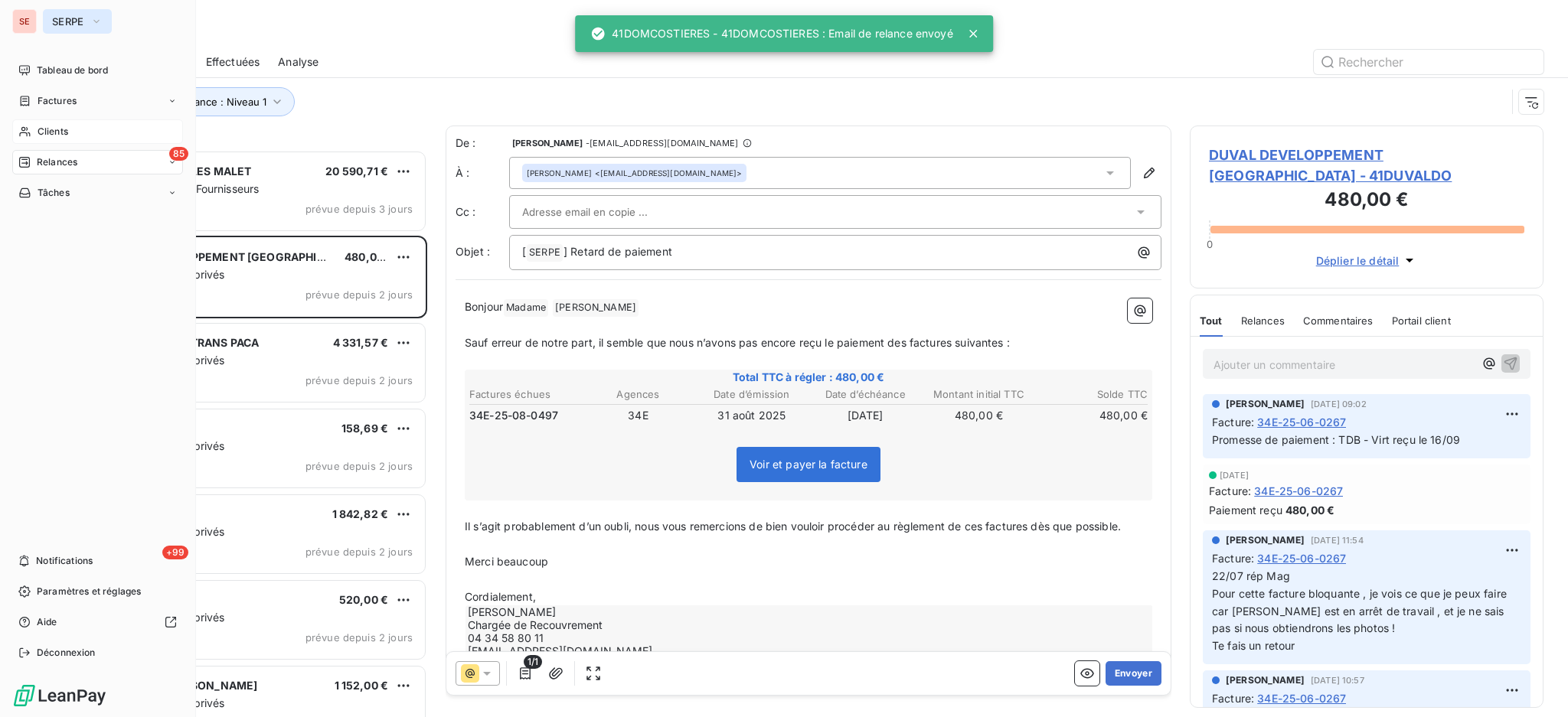
click at [66, 22] on span "SERPE" at bounding box center [68, 21] width 32 height 12
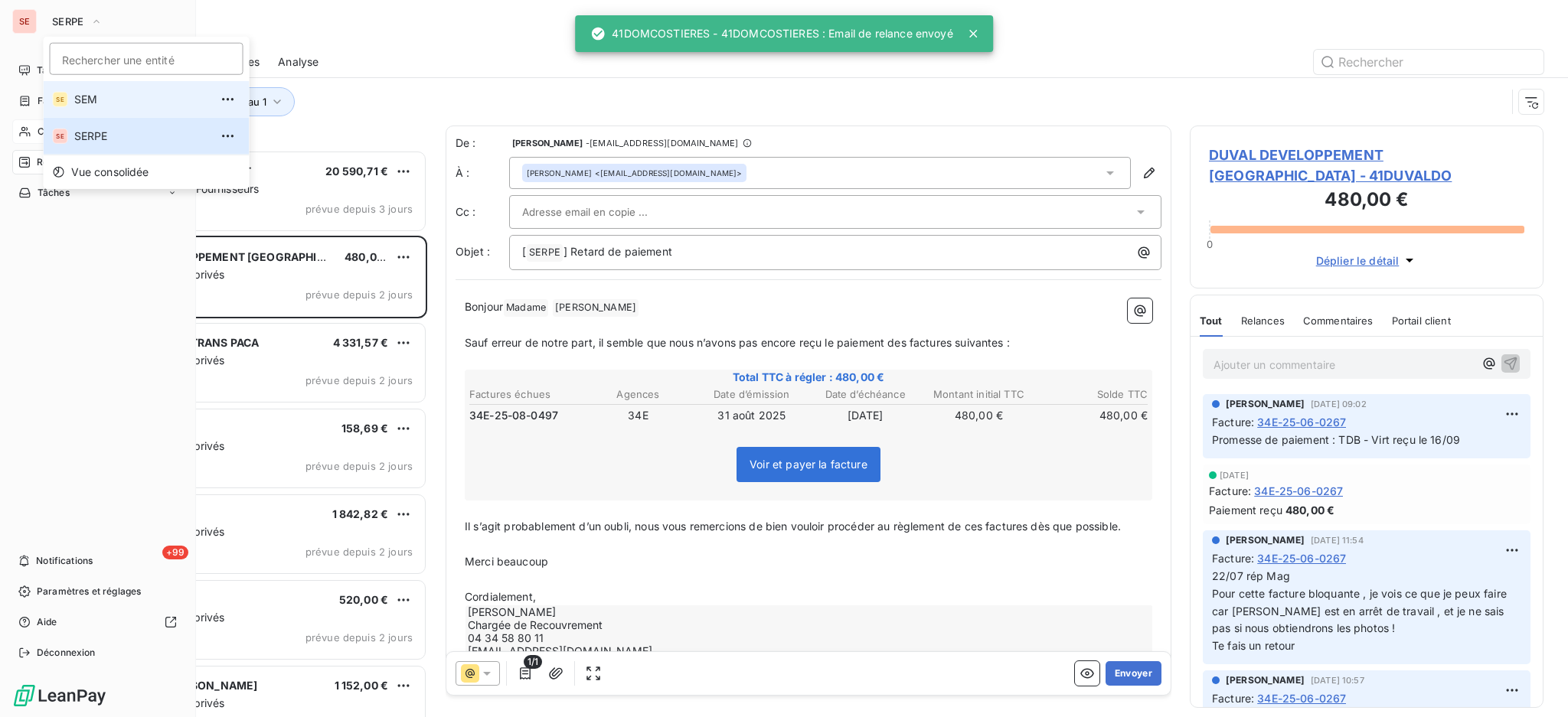
click at [93, 95] on span "SEM" at bounding box center [141, 100] width 136 height 15
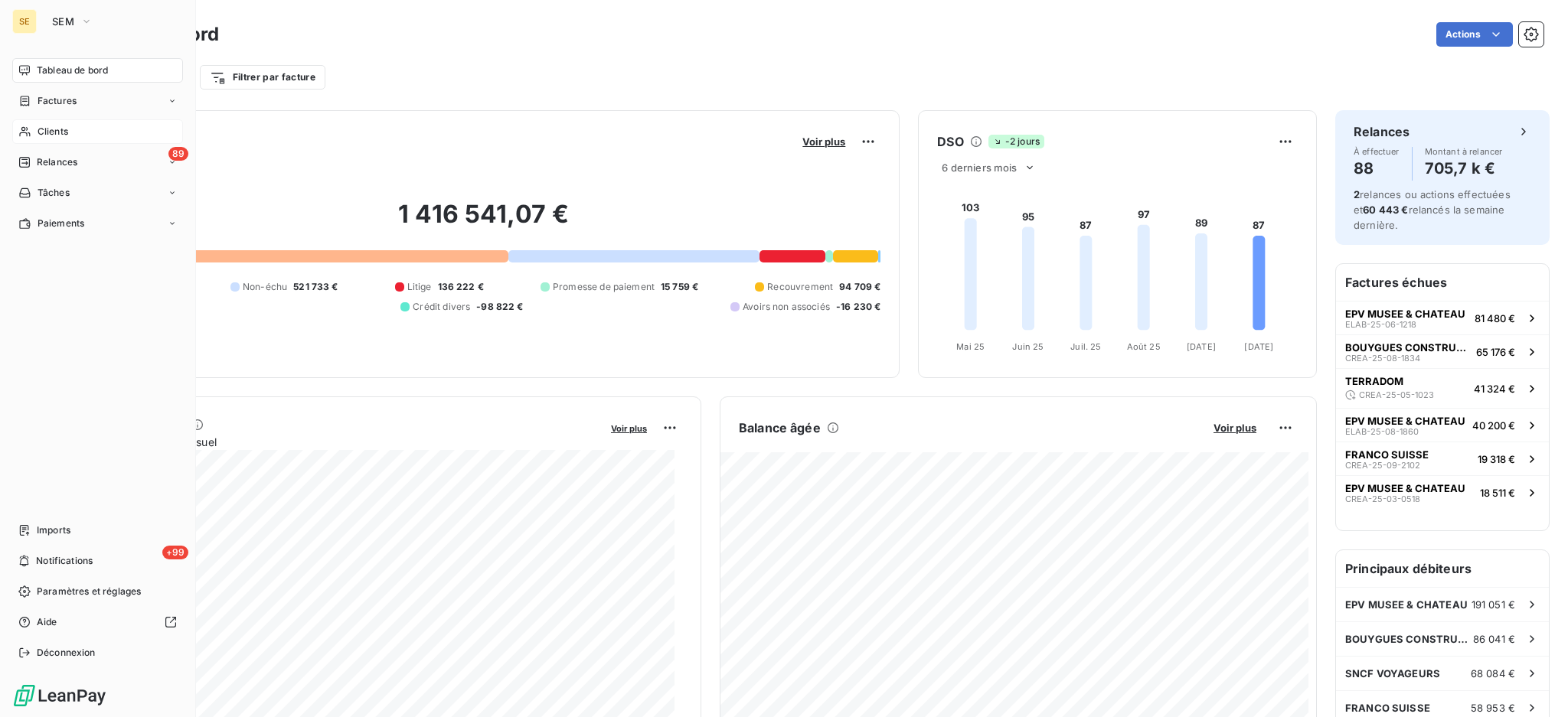
click at [47, 126] on span "Clients" at bounding box center [52, 131] width 31 height 14
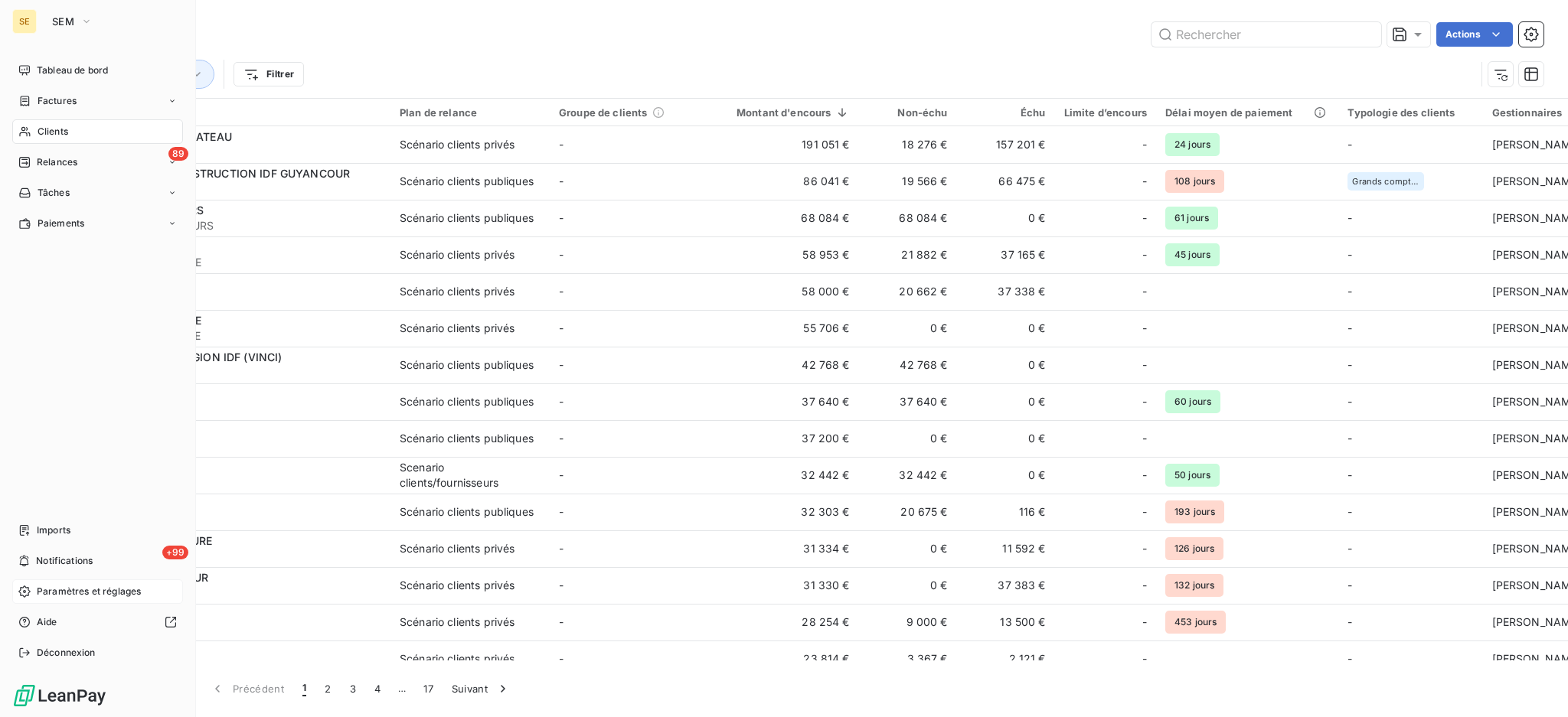
click at [72, 595] on span "Paramètres et réglages" at bounding box center [88, 592] width 104 height 14
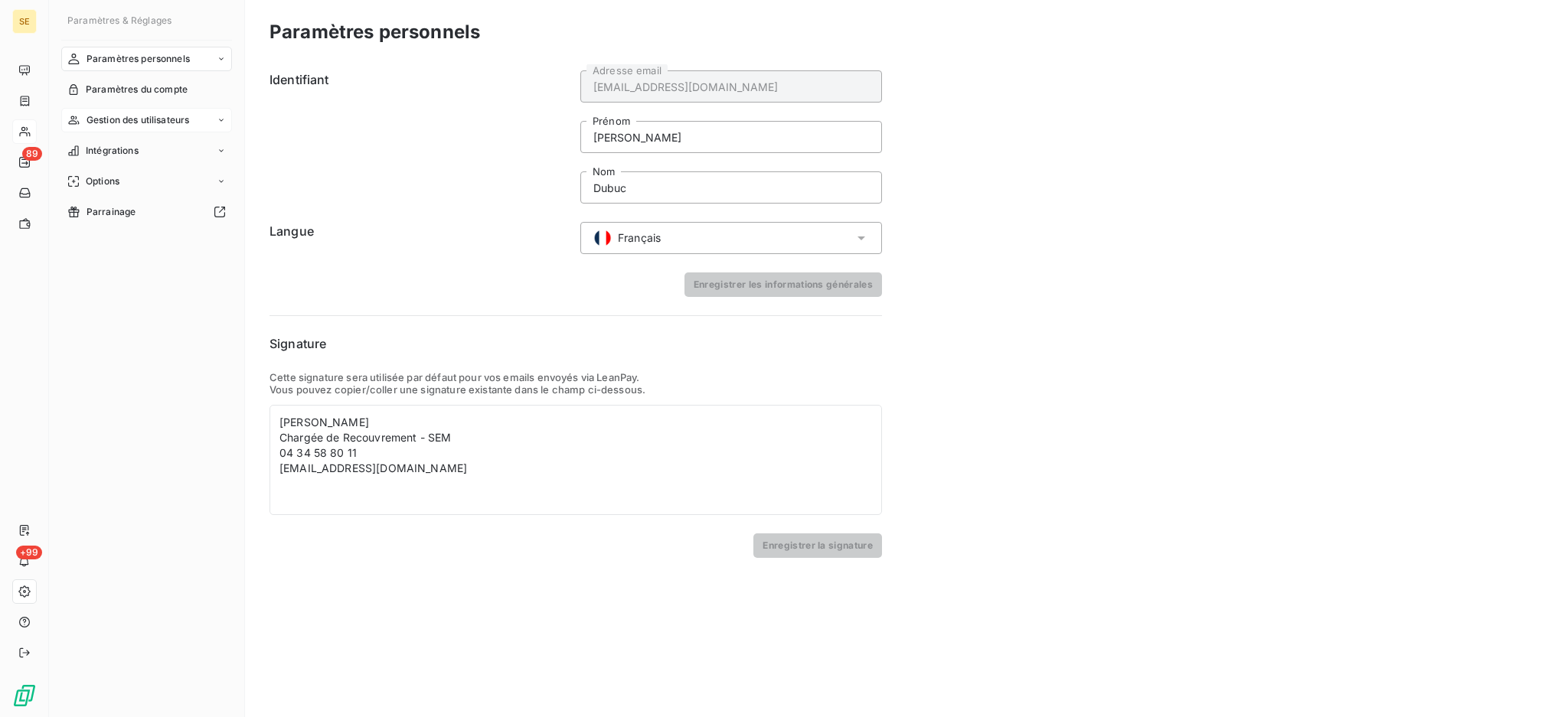
click at [123, 109] on div "Gestion des utilisateurs" at bounding box center [146, 120] width 170 height 24
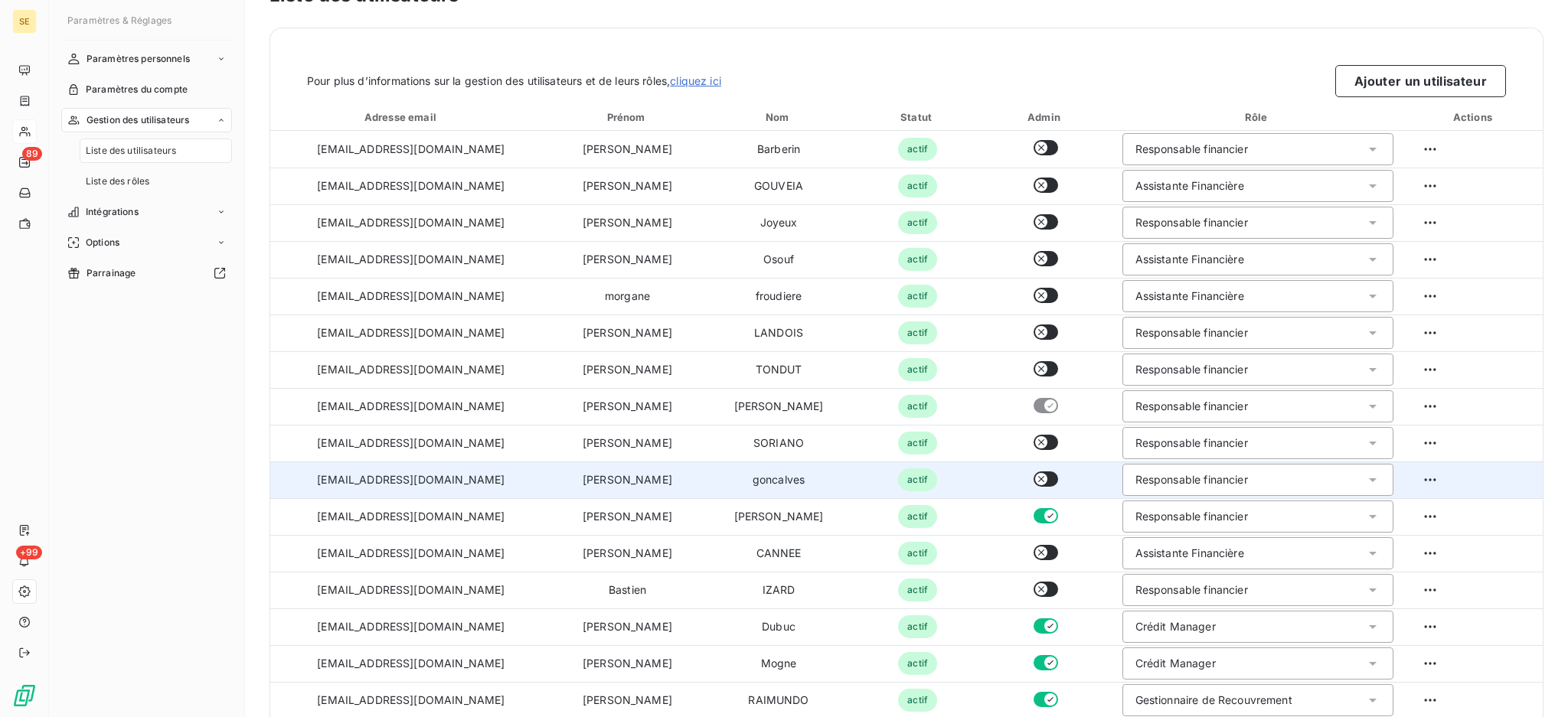
scroll to position [56, 0]
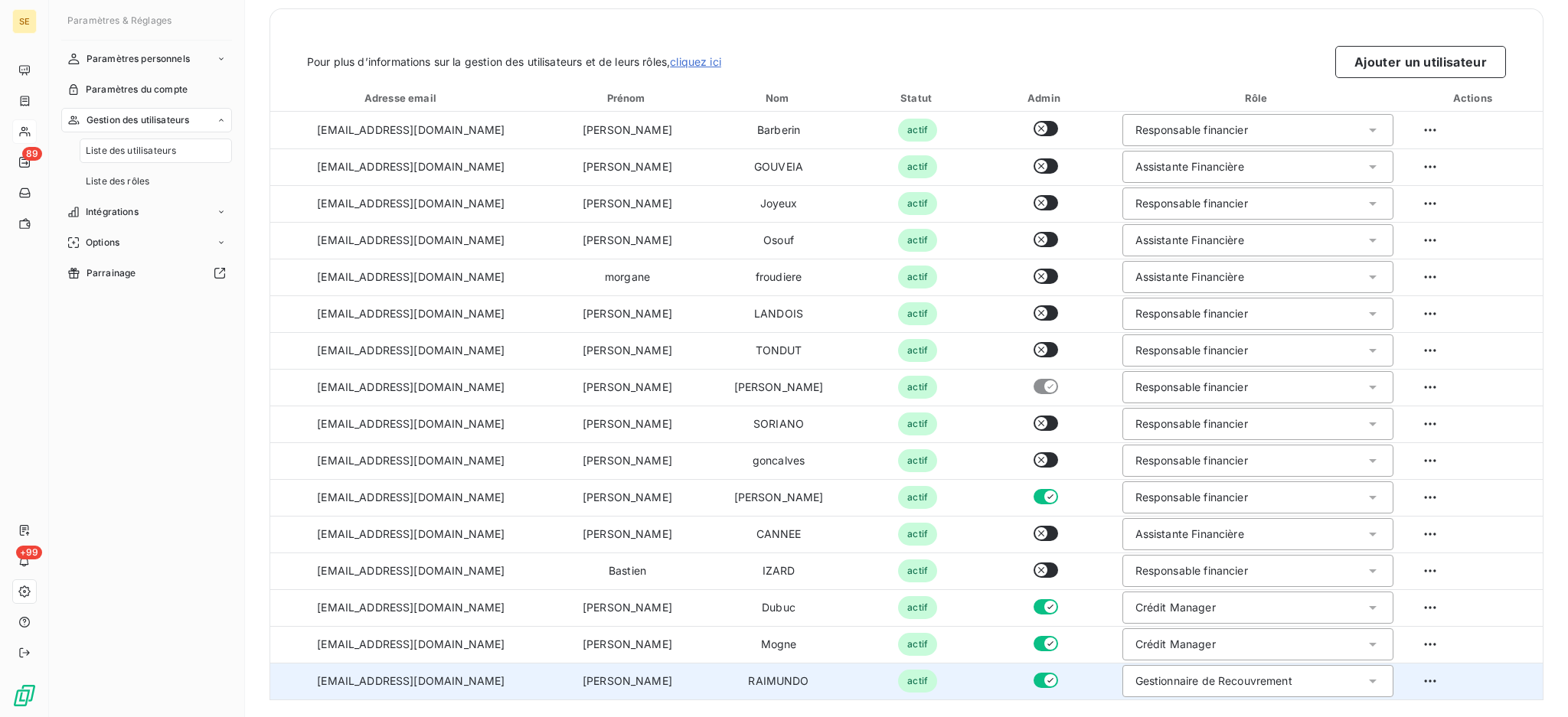
click at [1365, 678] on icon at bounding box center [1373, 680] width 15 height 15
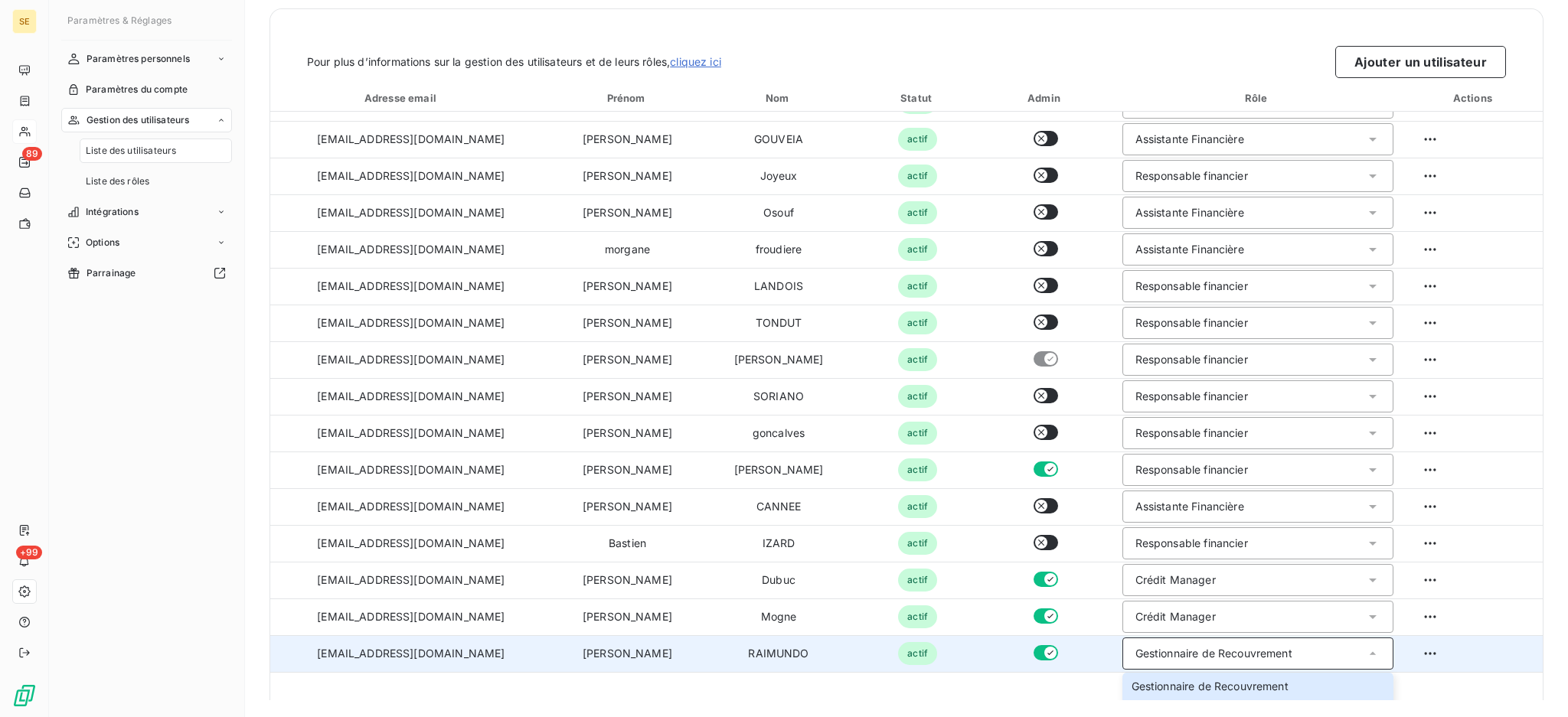
scroll to position [110, 0]
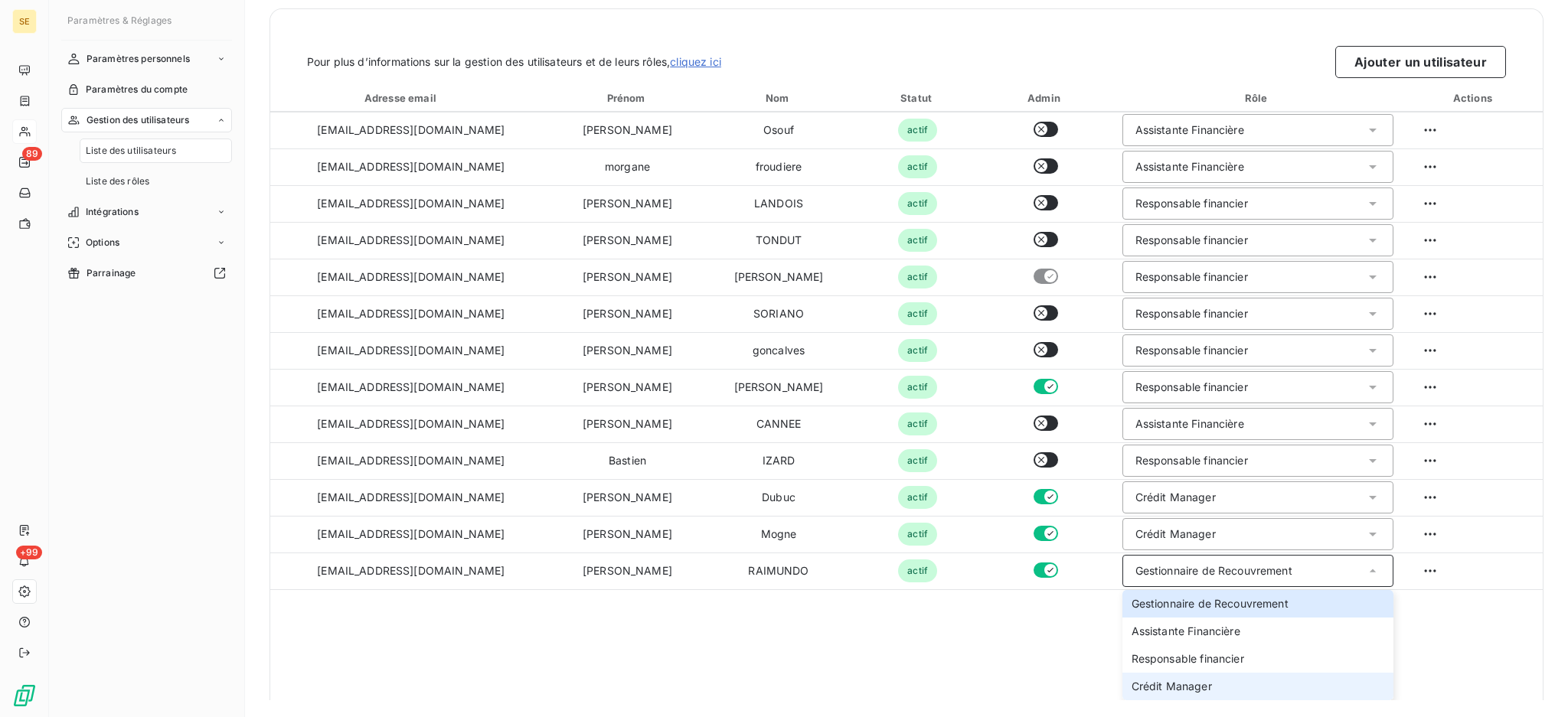
click at [1192, 685] on span "Crédit Manager" at bounding box center [1171, 686] width 81 height 15
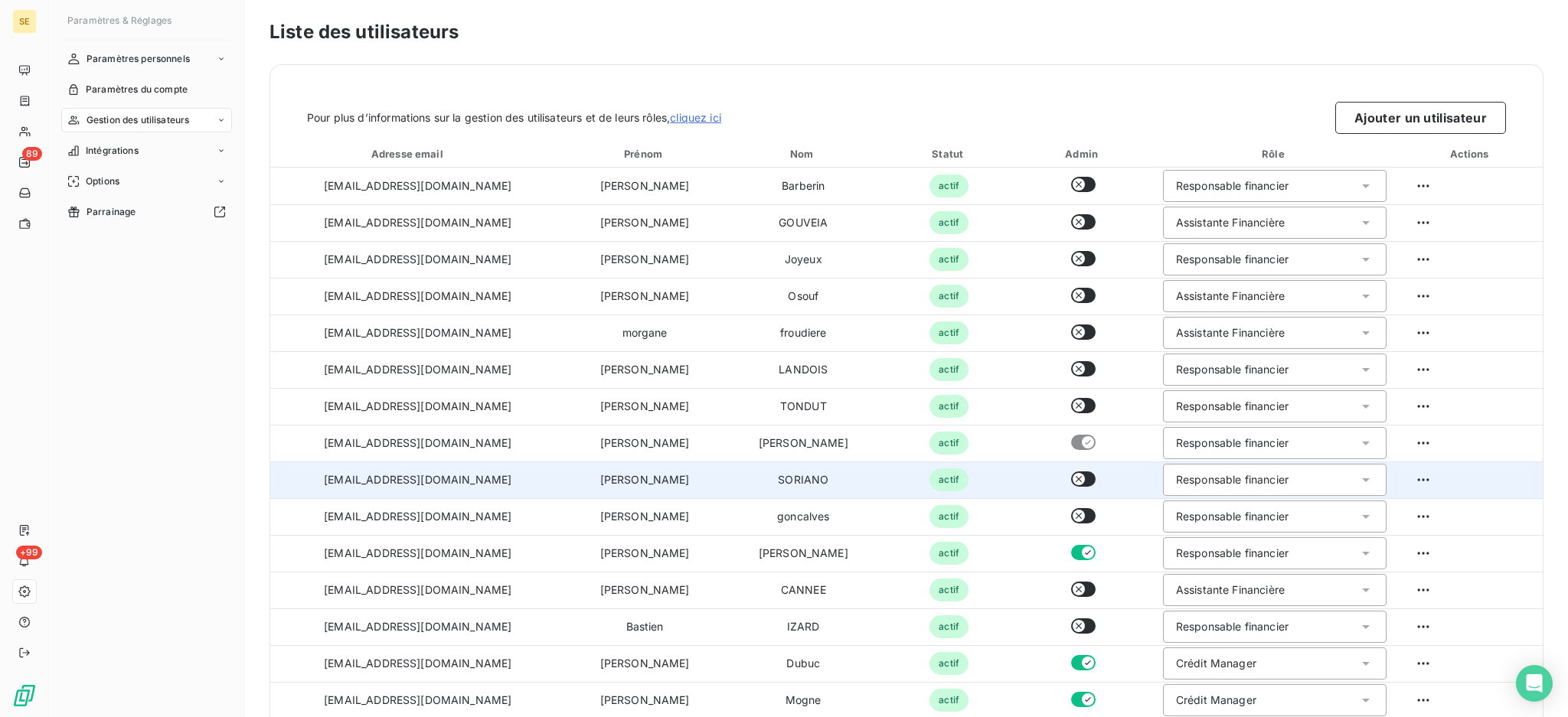
scroll to position [56, 0]
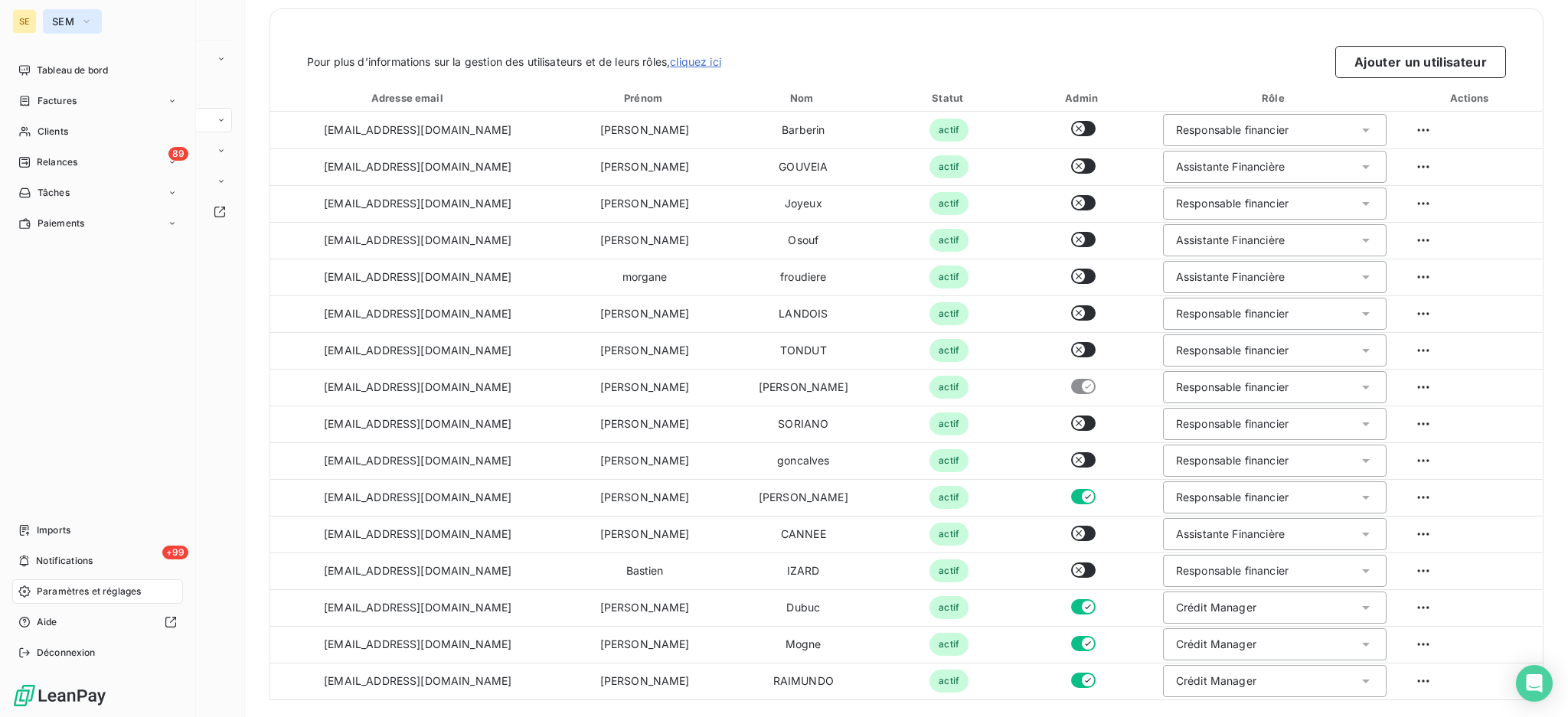
click at [54, 22] on span "SEM" at bounding box center [63, 21] width 22 height 12
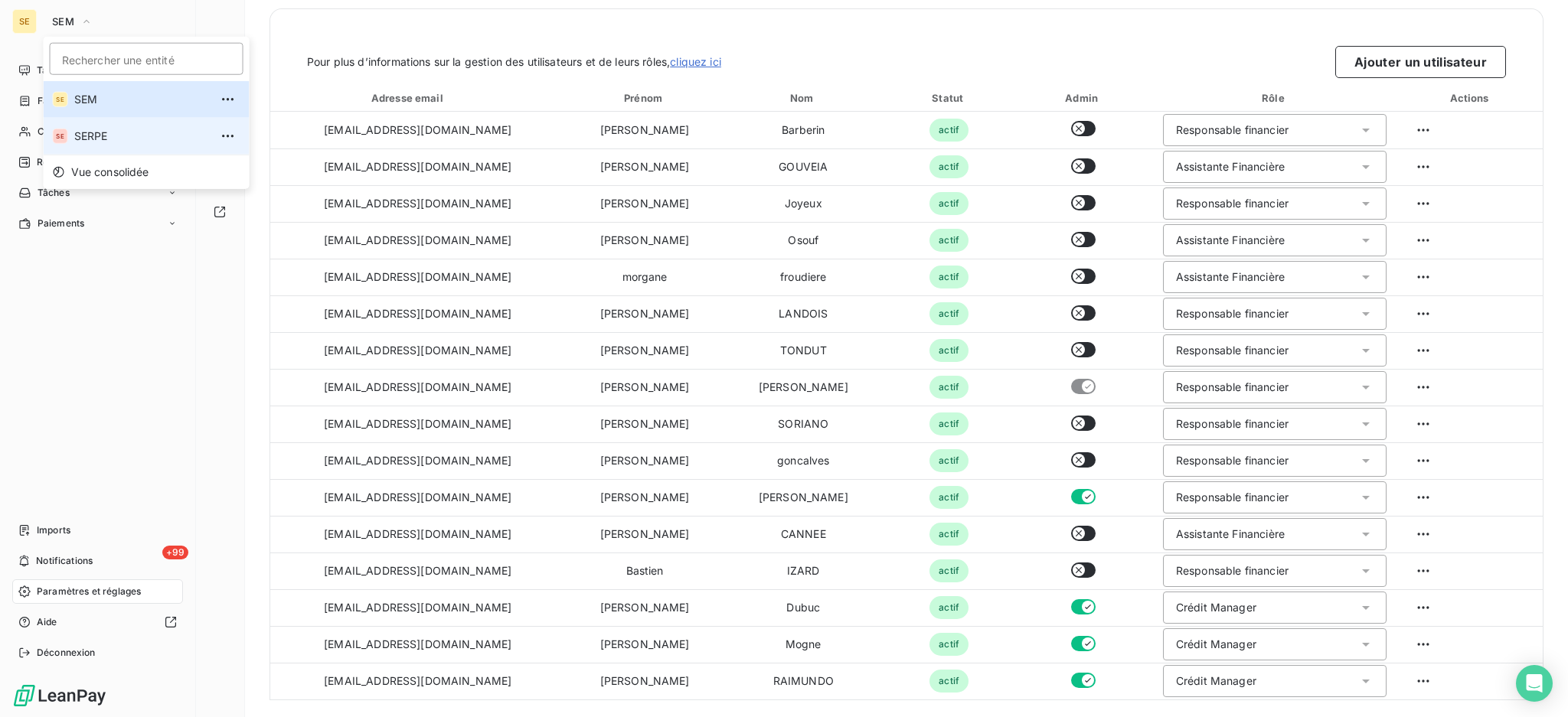
click at [79, 133] on span "SERPE" at bounding box center [141, 136] width 136 height 15
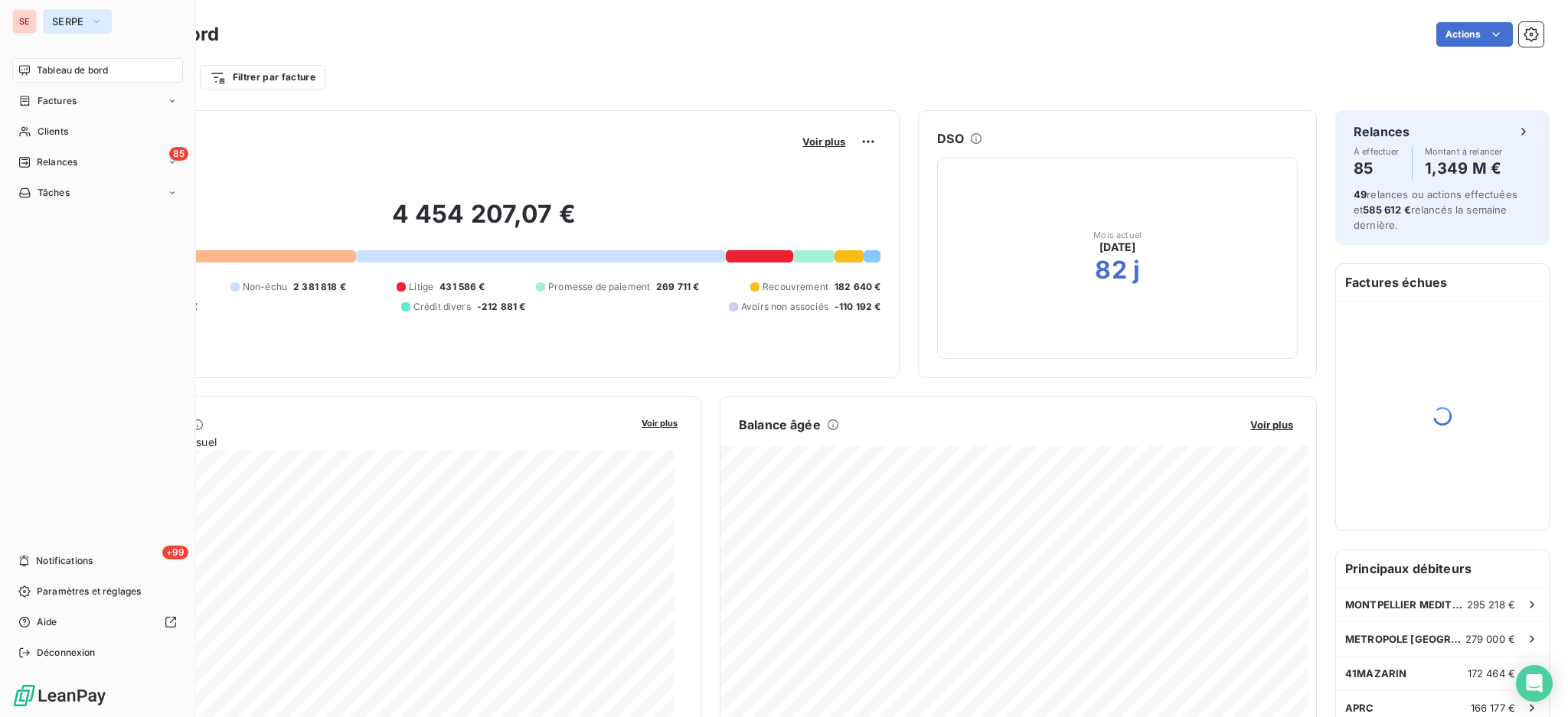
click at [77, 14] on button "SERPE" at bounding box center [77, 21] width 69 height 24
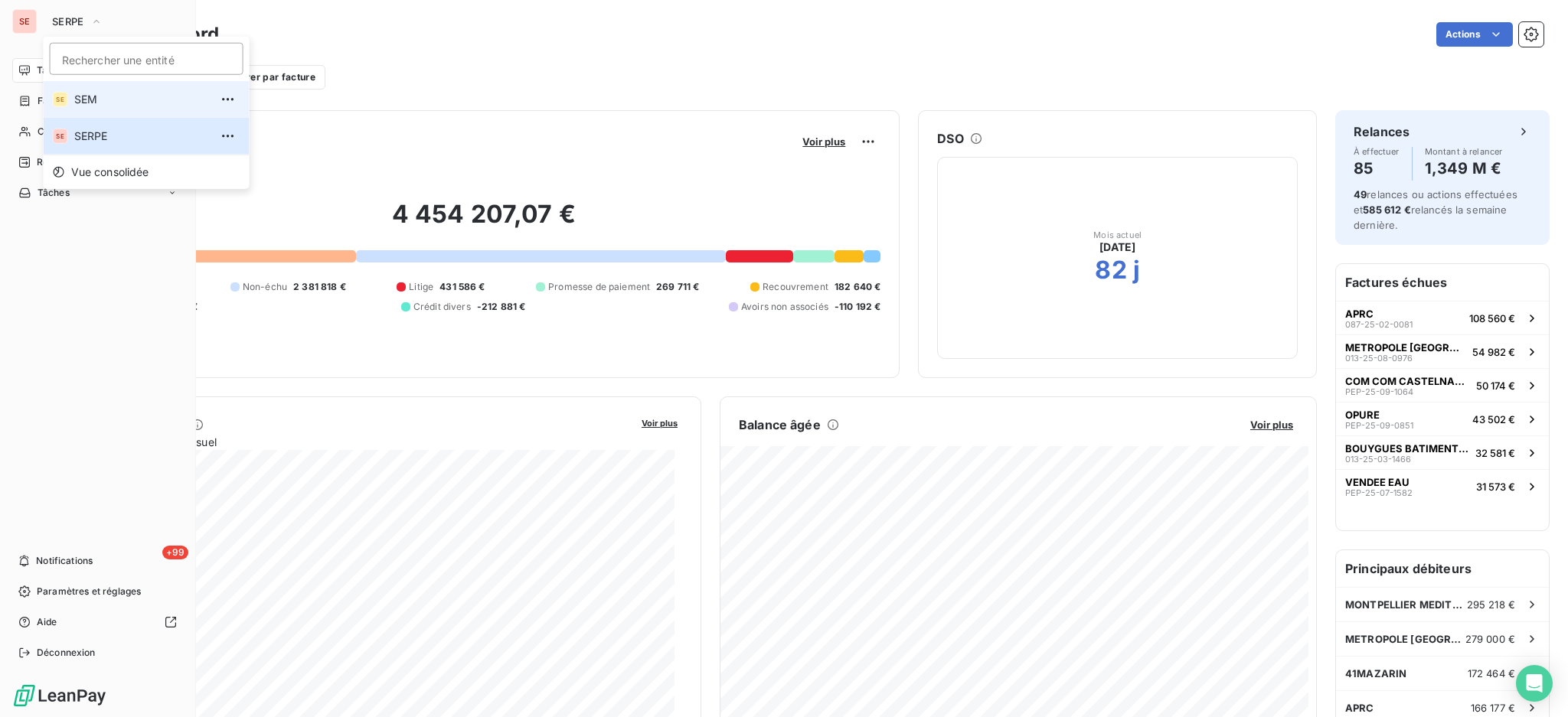
click at [101, 108] on li "SE SEM" at bounding box center [146, 100] width 206 height 37
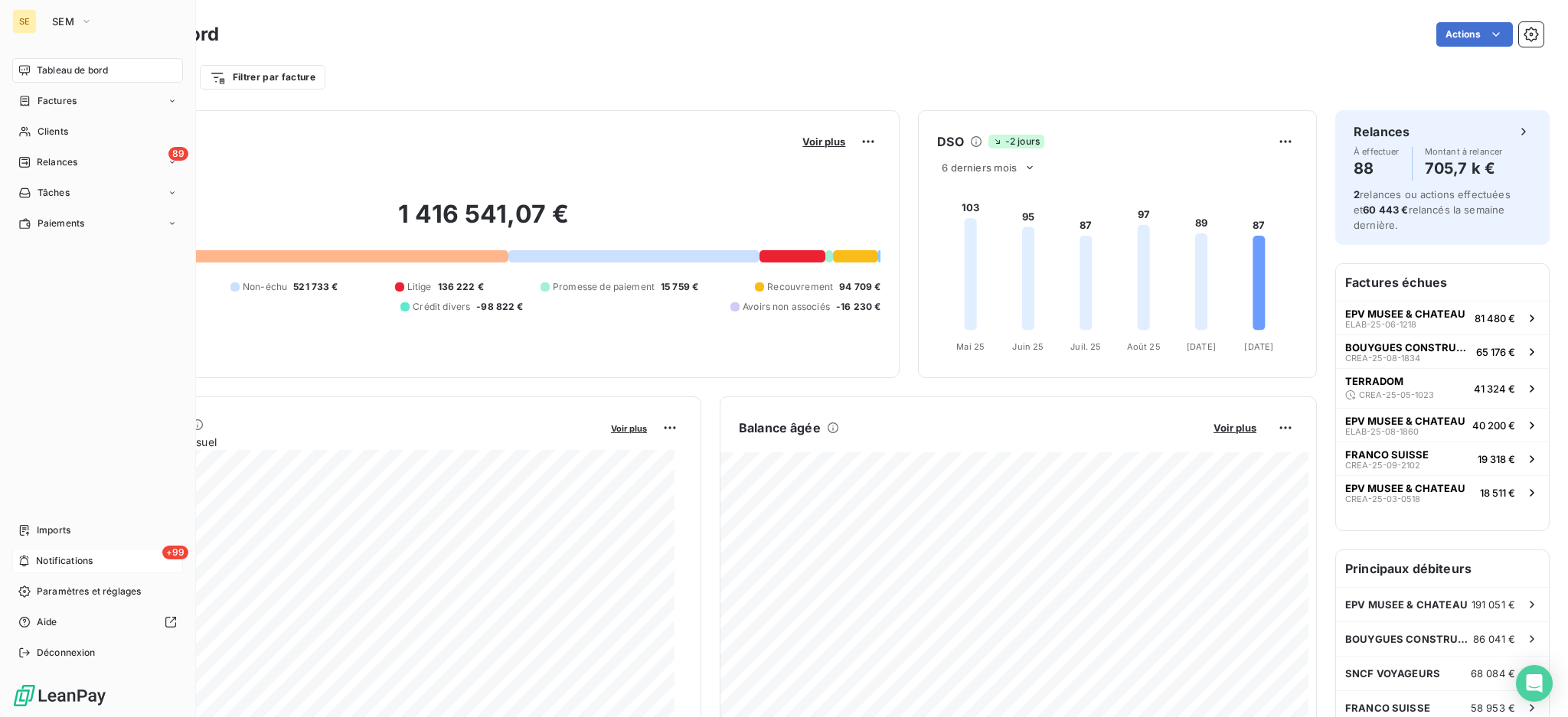
click at [73, 564] on span "Notifications" at bounding box center [64, 561] width 57 height 14
click at [62, 589] on span "Paramètres et réglages" at bounding box center [88, 592] width 104 height 14
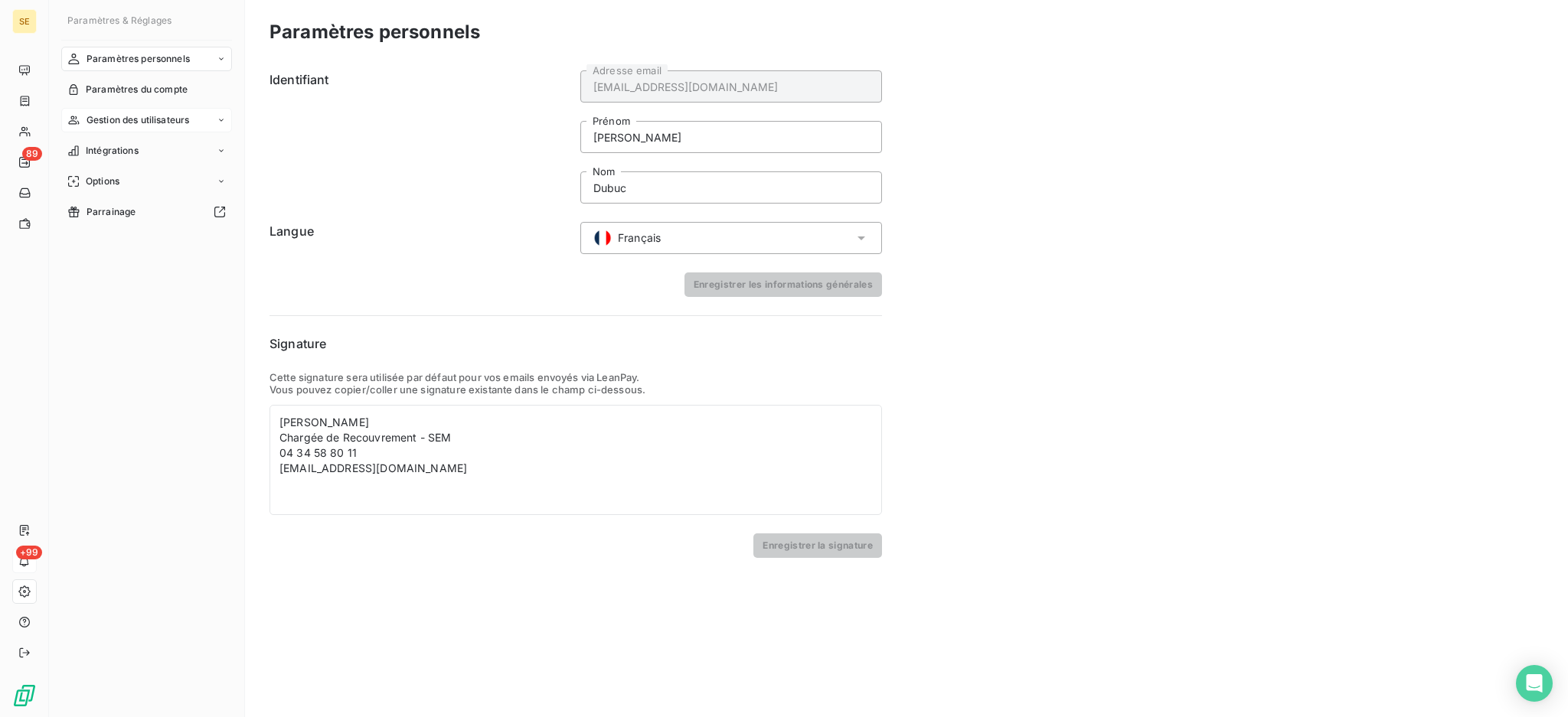
click at [142, 116] on span "Gestion des utilisateurs" at bounding box center [138, 120] width 103 height 14
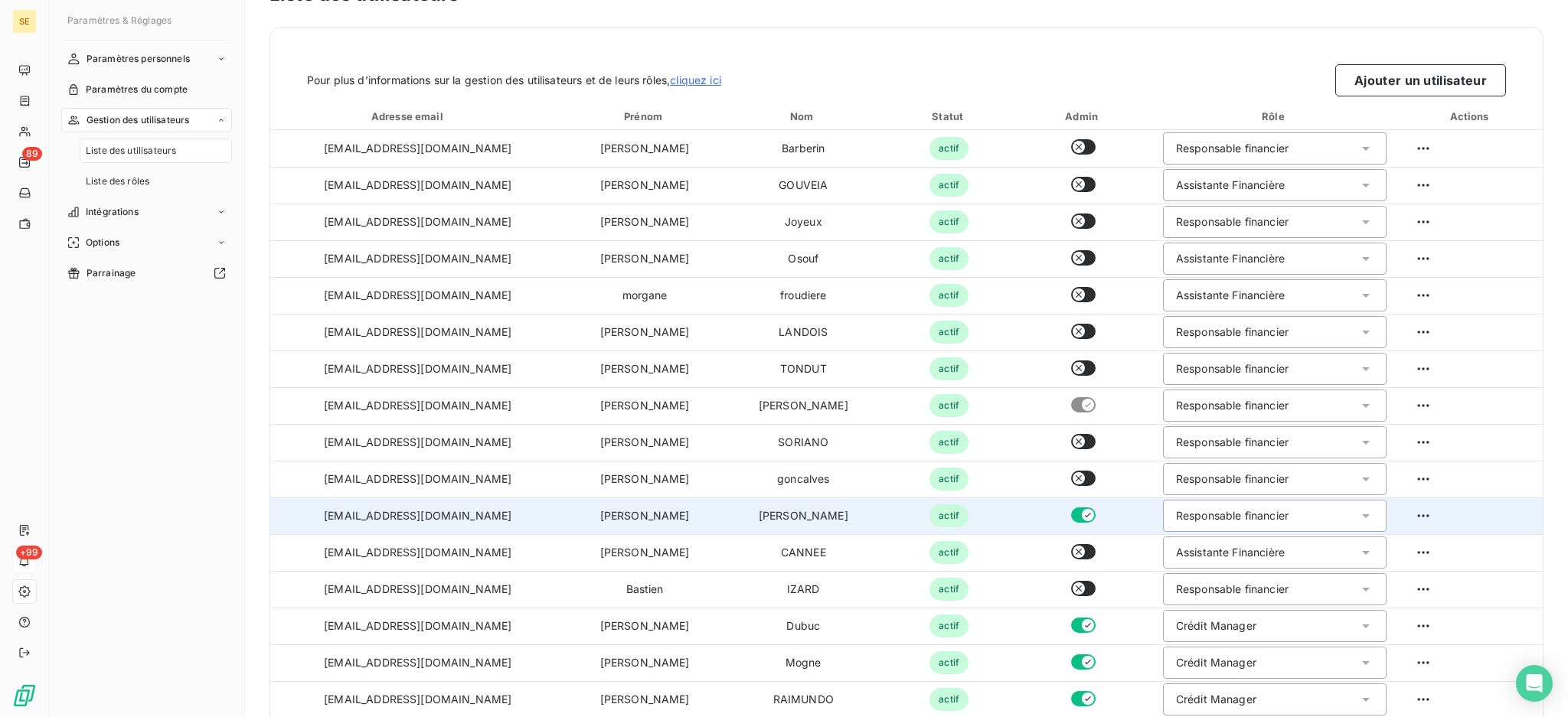
scroll to position [56, 0]
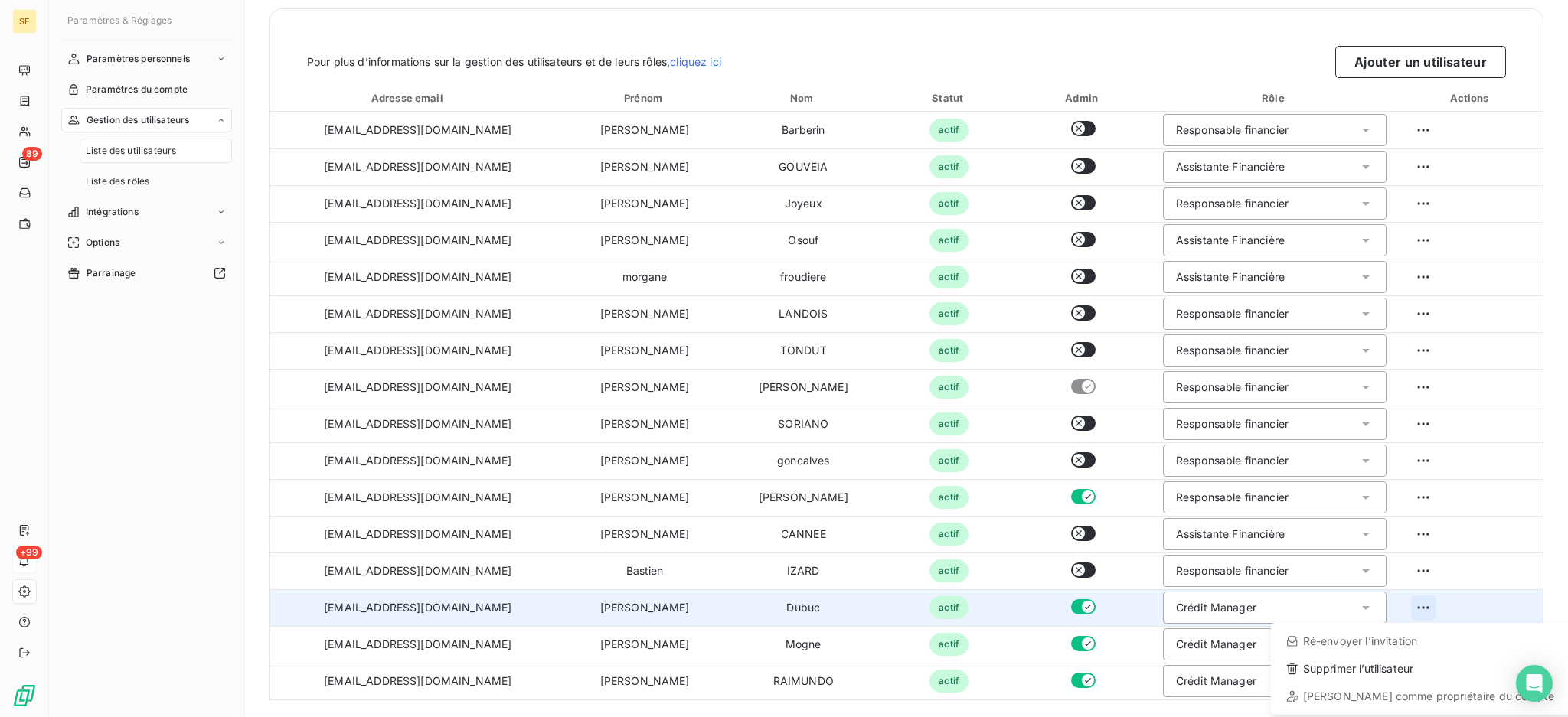
click at [1412, 607] on html "SE 89 +99 Paramètres & Réglages Paramètres personnels Paramètres du compte Gest…" at bounding box center [784, 358] width 1568 height 717
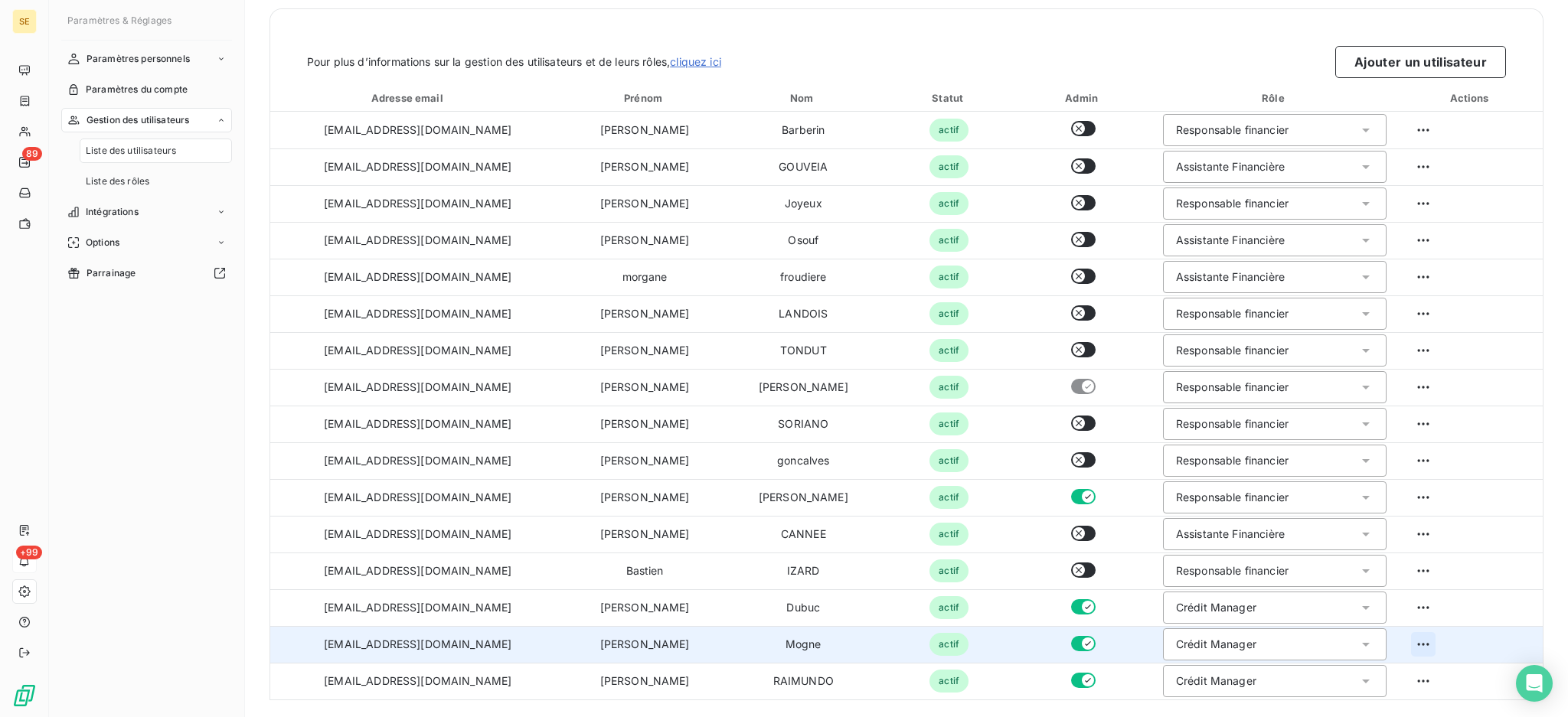
click at [1407, 646] on html "SE 89 +99 Paramètres & Réglages Paramètres personnels Paramètres du compte Gest…" at bounding box center [784, 358] width 1568 height 717
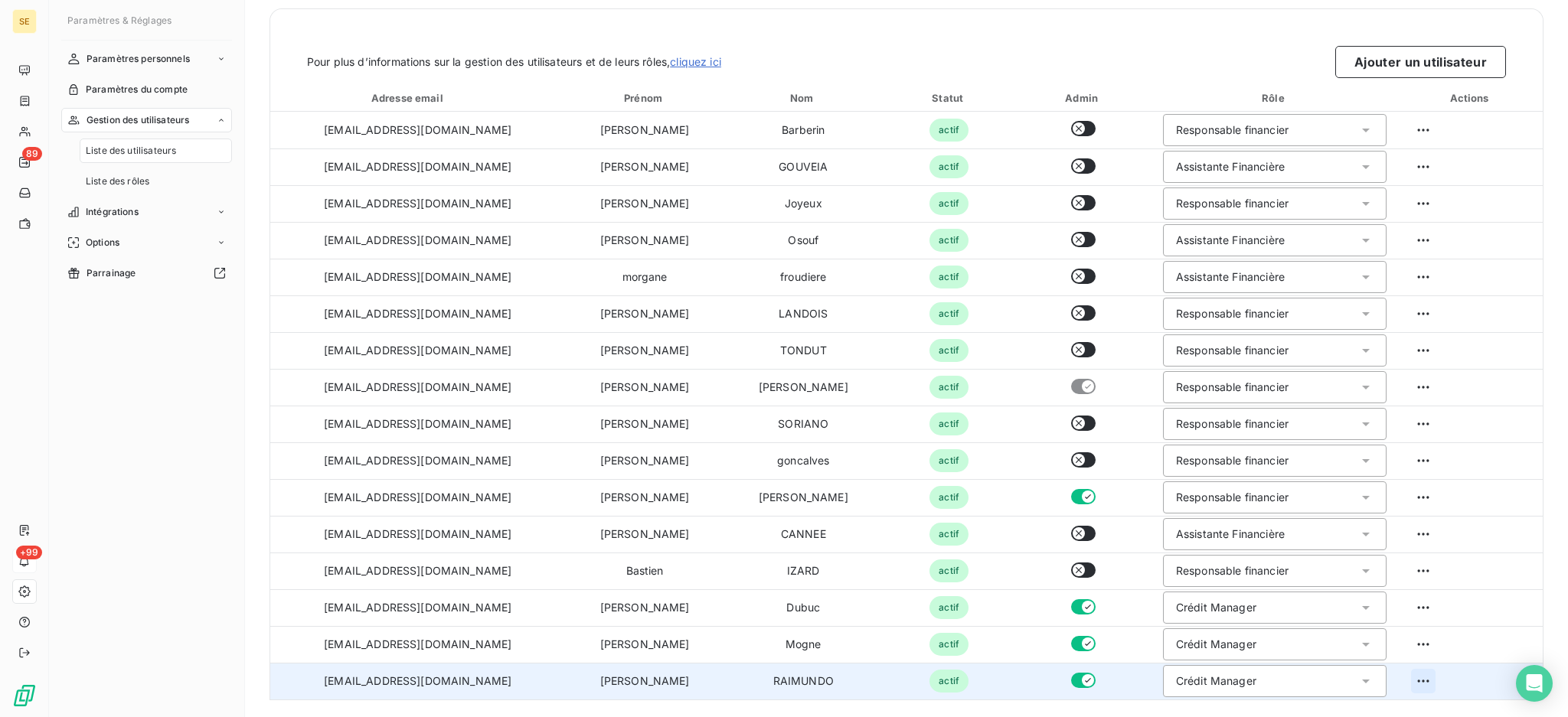
click at [1417, 677] on html "SE 89 +99 Paramètres & Réglages Paramètres personnels Paramètres du compte Gest…" at bounding box center [784, 358] width 1568 height 717
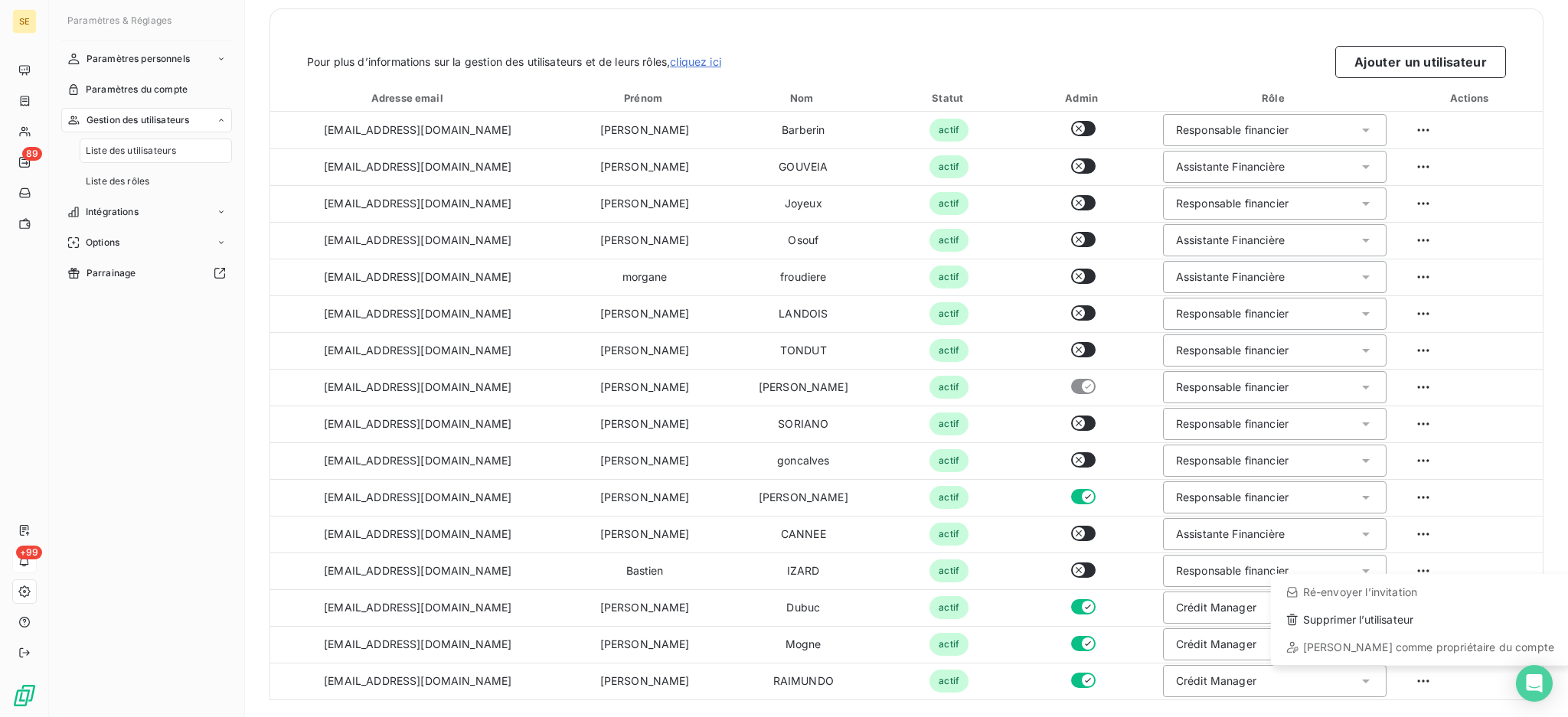
click at [1417, 677] on html "SE 89 +99 Paramètres & Réglages Paramètres personnels Paramètres du compte Gest…" at bounding box center [784, 358] width 1568 height 717
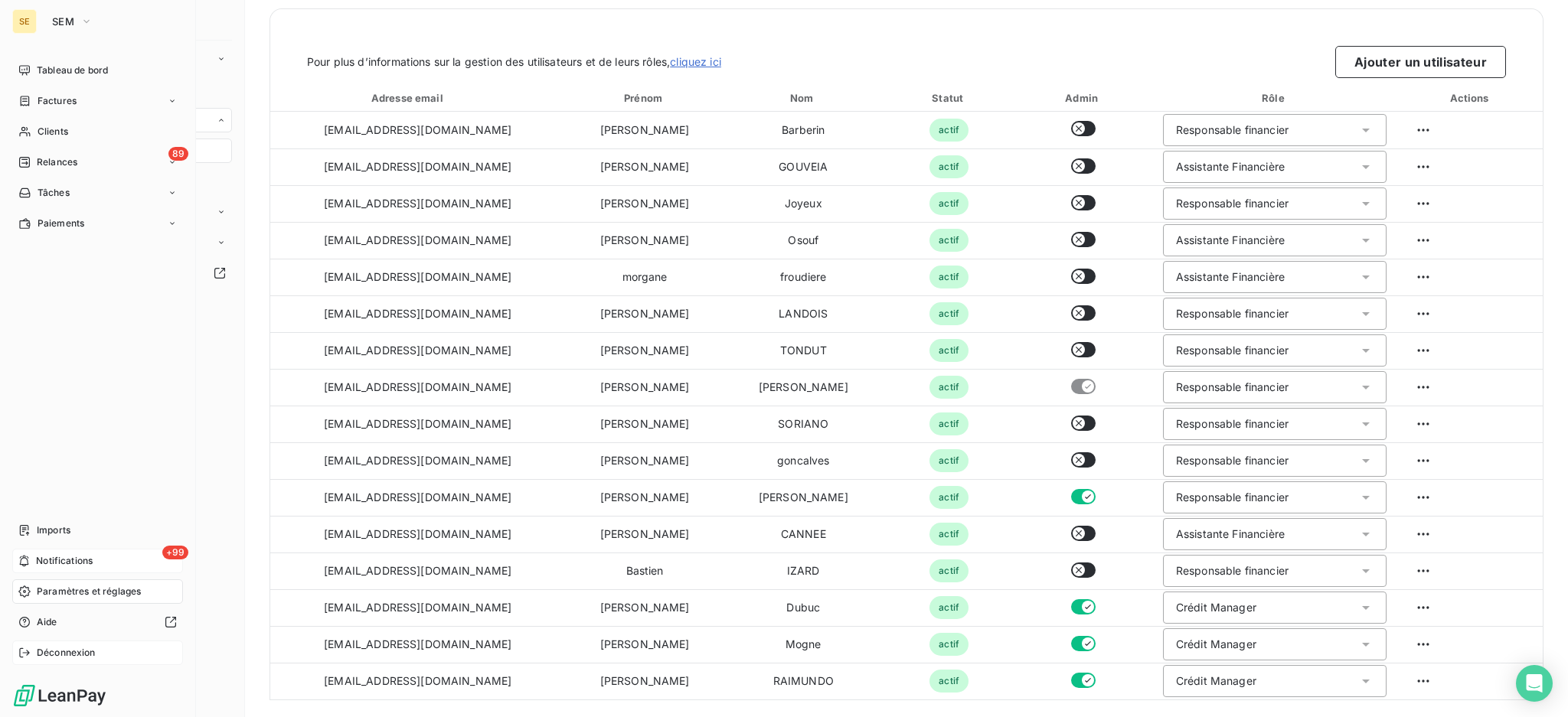
click at [77, 652] on span "Déconnexion" at bounding box center [66, 652] width 59 height 14
